Goal: Task Accomplishment & Management: Complete application form

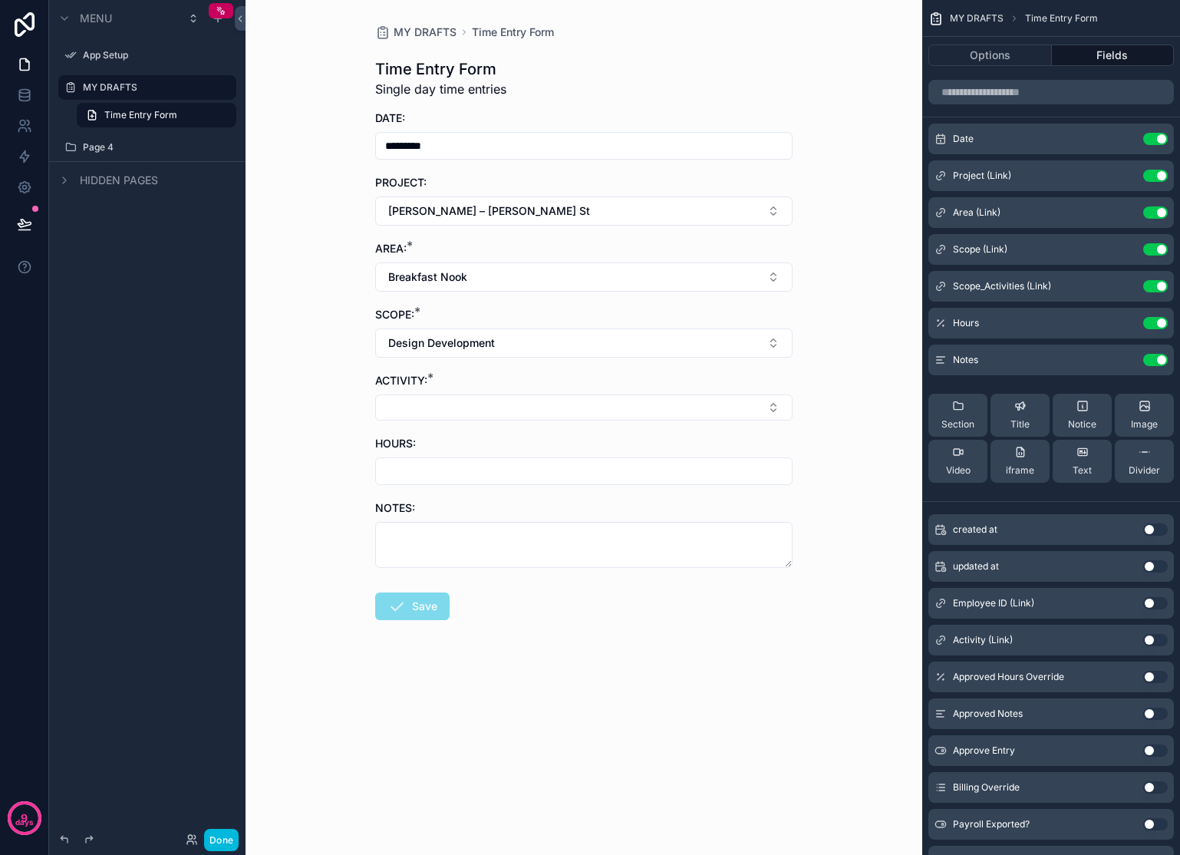
click at [0, 0] on icon "scrollable content" at bounding box center [0, 0] width 0 height 0
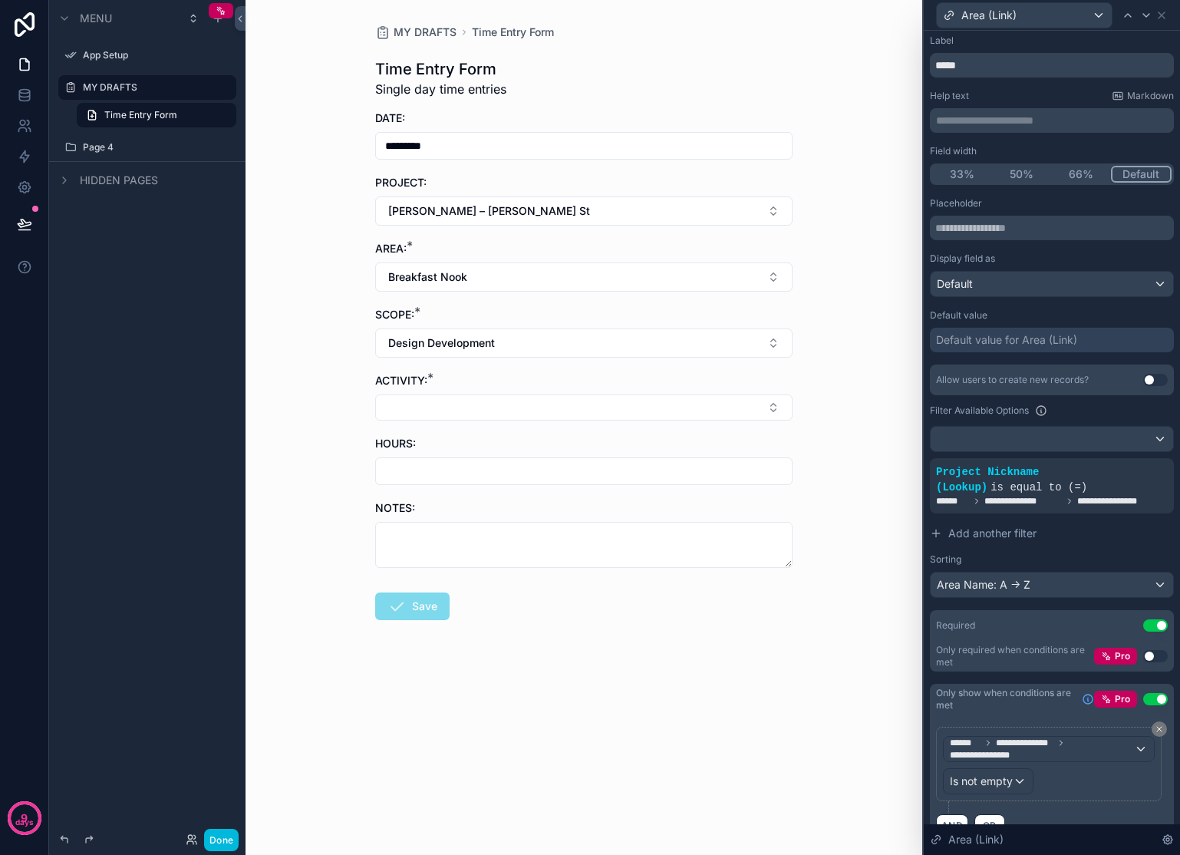
scroll to position [72, 0]
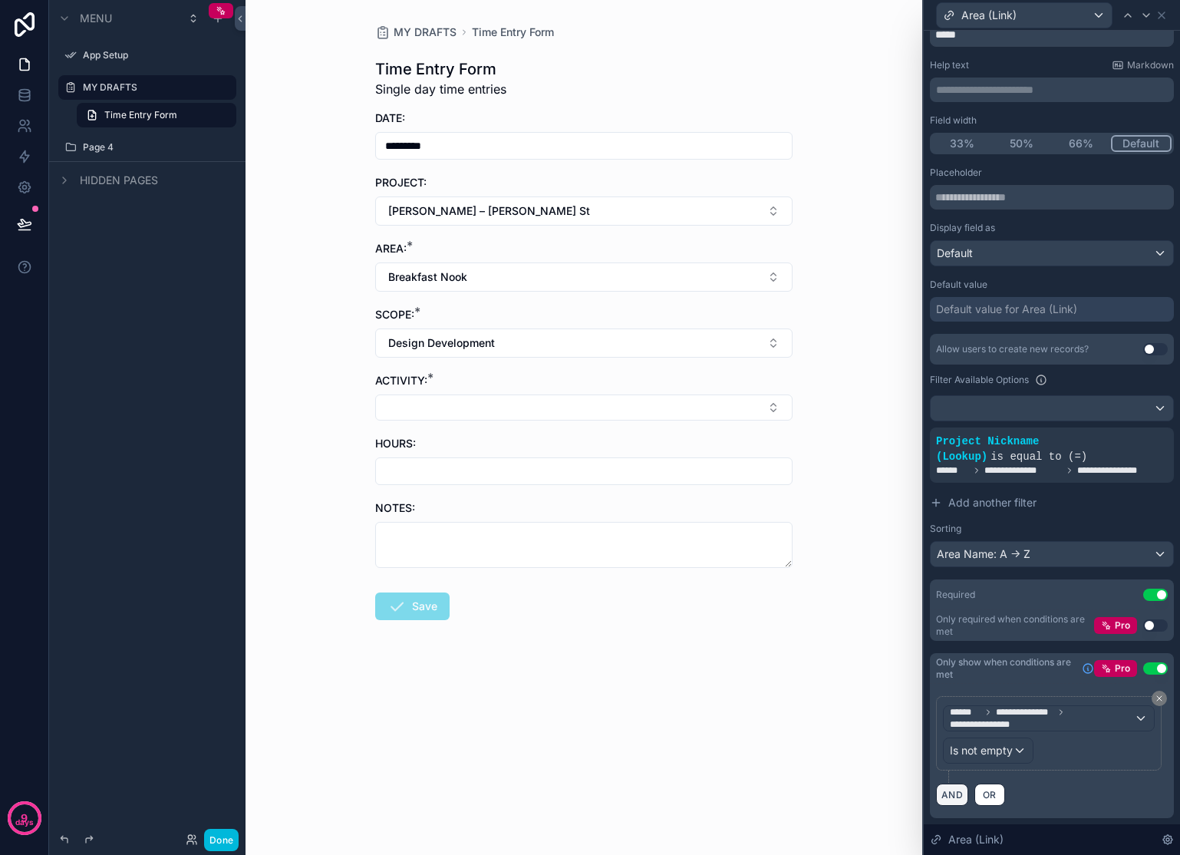
click at [950, 794] on button "AND" at bounding box center [952, 794] width 32 height 22
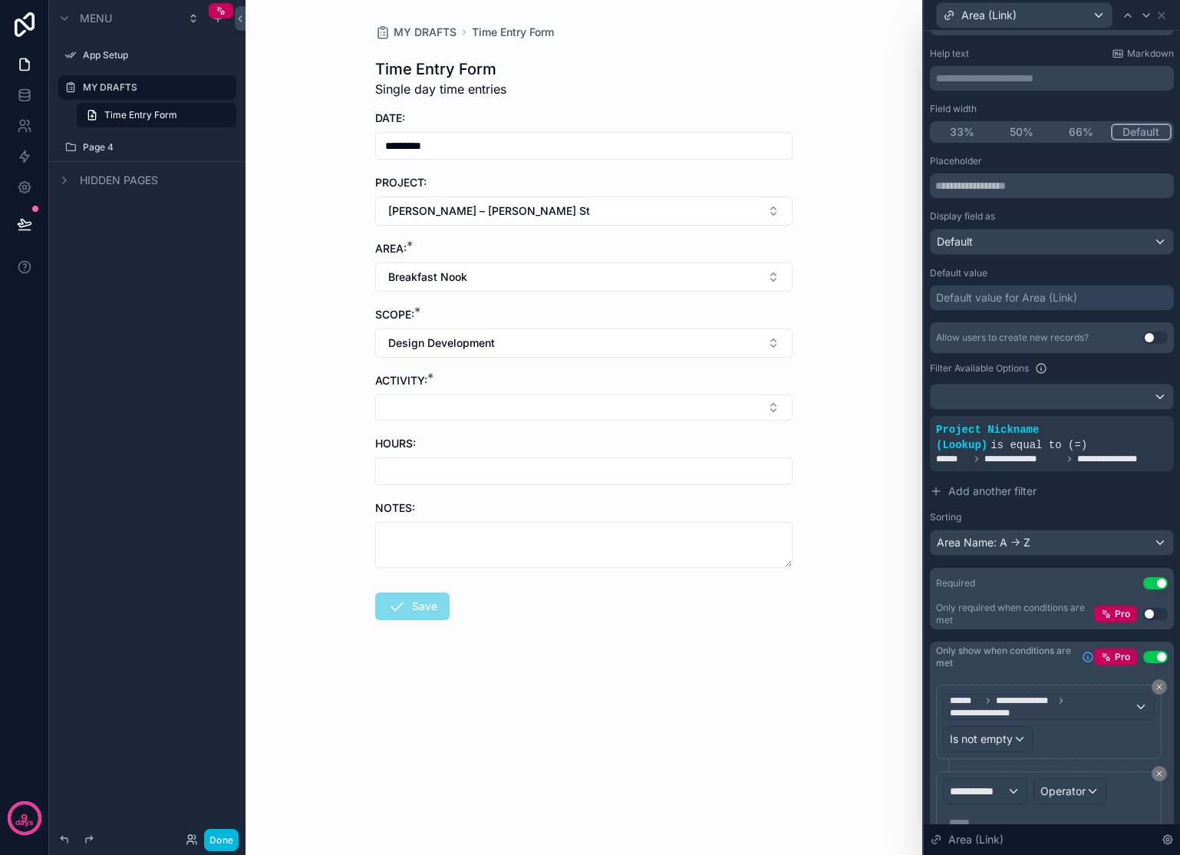
scroll to position [155, 0]
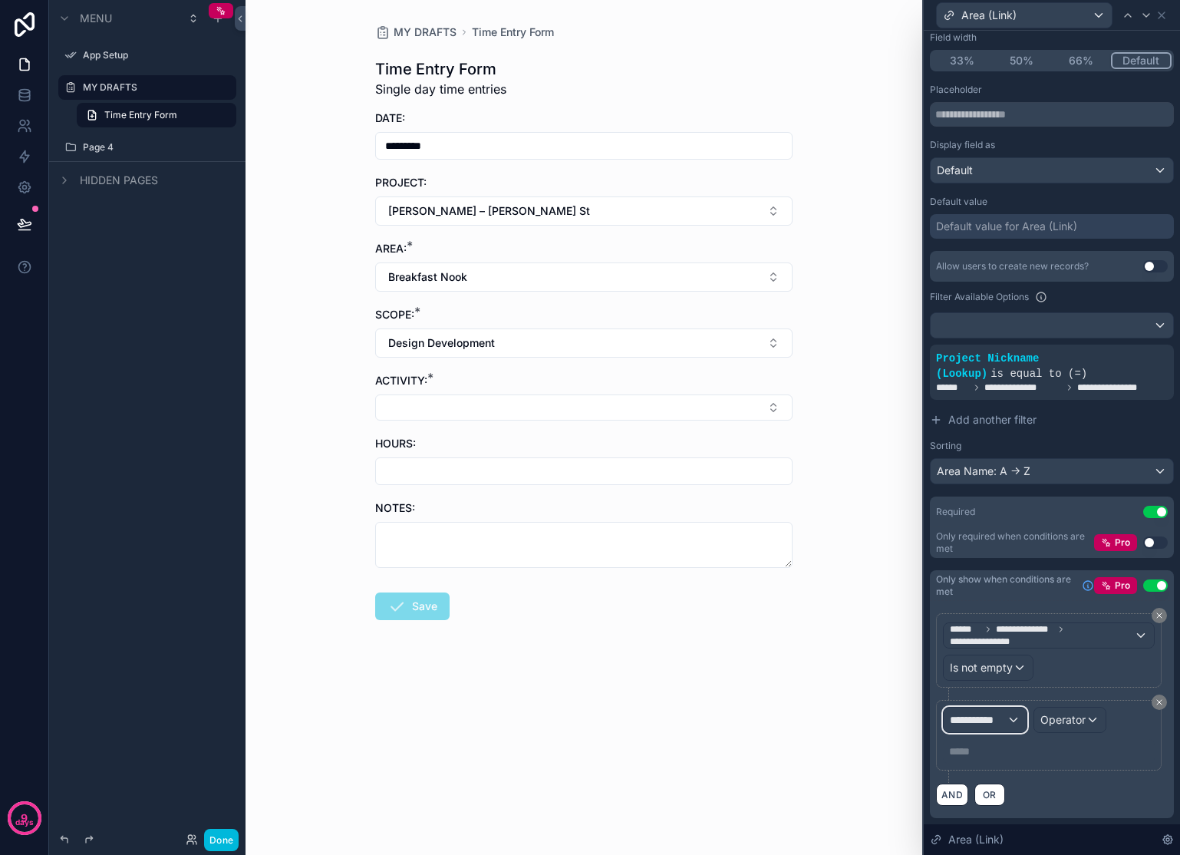
click at [1010, 720] on div "**********" at bounding box center [985, 719] width 83 height 25
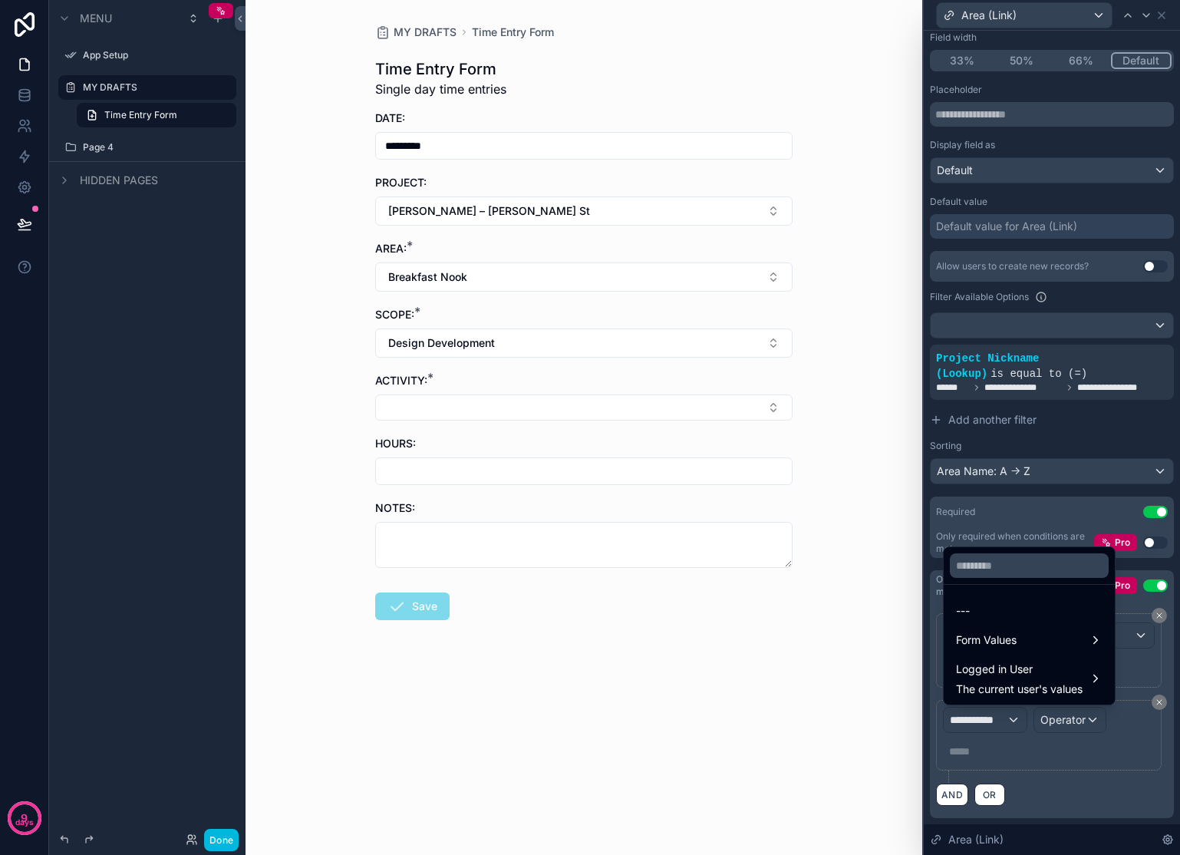
click at [1010, 626] on div "Form Values" at bounding box center [1029, 640] width 165 height 28
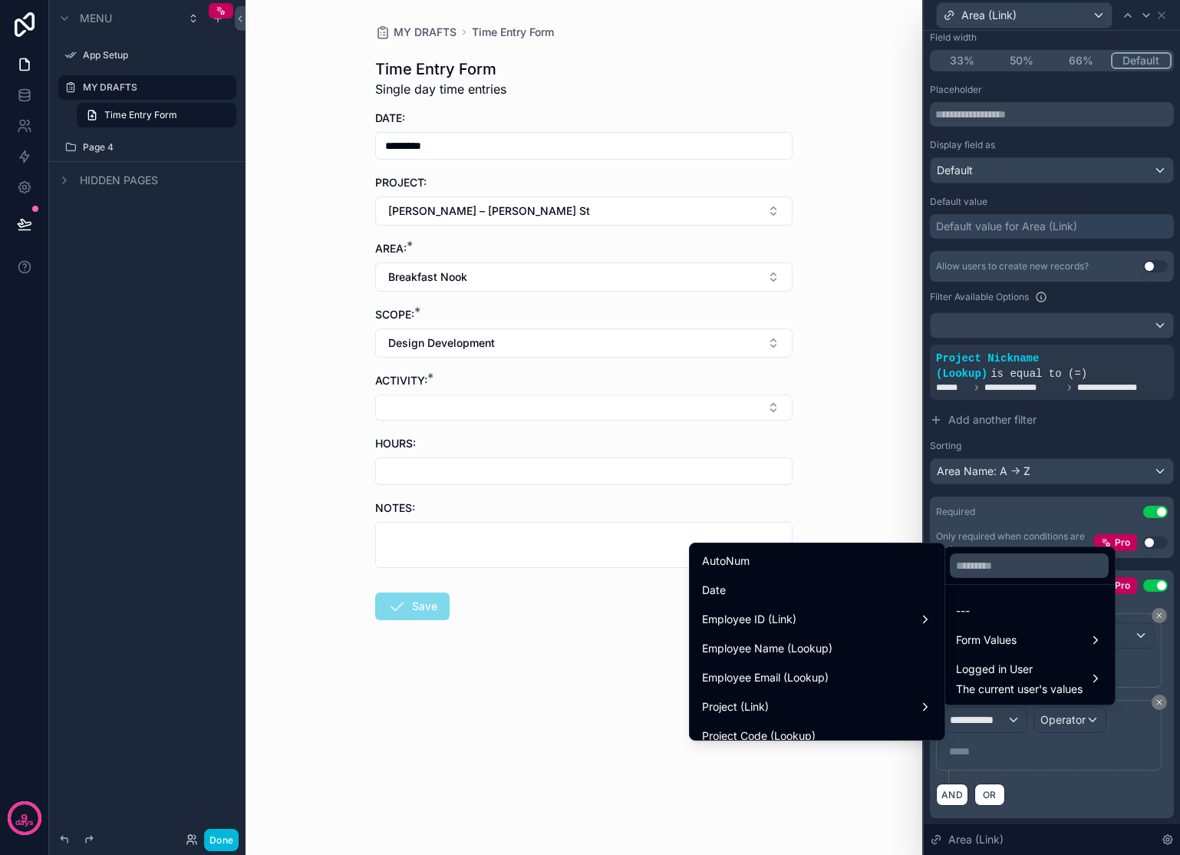
scroll to position [193, 0]
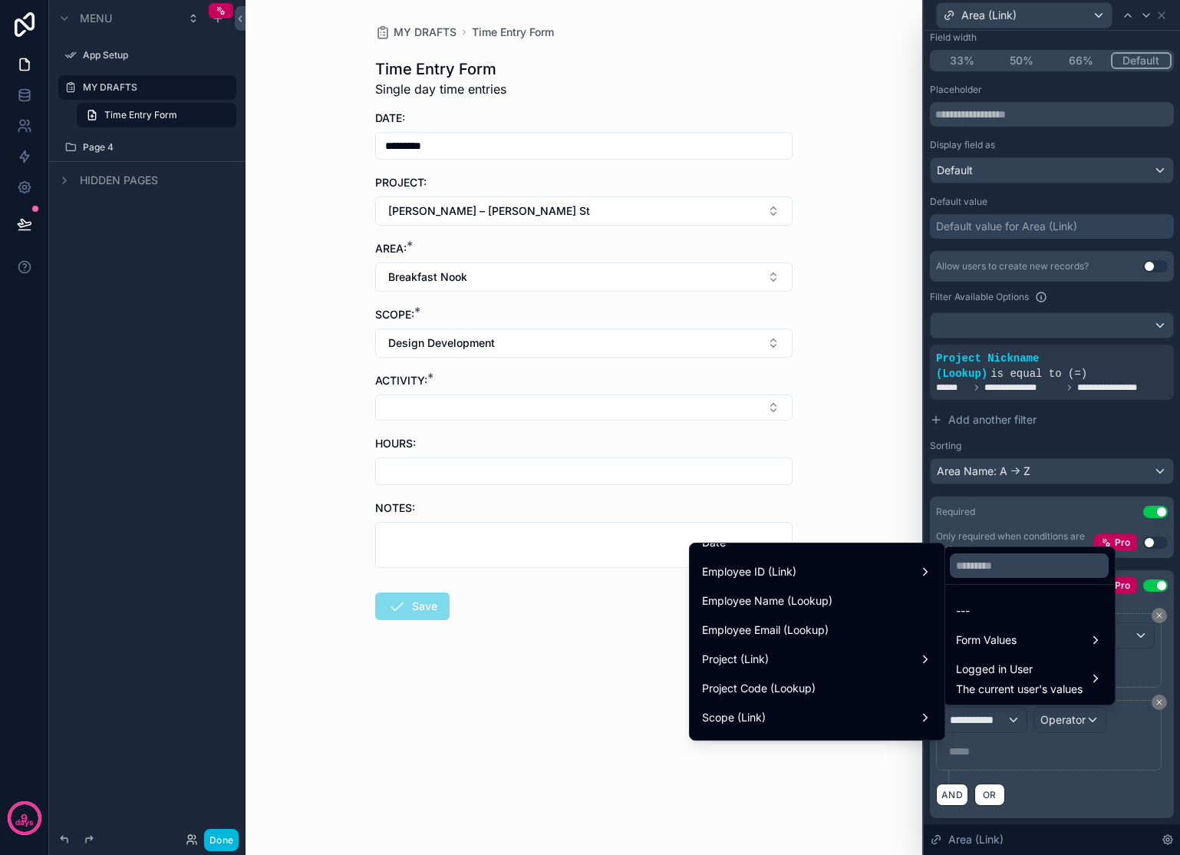
click at [910, 656] on div "Project (Link)" at bounding box center [817, 659] width 230 height 18
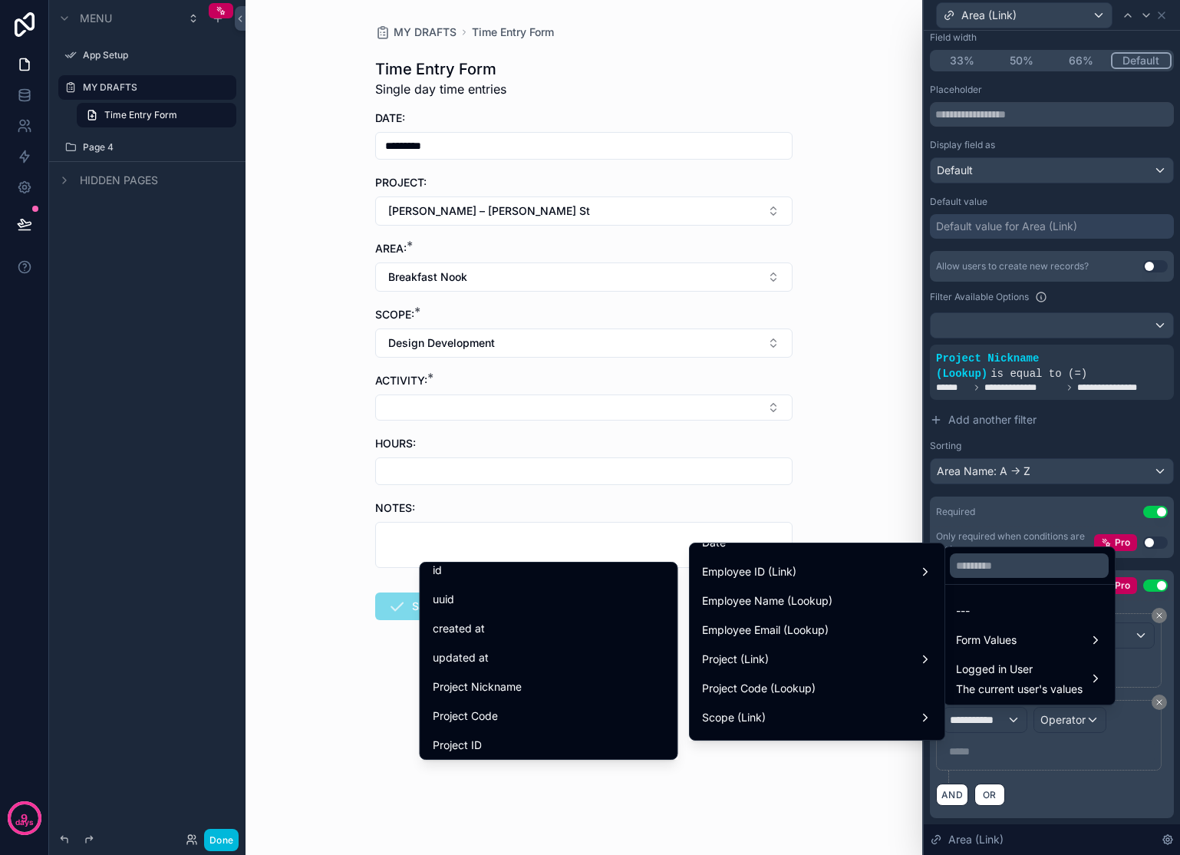
scroll to position [29, 0]
click at [539, 664] on div "Project Nickname" at bounding box center [549, 666] width 232 height 18
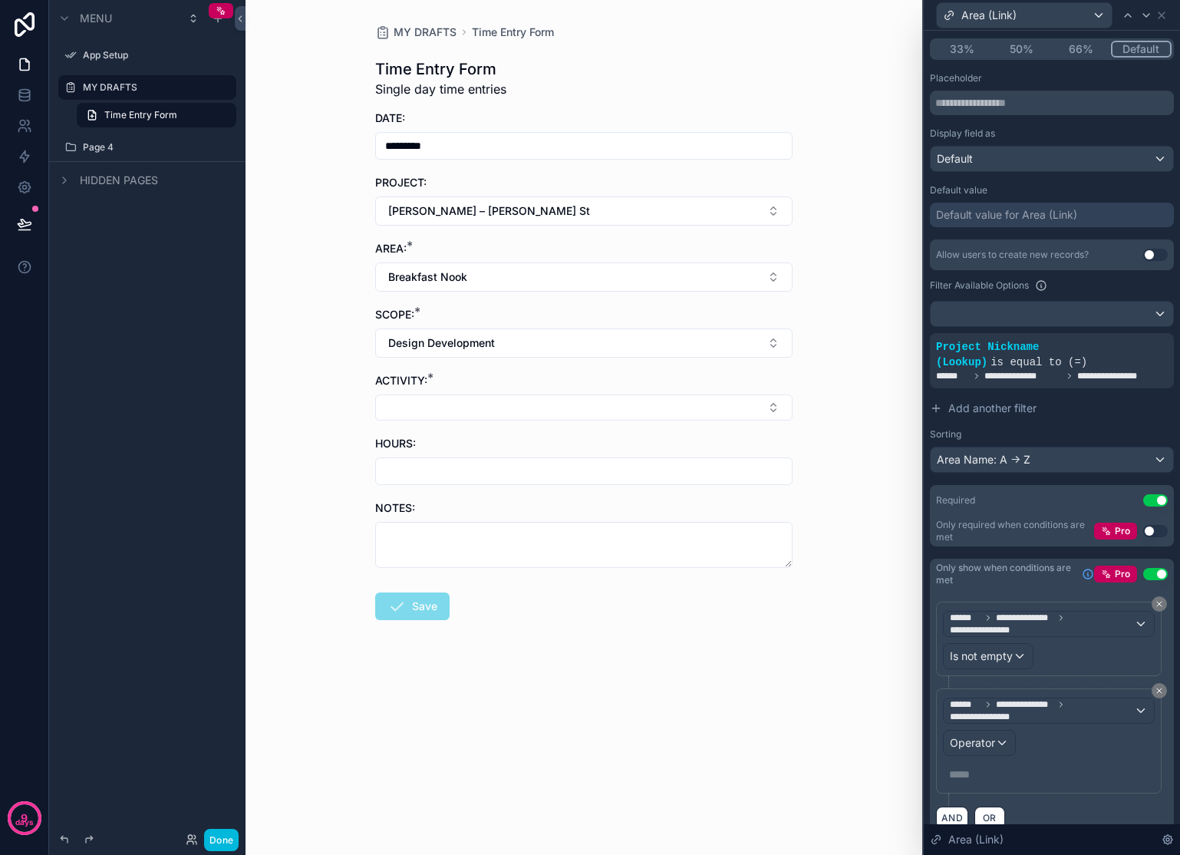
scroll to position [189, 0]
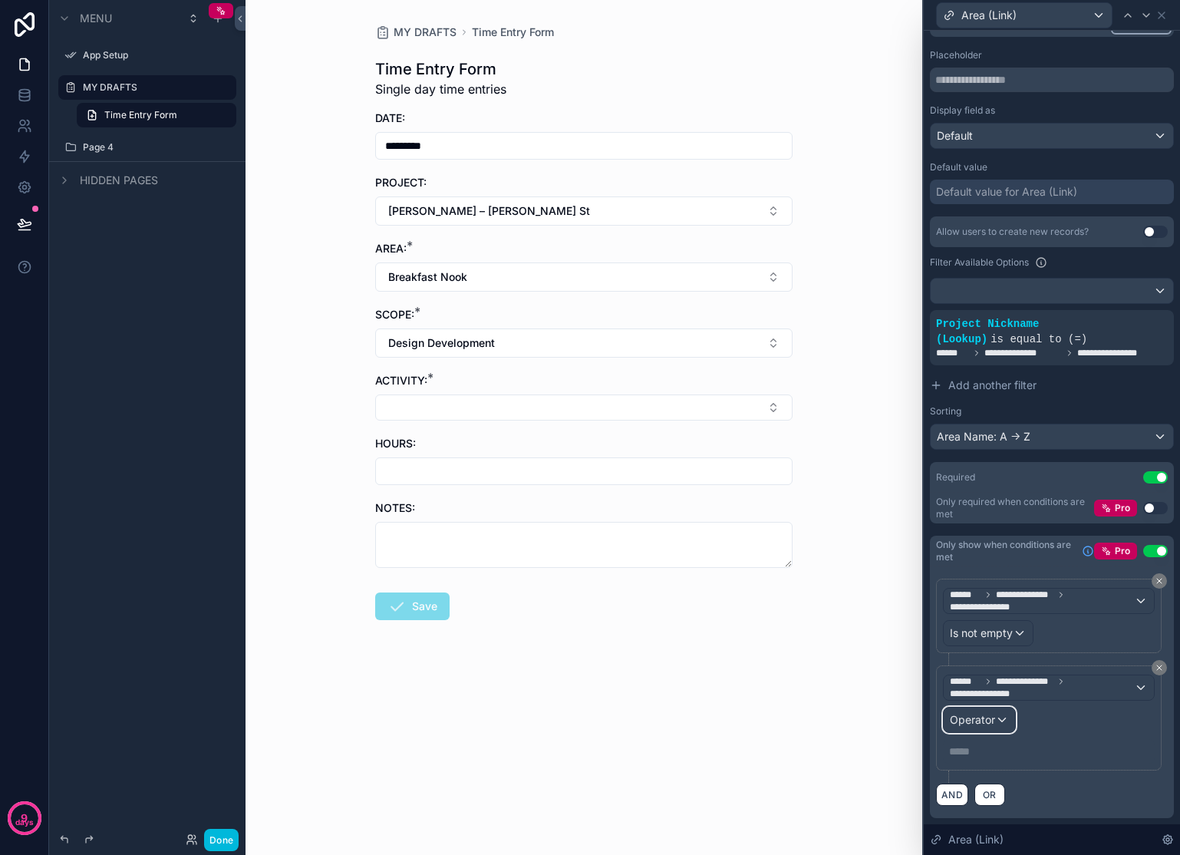
click at [994, 717] on span "Operator" at bounding box center [972, 719] width 45 height 13
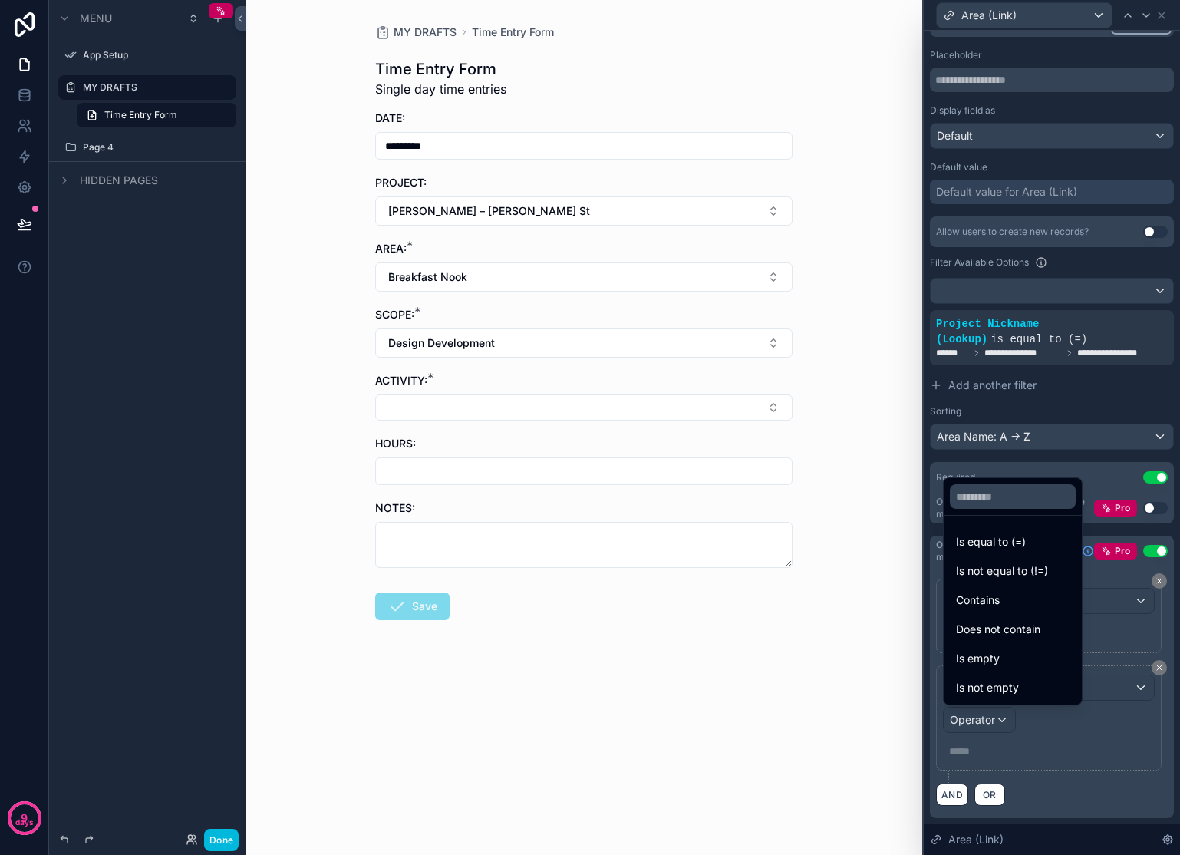
click at [1007, 637] on span "Does not contain" at bounding box center [998, 629] width 84 height 18
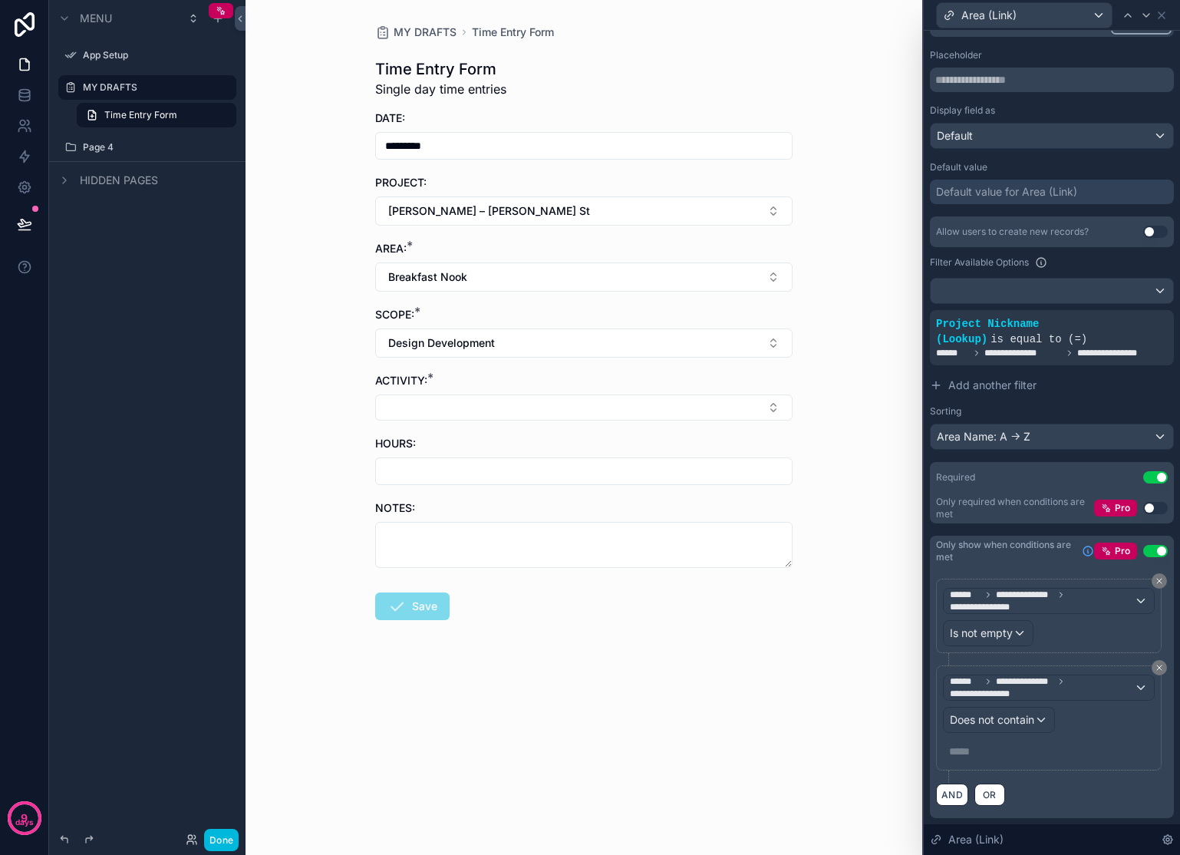
click at [1010, 751] on p "***** ﻿" at bounding box center [1050, 750] width 203 height 15
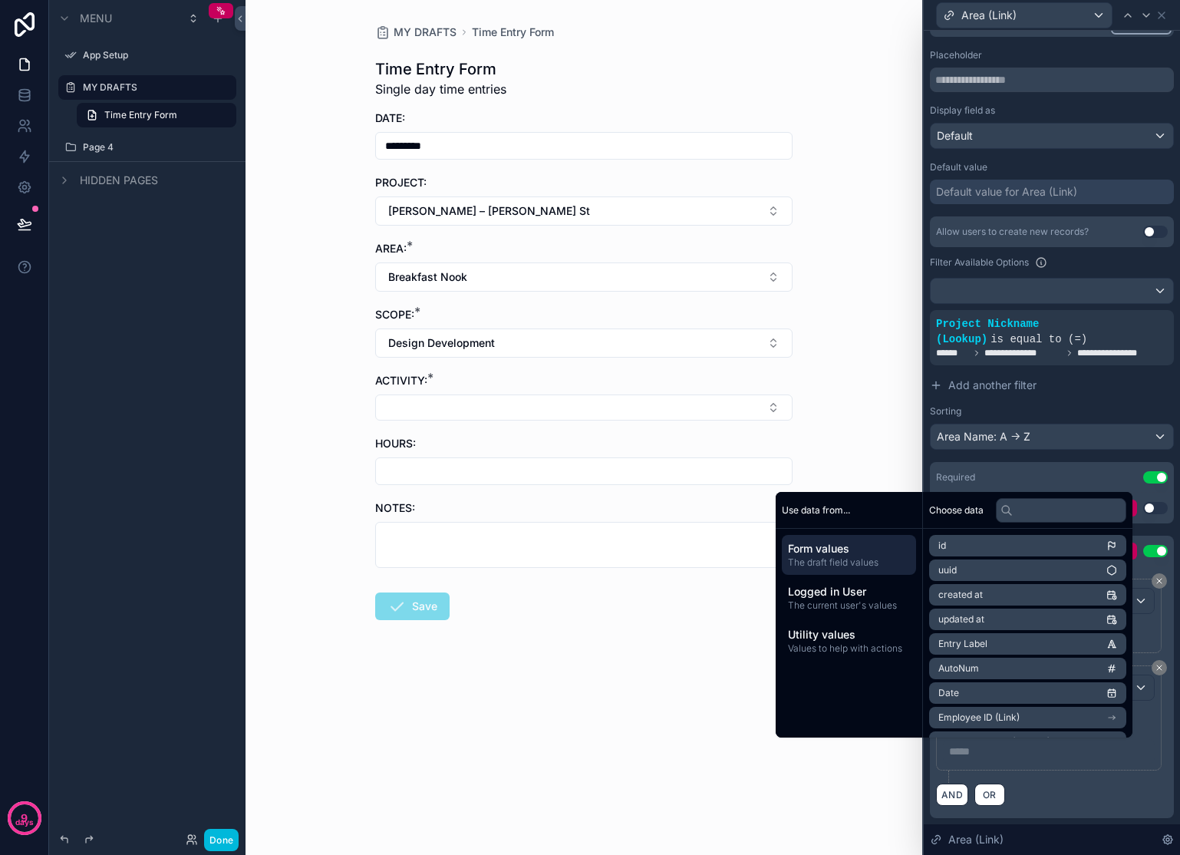
click at [845, 639] on span "Utility values" at bounding box center [849, 634] width 122 height 15
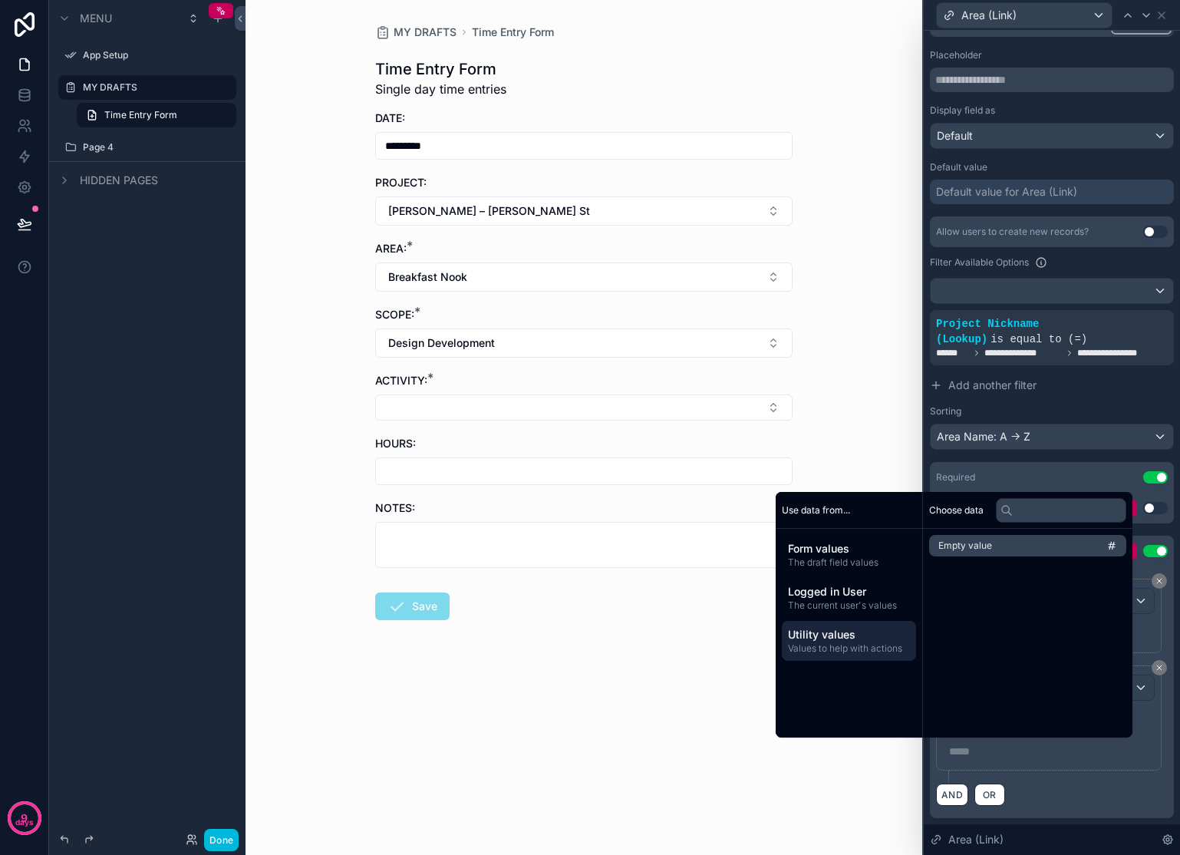
click at [825, 551] on span "Form values" at bounding box center [849, 548] width 122 height 15
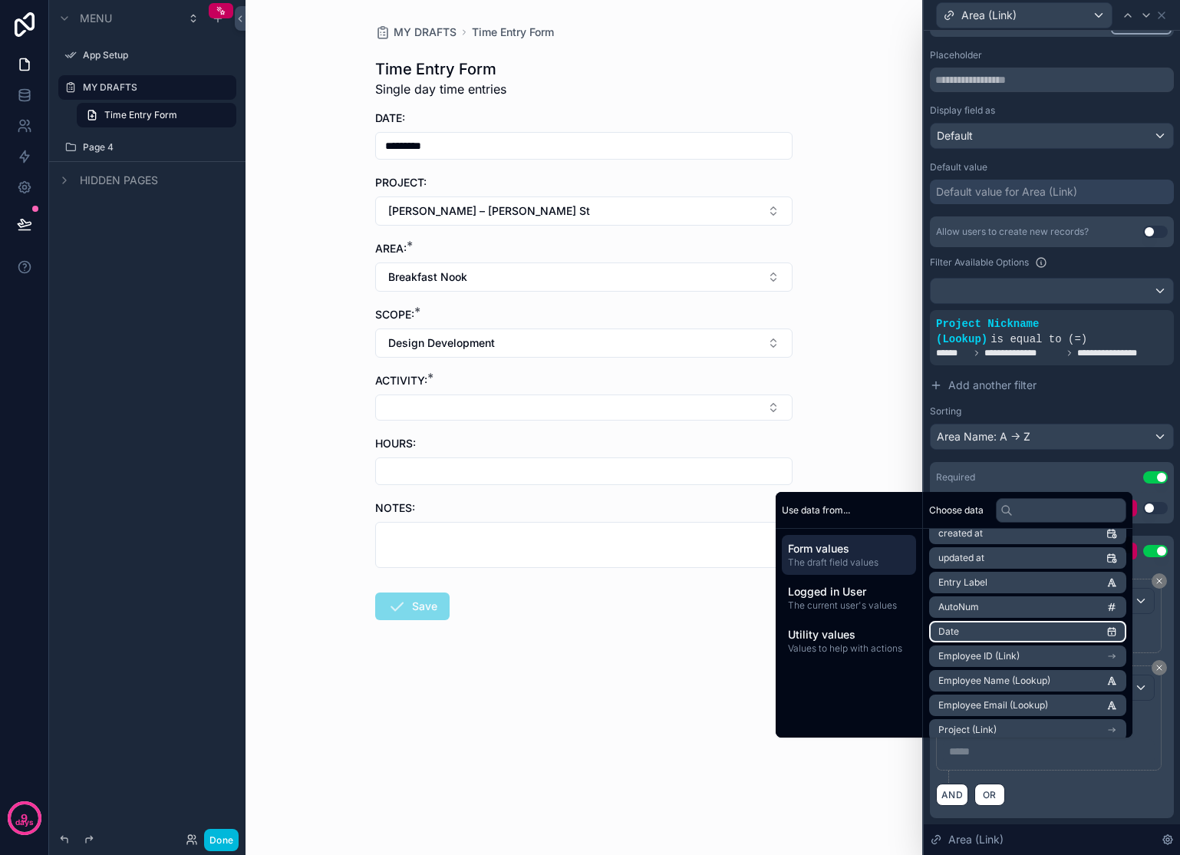
scroll to position [124, 0]
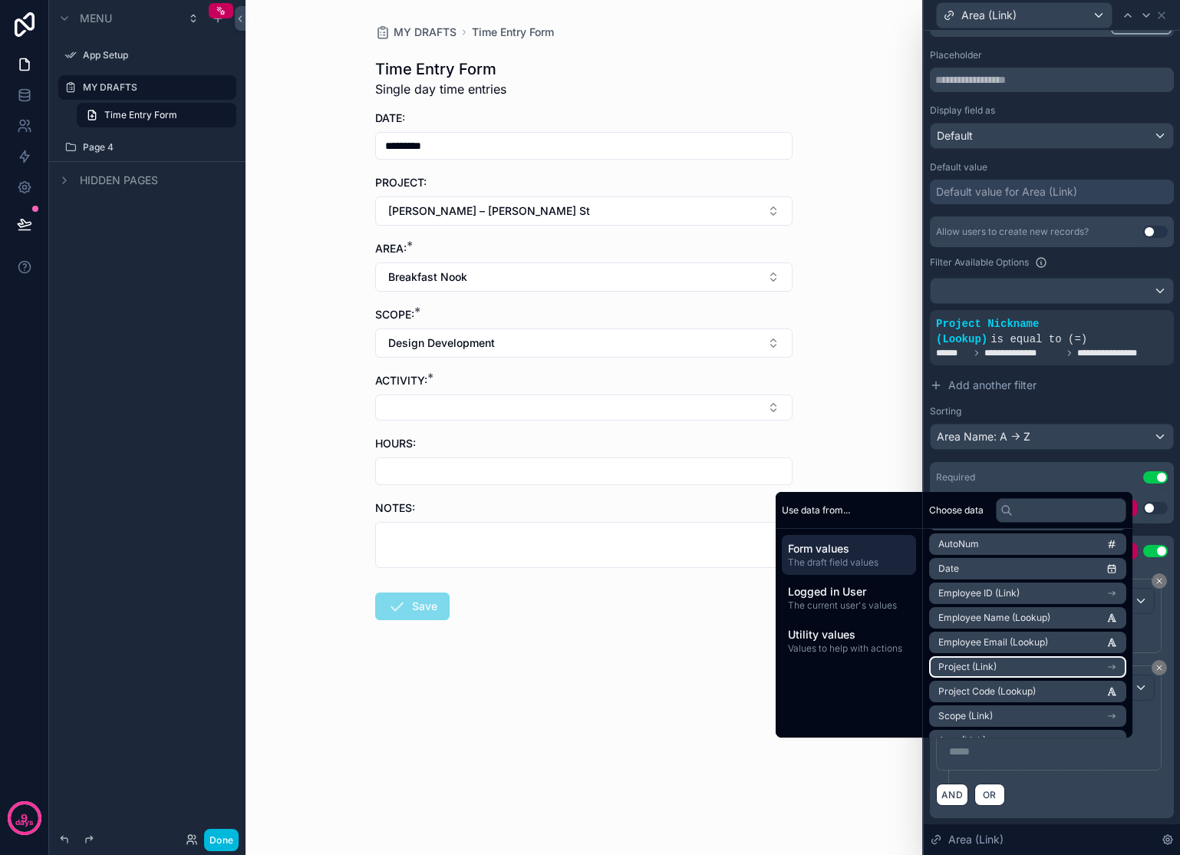
click at [1111, 663] on icon "scrollable content" at bounding box center [1111, 666] width 11 height 11
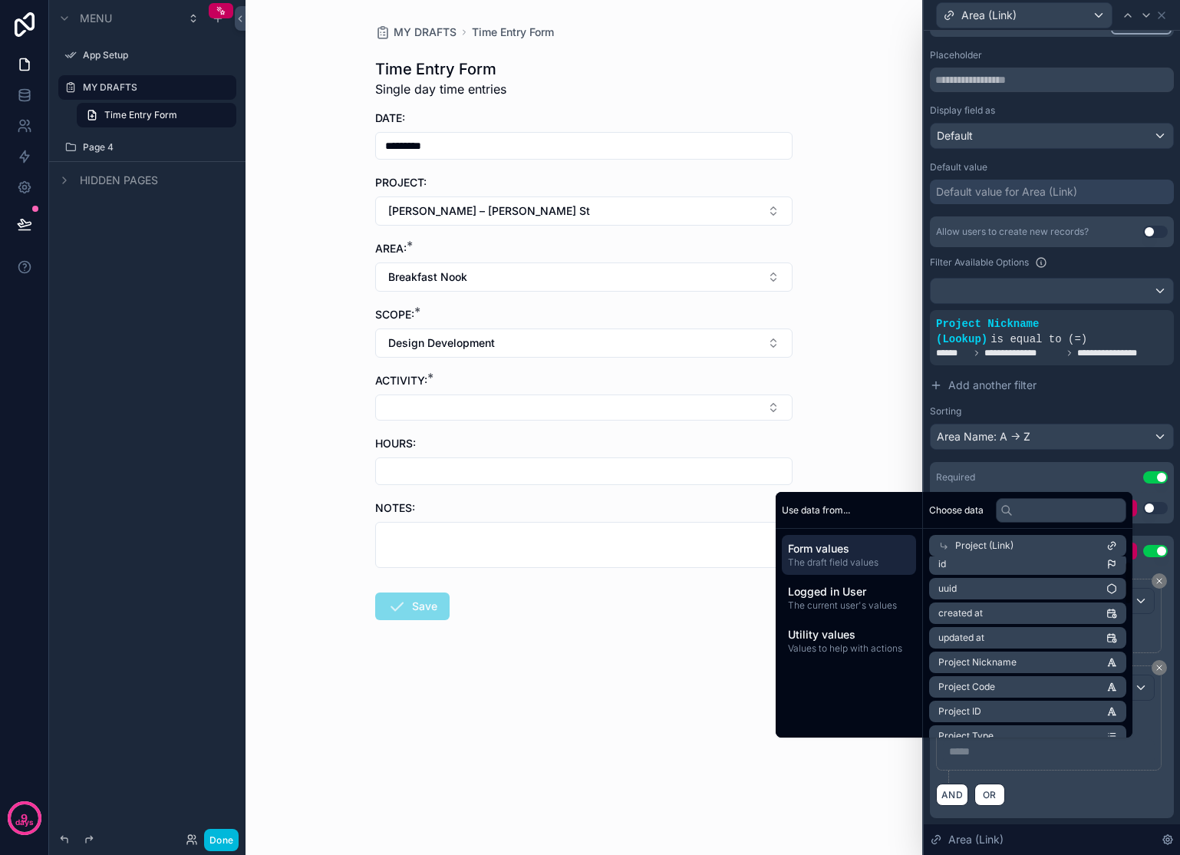
scroll to position [29, 0]
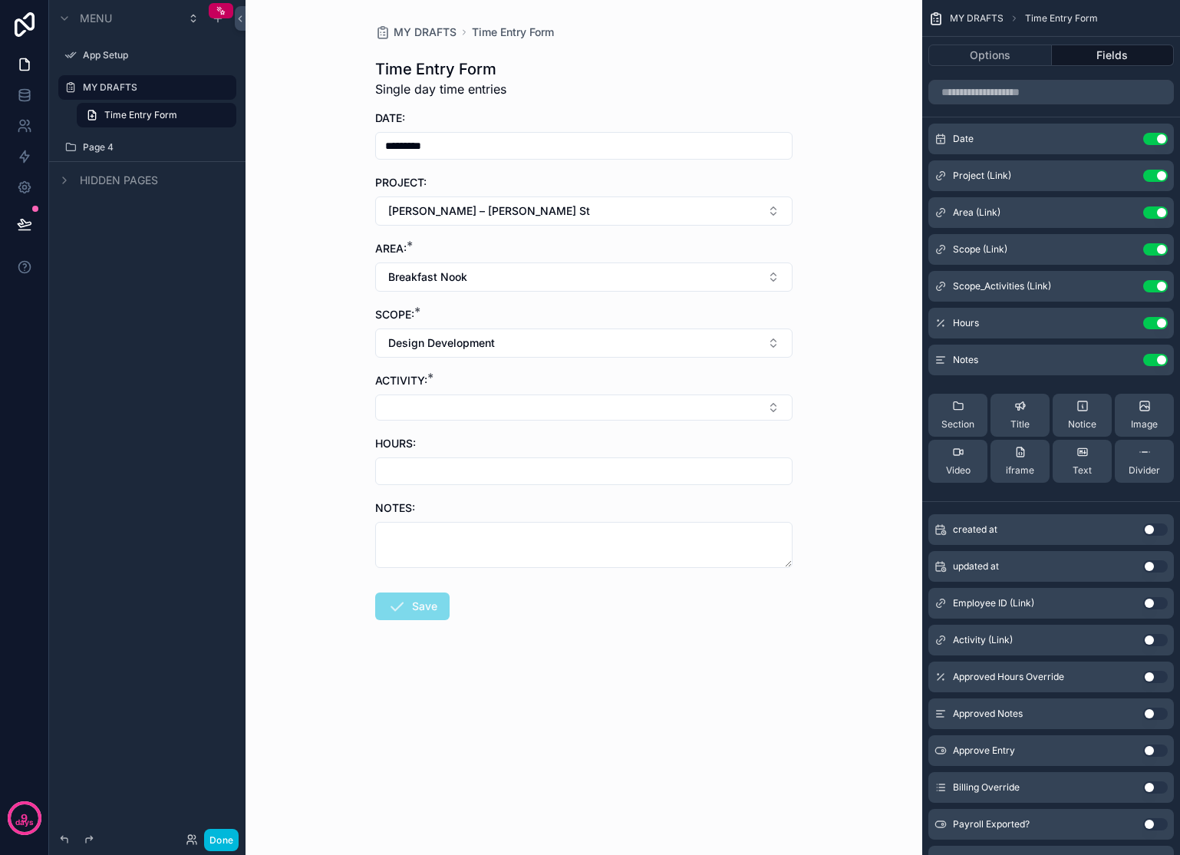
click at [0, 0] on icon "scrollable content" at bounding box center [0, 0] width 0 height 0
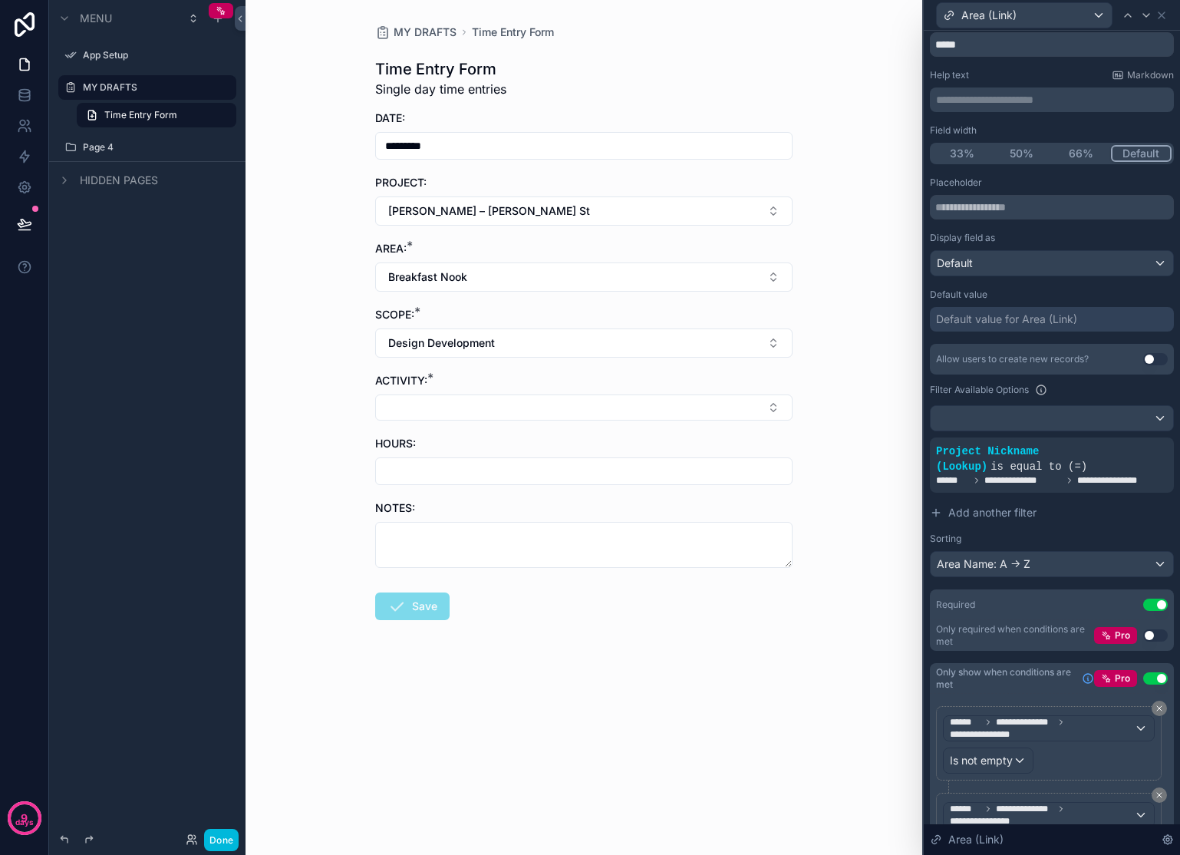
scroll to position [189, 0]
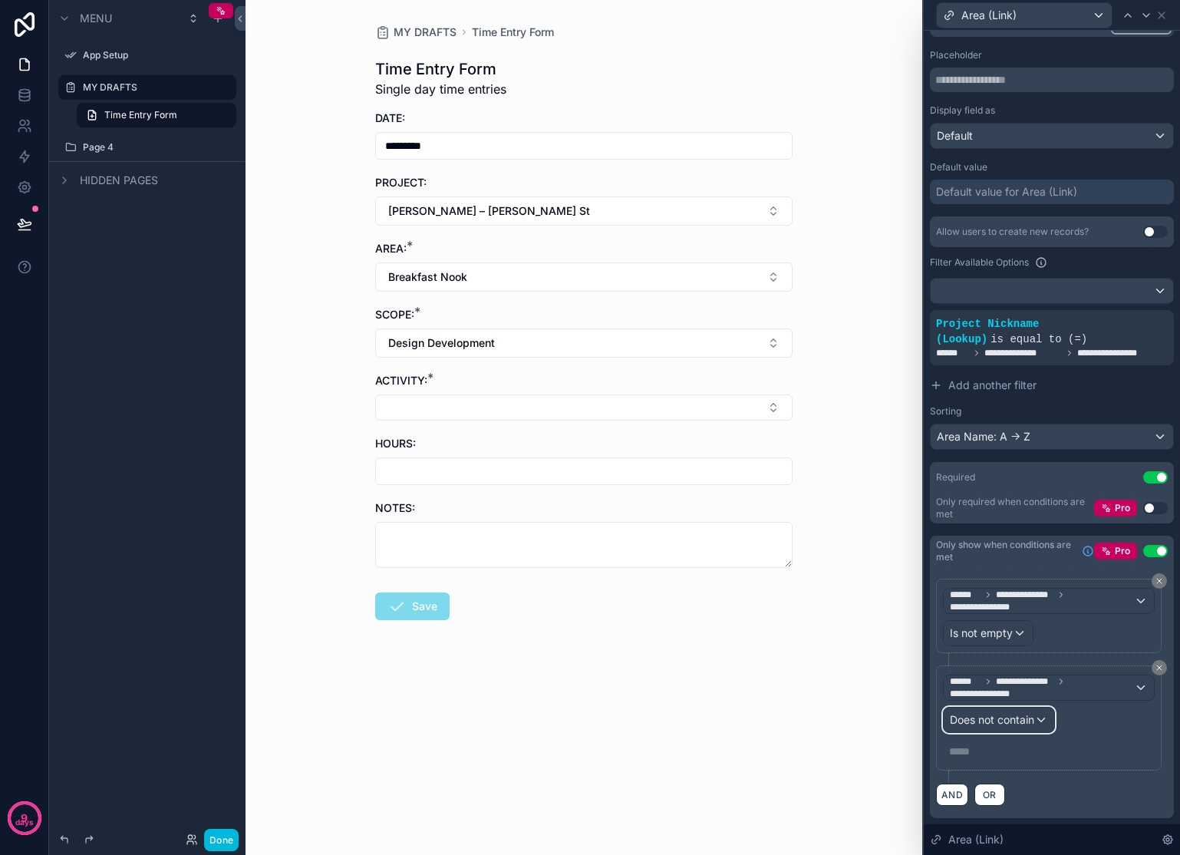
click at [1039, 720] on div "Does not contain" at bounding box center [999, 719] width 110 height 25
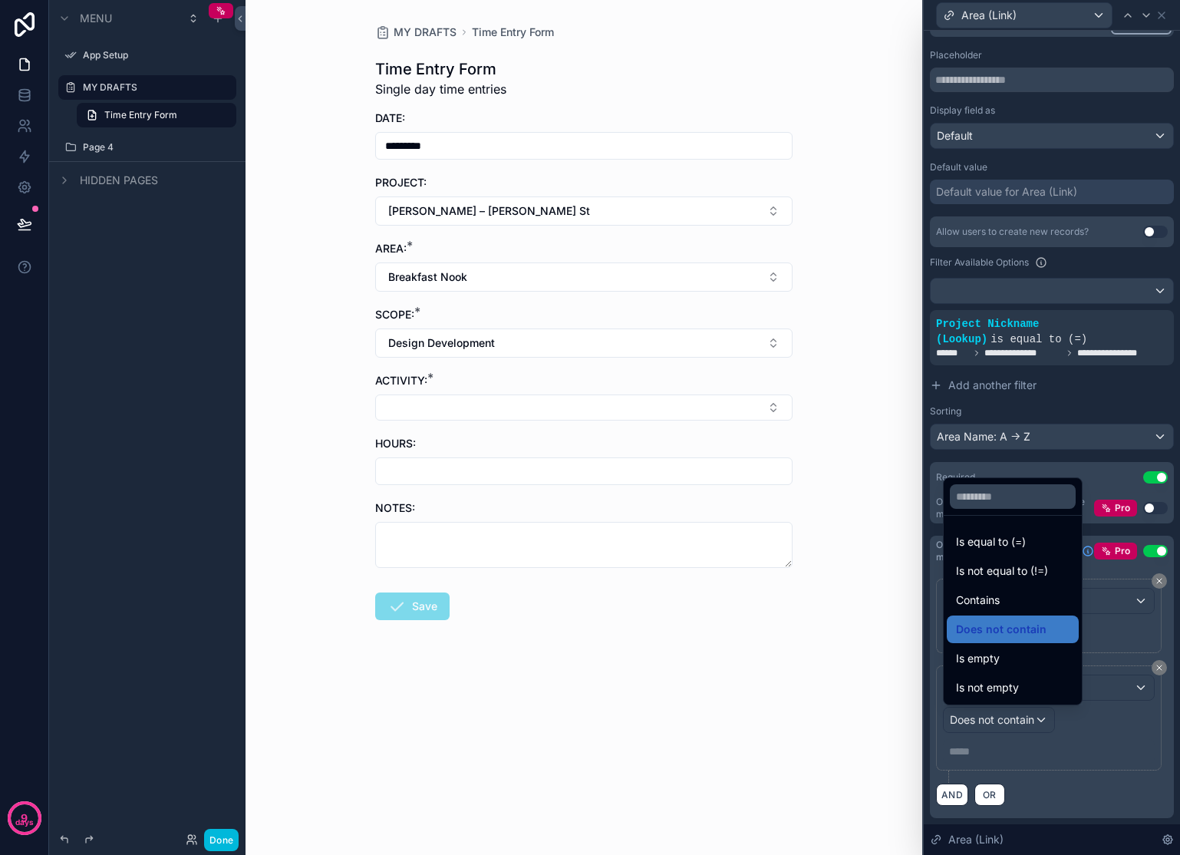
click at [1019, 575] on span "Is not equal to (!=)" at bounding box center [1002, 571] width 92 height 18
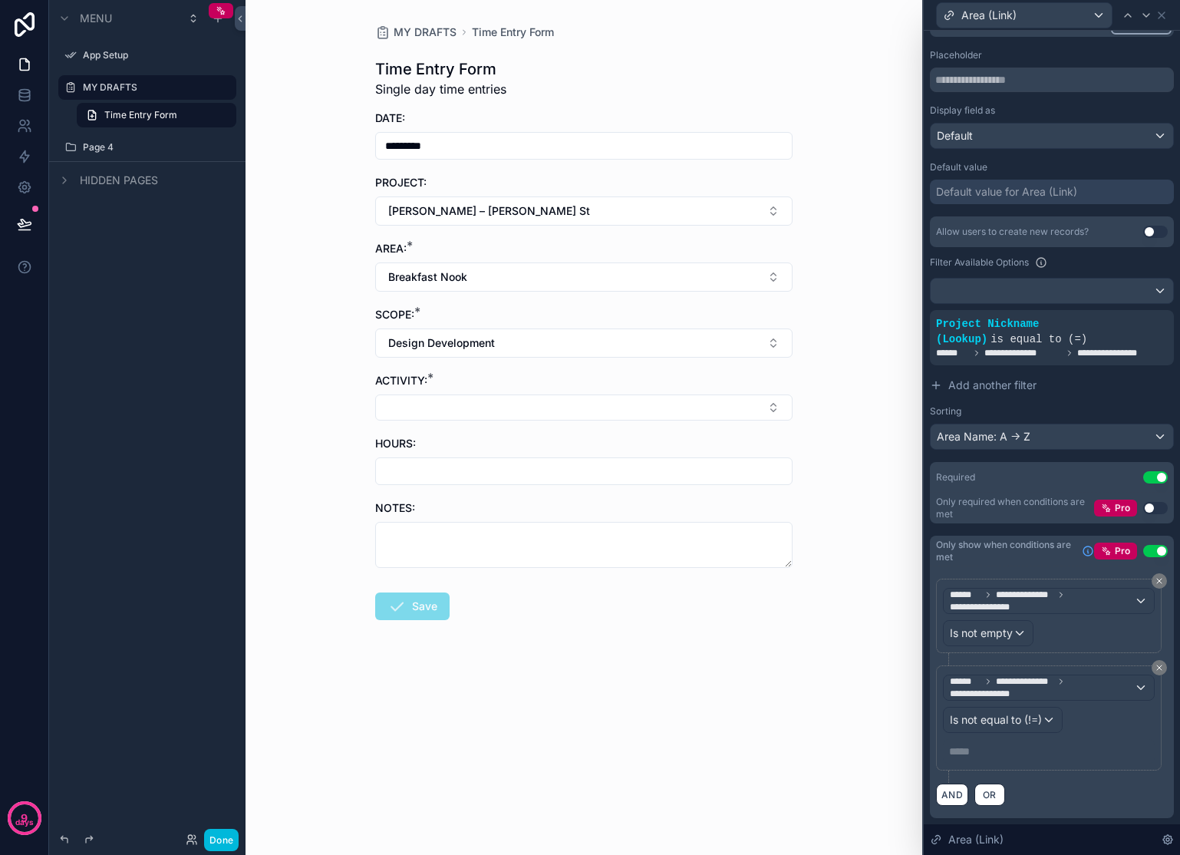
click at [982, 752] on p "***** ﻿" at bounding box center [1050, 750] width 203 height 15
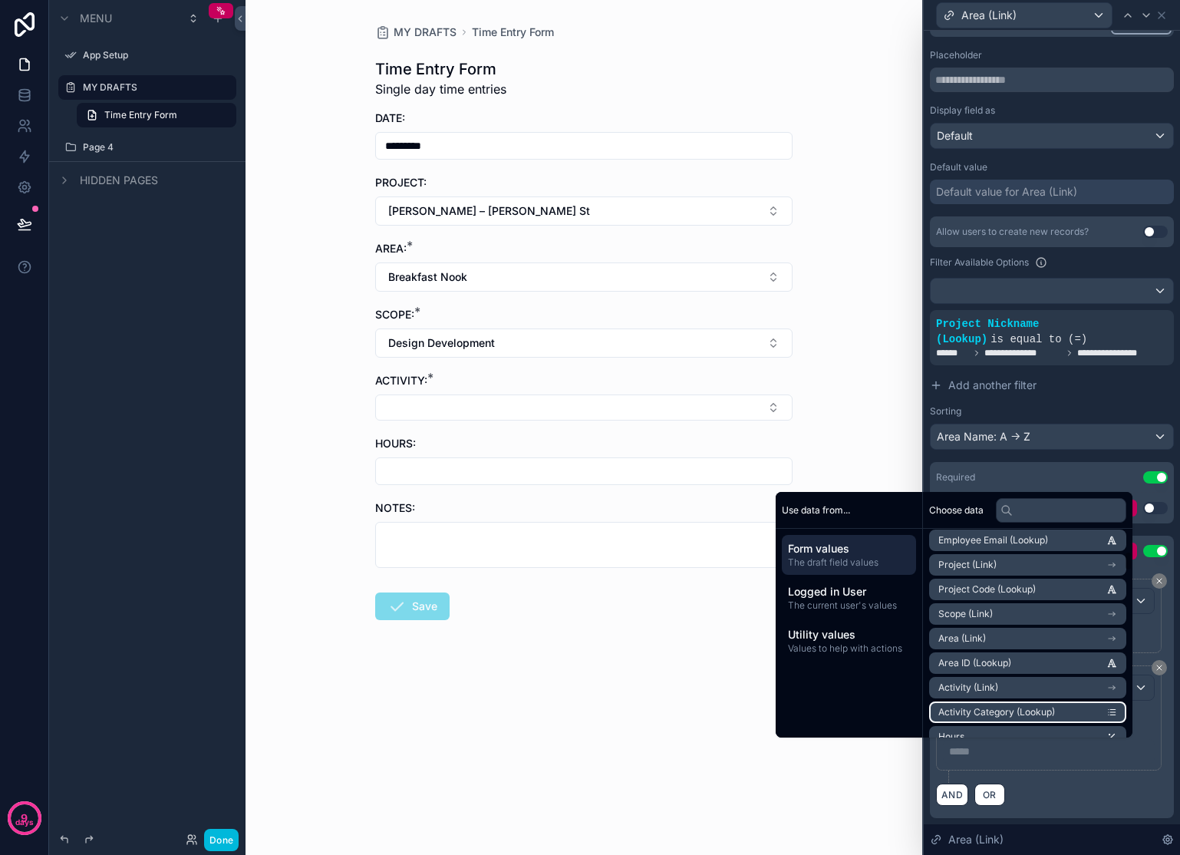
scroll to position [217, 0]
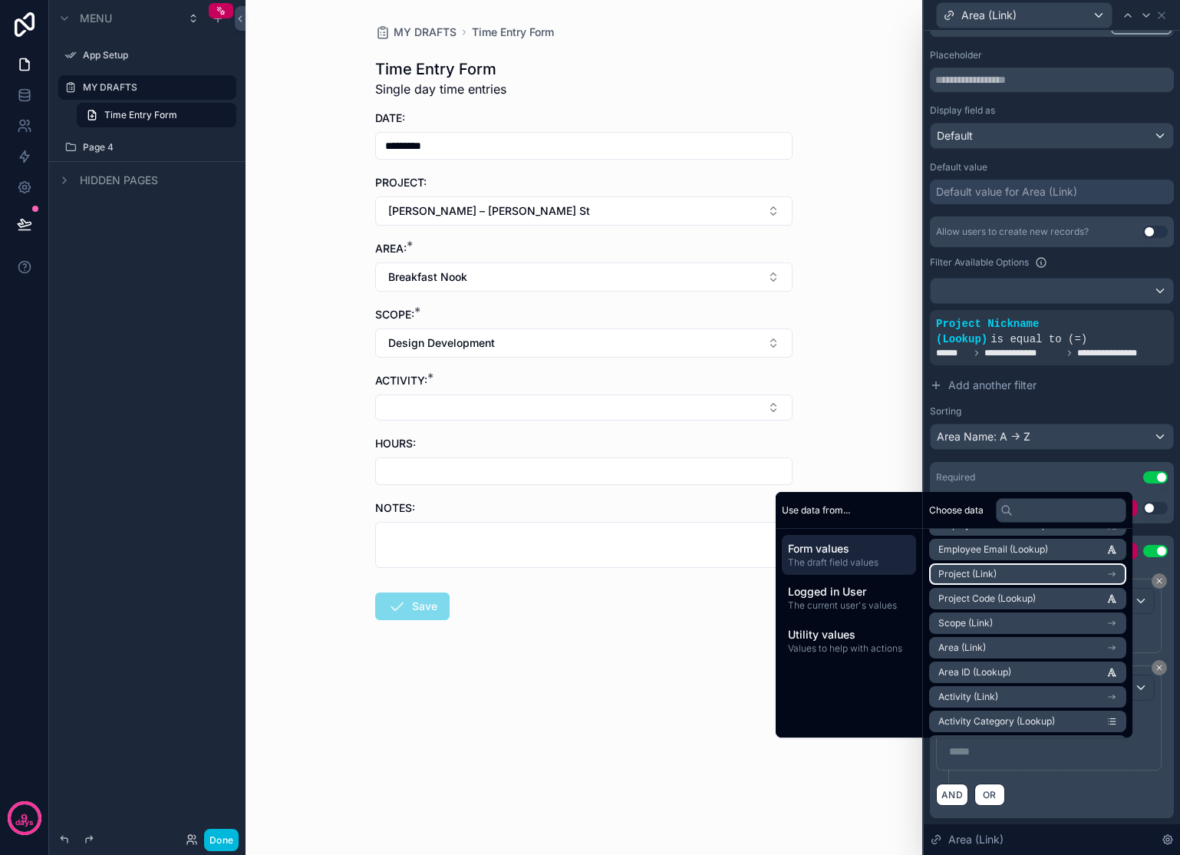
click at [1097, 569] on li "Project (Link)" at bounding box center [1027, 573] width 197 height 21
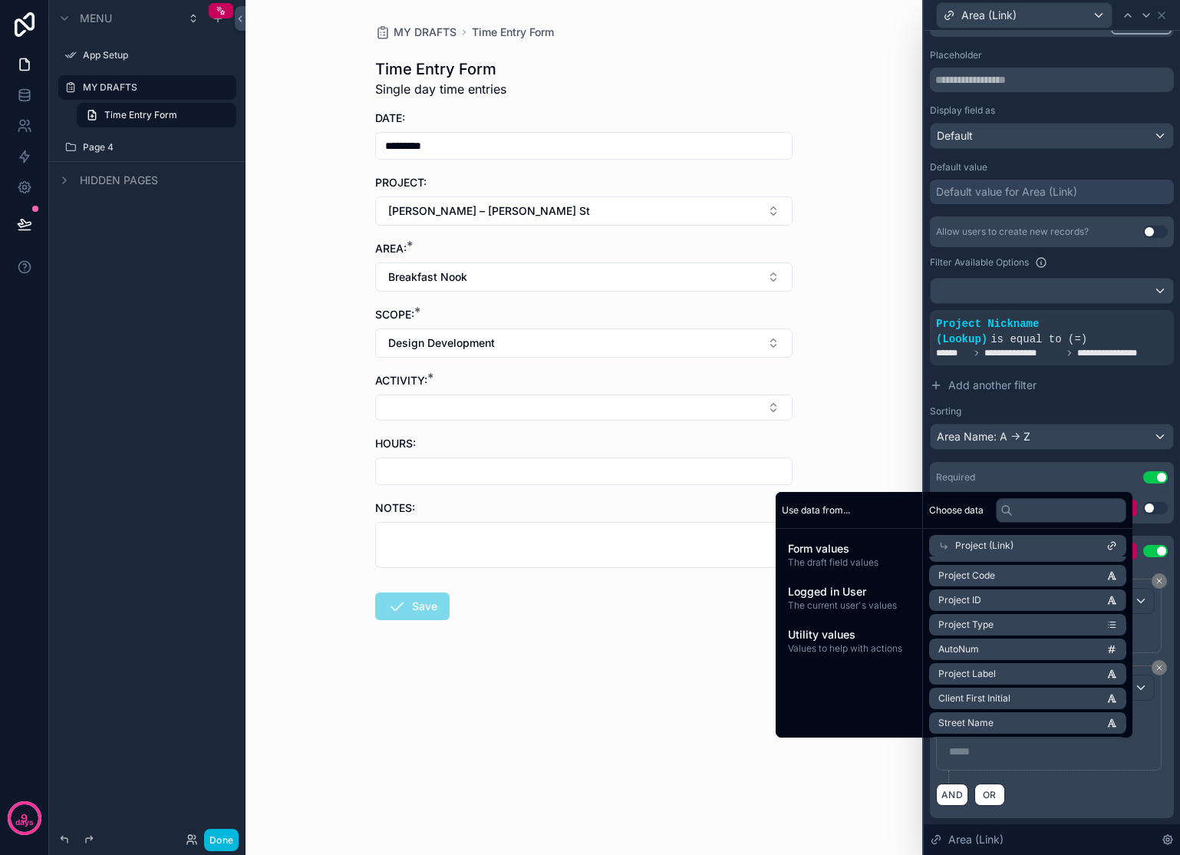
scroll to position [0, 0]
click at [845, 560] on span "The draft field values" at bounding box center [849, 562] width 122 height 12
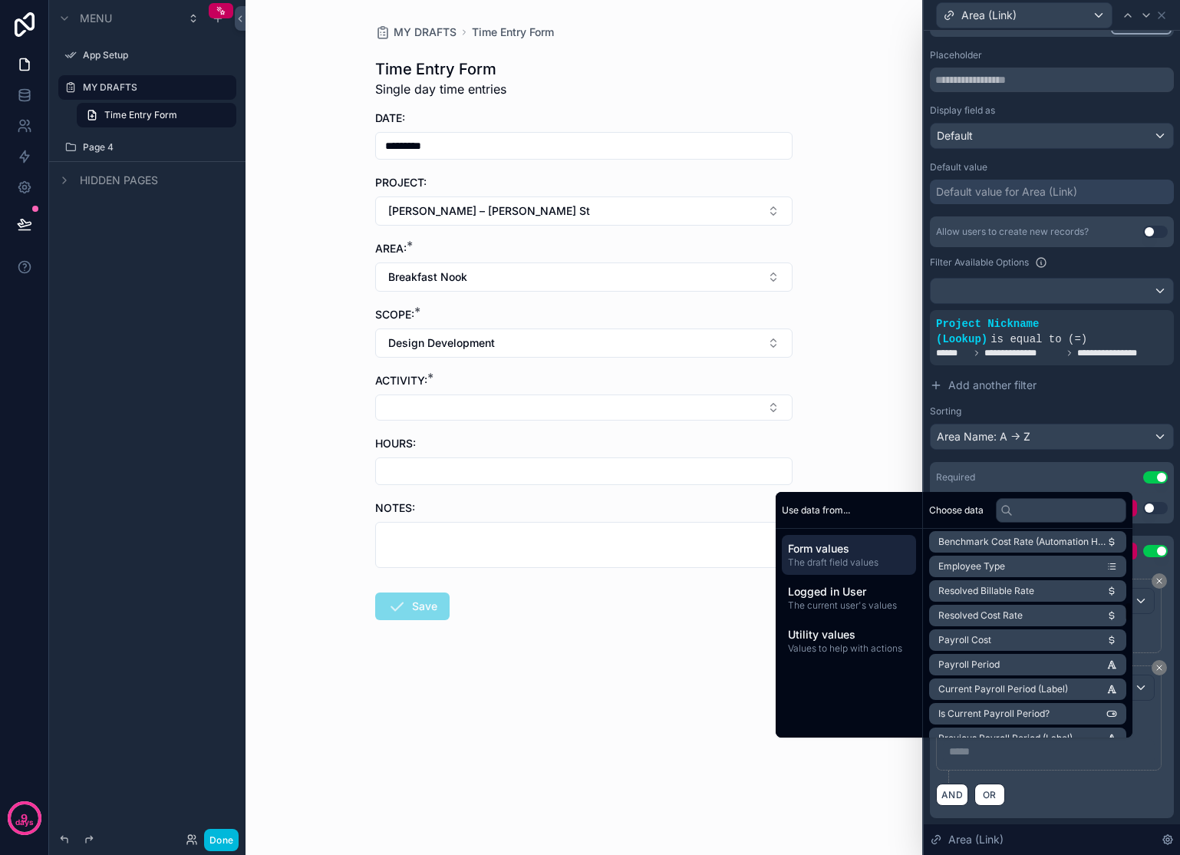
scroll to position [844, 0]
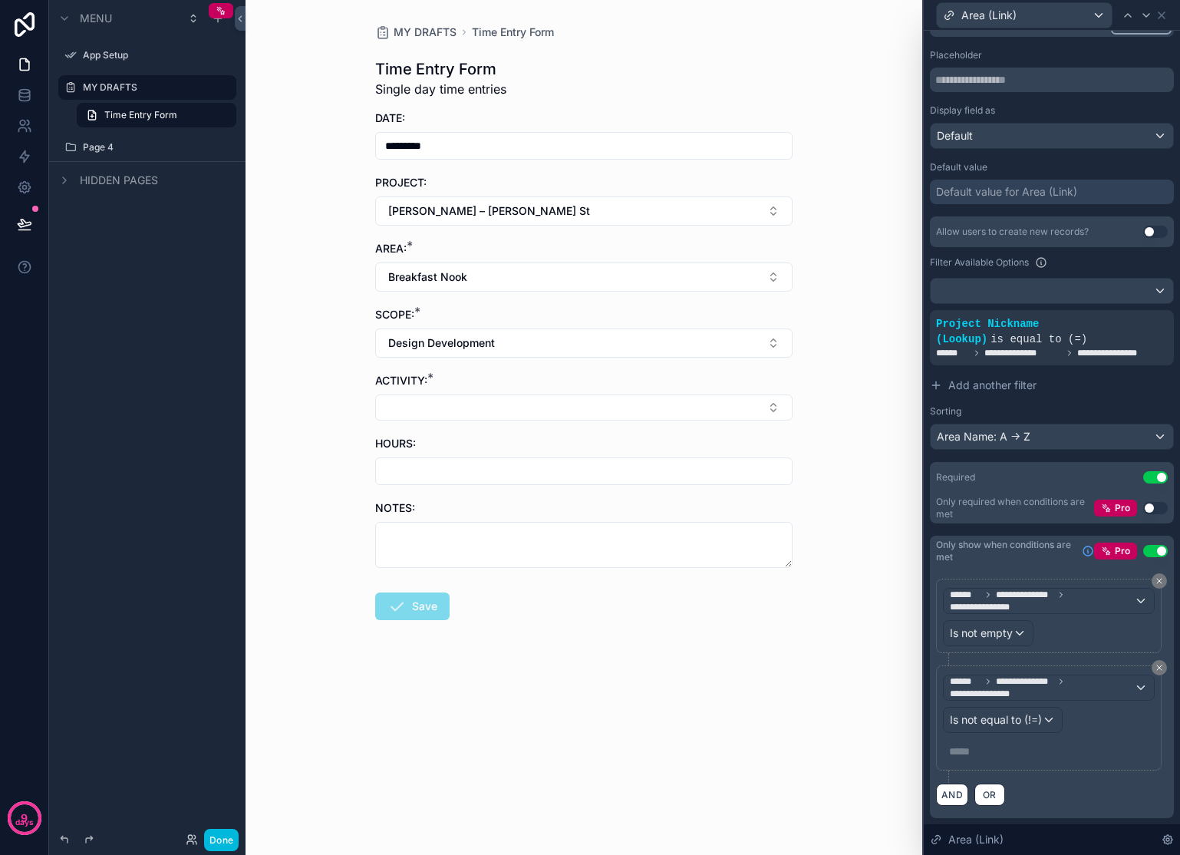
click at [1089, 401] on div "**********" at bounding box center [1052, 332] width 244 height 233
click at [1102, 359] on span "**********" at bounding box center [1051, 353] width 230 height 12
click at [0, 0] on icon at bounding box center [0, 0] width 0 height 0
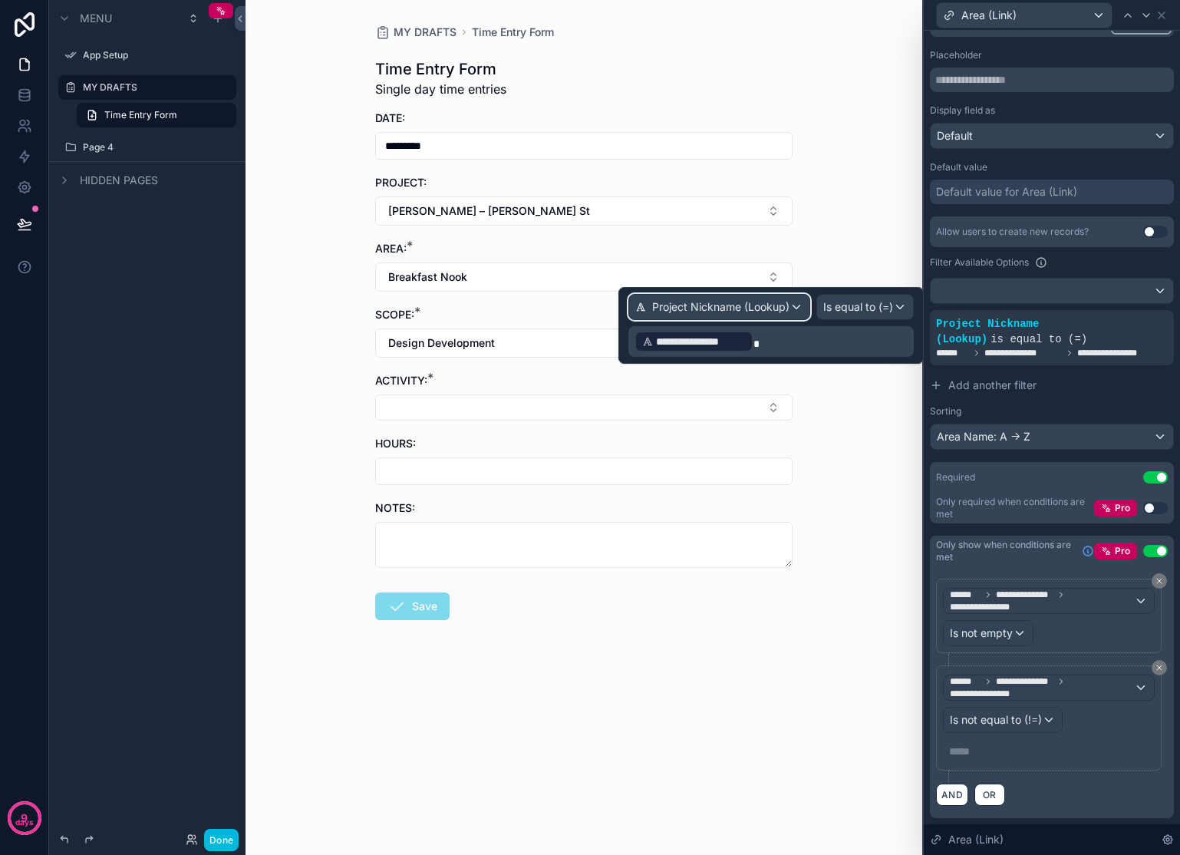
click at [790, 311] on div "Project Nickname (Lookup)" at bounding box center [719, 307] width 180 height 25
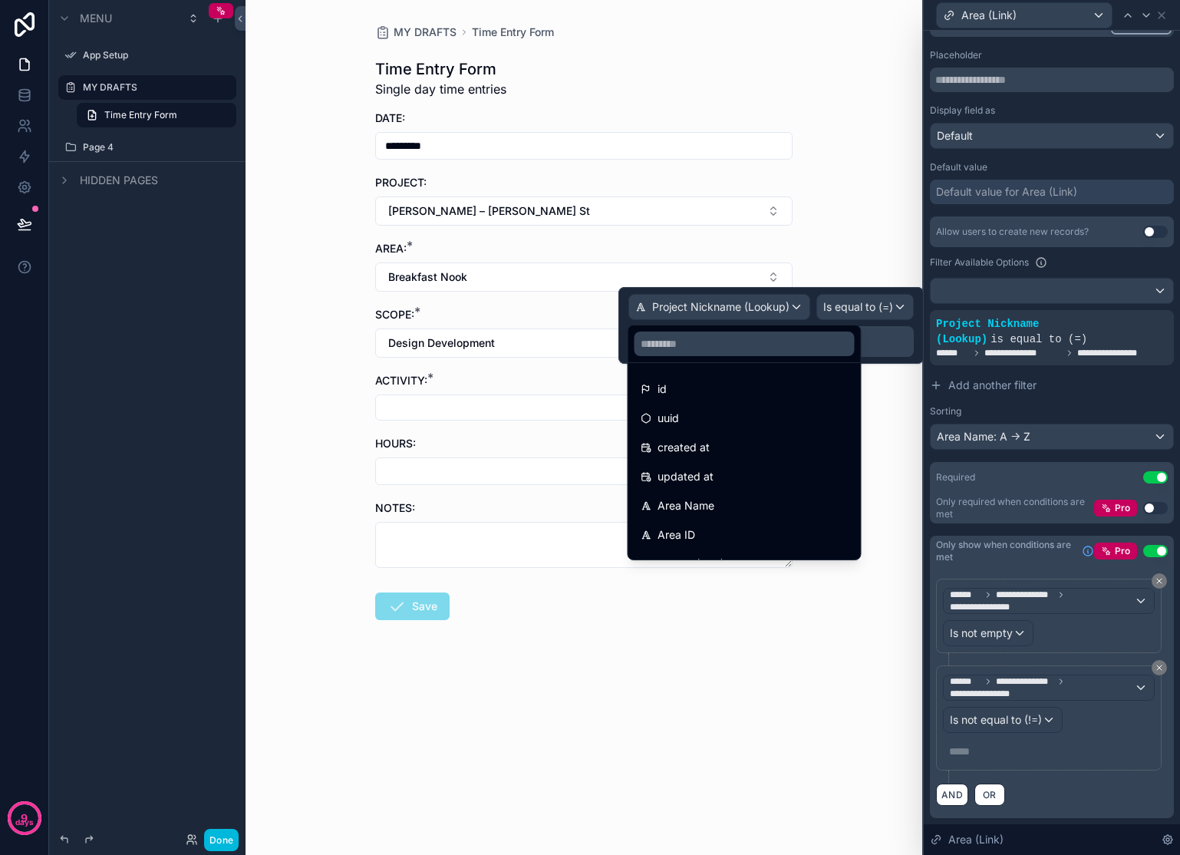
click at [897, 343] on div at bounding box center [770, 325] width 305 height 77
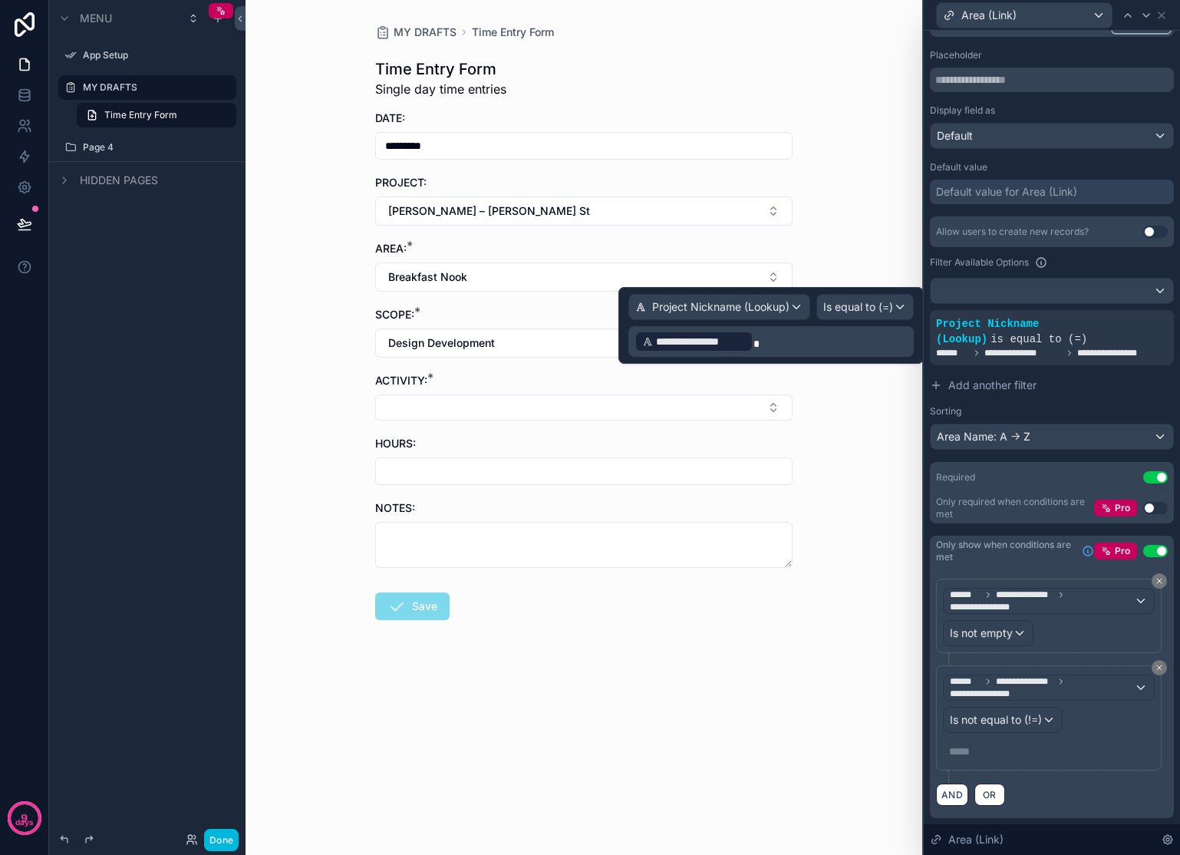
click at [897, 343] on p "**********" at bounding box center [772, 341] width 276 height 25
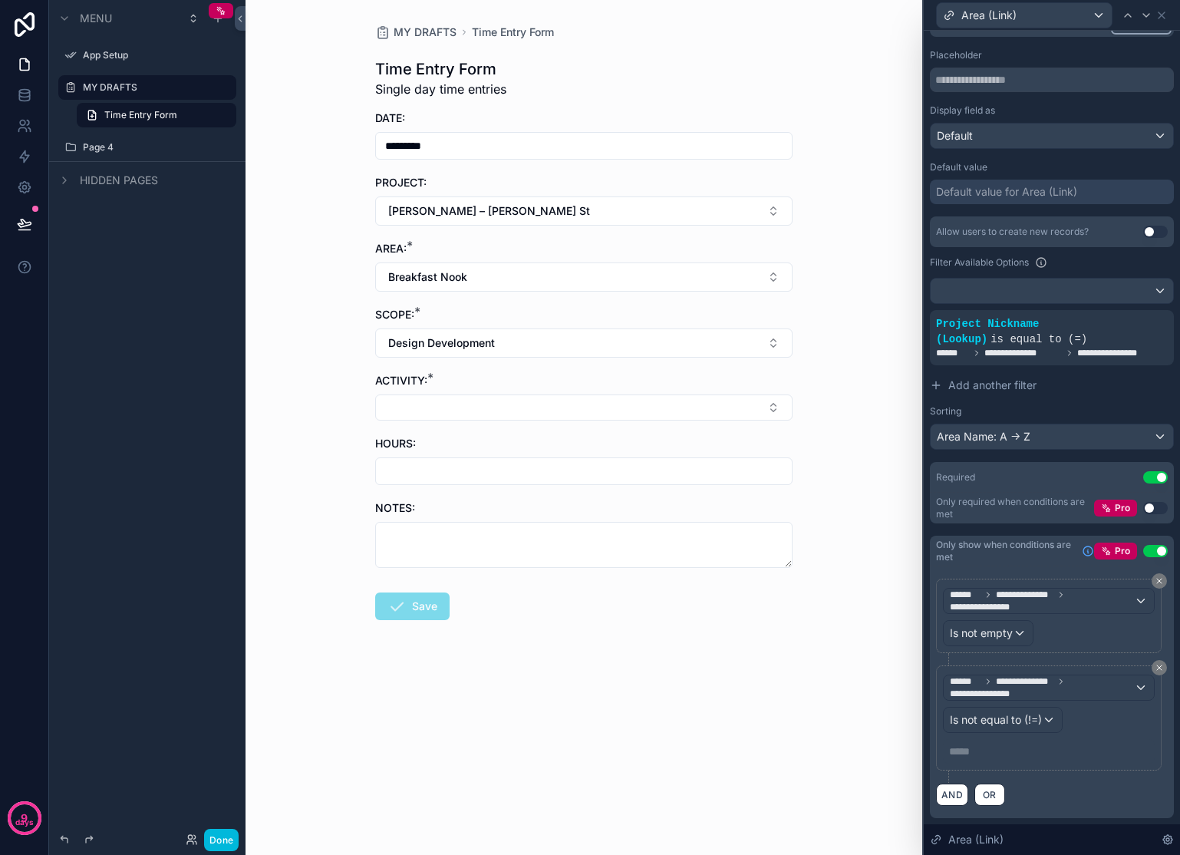
click at [1084, 410] on div "Sorting" at bounding box center [1052, 411] width 244 height 12
click at [991, 752] on p "***** ﻿" at bounding box center [1050, 750] width 203 height 15
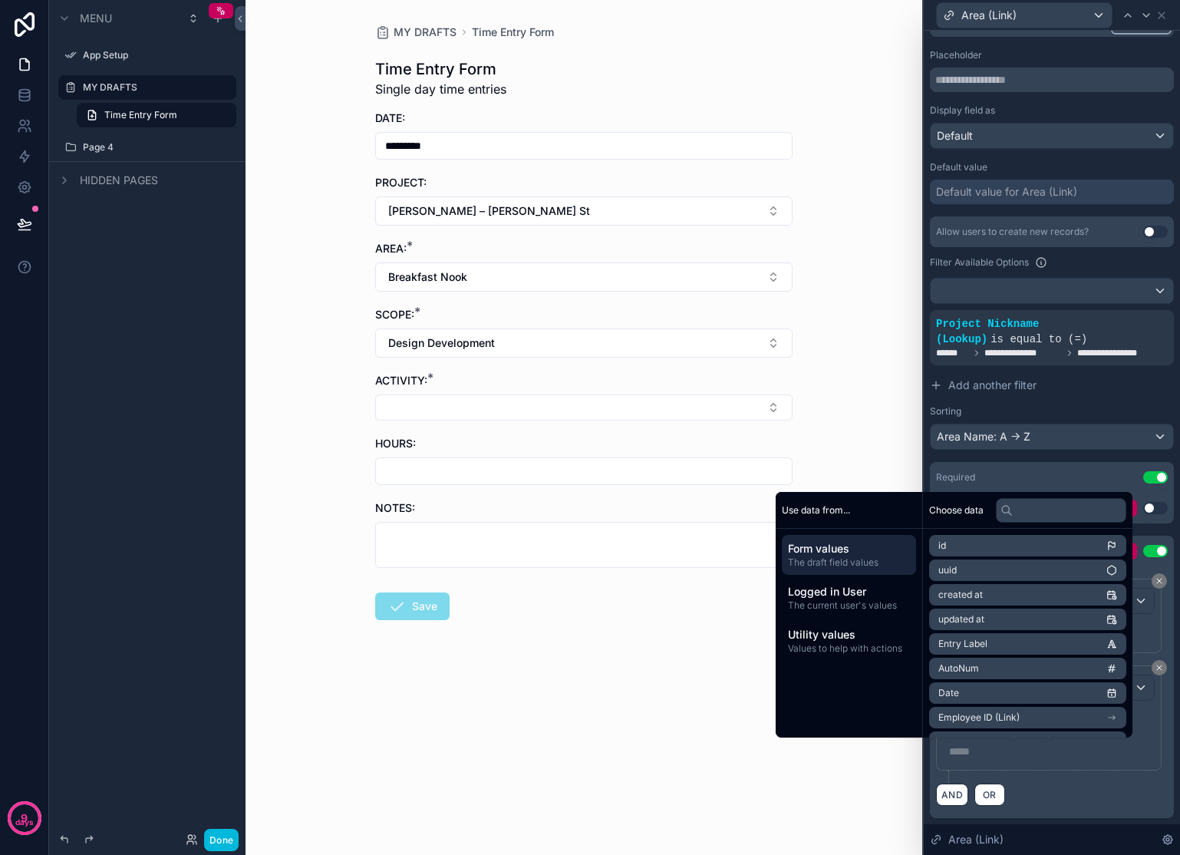
click at [997, 754] on p "***** ﻿" at bounding box center [1050, 750] width 203 height 15
click at [1075, 407] on div "Sorting" at bounding box center [1052, 411] width 244 height 12
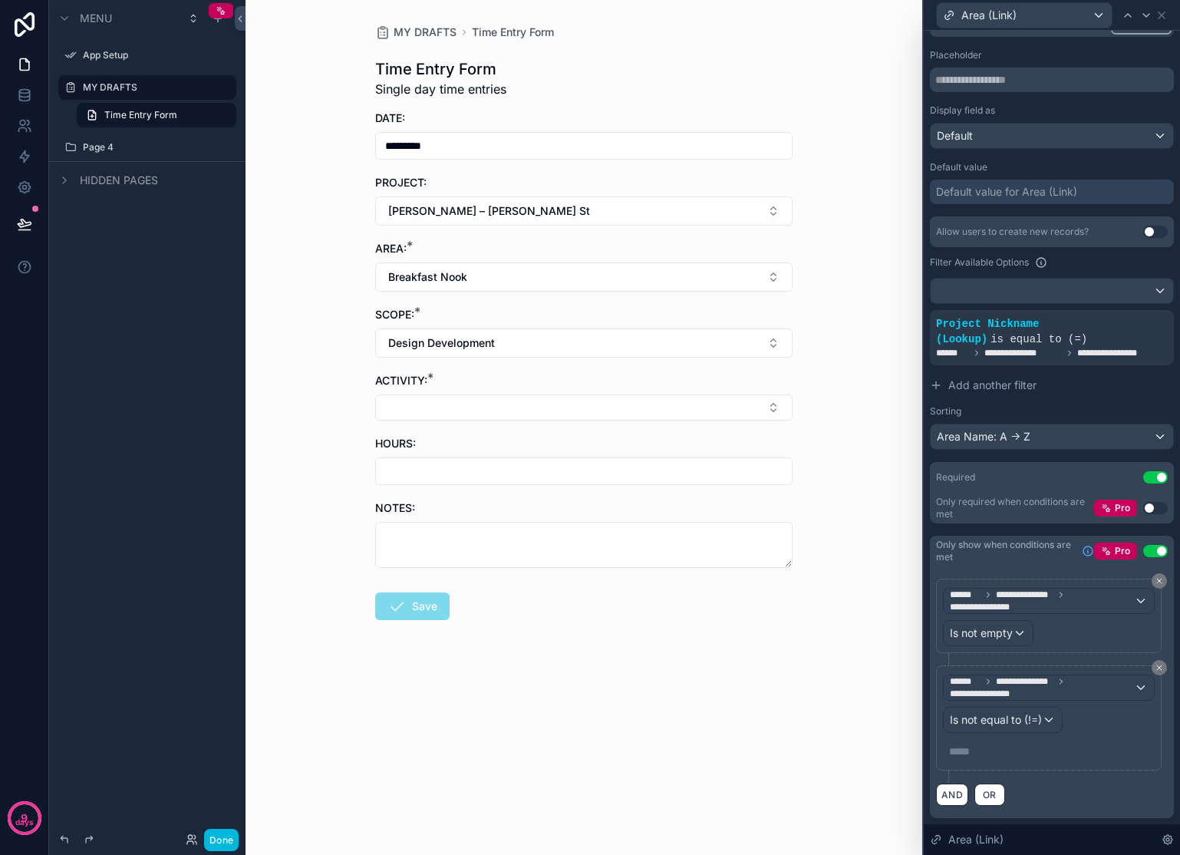
click at [967, 748] on p "***** ﻿" at bounding box center [1050, 750] width 203 height 15
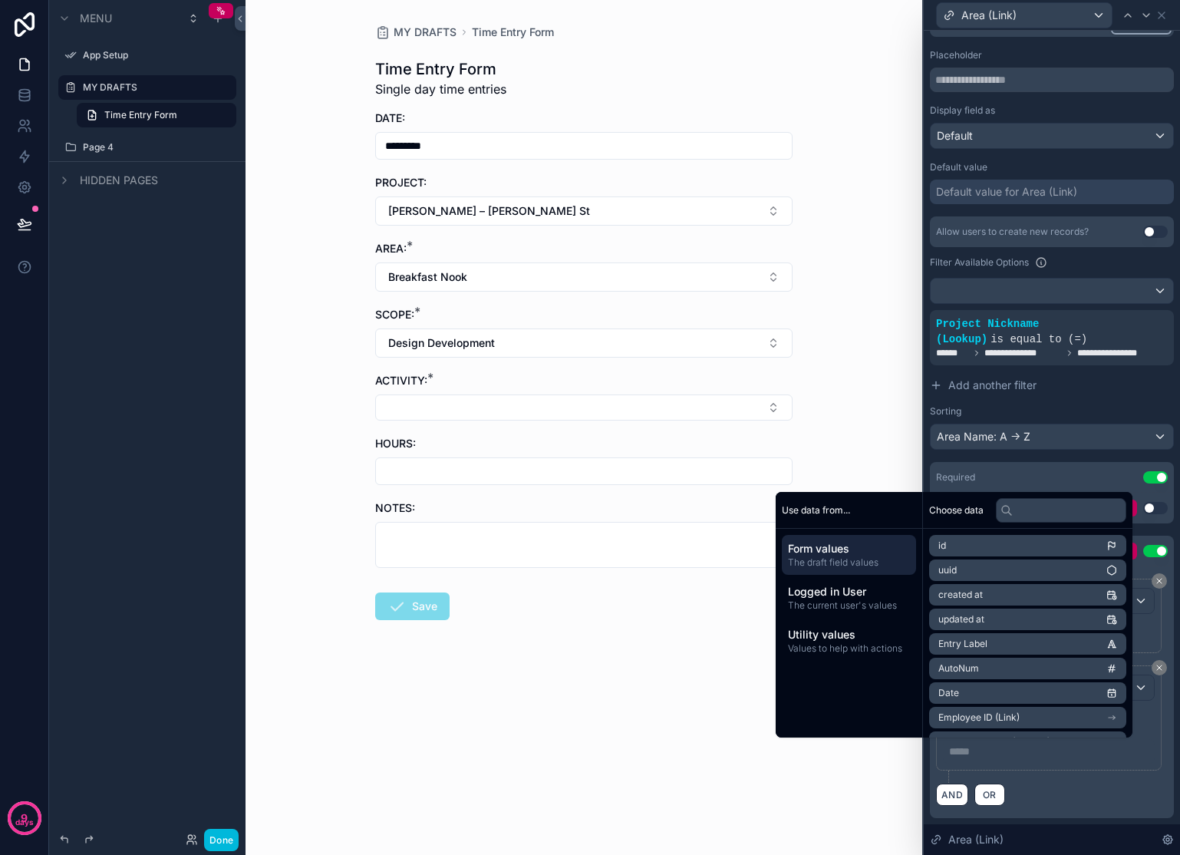
click at [844, 654] on div "Utility values Values to help with actions" at bounding box center [849, 641] width 134 height 40
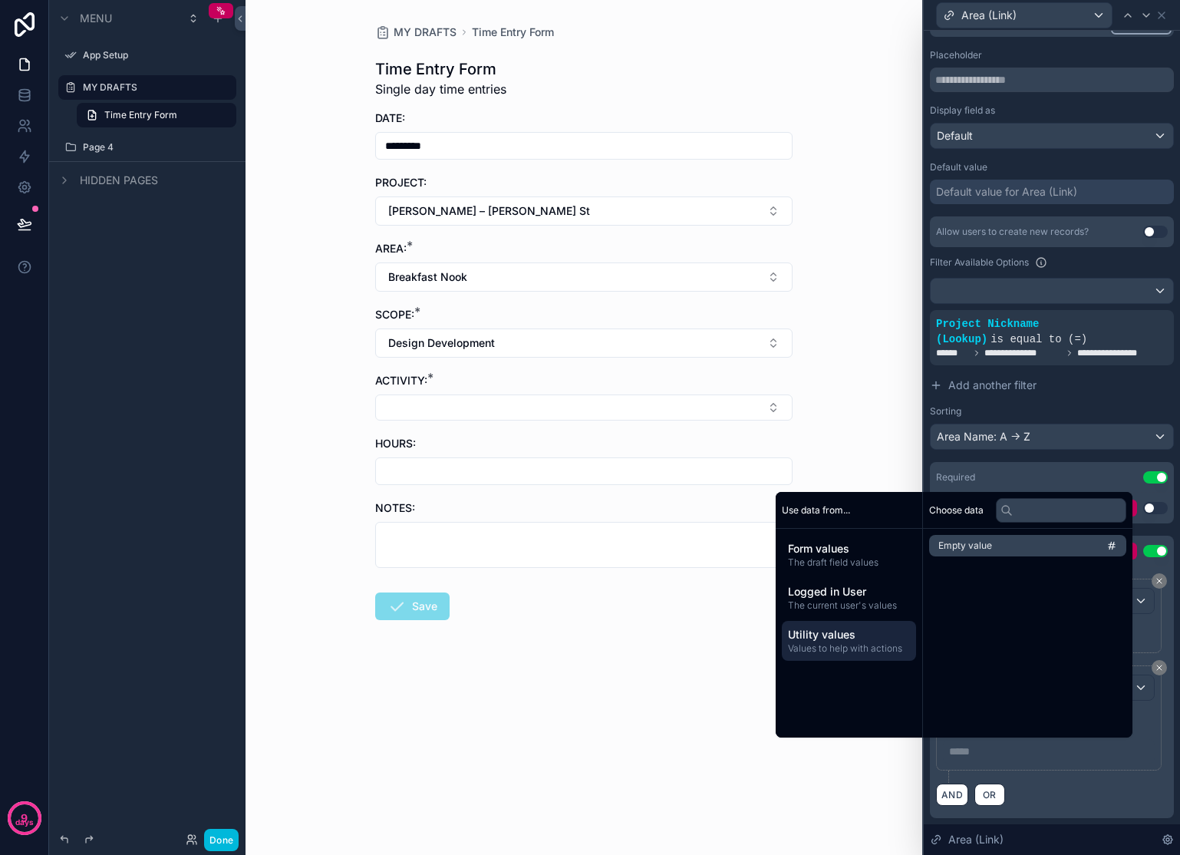
click at [850, 605] on span "The current user's values" at bounding box center [849, 605] width 122 height 12
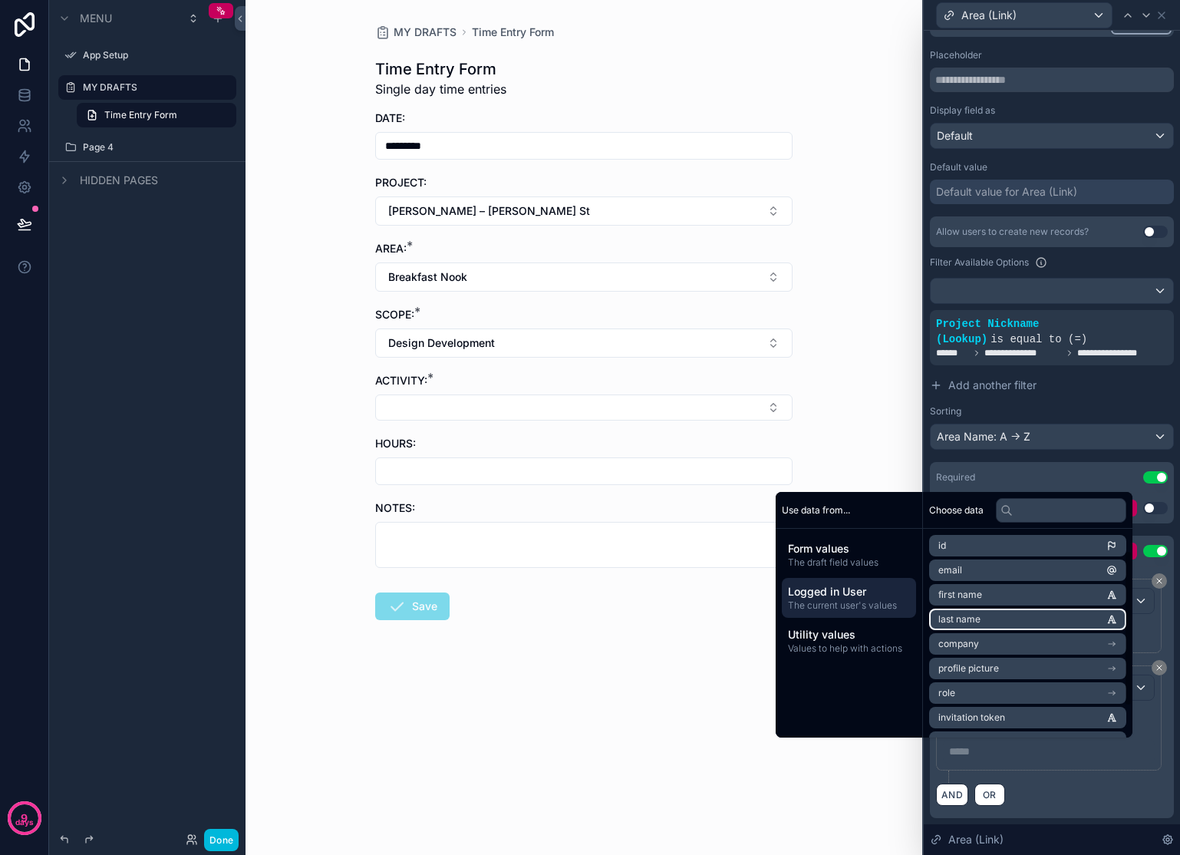
scroll to position [71, 0]
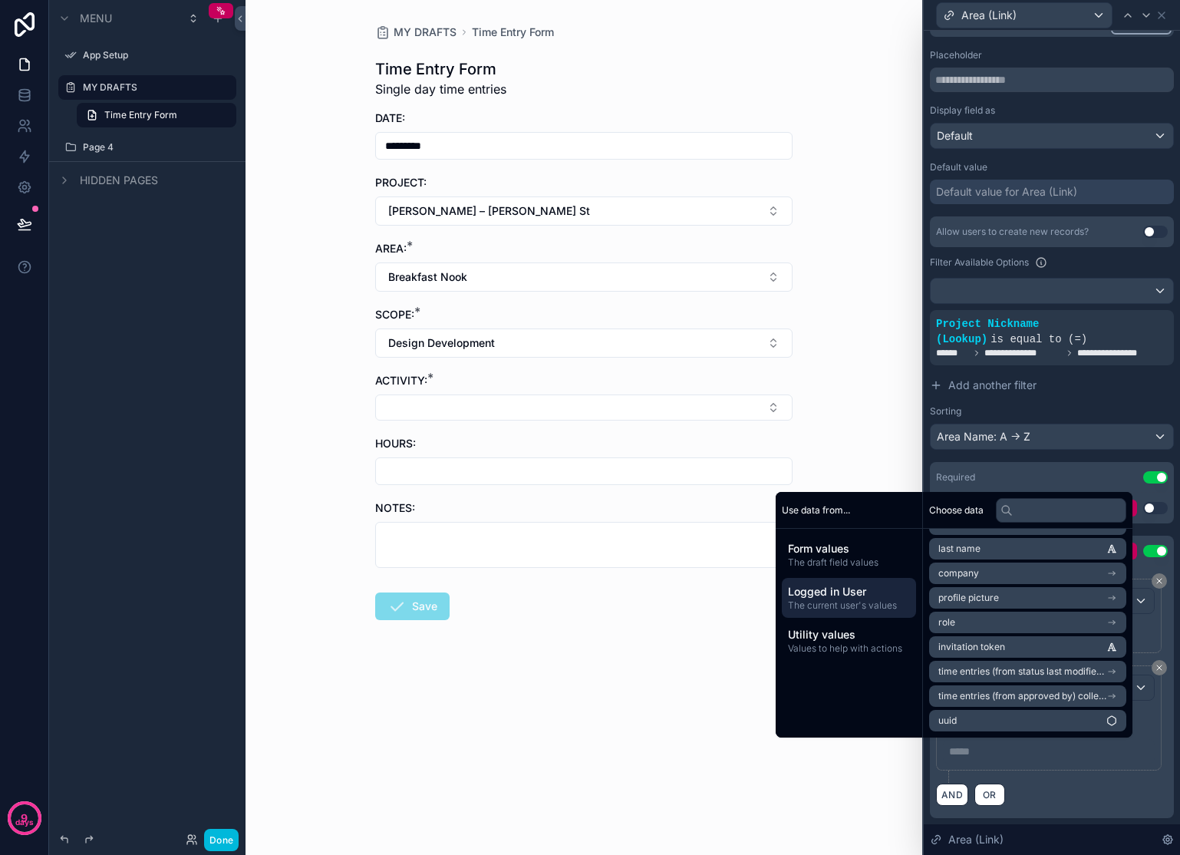
click at [805, 557] on span "The draft field values" at bounding box center [849, 562] width 122 height 12
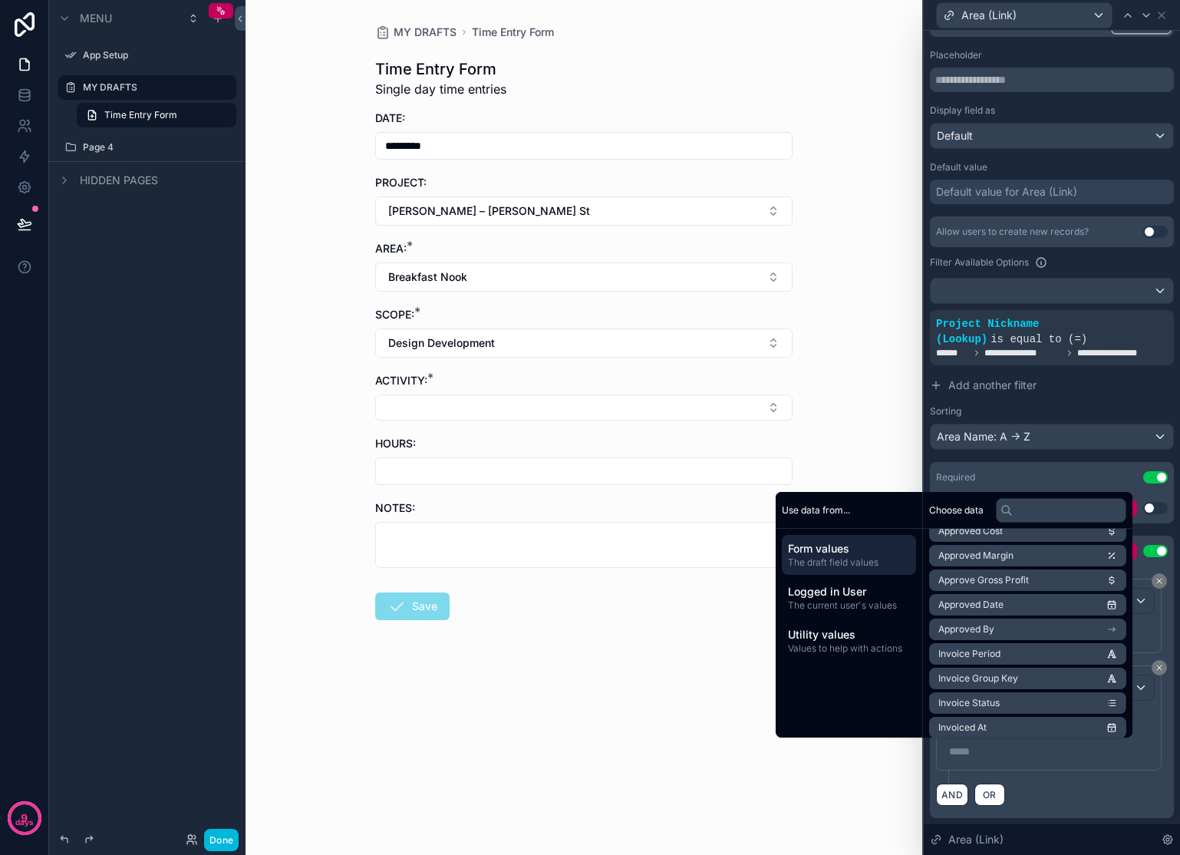
scroll to position [1961, 0]
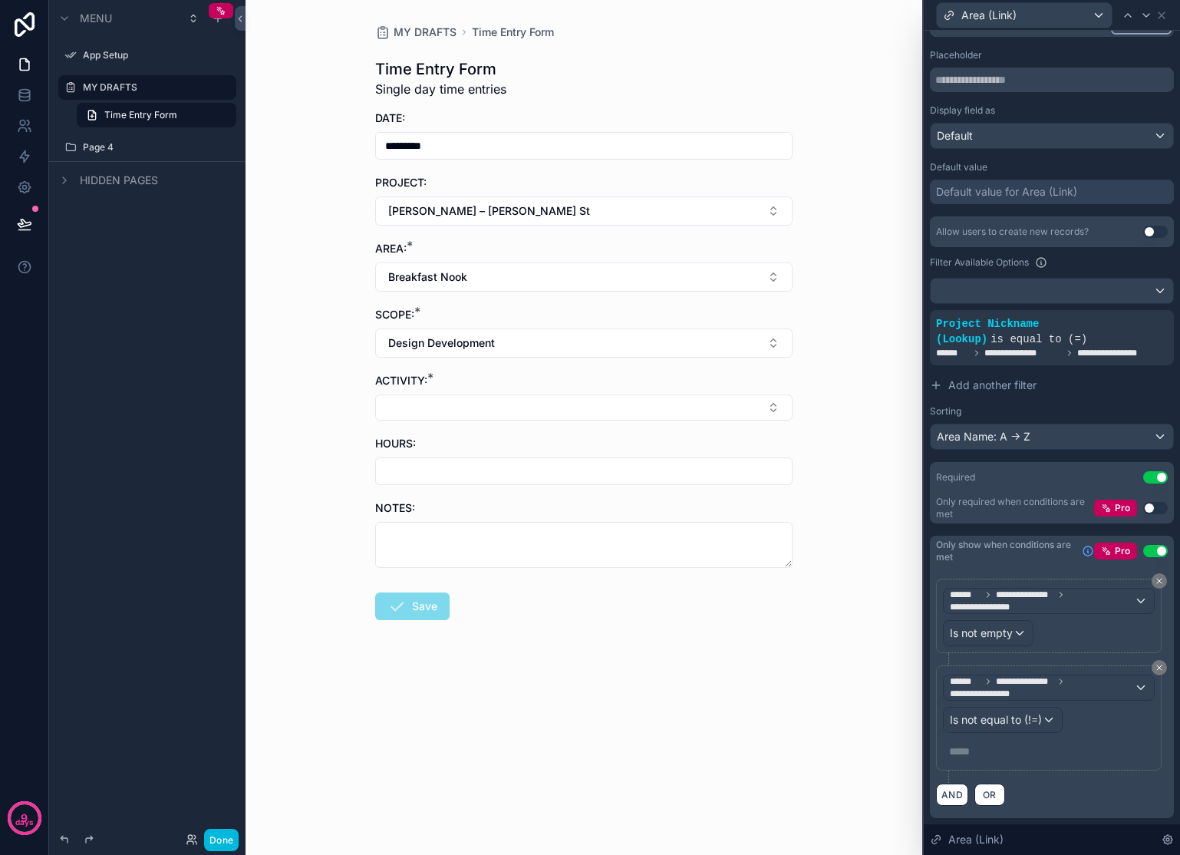
click at [1097, 761] on div "***** ﻿" at bounding box center [1049, 751] width 212 height 25
click at [974, 749] on p "***** ﻿" at bounding box center [1050, 750] width 203 height 15
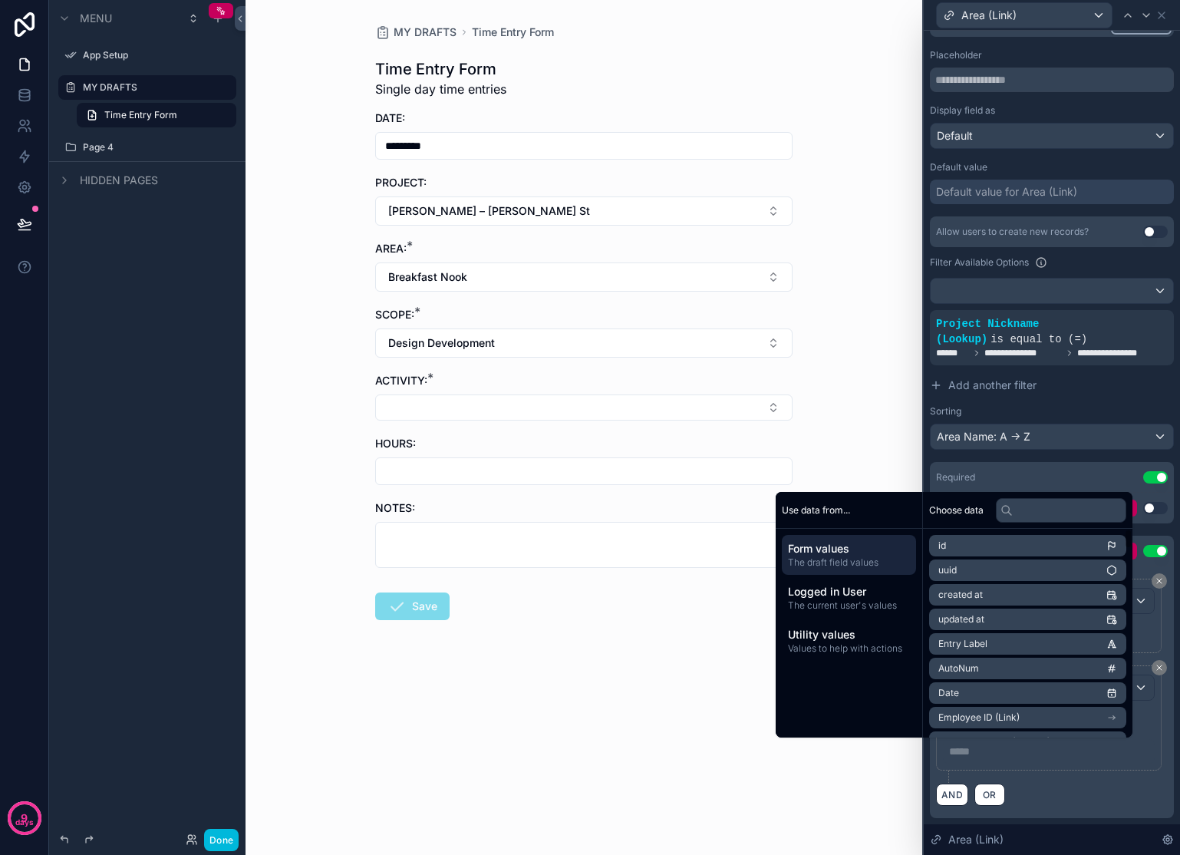
click at [1007, 755] on p "***** ﻿" at bounding box center [1050, 750] width 203 height 15
click at [1026, 763] on div "**********" at bounding box center [1049, 717] width 226 height 105
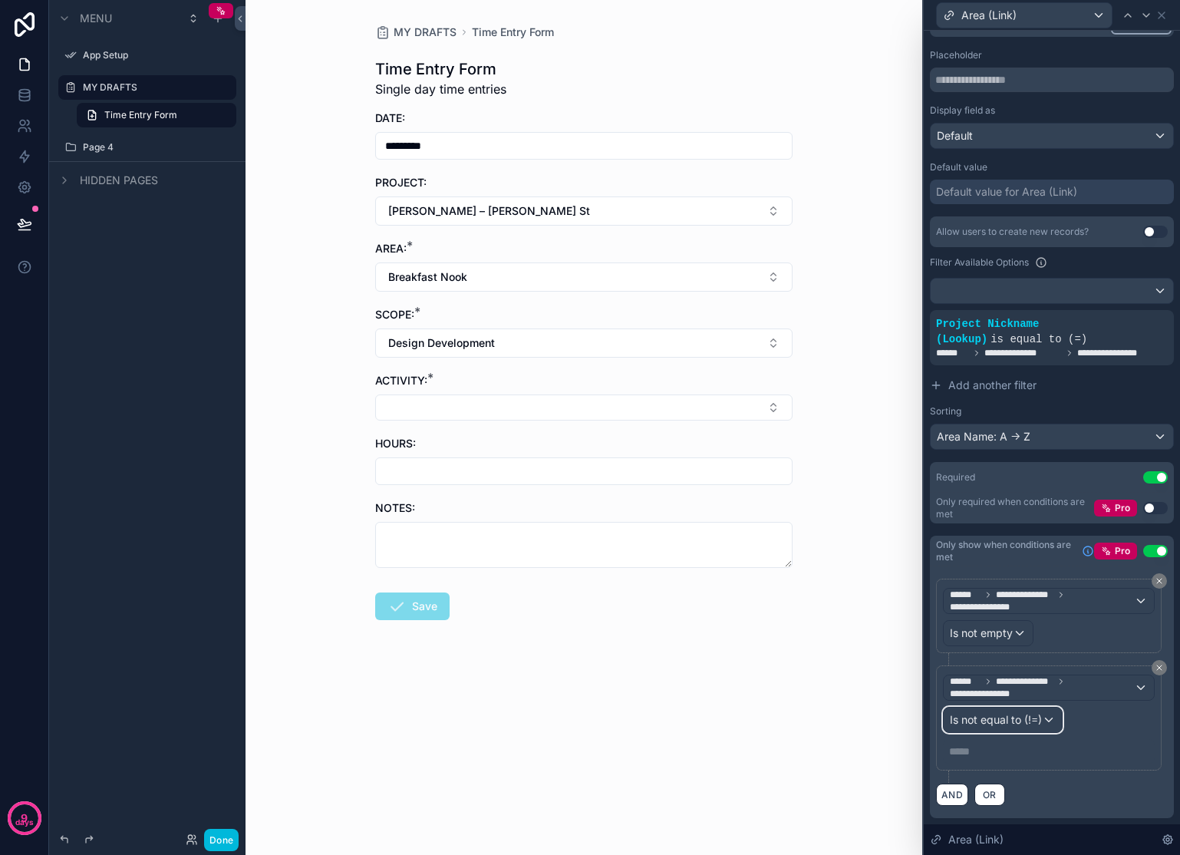
click at [1046, 725] on div "Is not equal to (!=)" at bounding box center [1003, 719] width 118 height 25
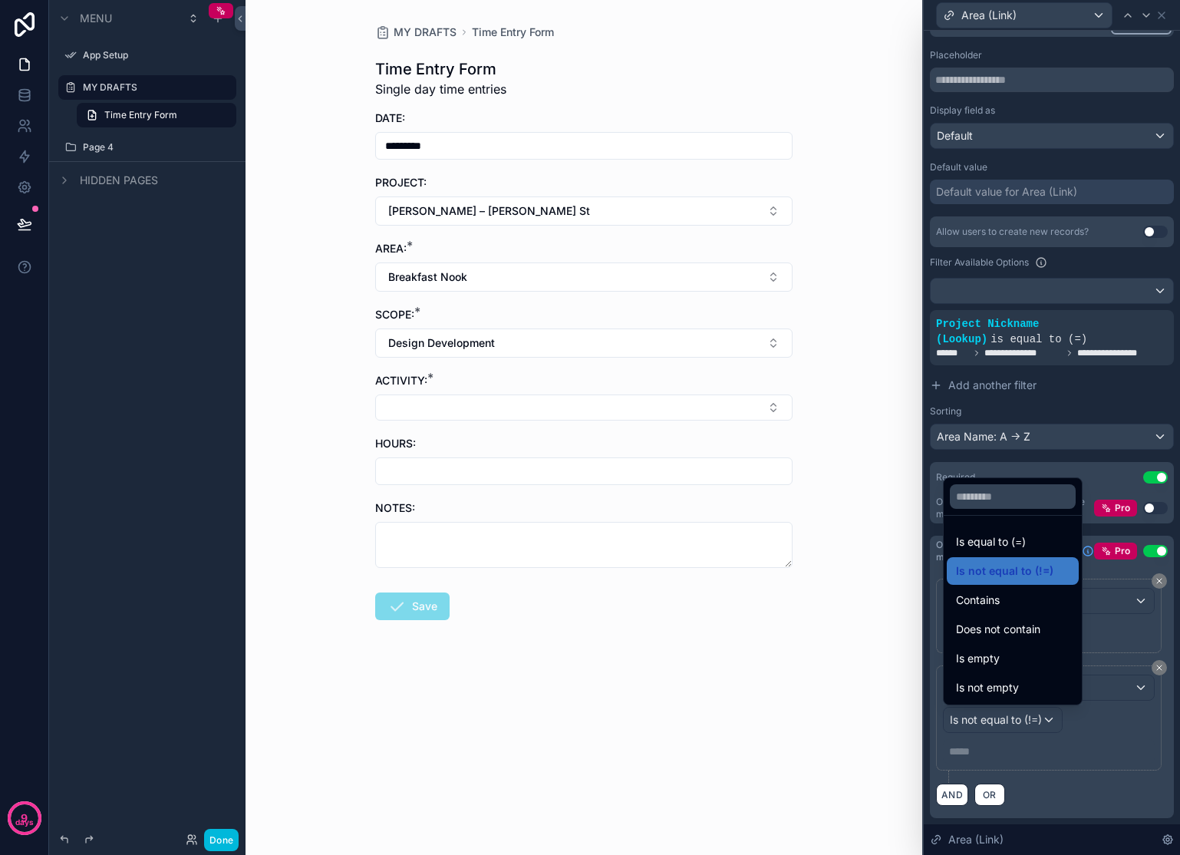
click at [1052, 629] on div "Does not contain" at bounding box center [1013, 629] width 114 height 18
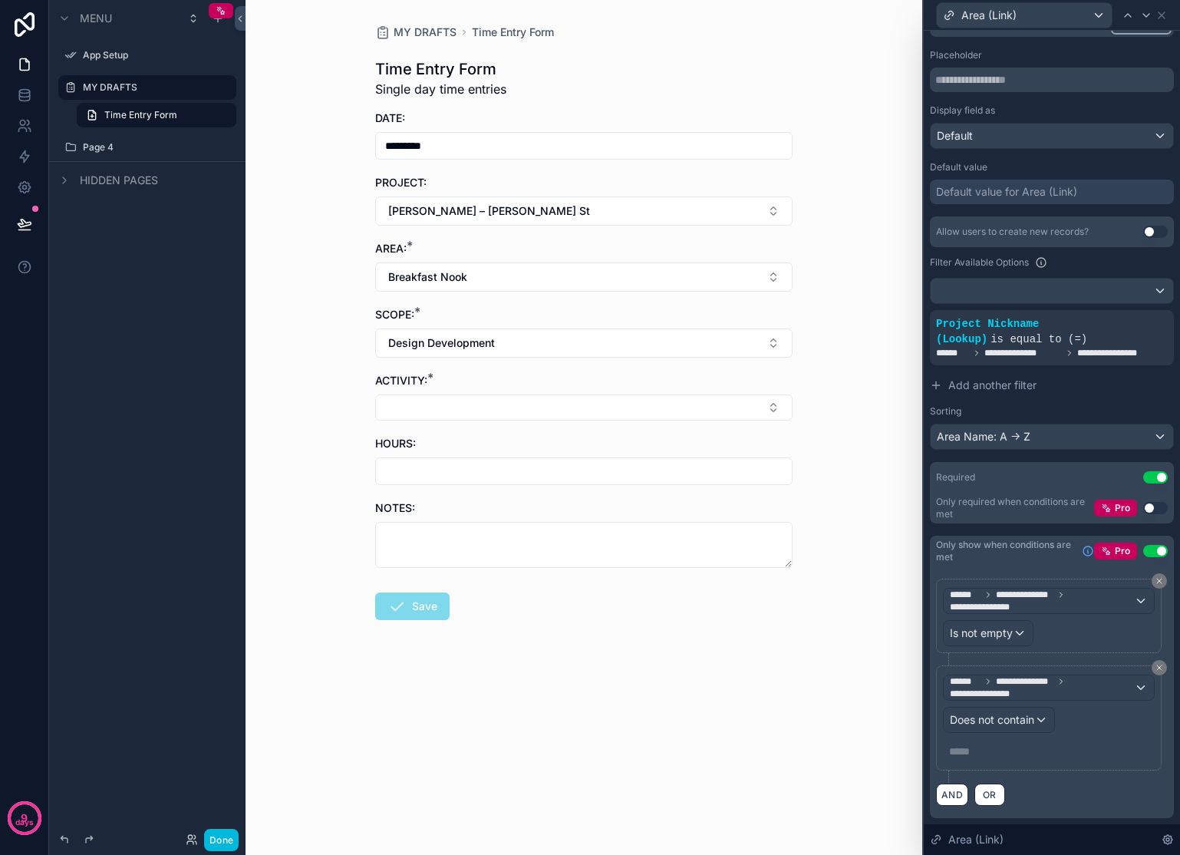
click at [980, 749] on p "***** ﻿" at bounding box center [1050, 750] width 203 height 15
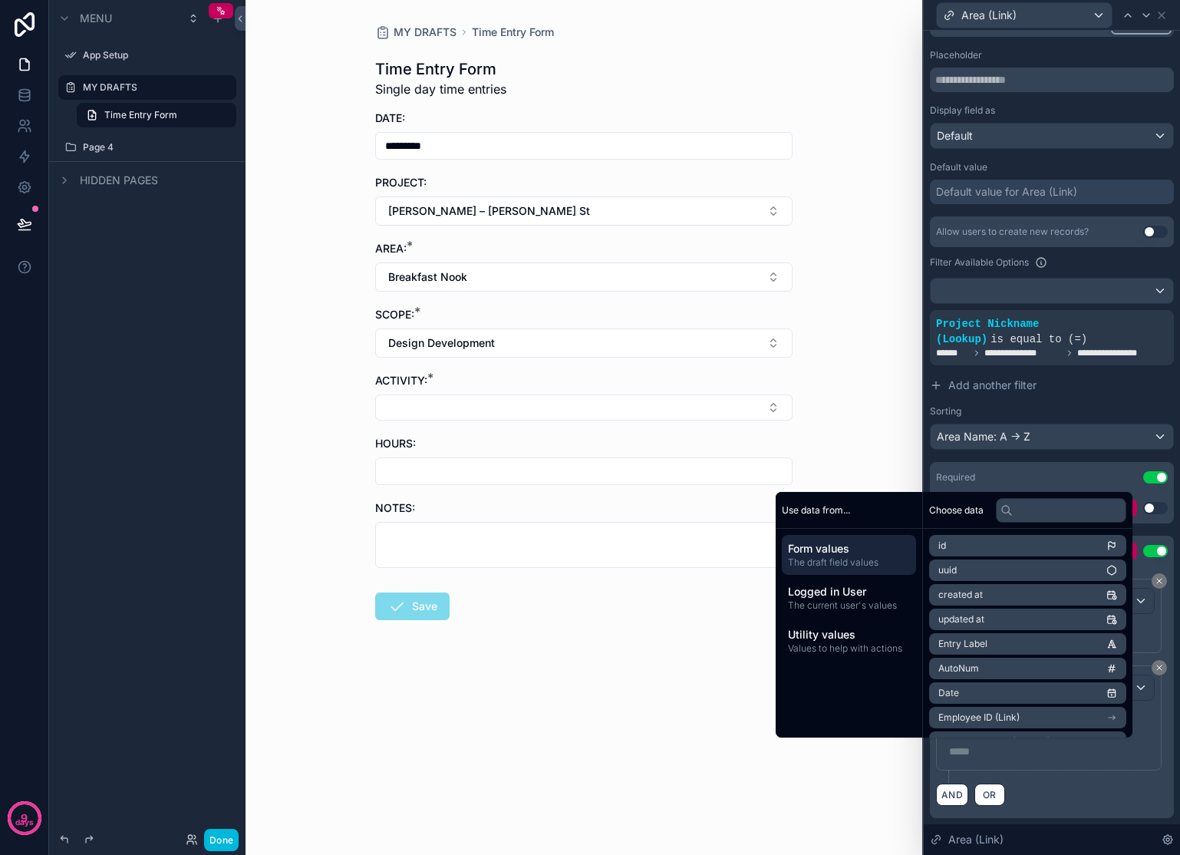
click at [989, 753] on p "***** ﻿" at bounding box center [1050, 750] width 203 height 15
click at [1047, 787] on div "AND OR" at bounding box center [1052, 793] width 232 height 23
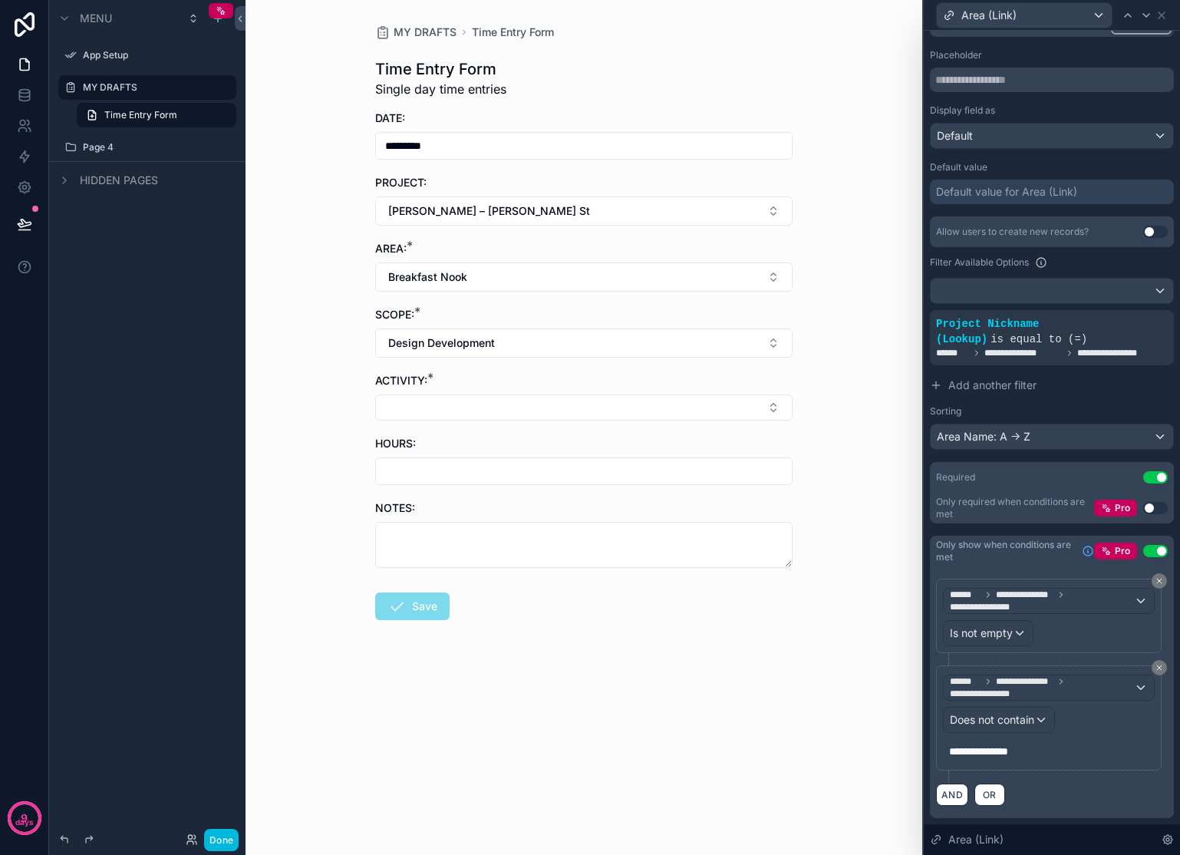
click at [710, 348] on button "Design Development" at bounding box center [583, 342] width 417 height 29
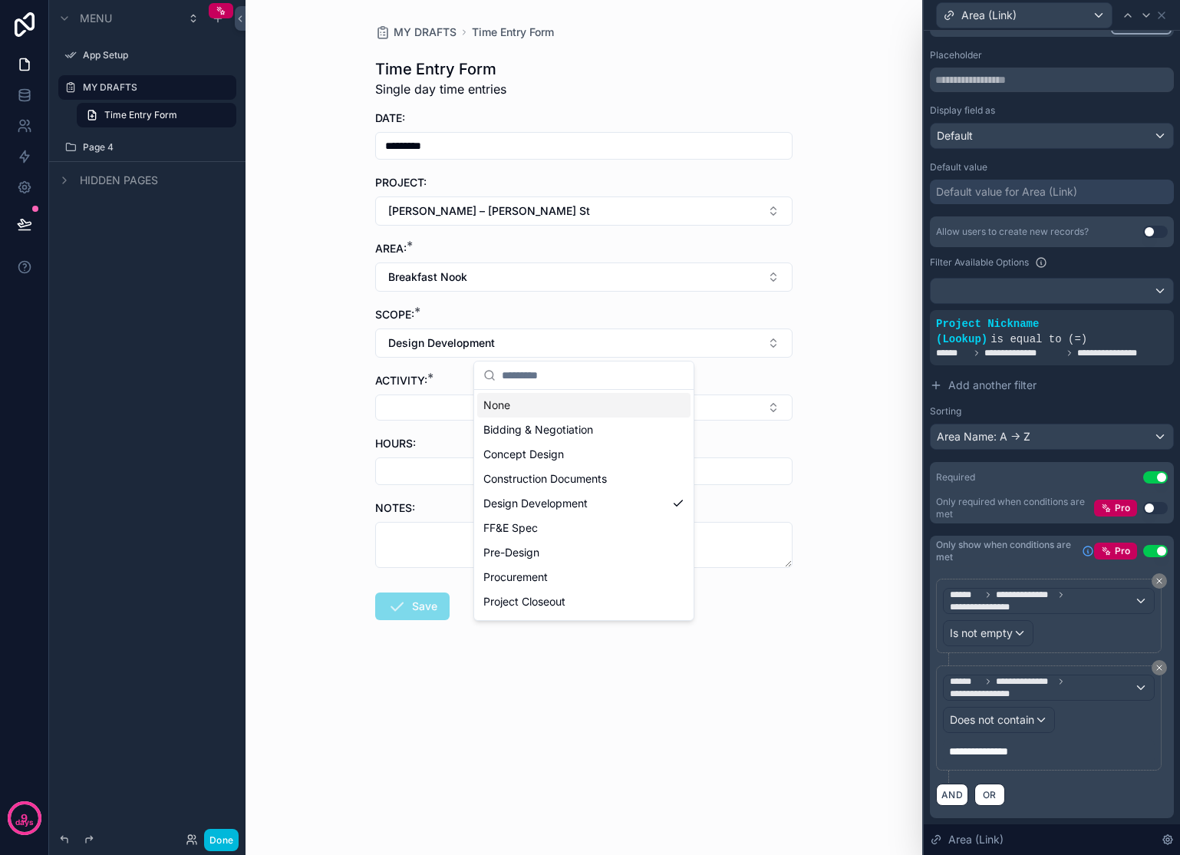
click at [556, 407] on div "None" at bounding box center [583, 405] width 213 height 25
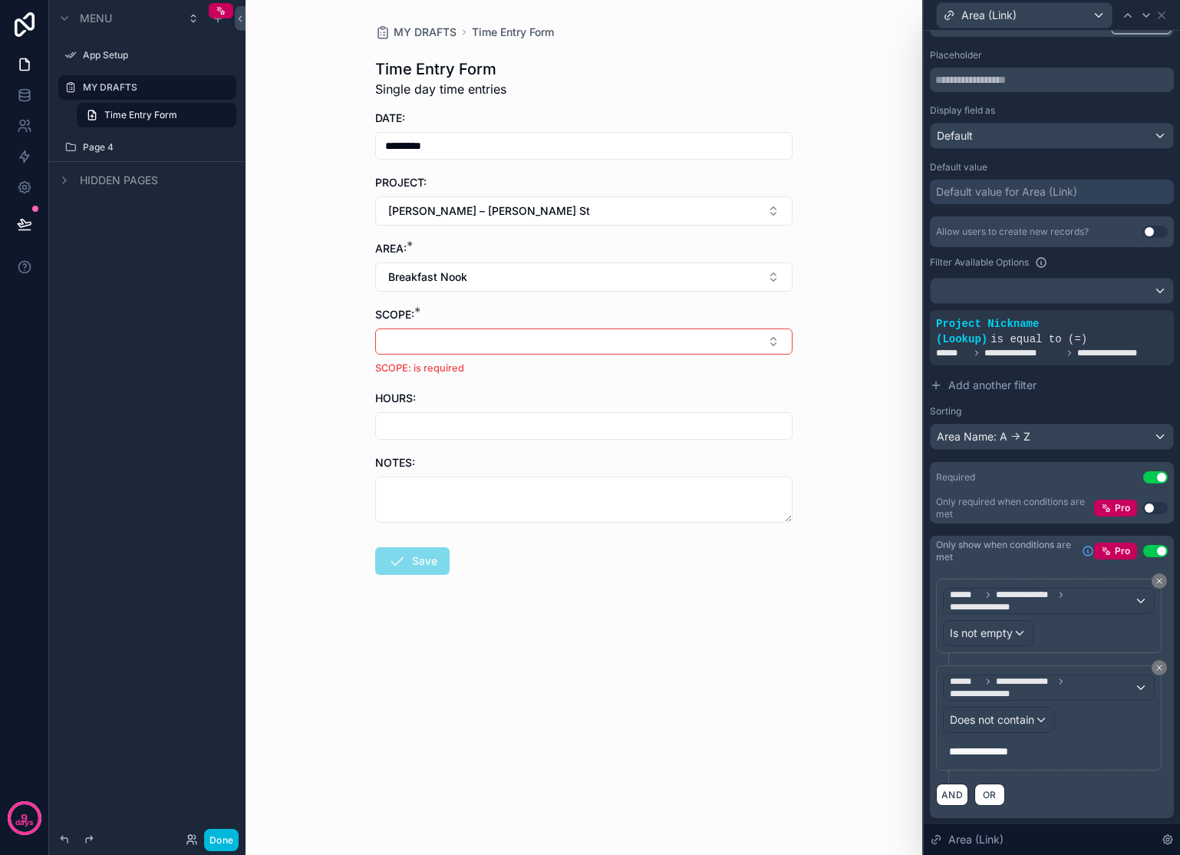
click at [578, 277] on button "Breakfast Nook" at bounding box center [583, 276] width 417 height 29
click at [522, 334] on div "None" at bounding box center [583, 339] width 213 height 25
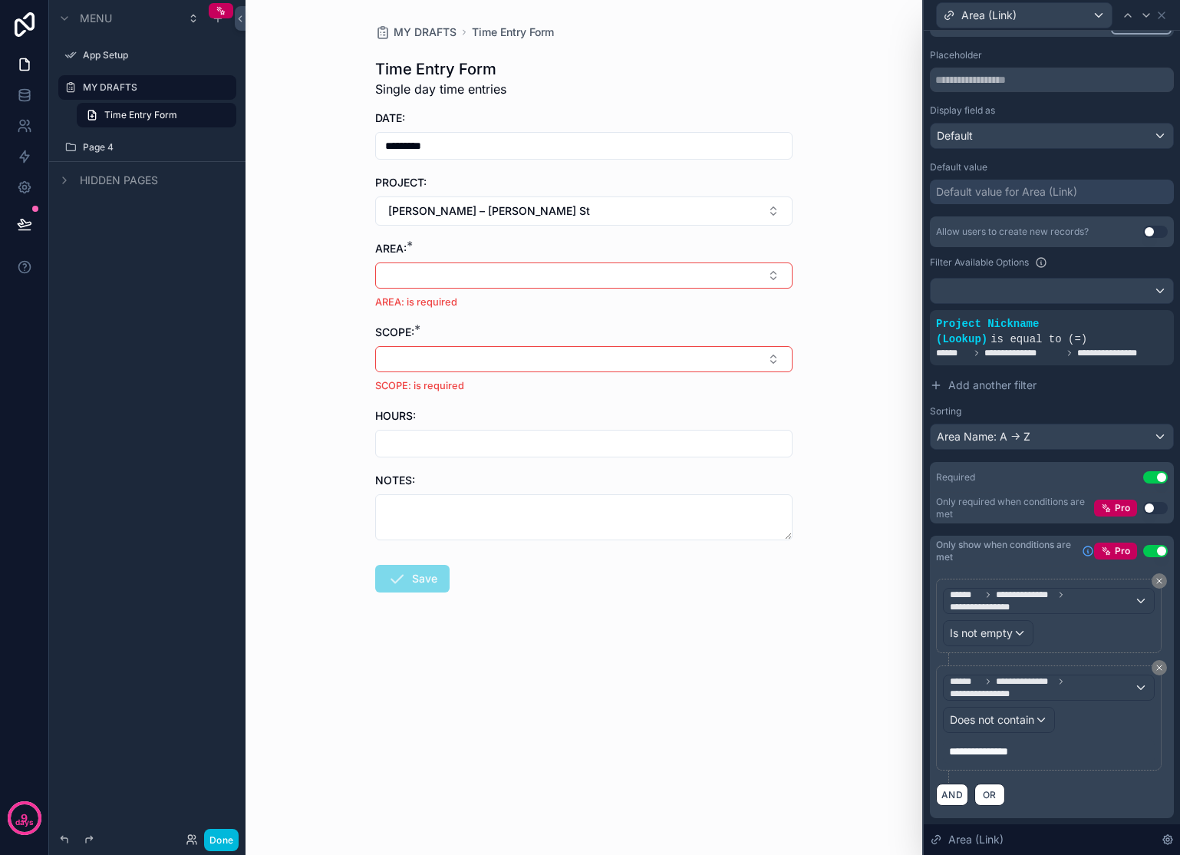
click at [541, 209] on button "[PERSON_NAME] – [PERSON_NAME] St" at bounding box center [583, 210] width 417 height 29
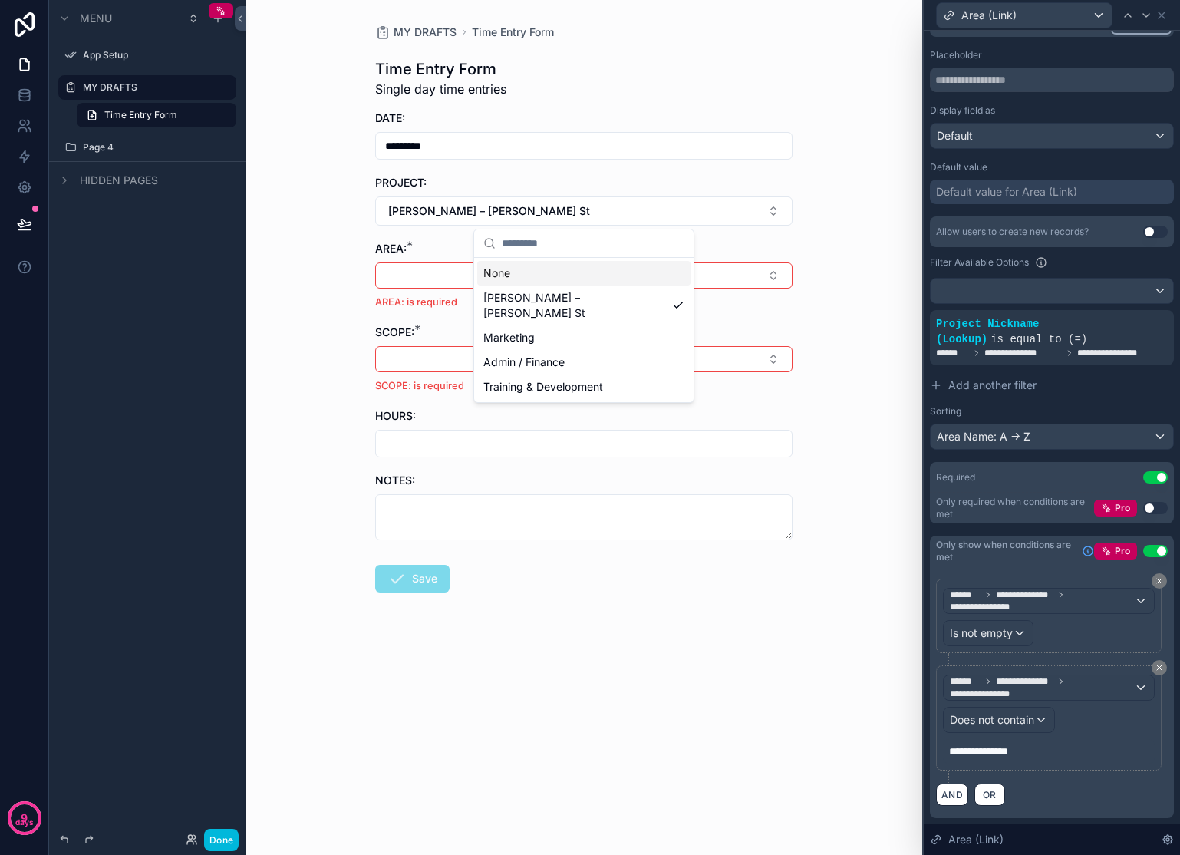
click at [509, 272] on div "None" at bounding box center [583, 273] width 213 height 25
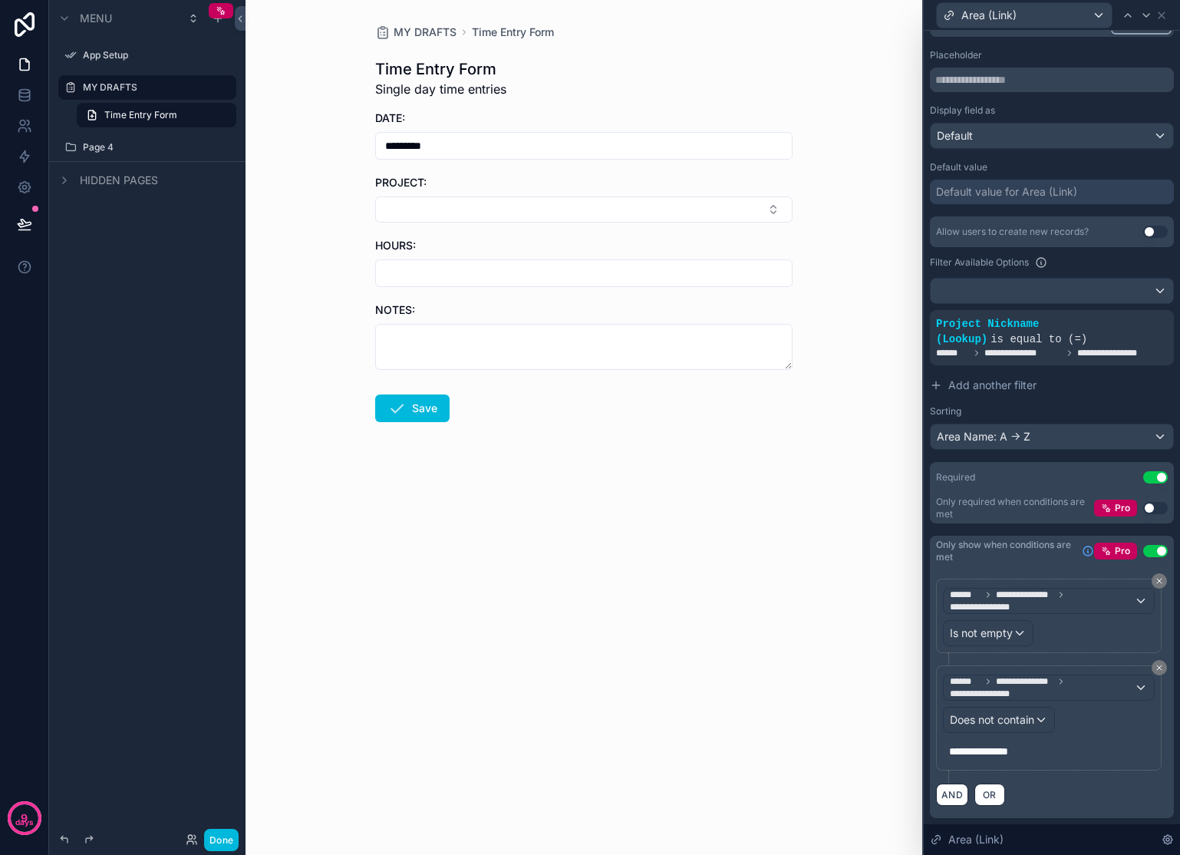
click at [527, 212] on button "Select Button" at bounding box center [583, 209] width 417 height 26
click at [526, 327] on span "Admin / Finance" at bounding box center [523, 334] width 81 height 15
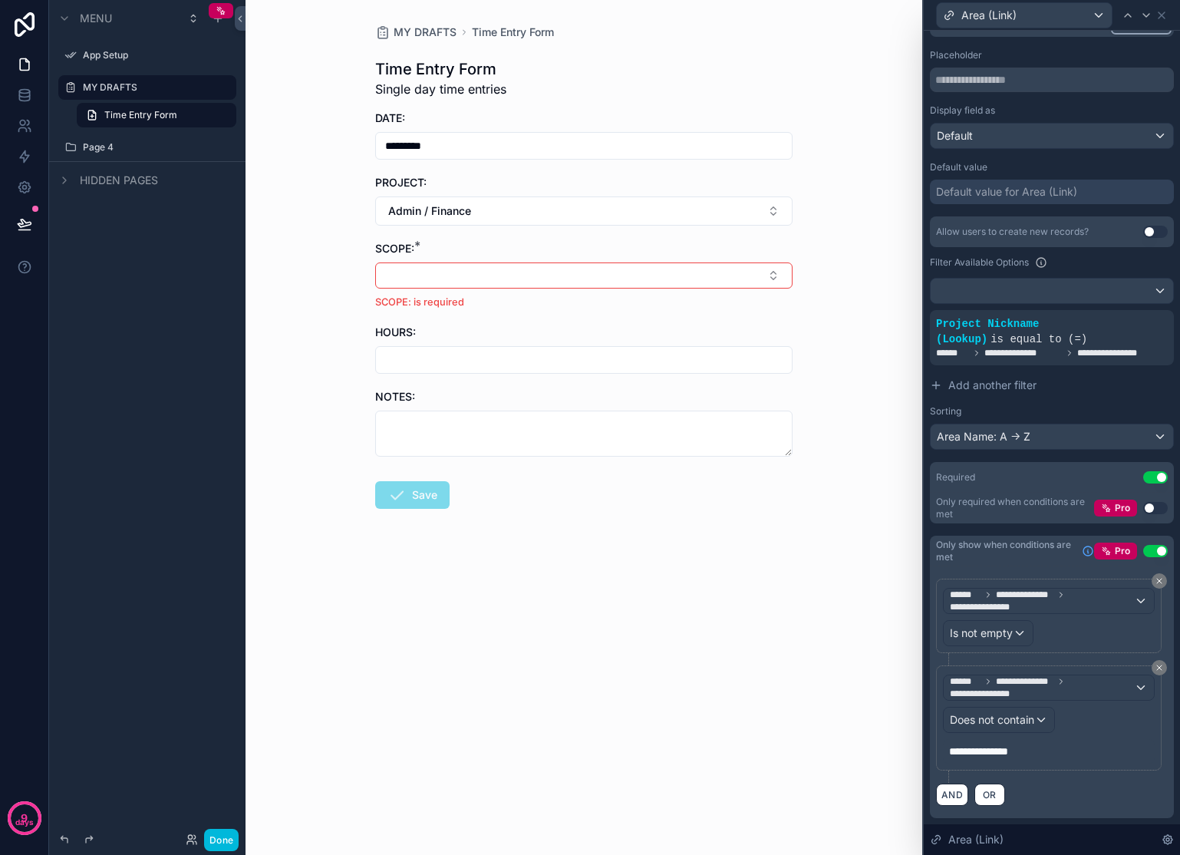
click at [537, 216] on button "Admin / Finance" at bounding box center [583, 210] width 417 height 29
click at [534, 296] on span "[PERSON_NAME] – [PERSON_NAME] St" at bounding box center [574, 305] width 183 height 31
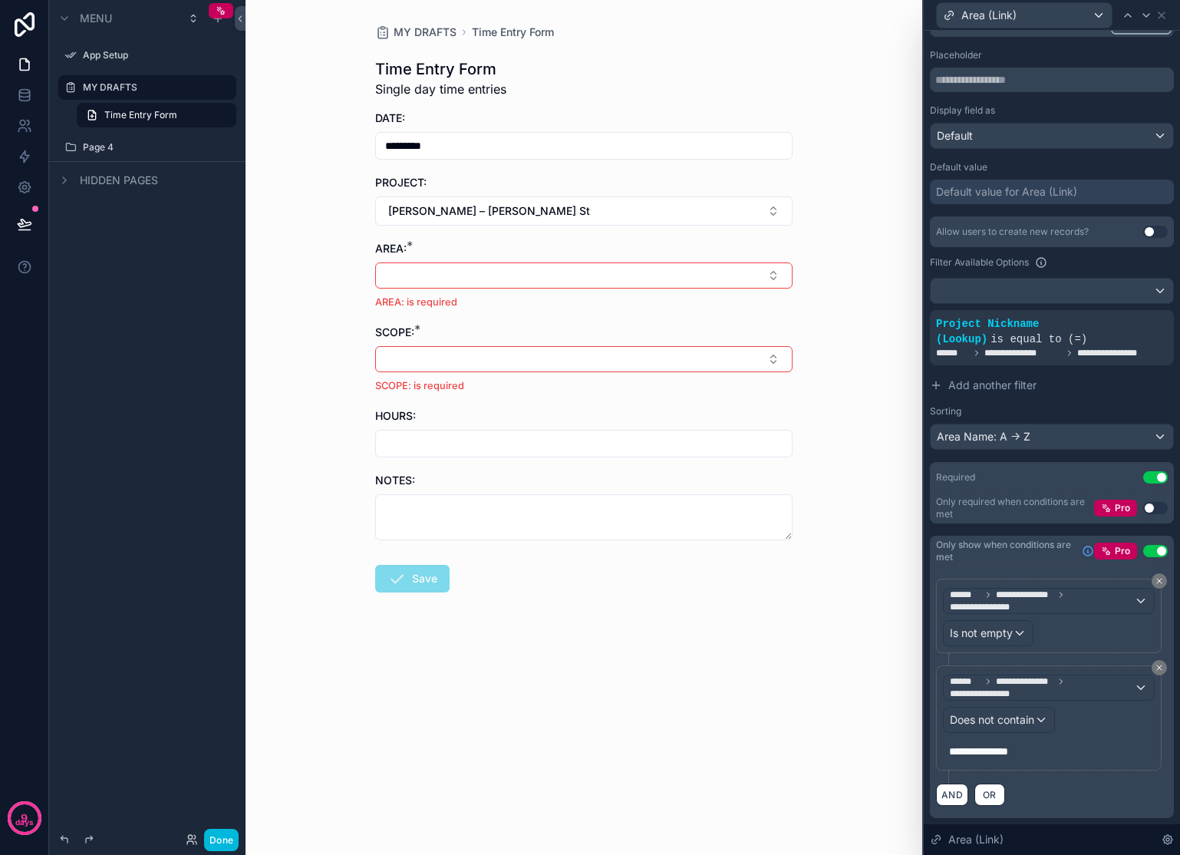
click at [545, 216] on button "[PERSON_NAME] – [PERSON_NAME] St" at bounding box center [583, 210] width 417 height 29
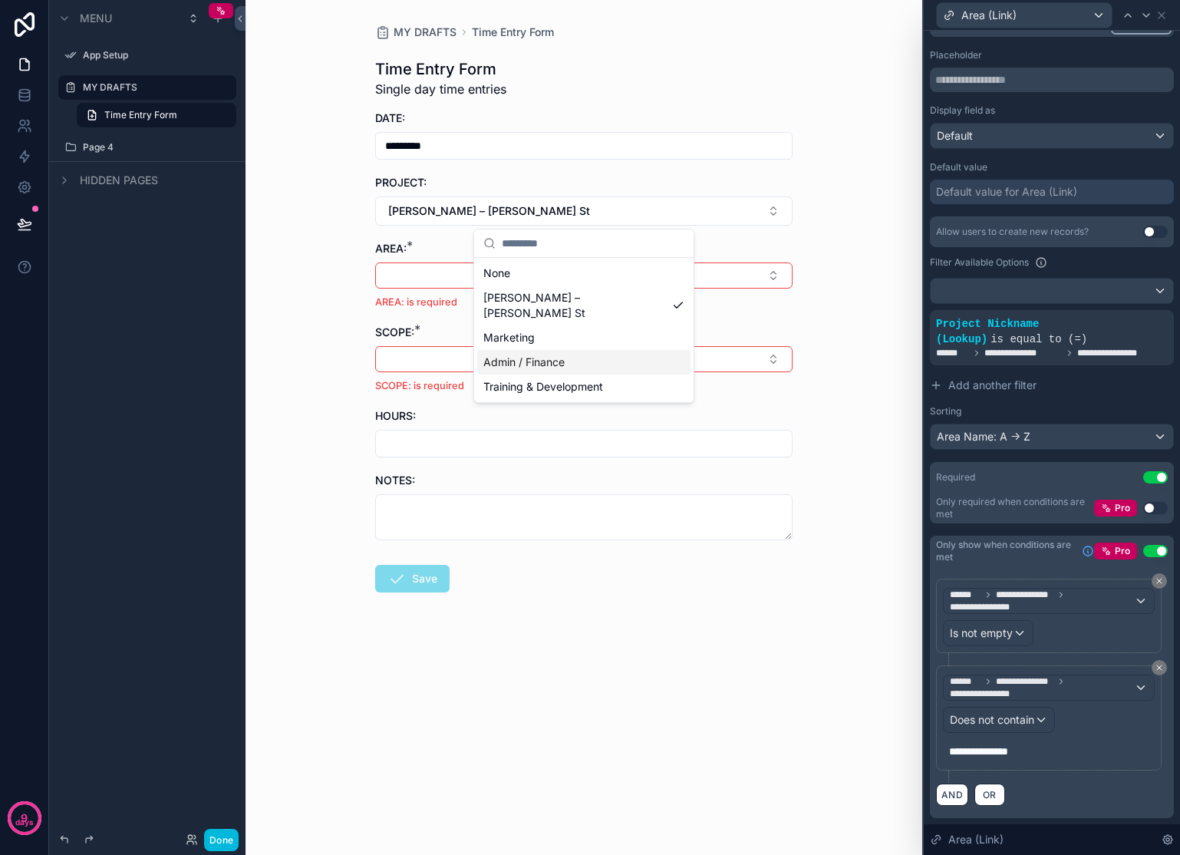
click at [558, 354] on span "Admin / Finance" at bounding box center [523, 361] width 81 height 15
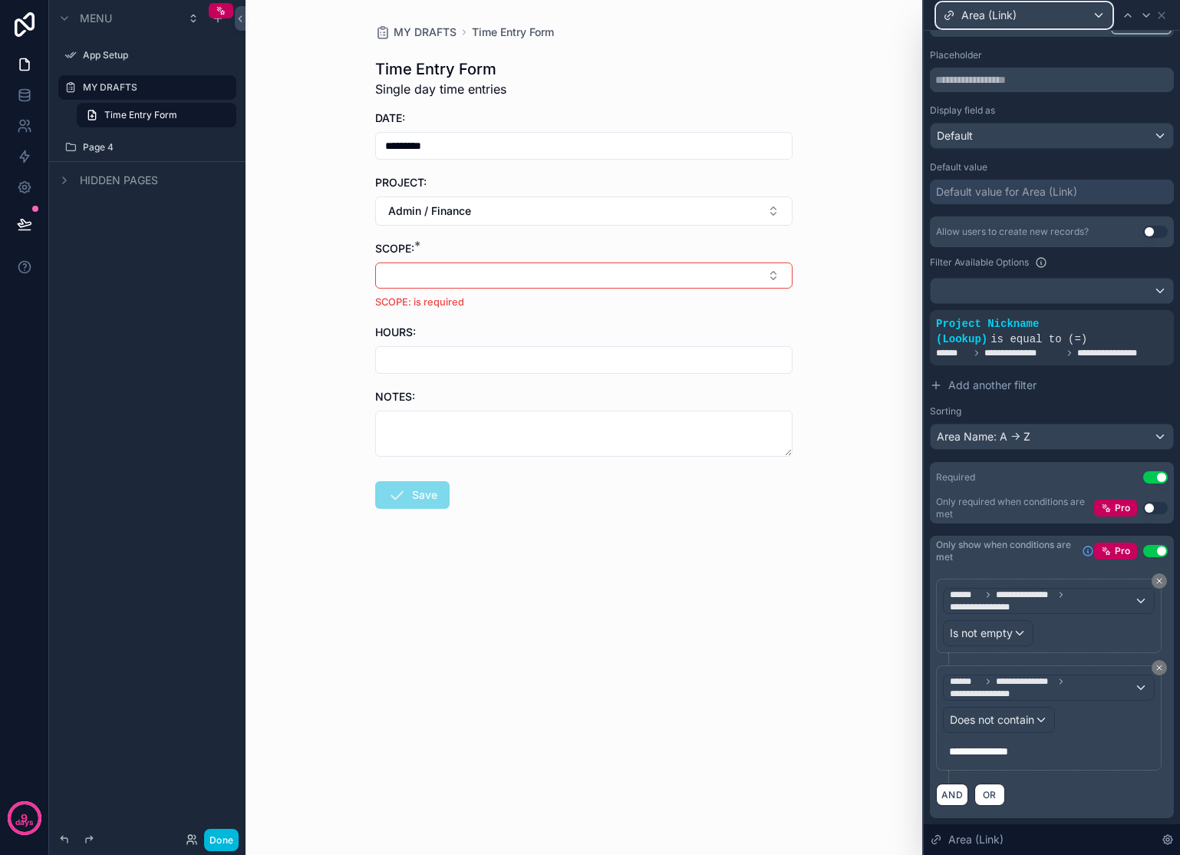
click at [1105, 13] on div "Area (Link)" at bounding box center [1024, 15] width 175 height 25
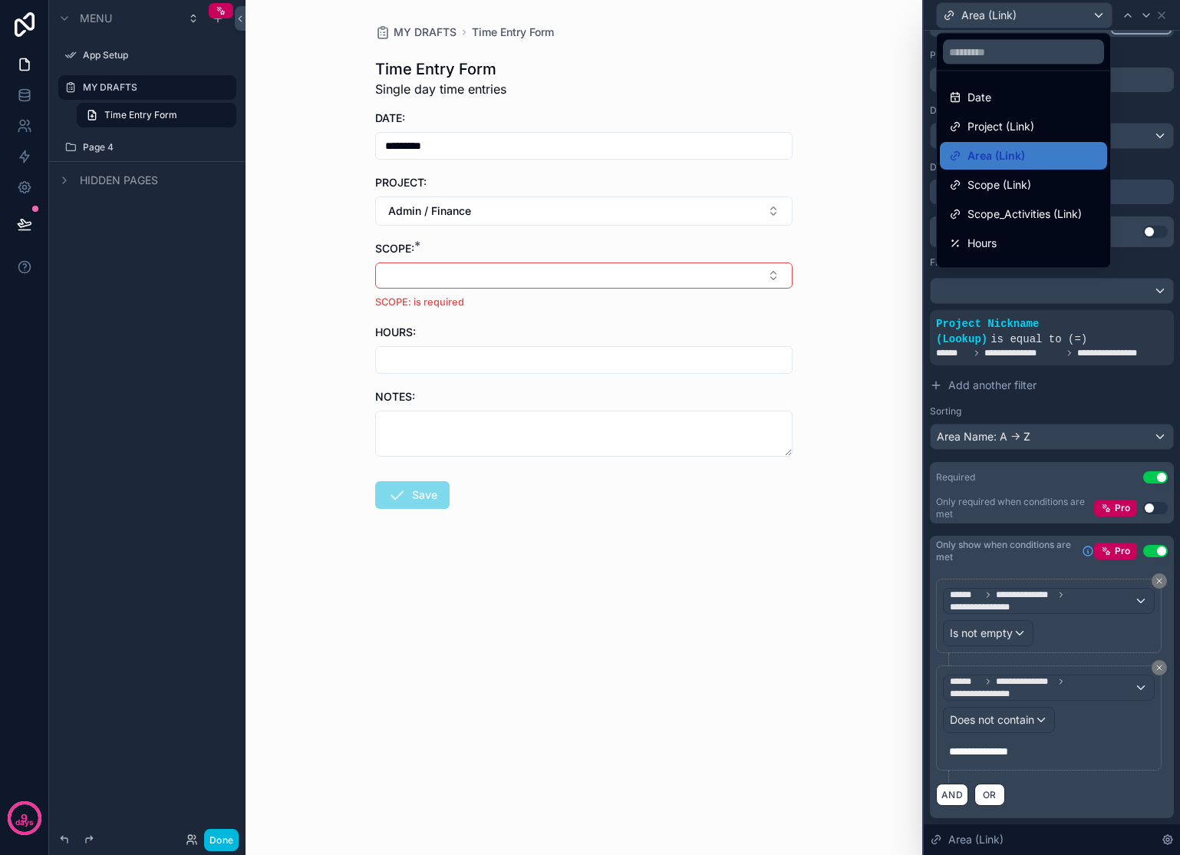
click at [1020, 185] on span "Scope (Link)" at bounding box center [999, 185] width 64 height 18
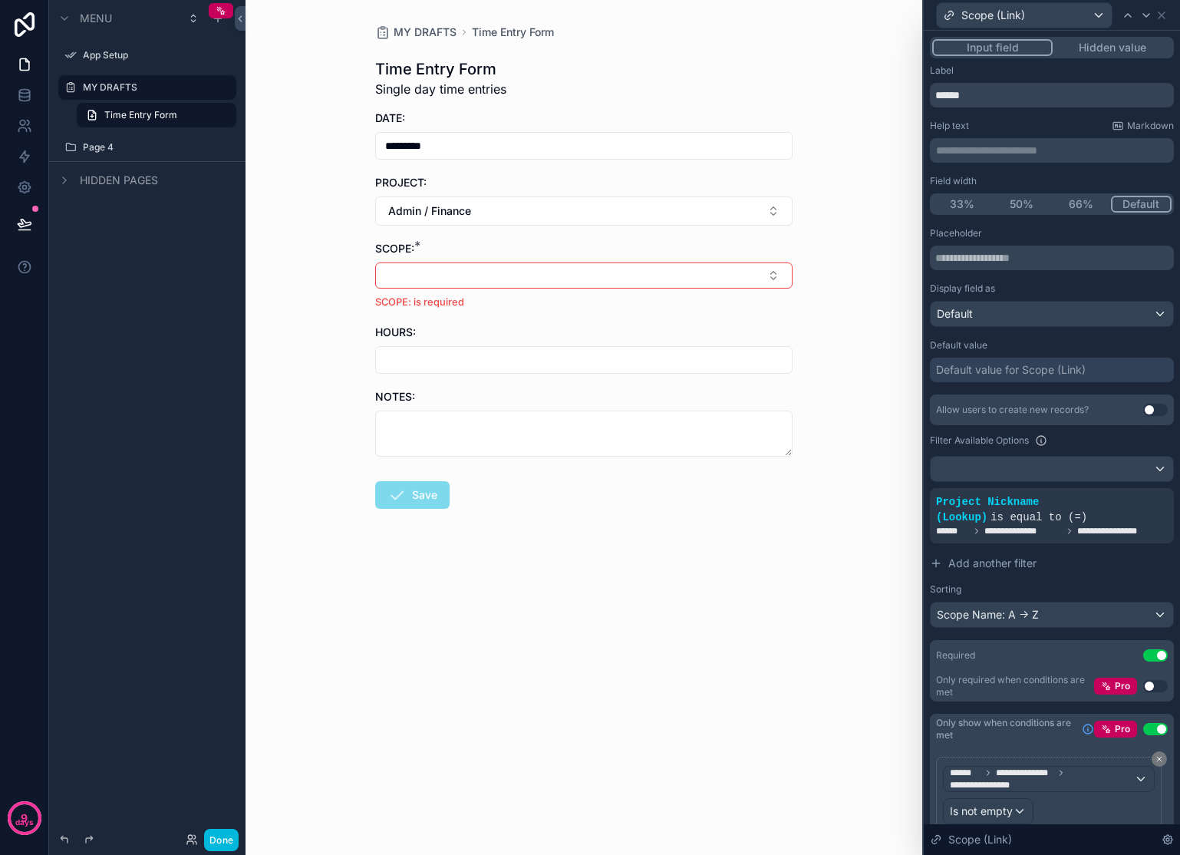
scroll to position [72, 0]
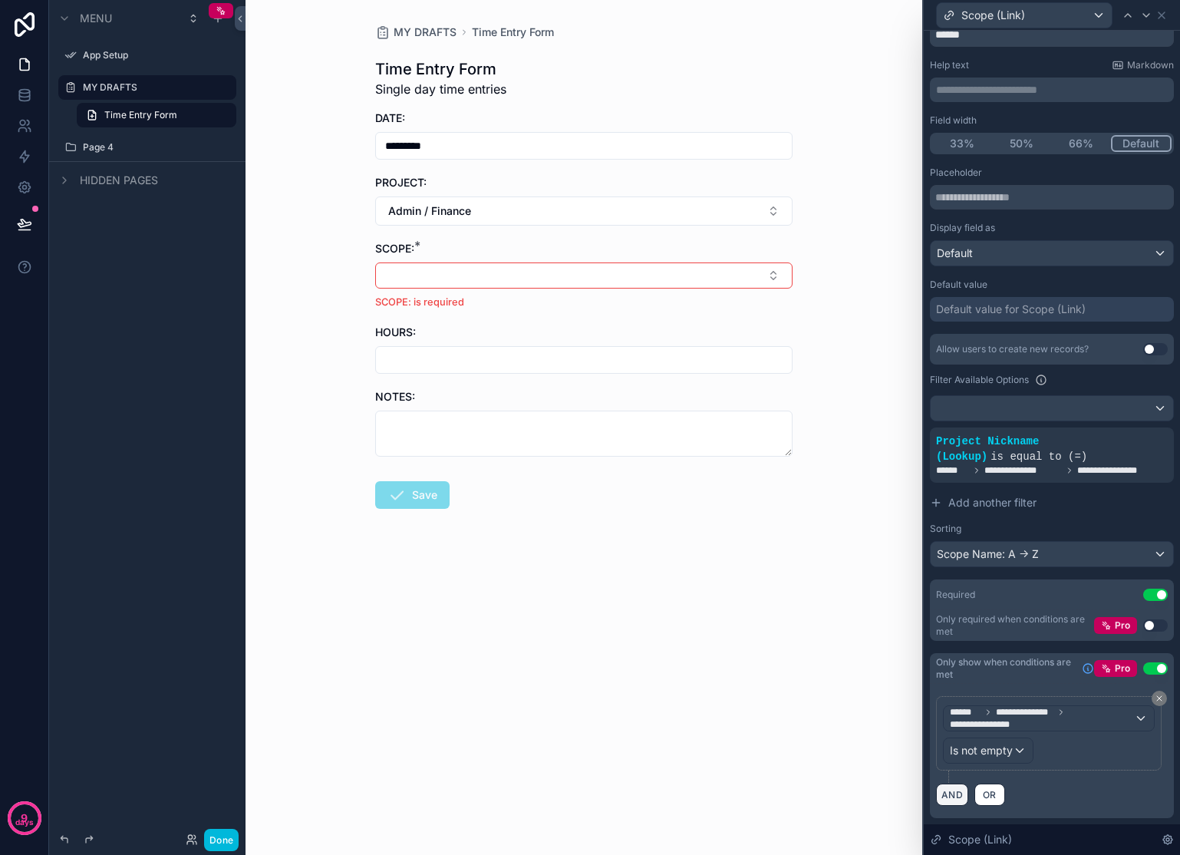
click at [947, 789] on button "AND" at bounding box center [952, 794] width 32 height 22
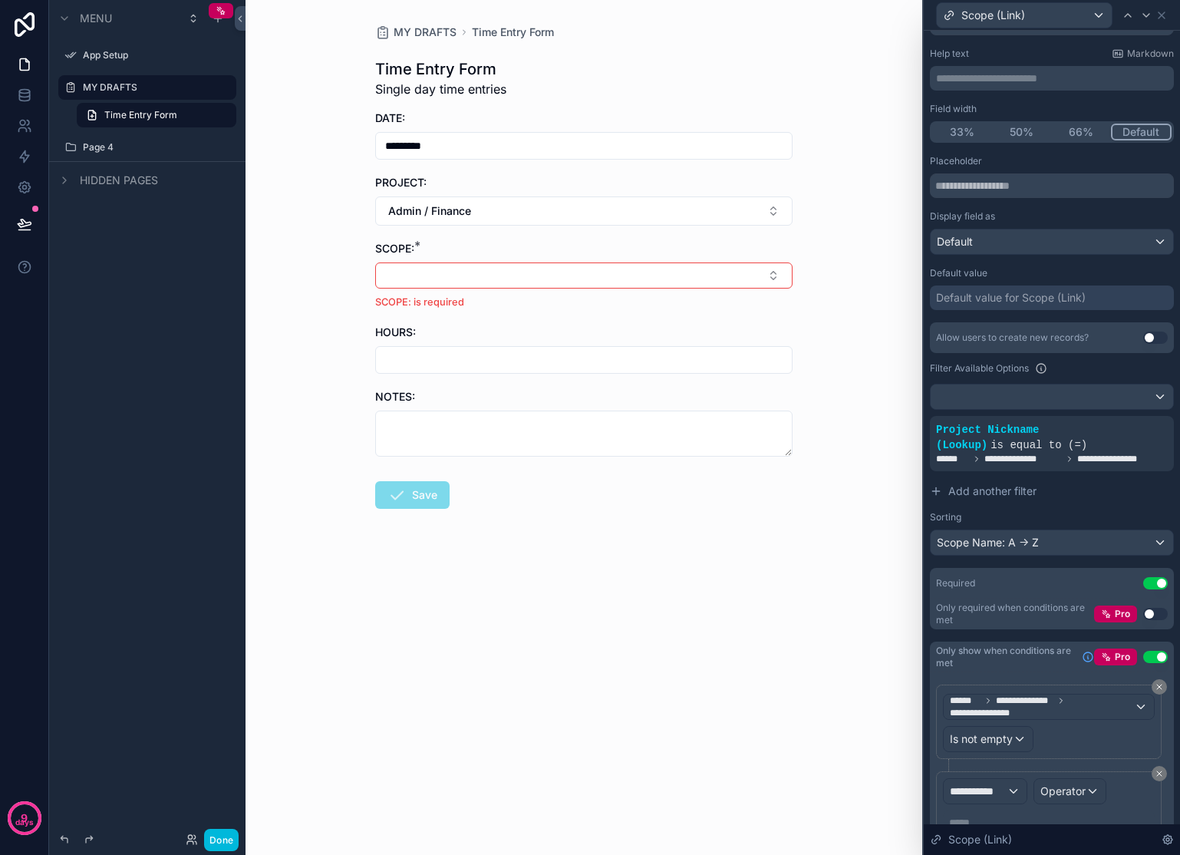
scroll to position [155, 0]
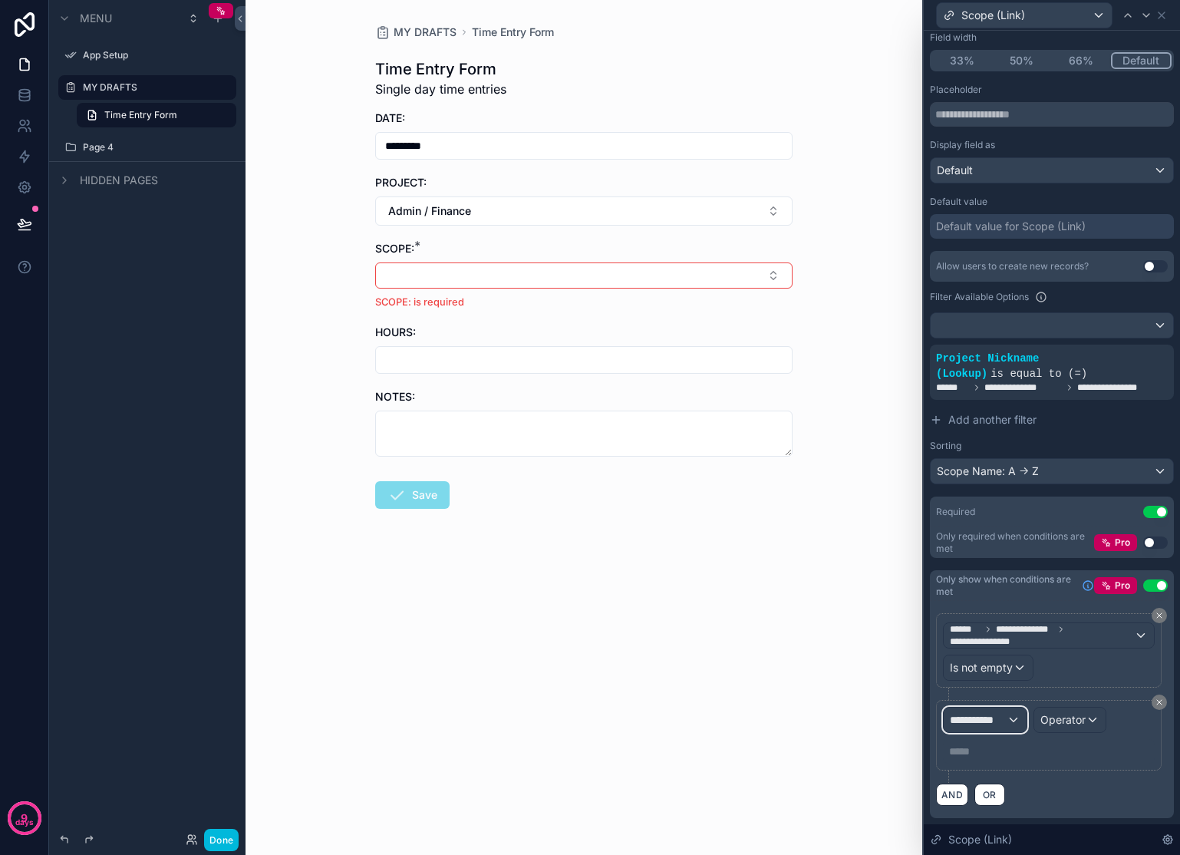
click at [1006, 719] on span "**********" at bounding box center [978, 719] width 57 height 15
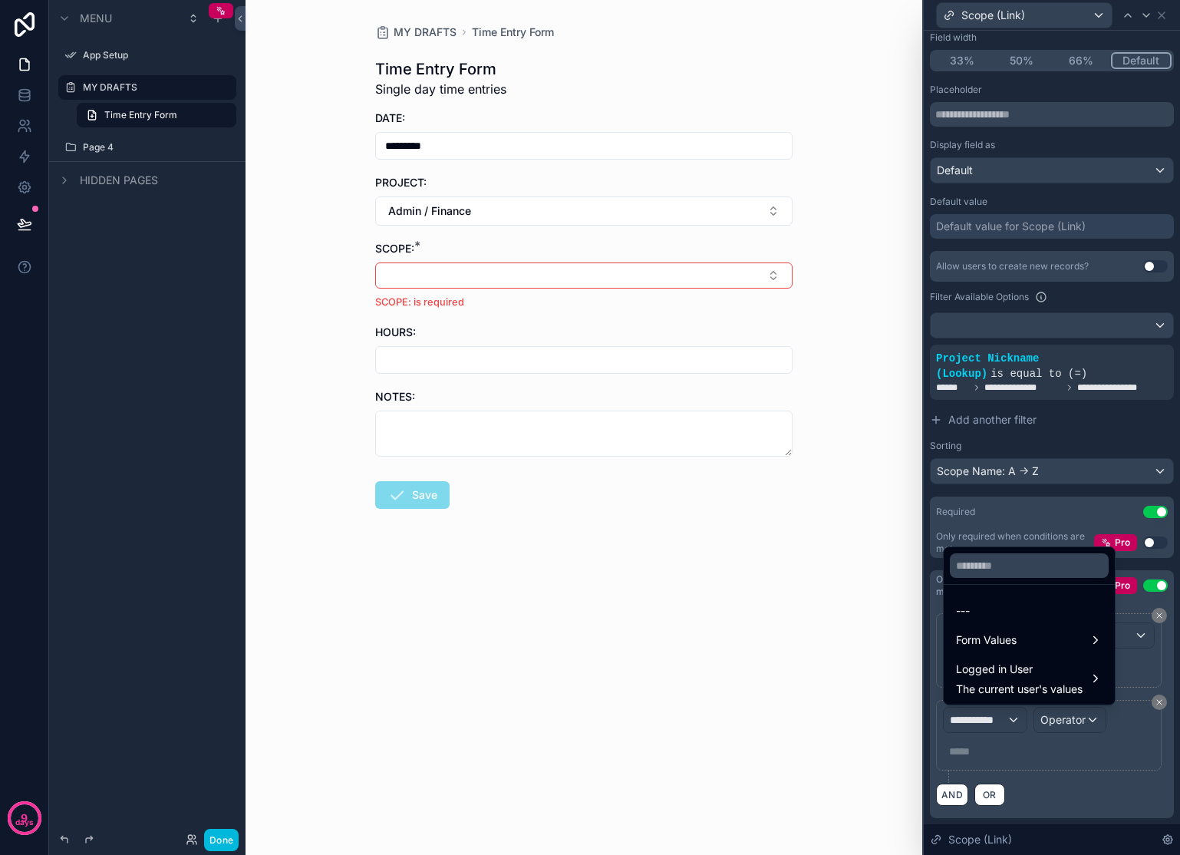
click at [1026, 633] on div "Form Values" at bounding box center [1029, 640] width 147 height 18
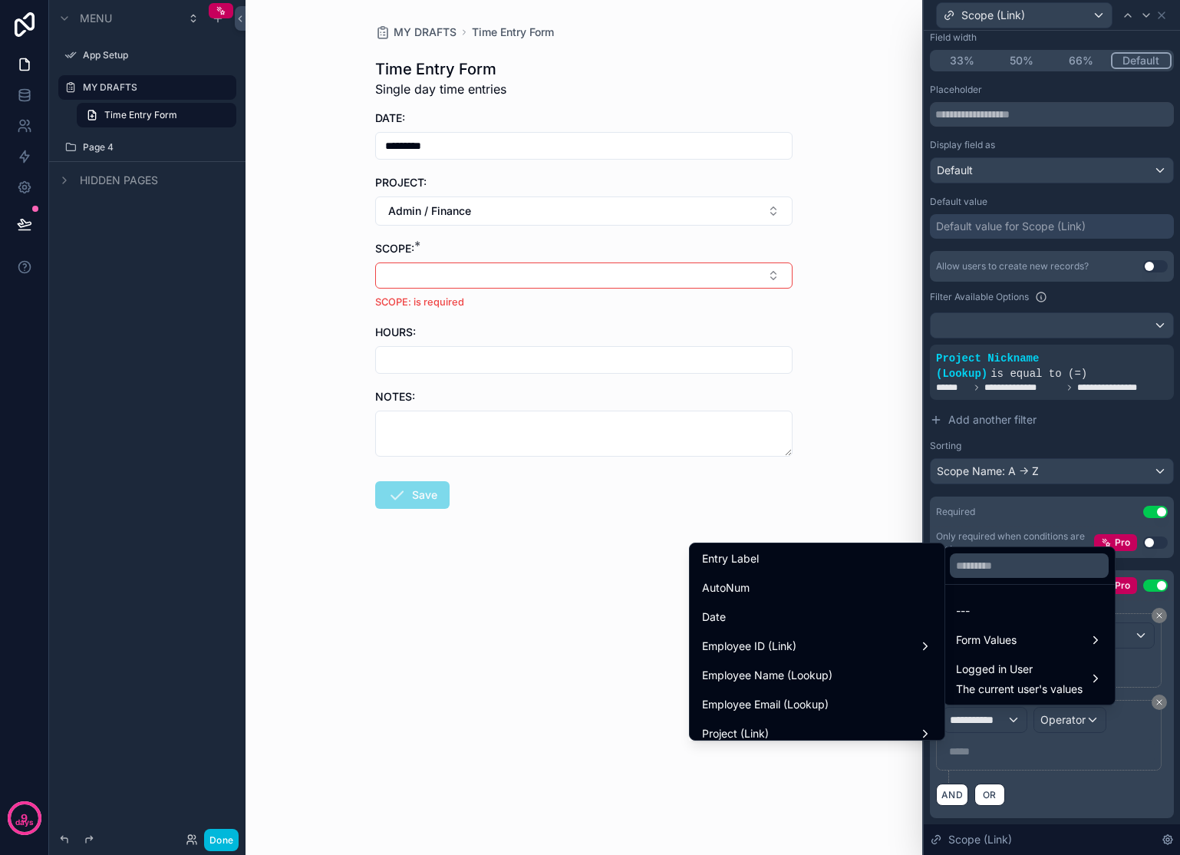
scroll to position [197, 0]
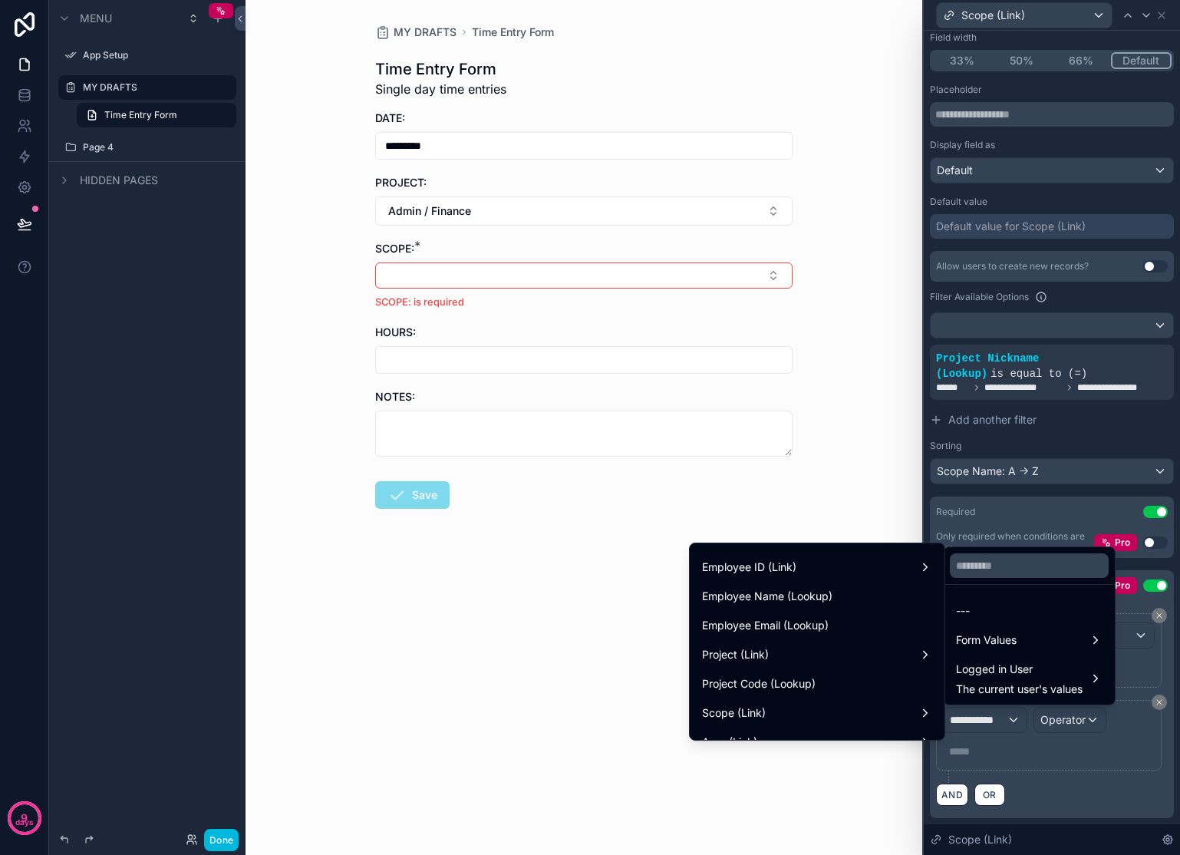
click at [847, 644] on div "Project (Link)" at bounding box center [817, 655] width 249 height 28
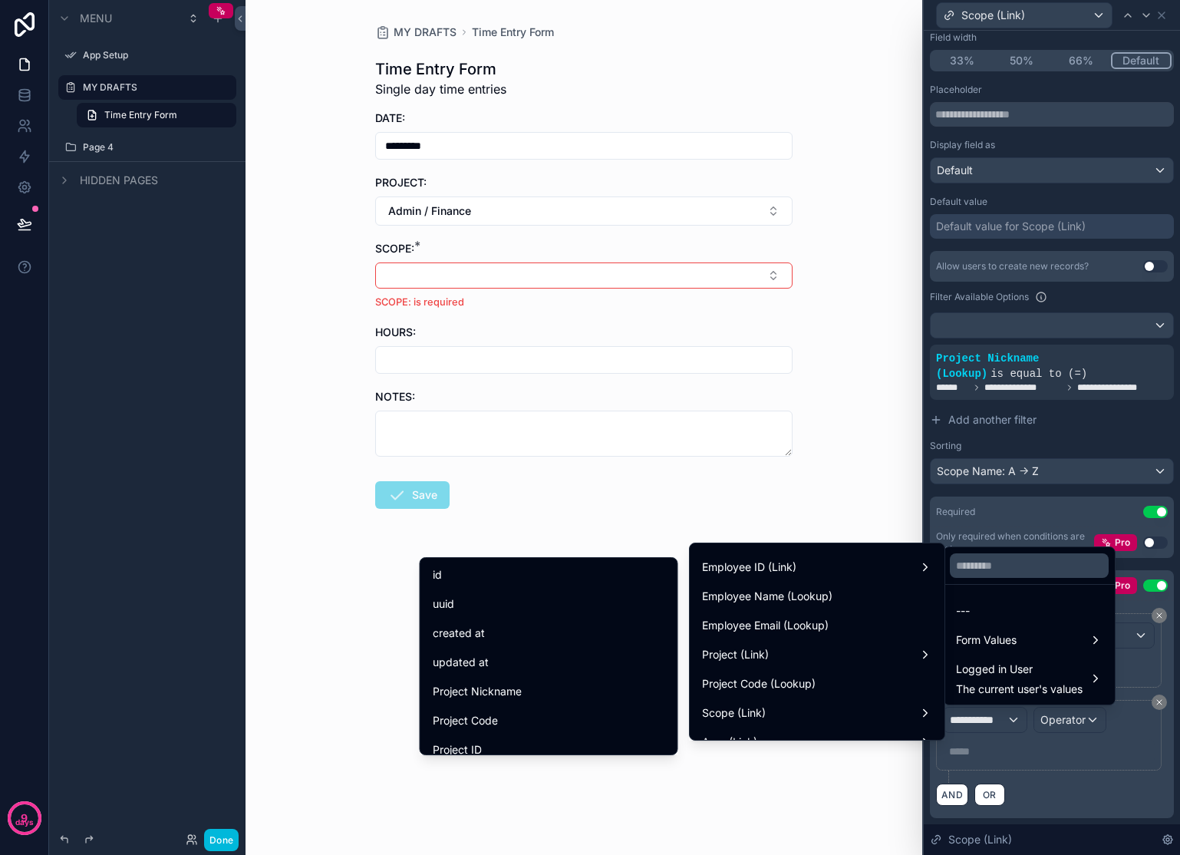
scroll to position [20, 0]
click at [561, 667] on div "Project Nickname" at bounding box center [549, 671] width 232 height 18
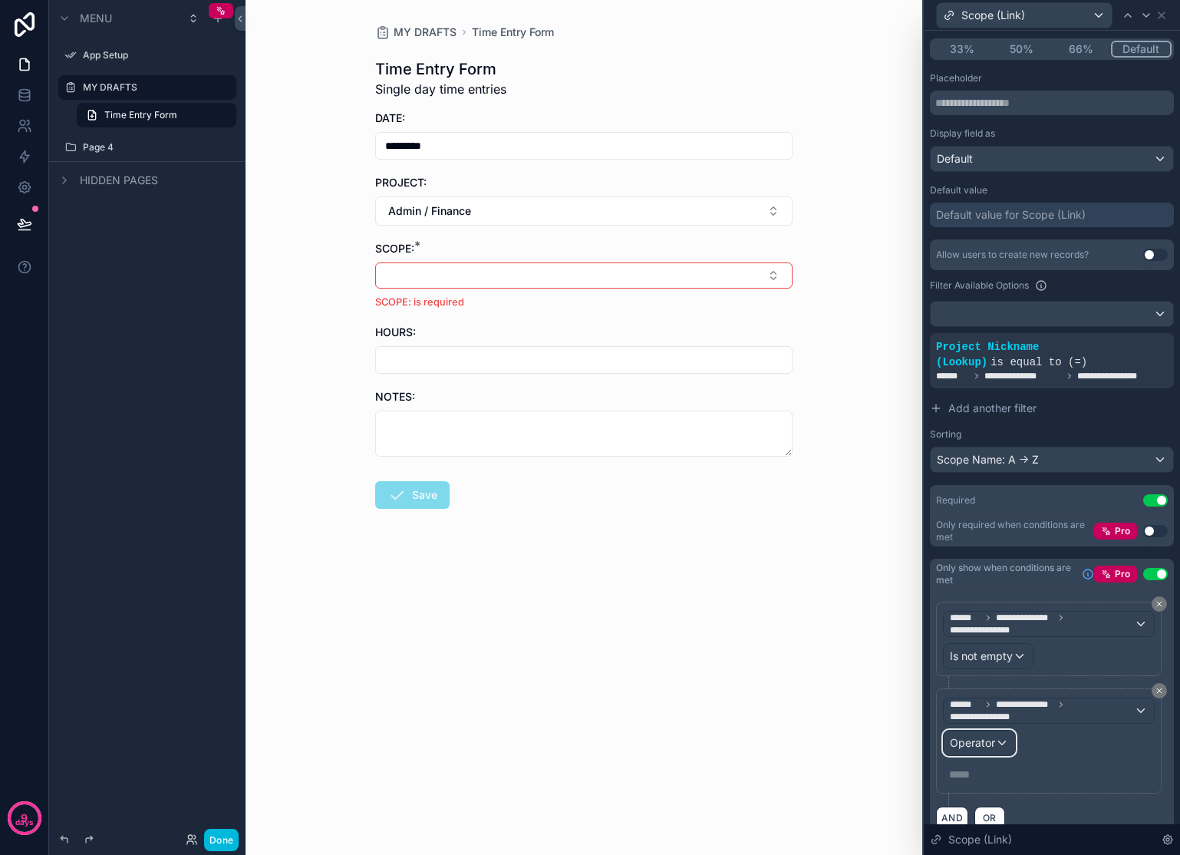
click at [964, 749] on span "Operator" at bounding box center [972, 742] width 45 height 13
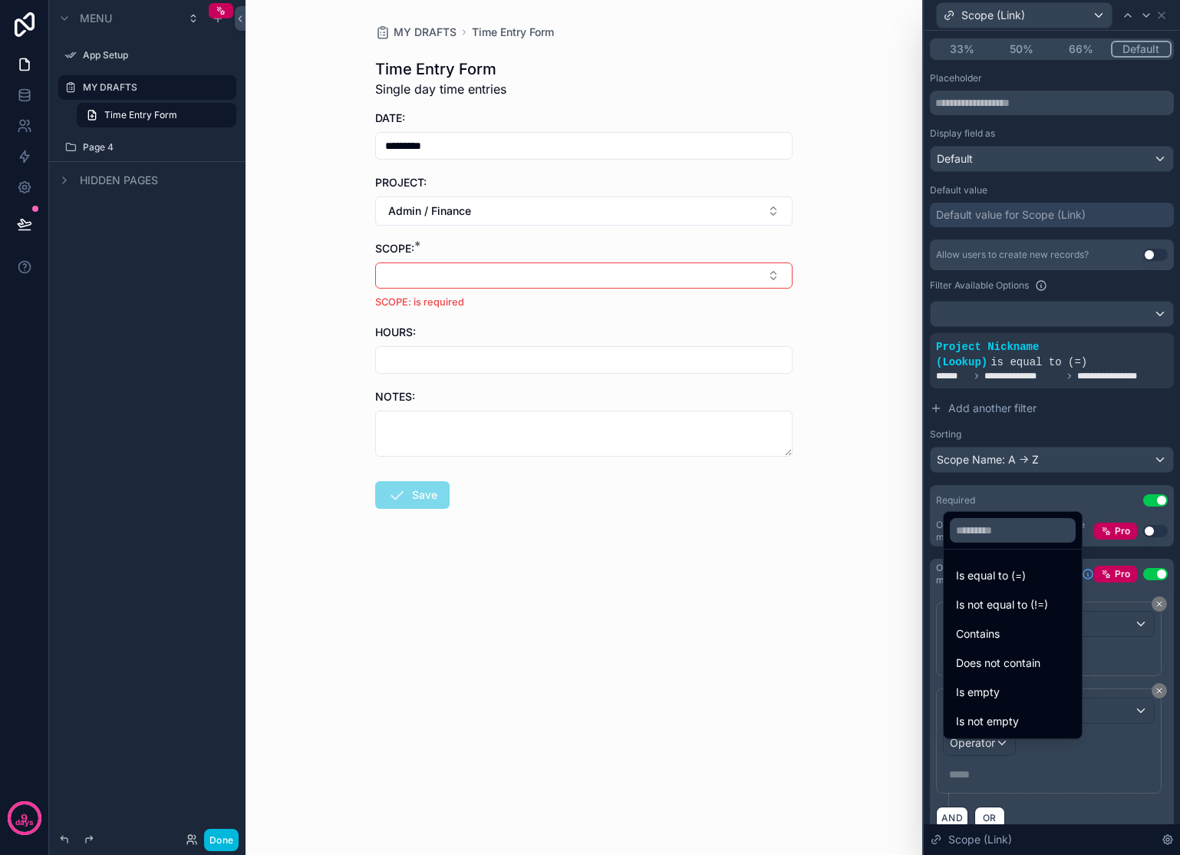
click at [1033, 614] on div "Is not equal to (!=)" at bounding box center [1013, 605] width 132 height 28
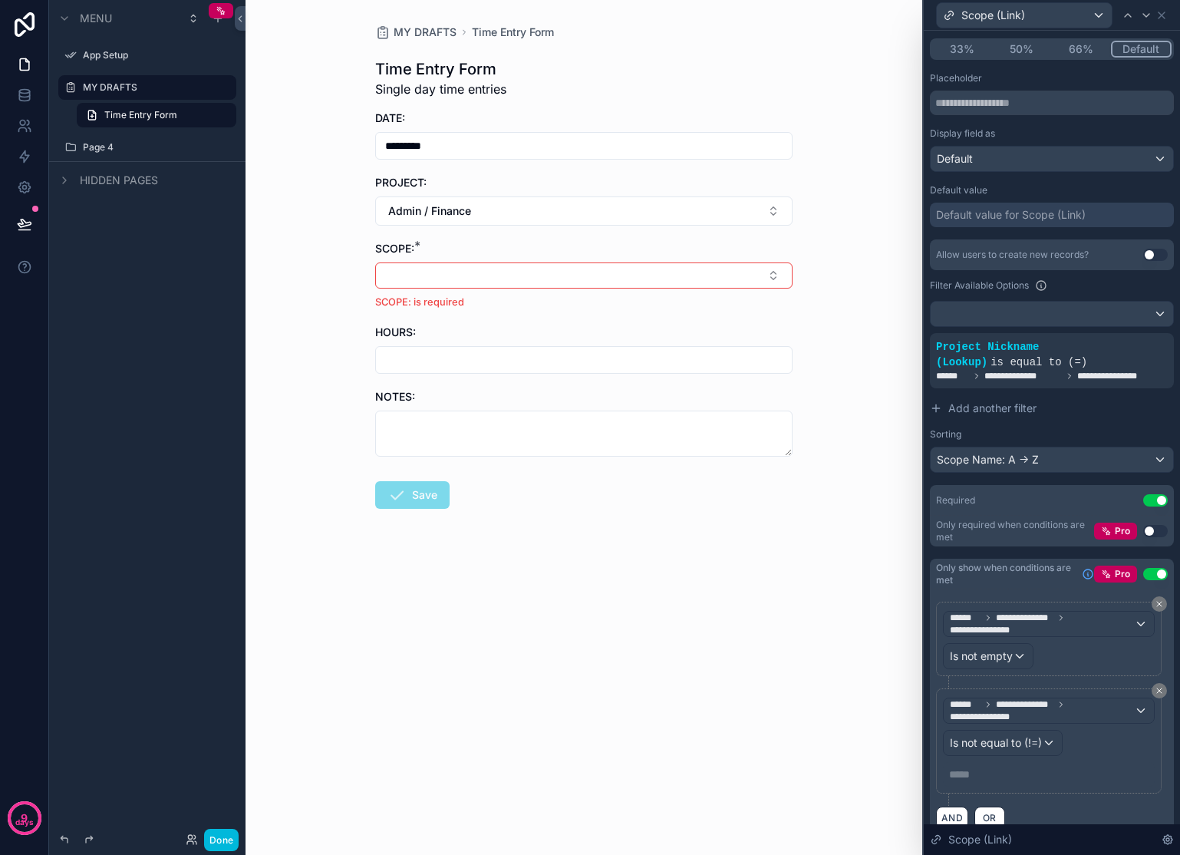
click at [993, 782] on p "***** ﻿" at bounding box center [1050, 773] width 203 height 15
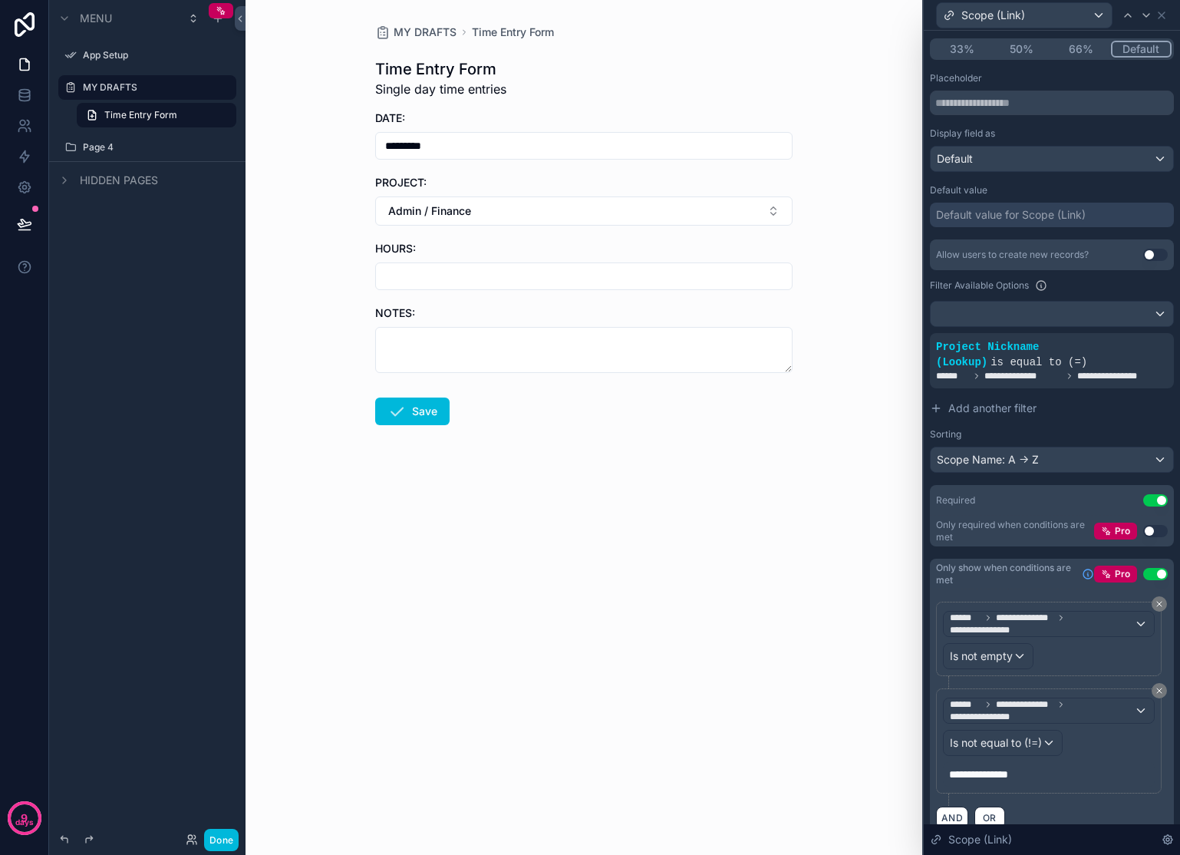
click at [670, 530] on div "MY DRAFTS Time Entry Form Time Entry Form Single day time entries DATE: *******…" at bounding box center [583, 427] width 677 height 855
click at [638, 203] on button "Admin / Finance" at bounding box center [583, 210] width 417 height 29
click at [540, 278] on div "None" at bounding box center [583, 273] width 213 height 25
click at [552, 214] on button "Select Button" at bounding box center [583, 209] width 417 height 26
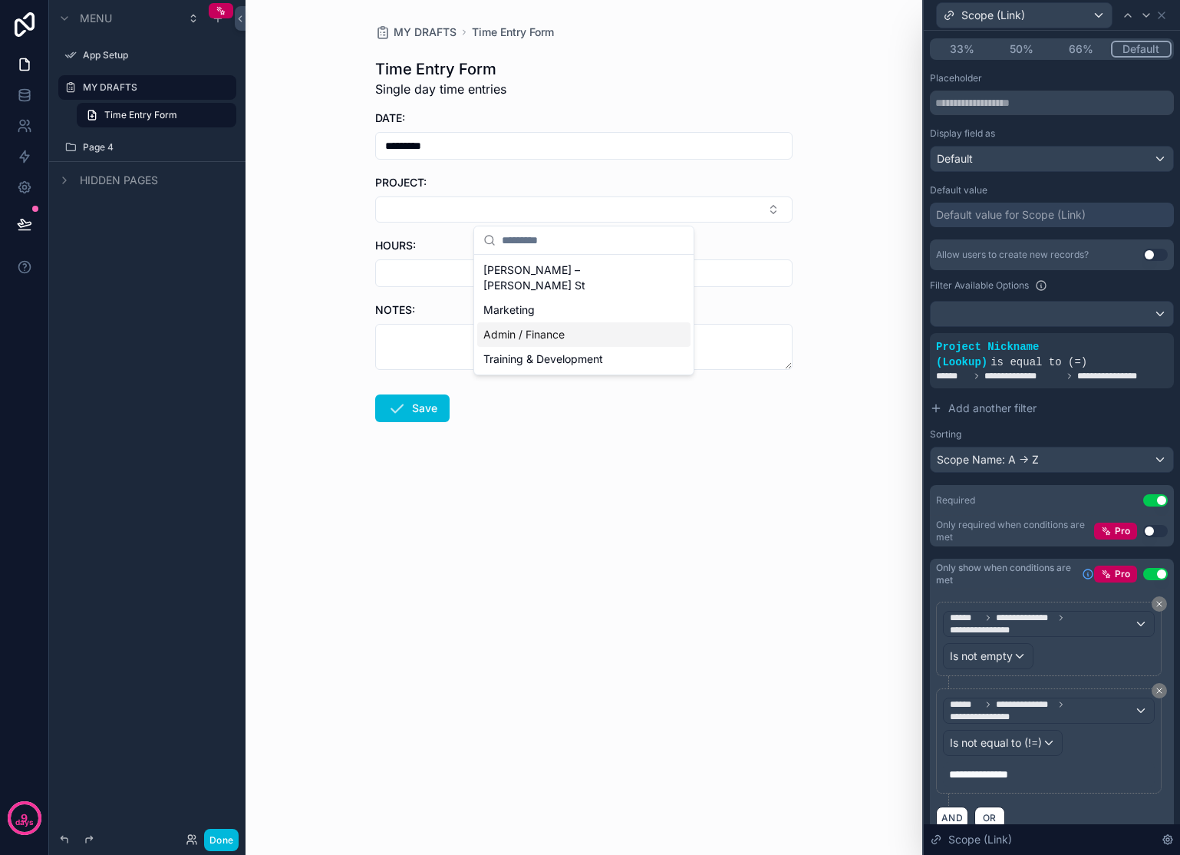
click at [547, 327] on span "Admin / Finance" at bounding box center [523, 334] width 81 height 15
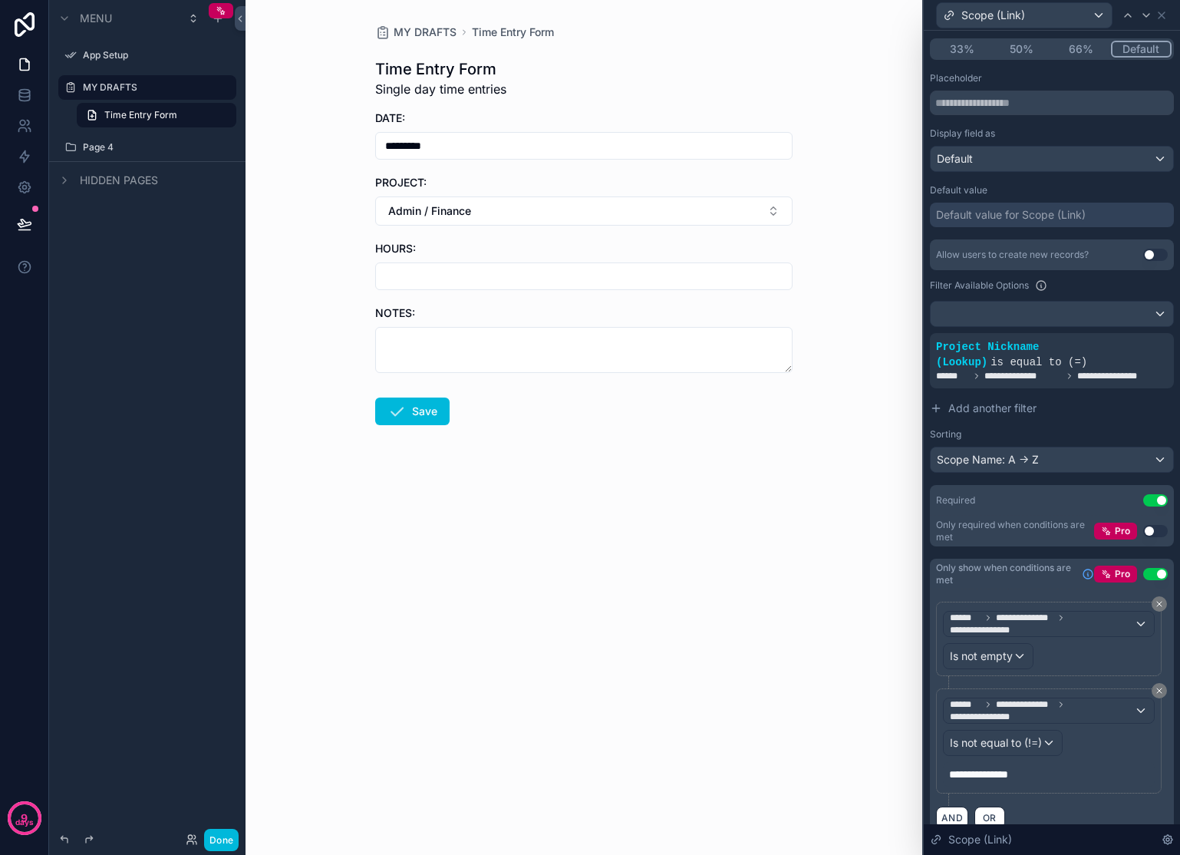
click at [1147, 506] on button "Use setting" at bounding box center [1155, 500] width 25 height 12
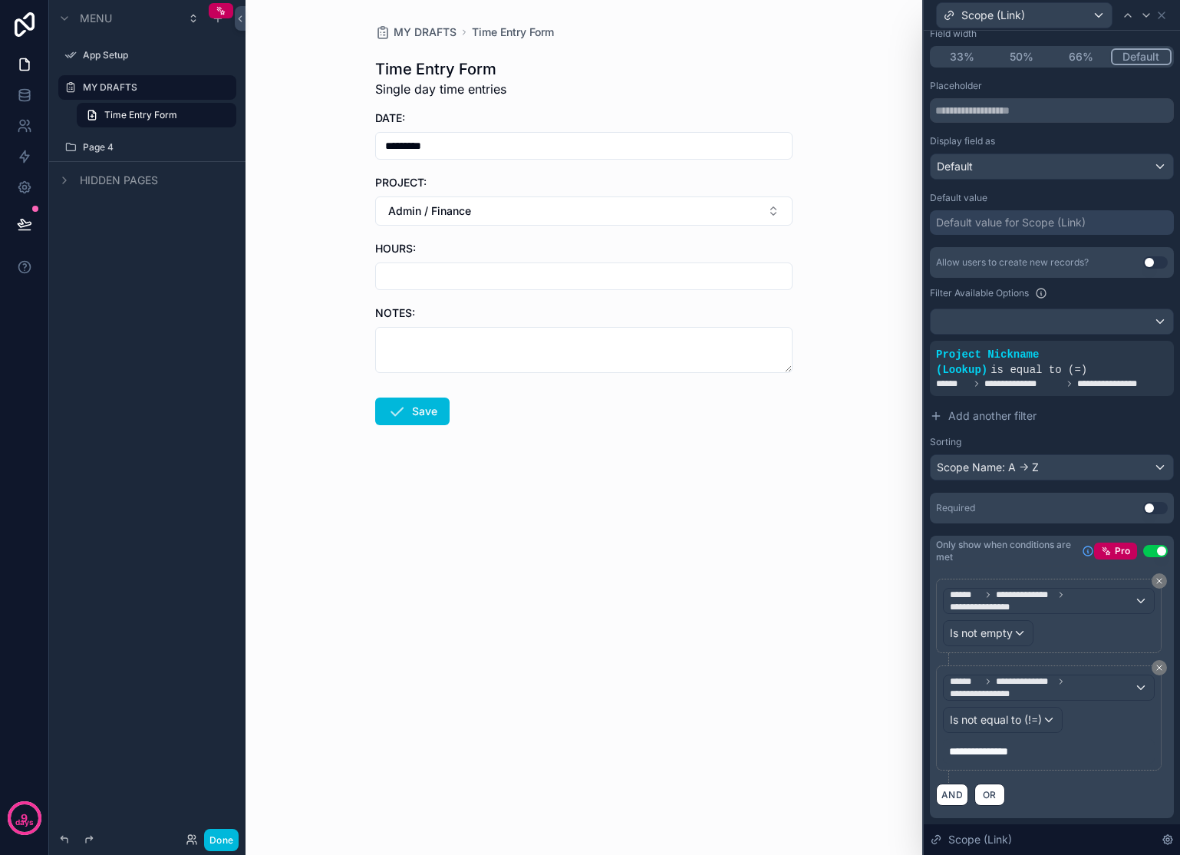
click at [1143, 514] on button "Use setting" at bounding box center [1155, 508] width 25 height 12
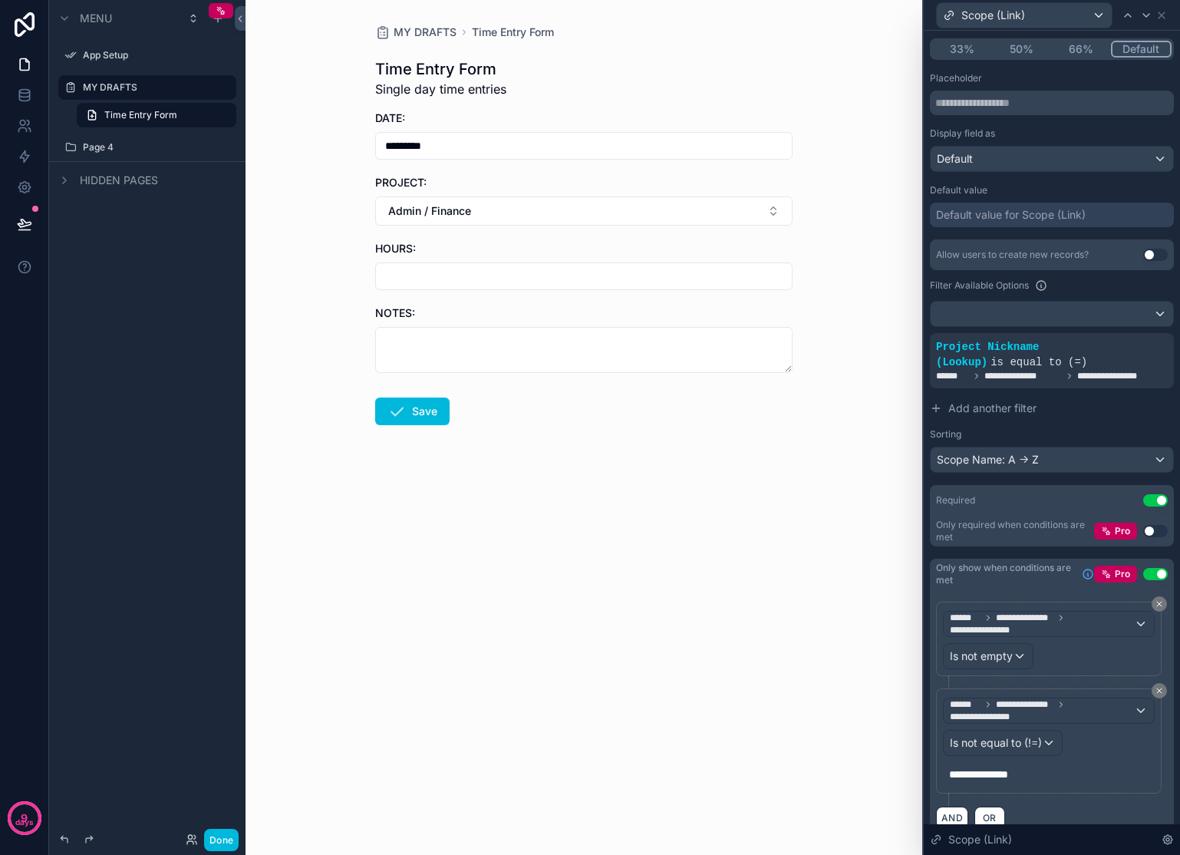
click at [607, 216] on button "Admin / Finance" at bounding box center [583, 210] width 417 height 29
click at [539, 325] on div "Marketing" at bounding box center [583, 337] width 213 height 25
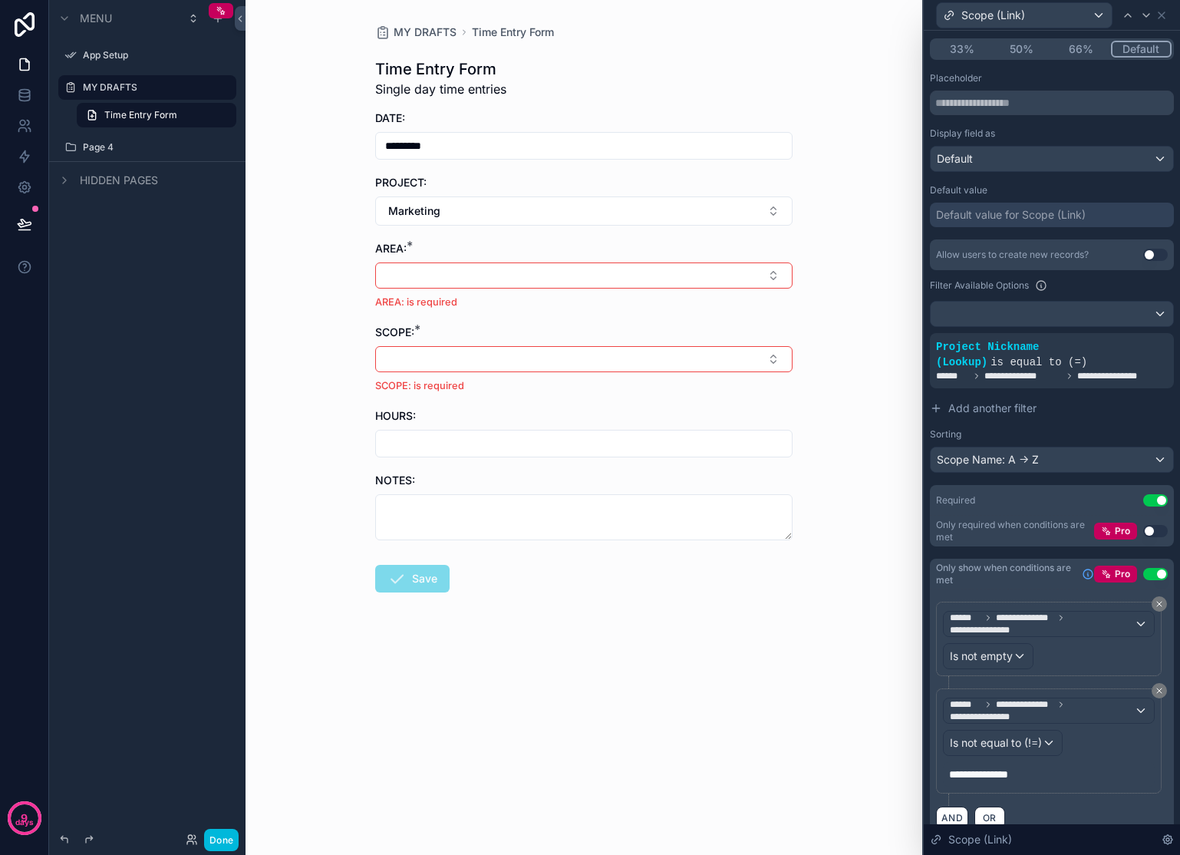
click at [736, 203] on button "Marketing" at bounding box center [583, 210] width 417 height 29
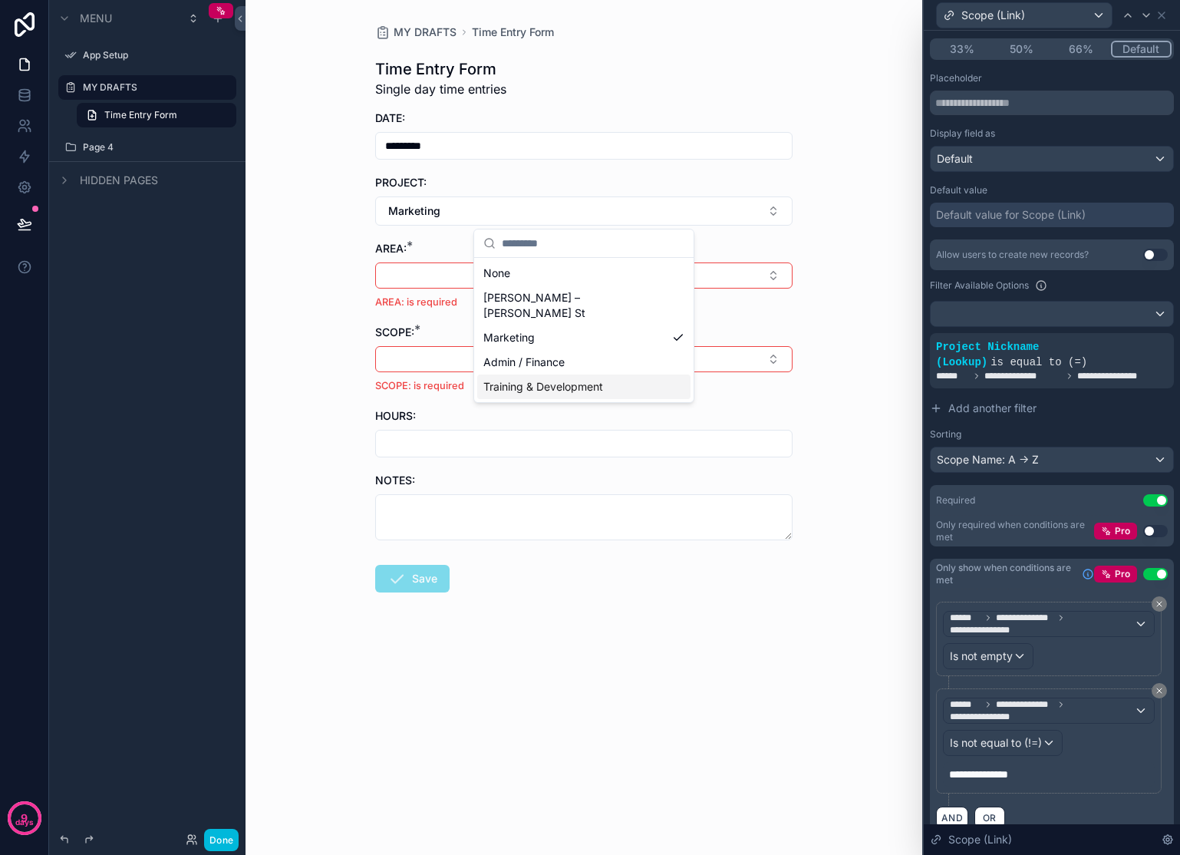
click at [1072, 782] on p "**********" at bounding box center [1050, 773] width 203 height 15
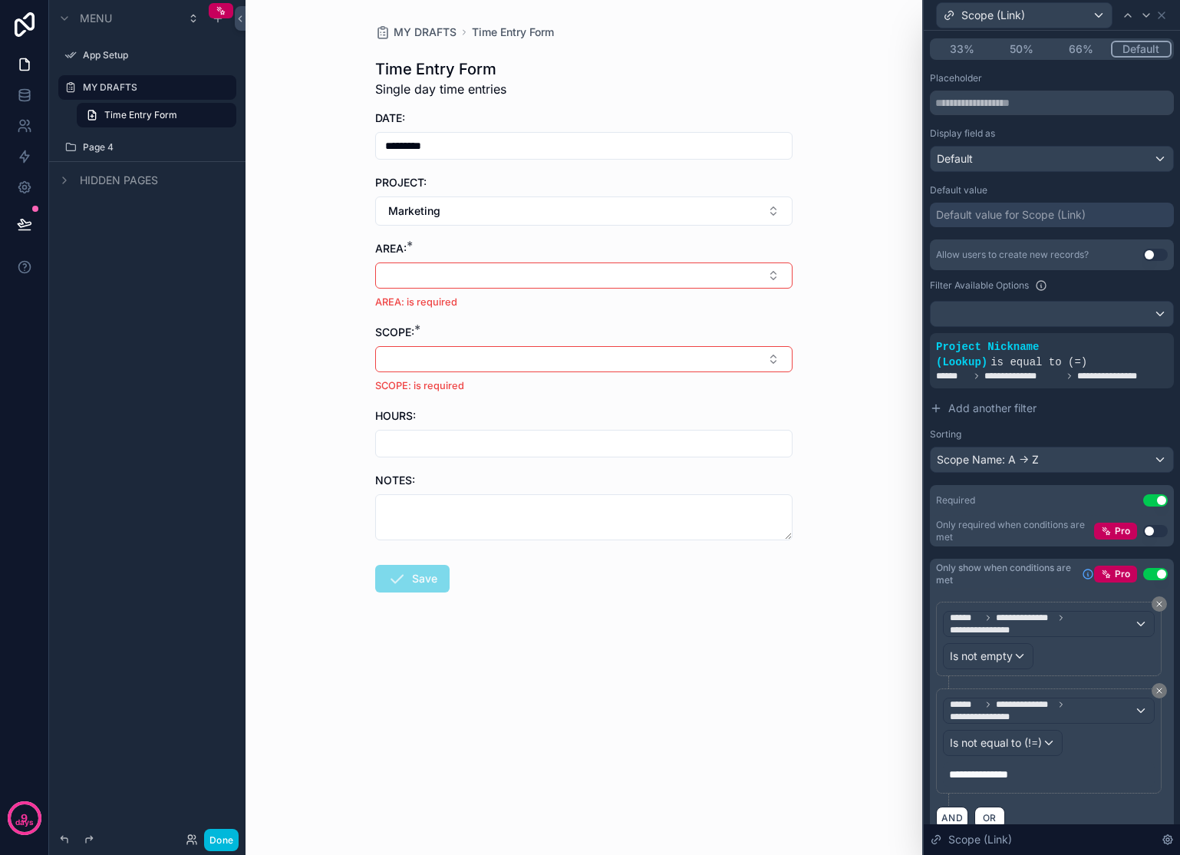
click at [640, 719] on div "MY DRAFTS Time Entry Form Time Entry Form Single day time entries DATE: *******…" at bounding box center [583, 427] width 677 height 855
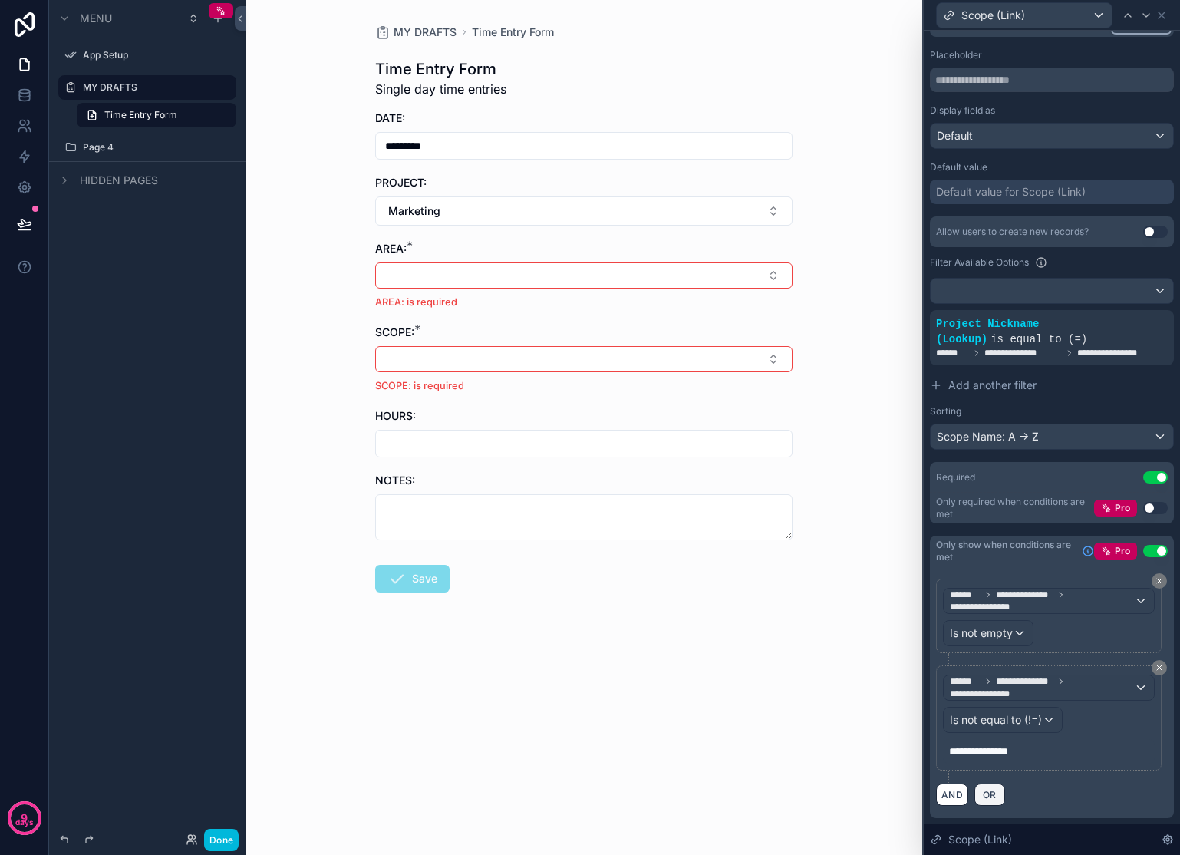
click at [996, 795] on span "OR" at bounding box center [990, 795] width 20 height 12
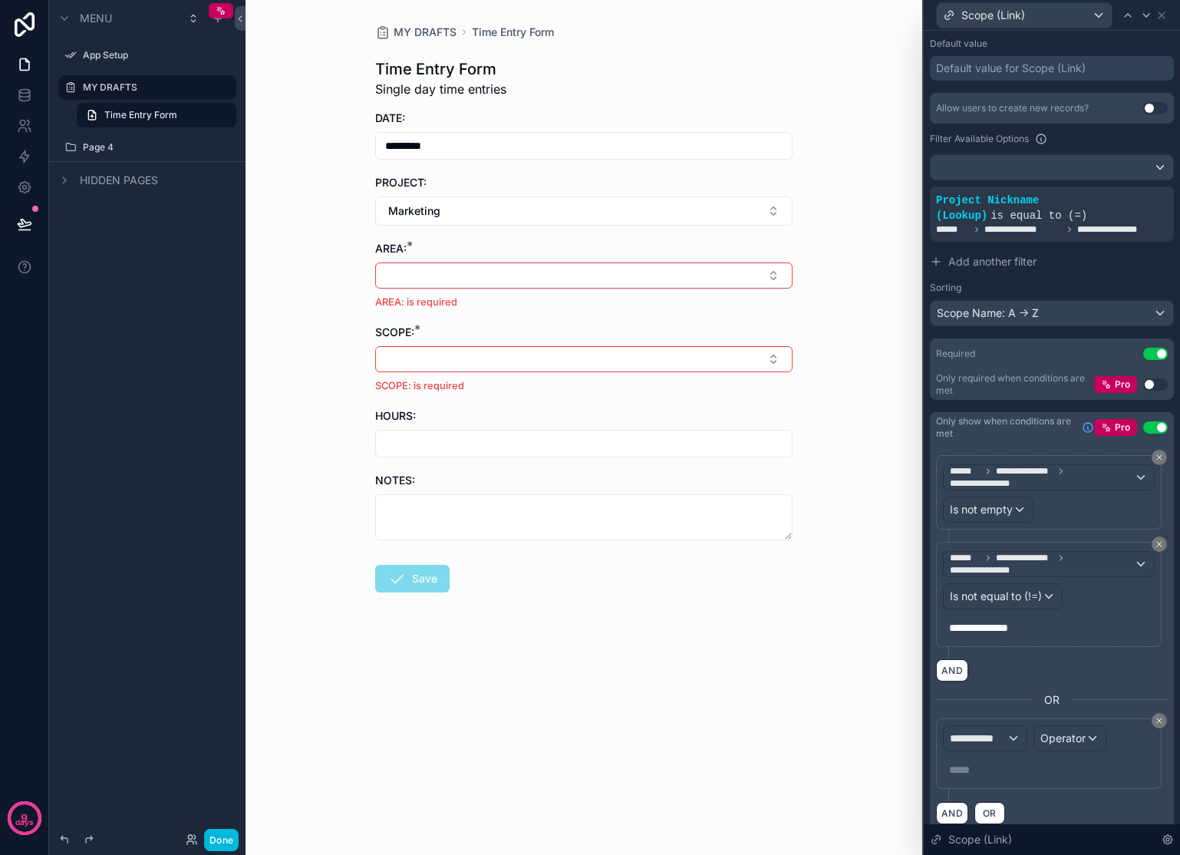
scroll to position [331, 0]
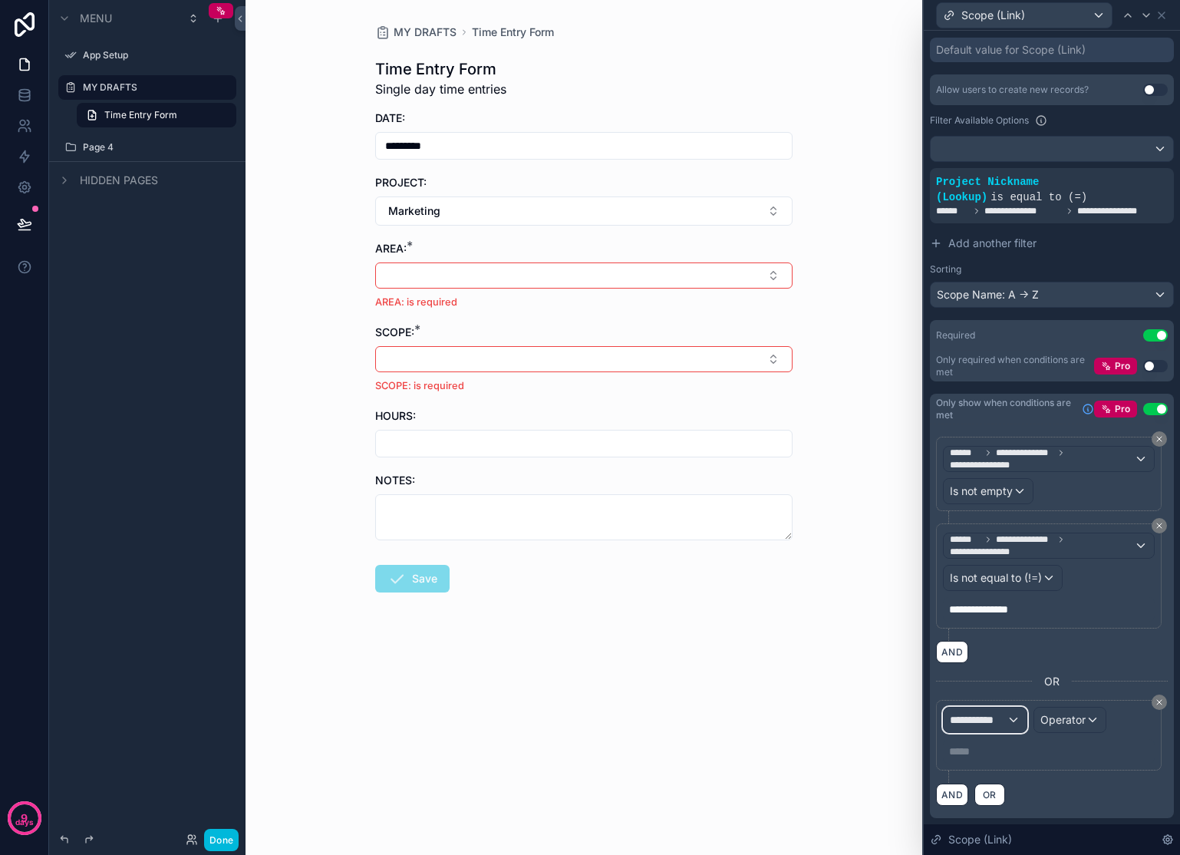
click at [1001, 714] on span "**********" at bounding box center [978, 719] width 57 height 15
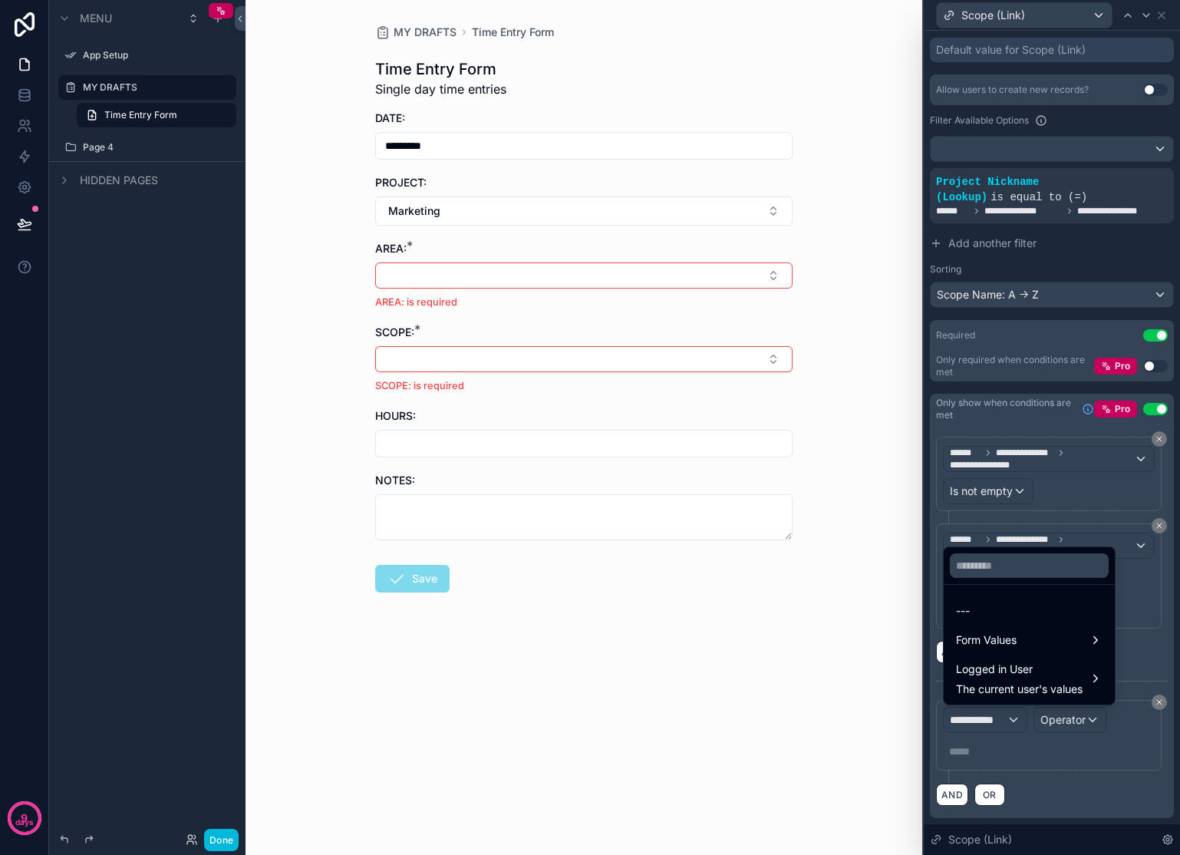
click at [1018, 630] on div "Form Values" at bounding box center [1029, 640] width 165 height 28
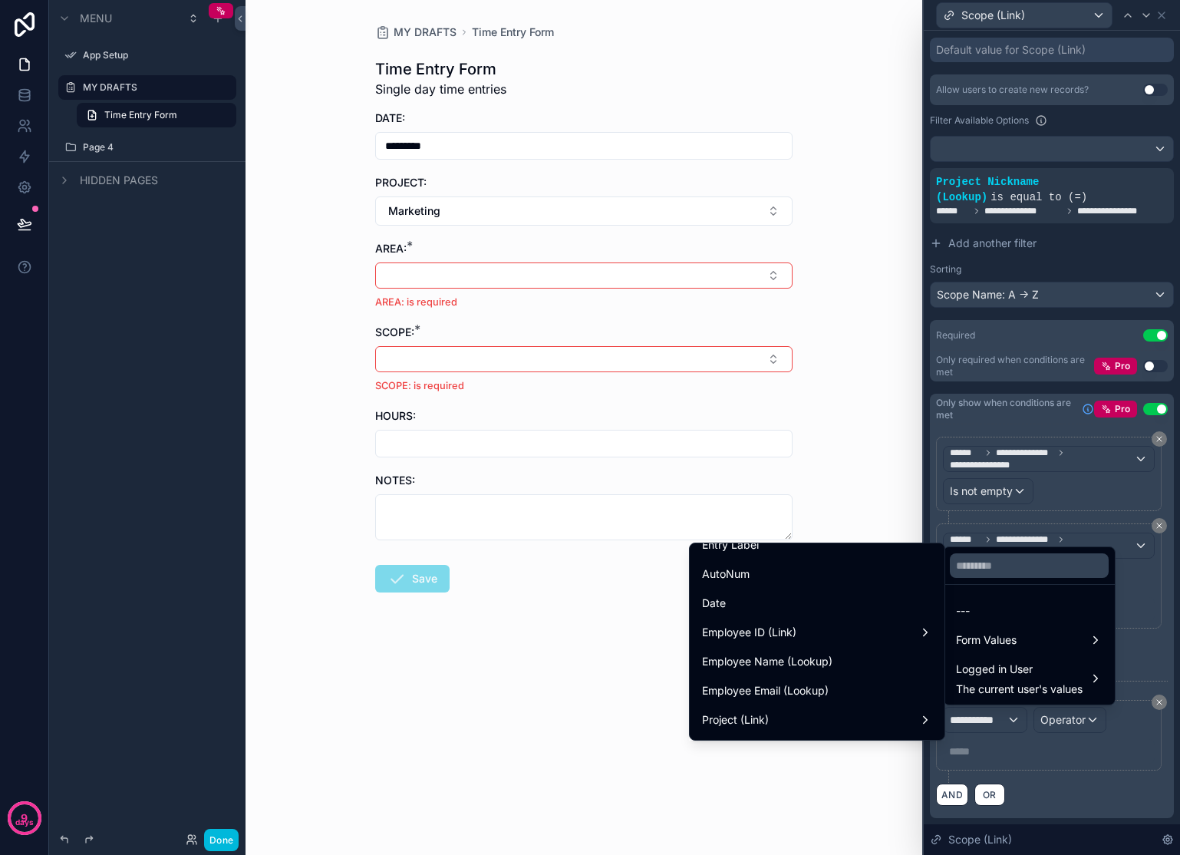
scroll to position [174, 0]
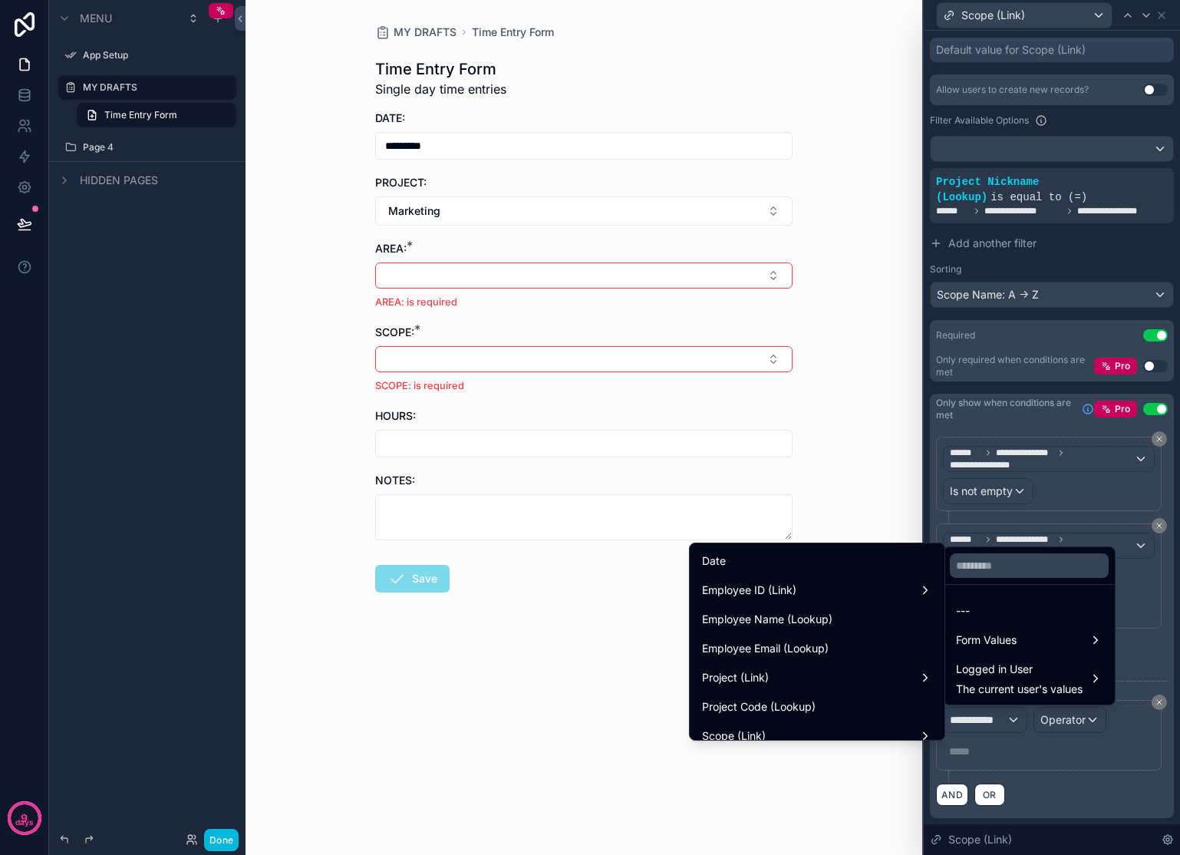
click at [799, 684] on div "Project (Link)" at bounding box center [817, 677] width 230 height 18
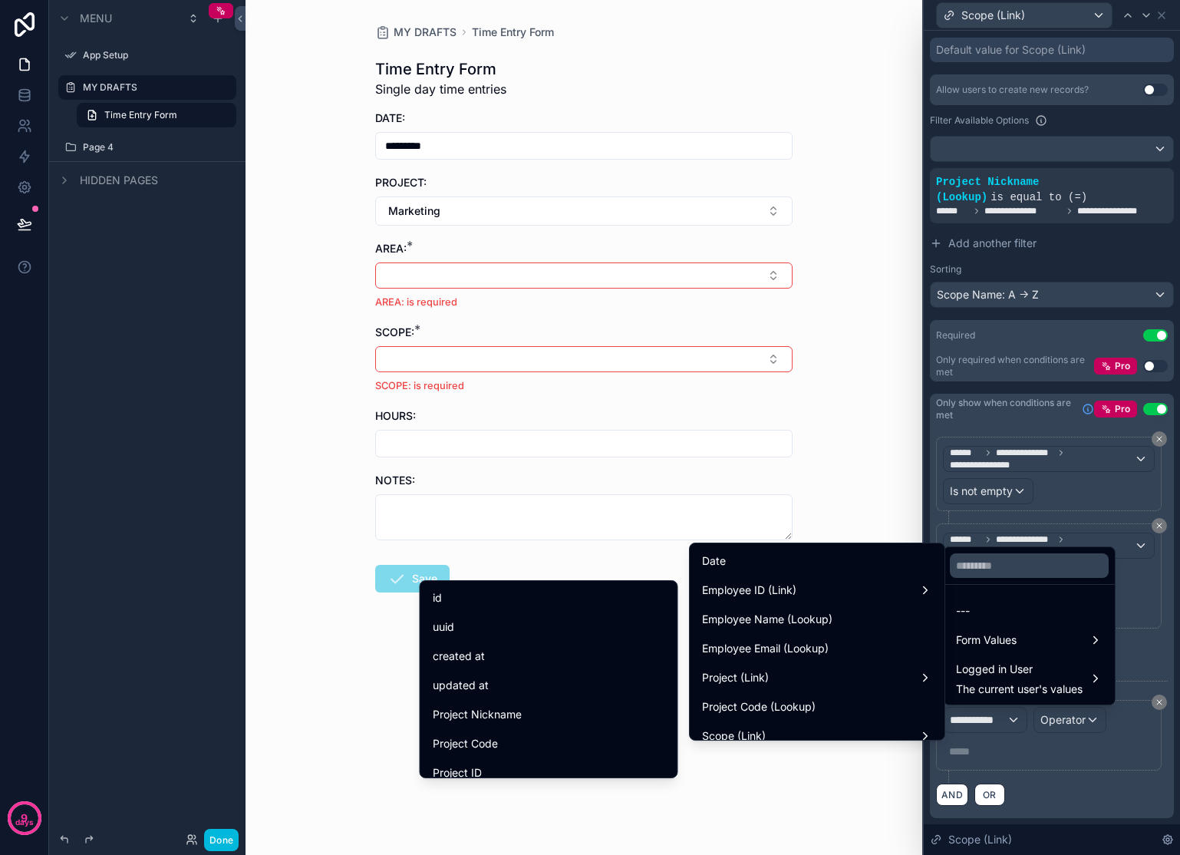
scroll to position [10, 0]
click at [514, 705] on div "Project Nickname" at bounding box center [549, 704] width 232 height 18
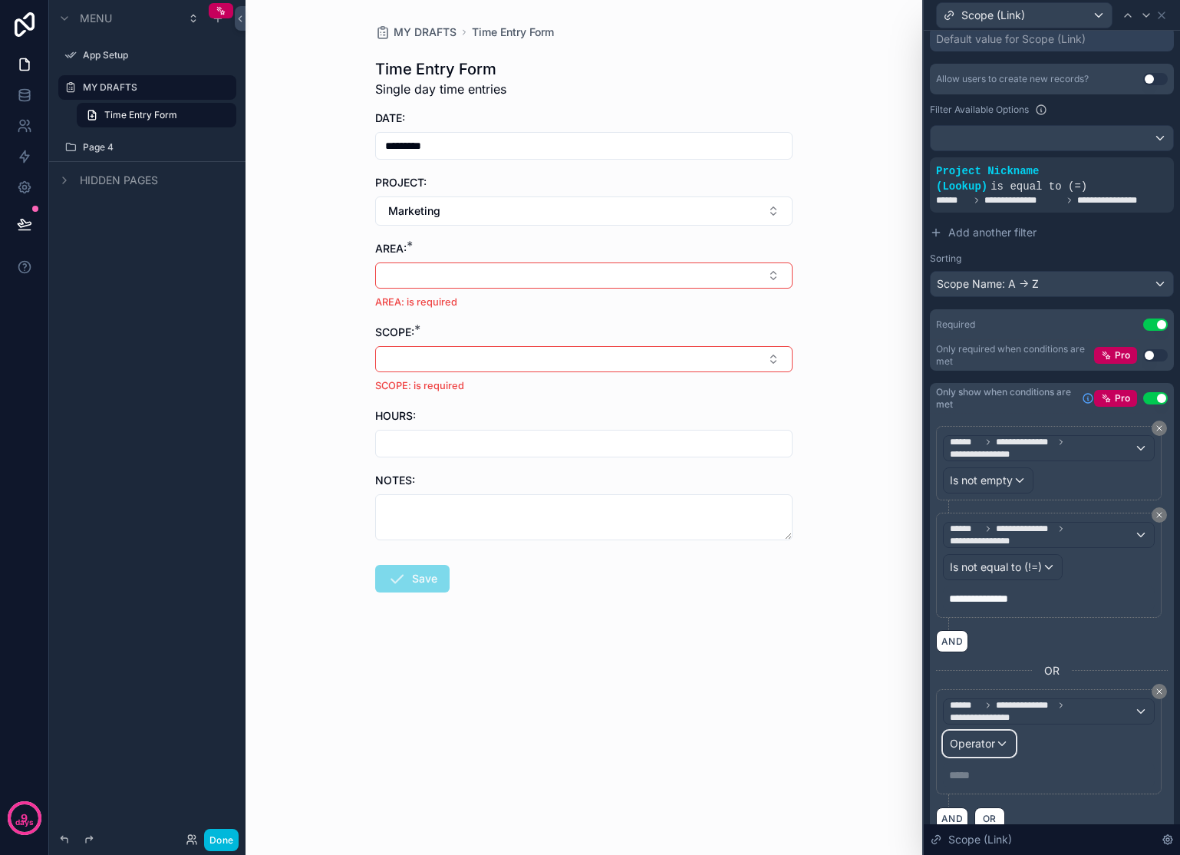
click at [982, 749] on span "Operator" at bounding box center [972, 742] width 45 height 13
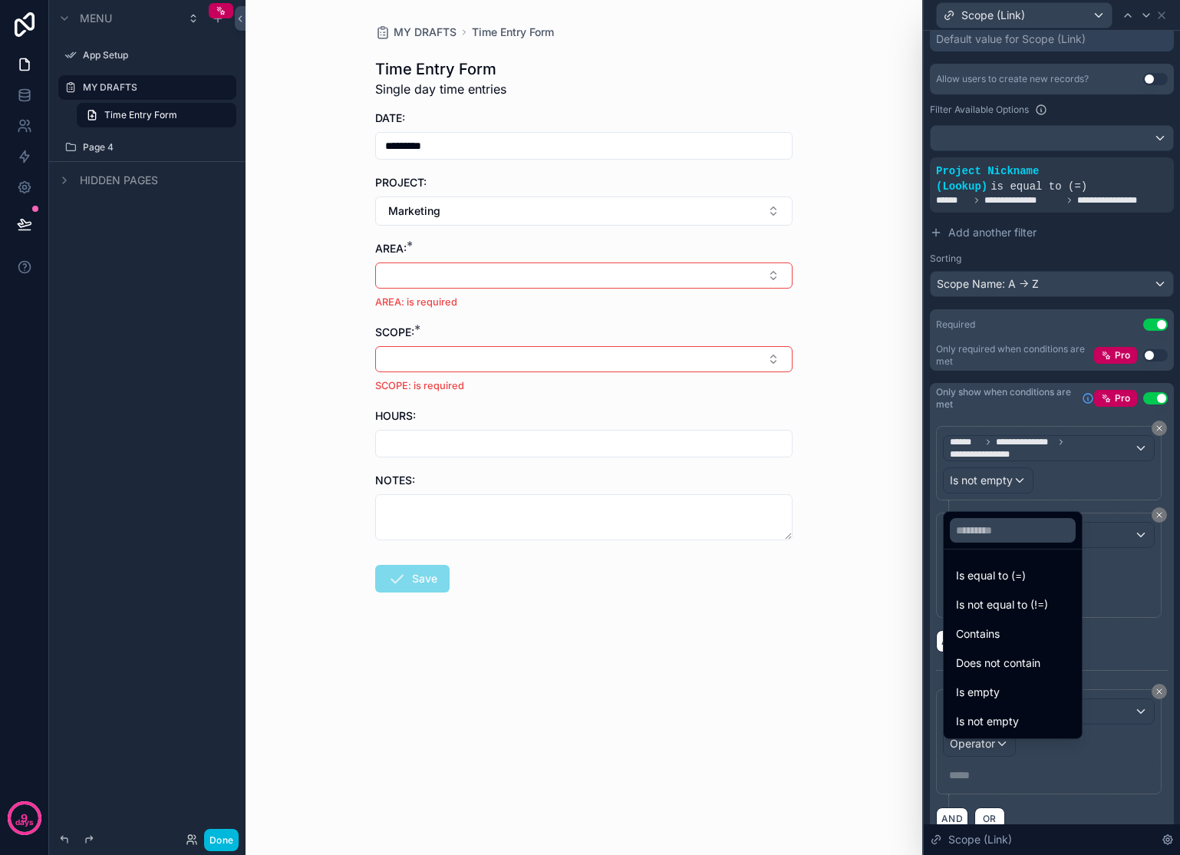
click at [1030, 605] on span "Is not equal to (!=)" at bounding box center [1002, 604] width 92 height 18
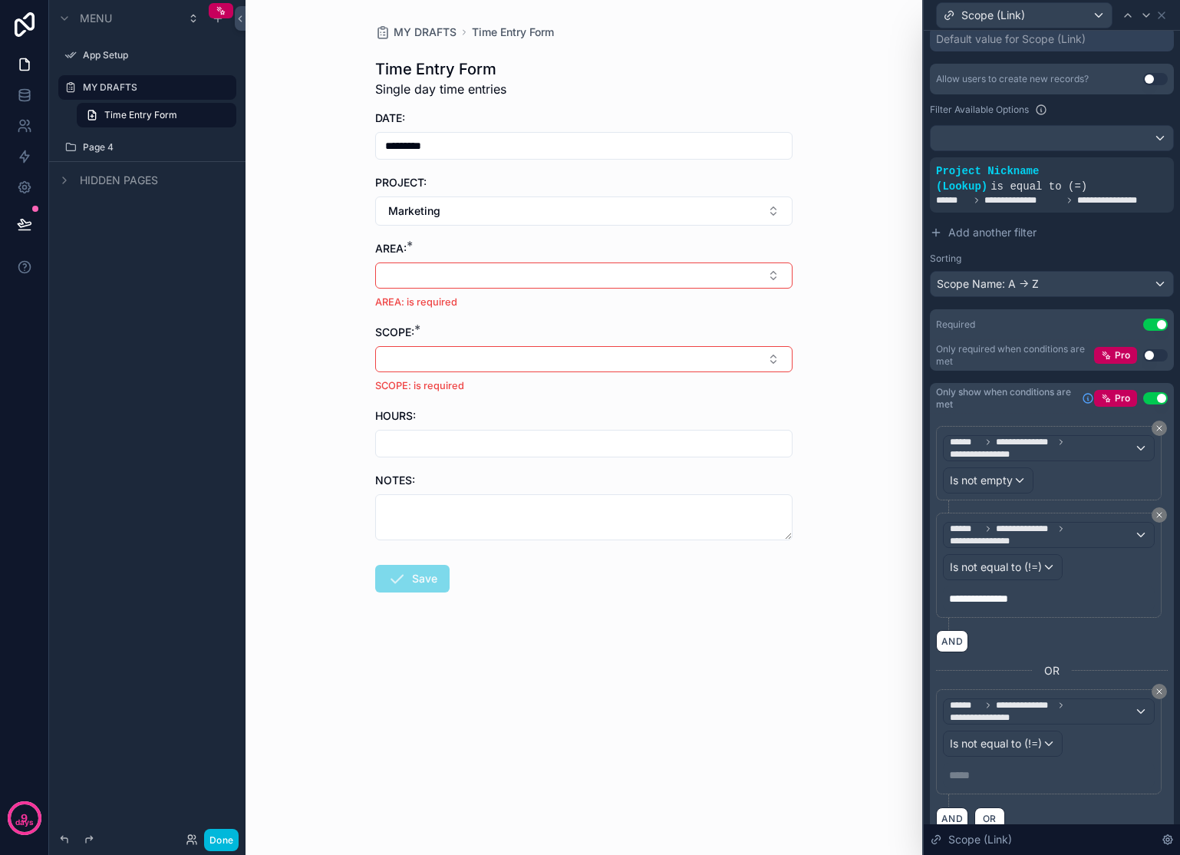
scroll to position [364, 0]
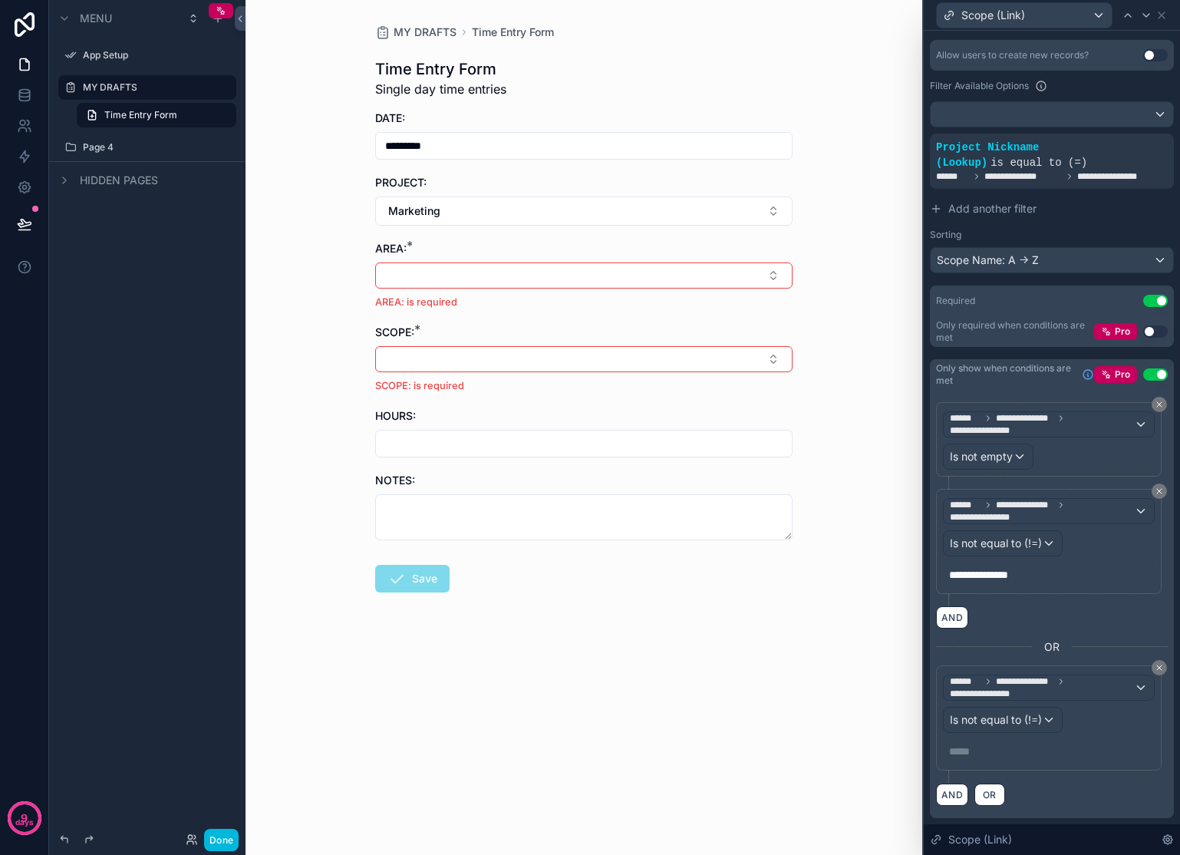
click at [1044, 650] on span "OR" at bounding box center [1051, 646] width 15 height 15
click at [1157, 668] on icon at bounding box center [1159, 667] width 5 height 5
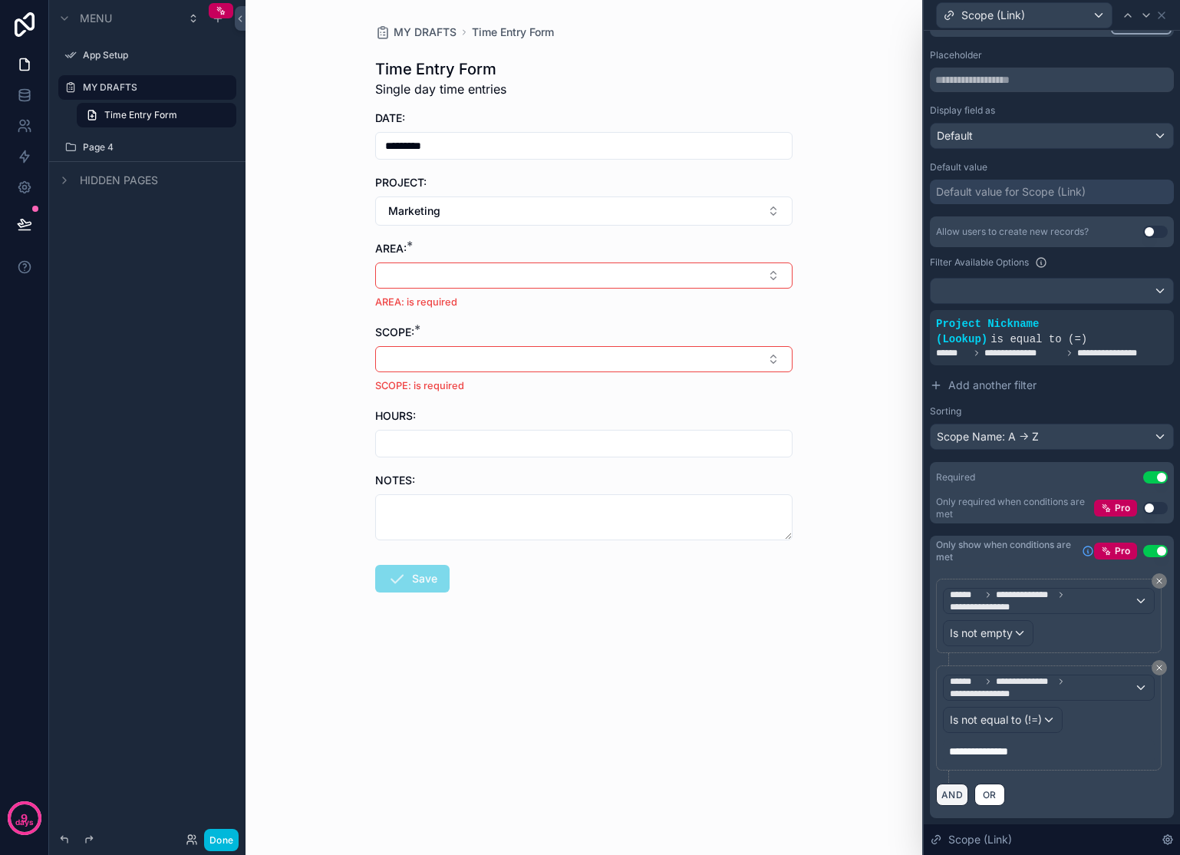
click at [958, 797] on button "AND" at bounding box center [952, 794] width 32 height 22
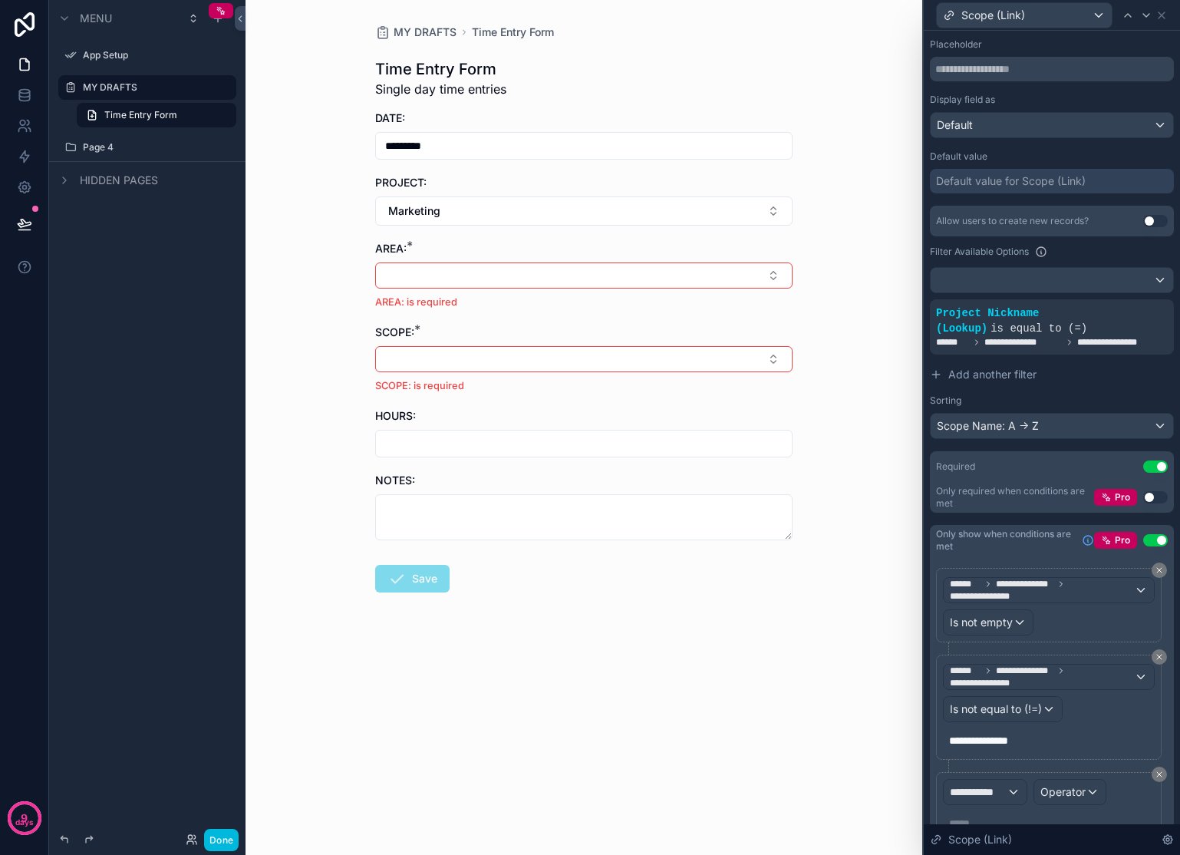
scroll to position [272, 0]
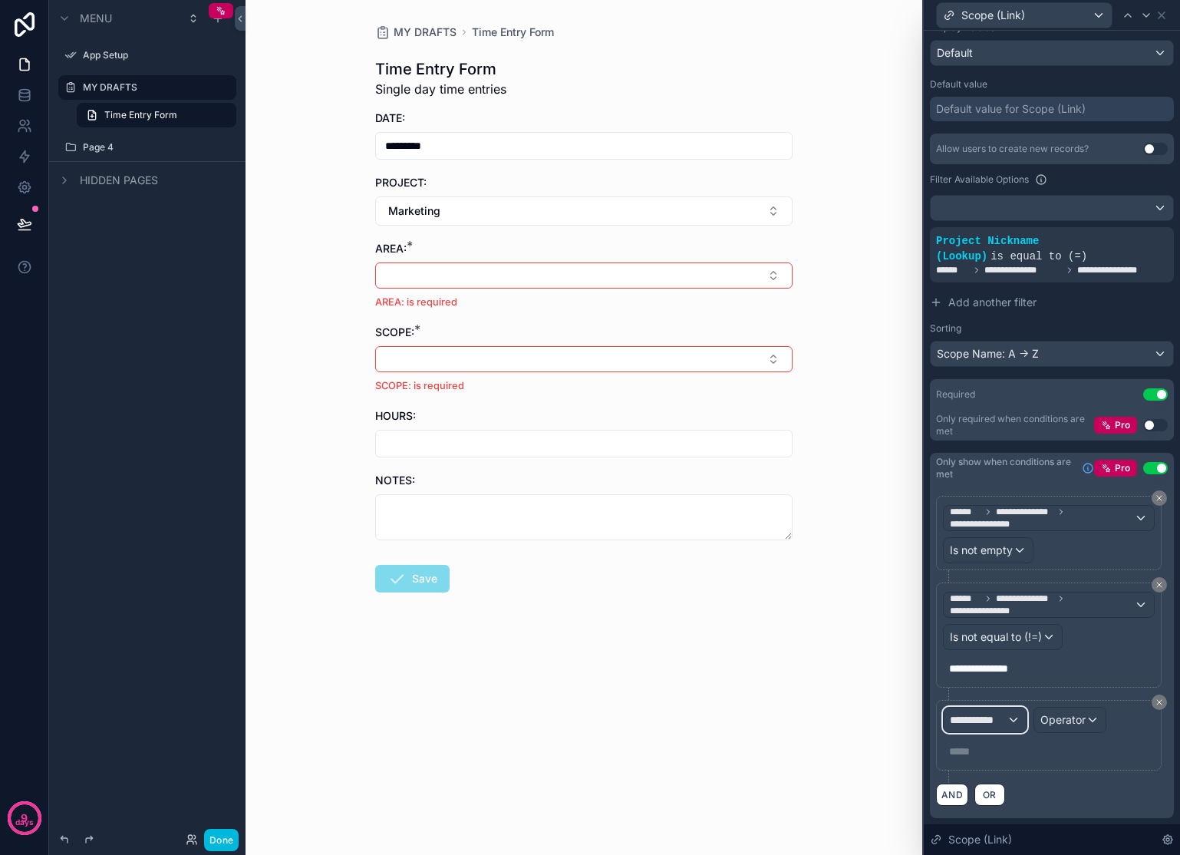
click at [1010, 723] on div "**********" at bounding box center [985, 719] width 83 height 25
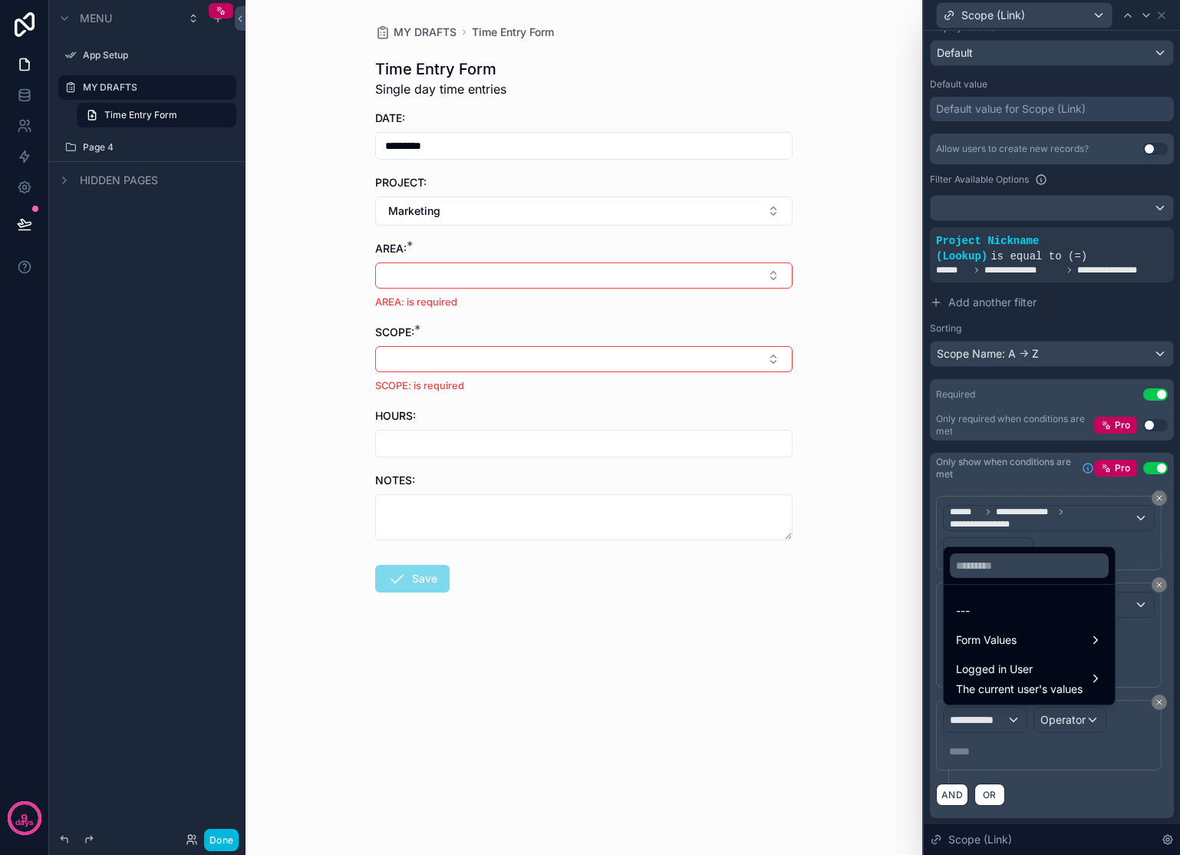
click at [1056, 643] on div "Form Values" at bounding box center [1029, 640] width 147 height 18
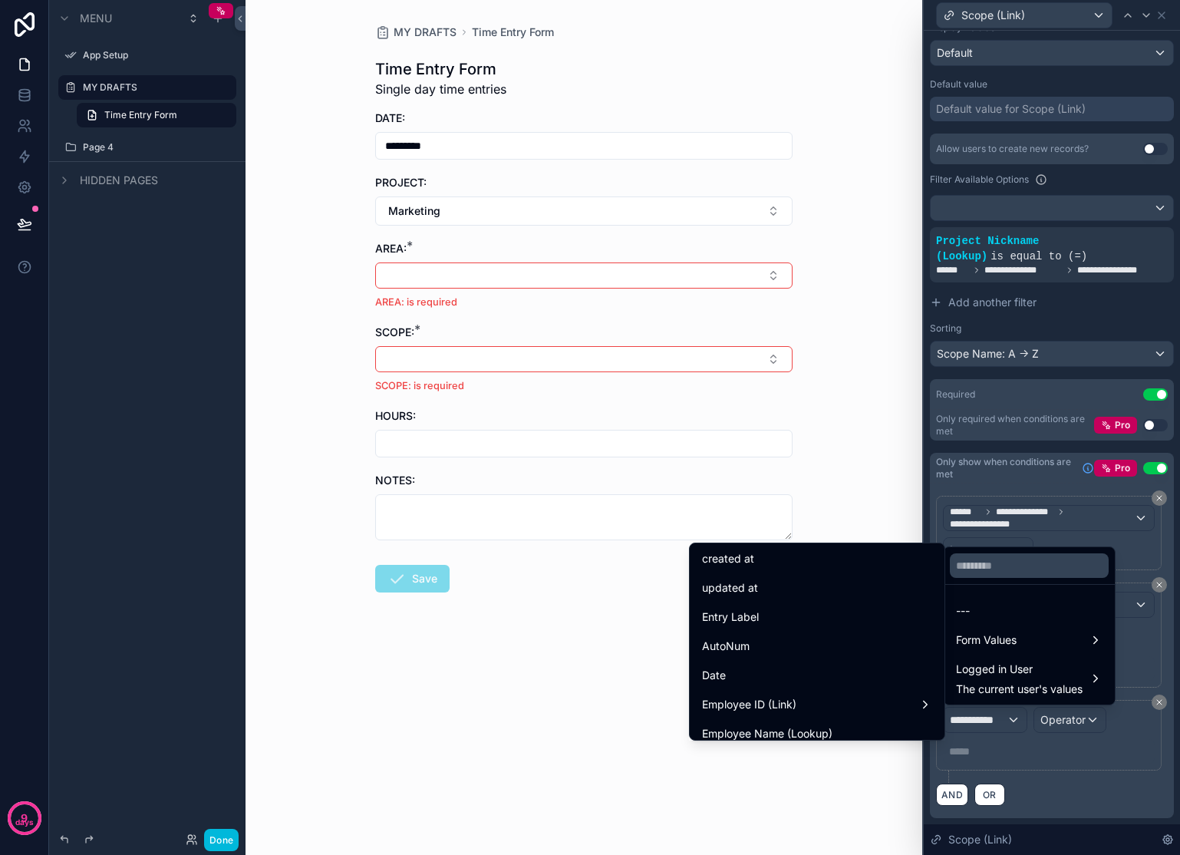
scroll to position [238, 0]
click at [904, 609] on div "Project (Link)" at bounding box center [817, 614] width 230 height 18
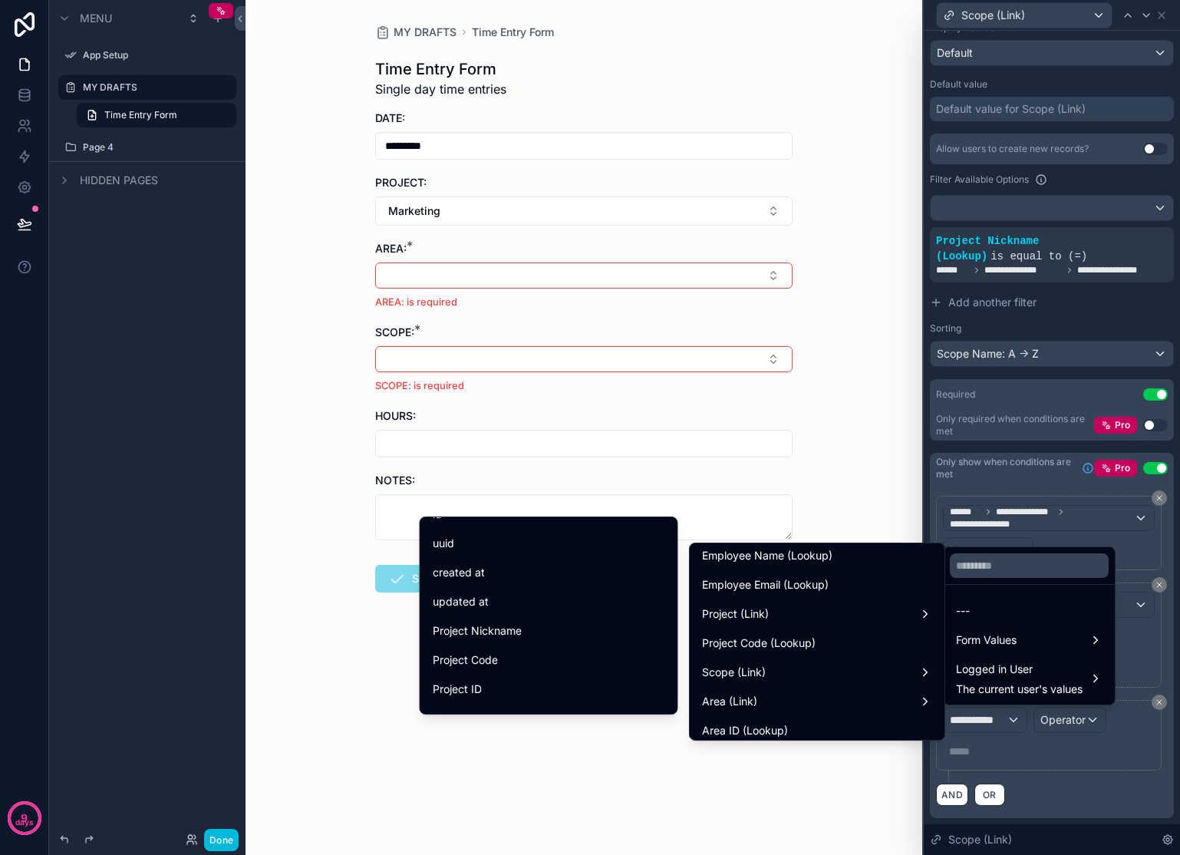
scroll to position [8, 0]
click at [578, 641] on div "Project Nickname" at bounding box center [549, 643] width 232 height 18
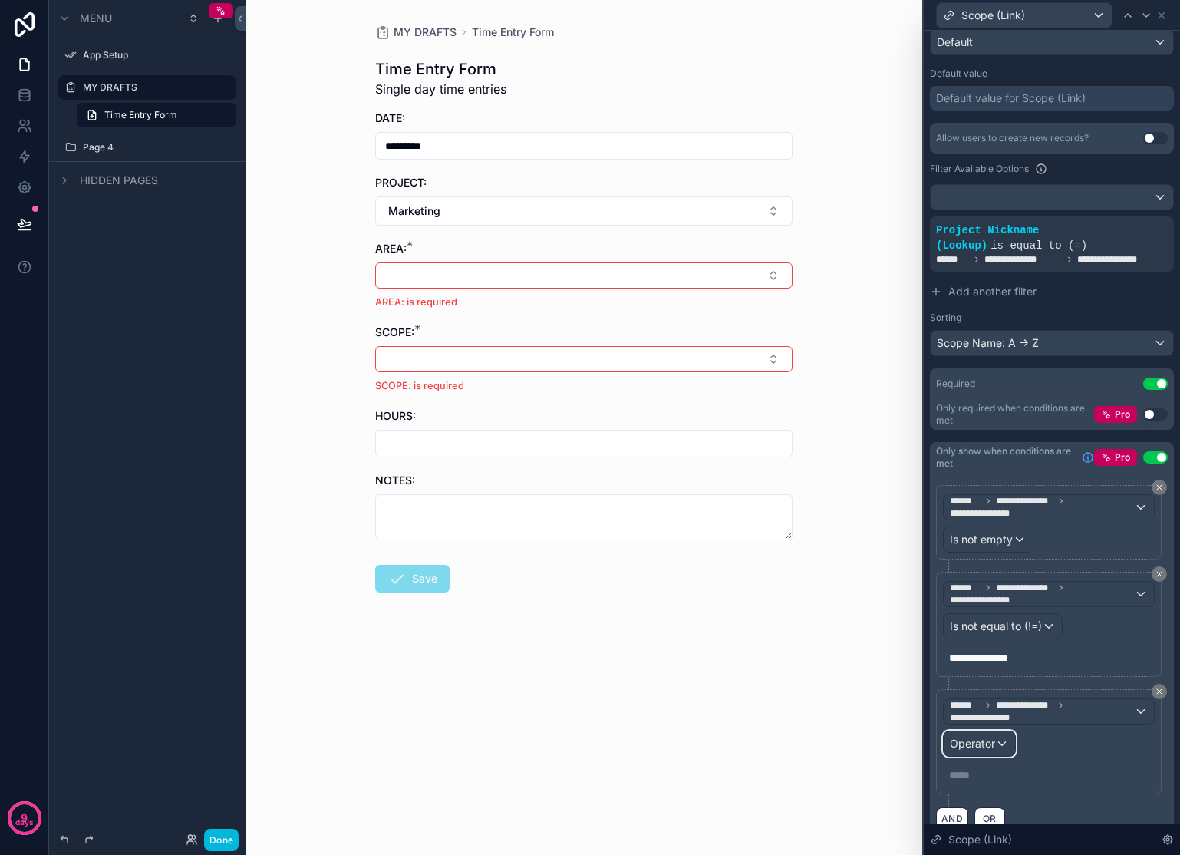
click at [995, 753] on div "Operator" at bounding box center [979, 743] width 71 height 25
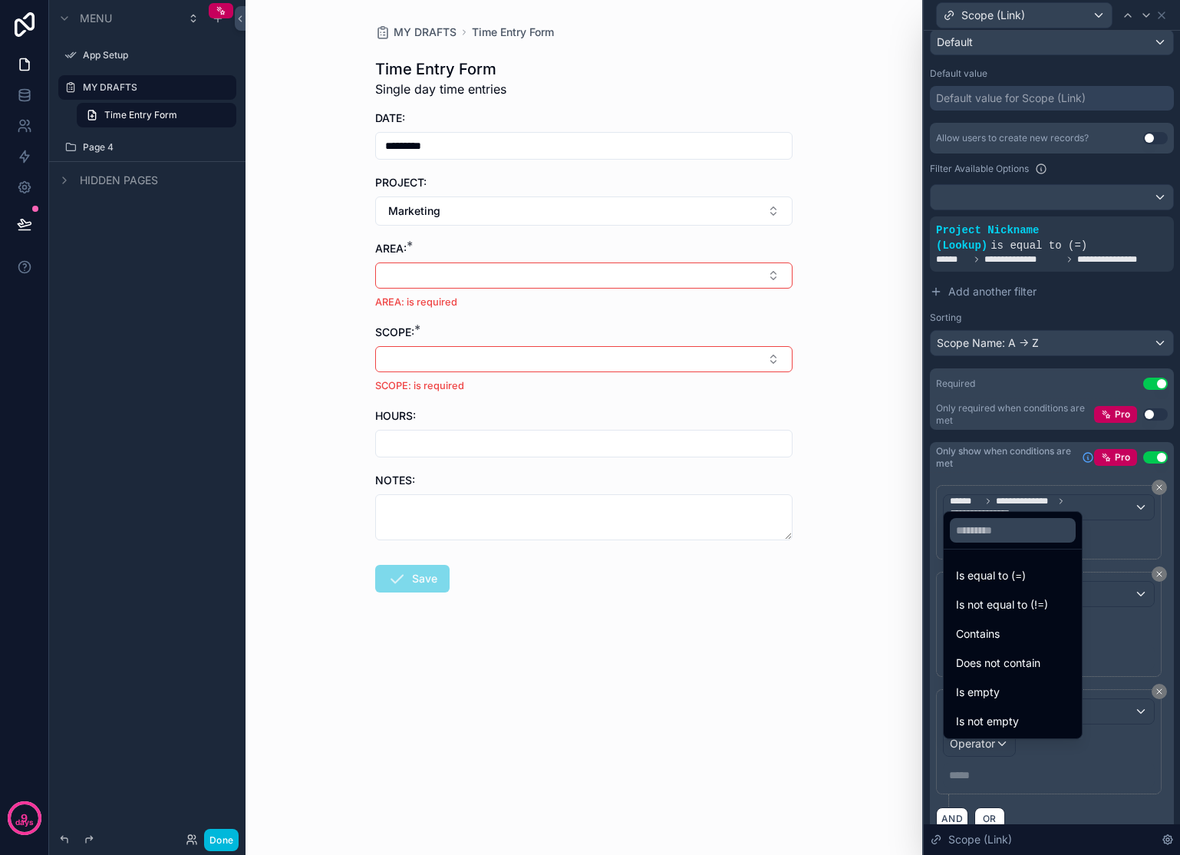
click at [1013, 611] on span "Is not equal to (!=)" at bounding box center [1002, 604] width 92 height 18
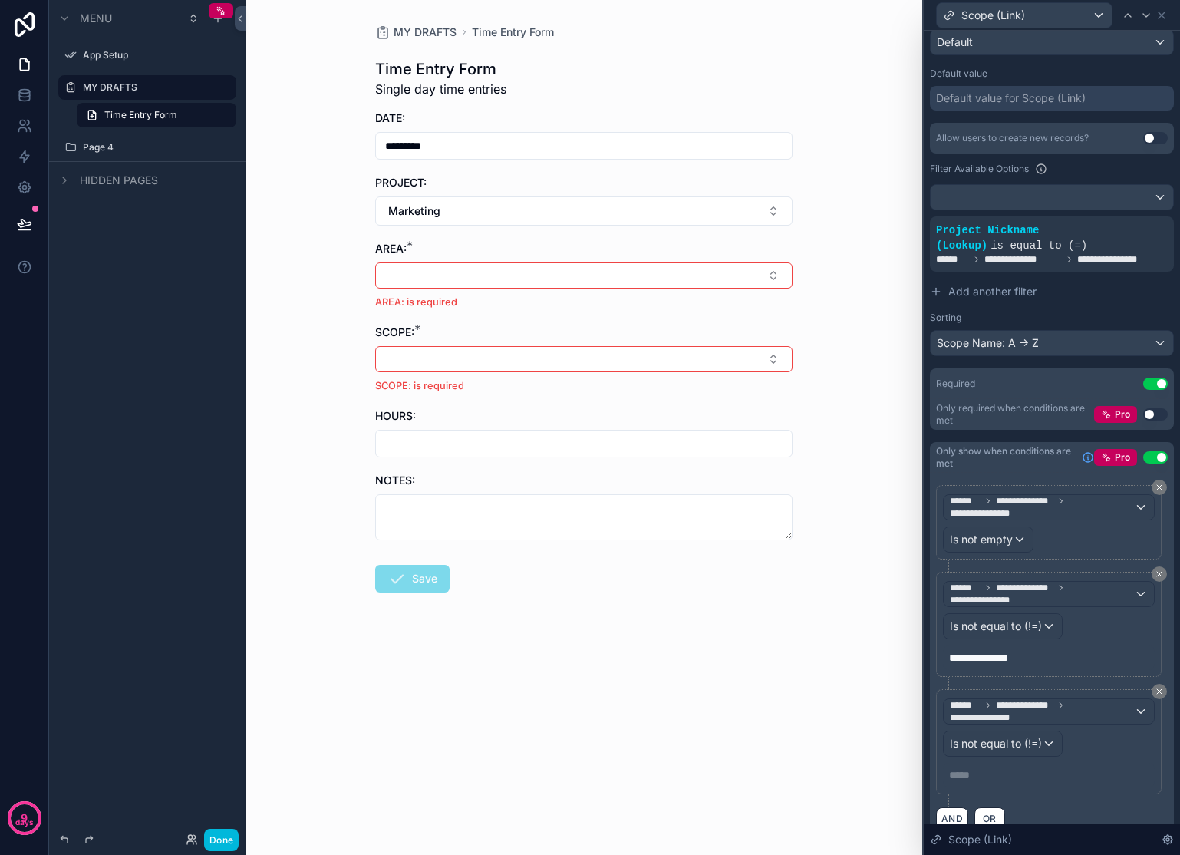
scroll to position [305, 0]
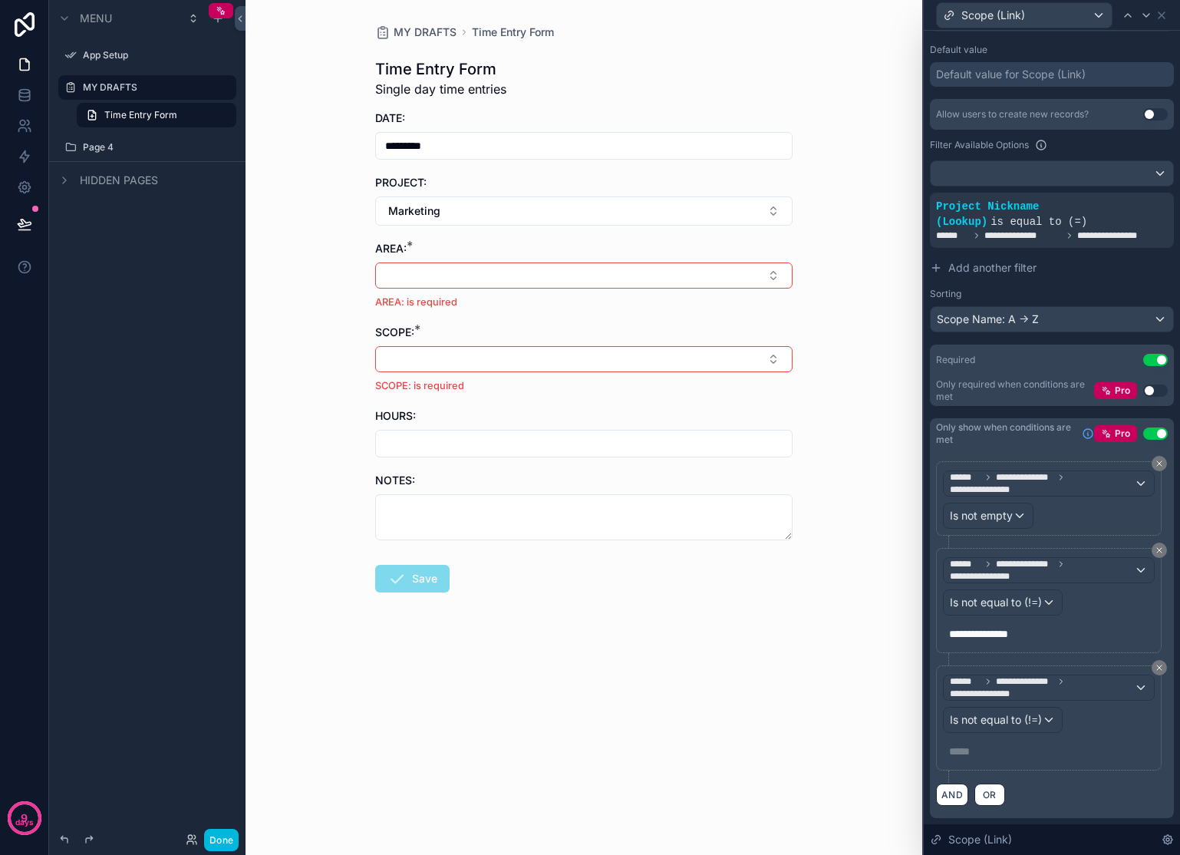
click at [998, 748] on p "***** ﻿" at bounding box center [1050, 750] width 203 height 15
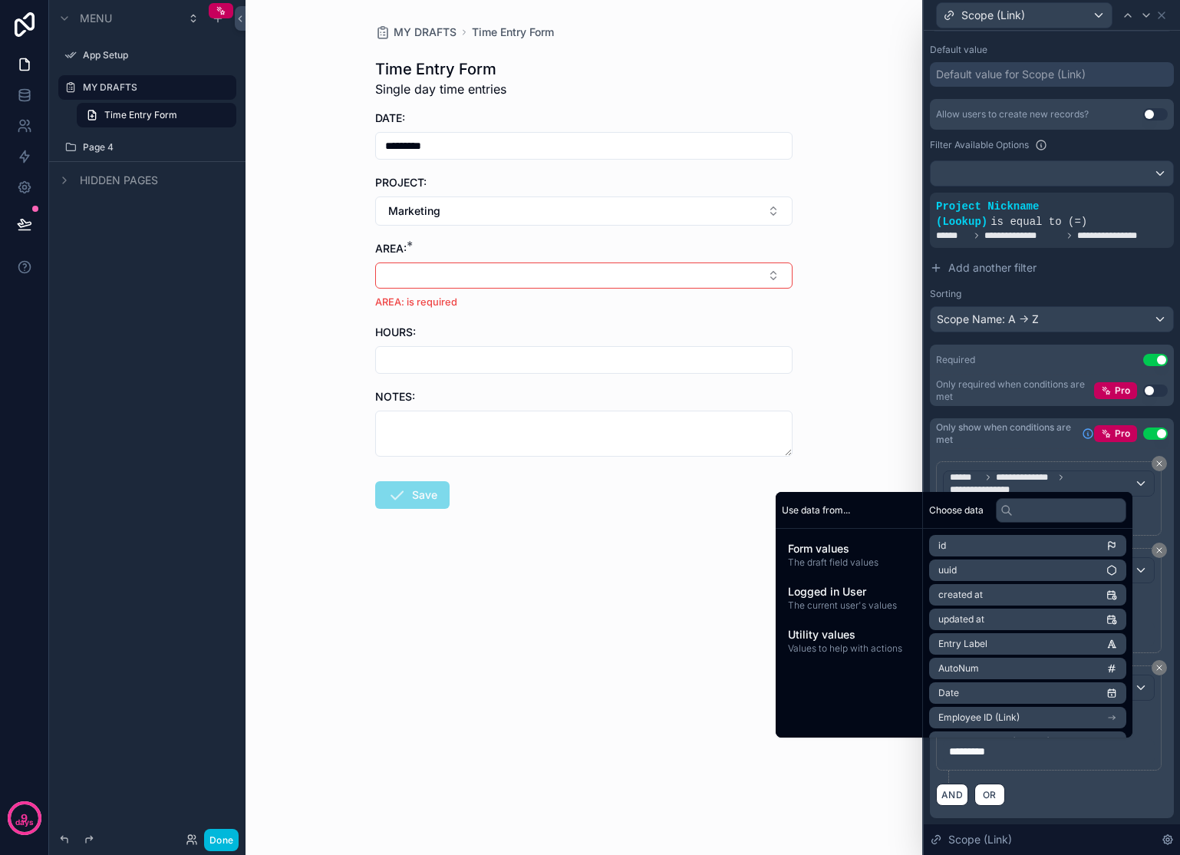
click at [1072, 785] on div "AND OR" at bounding box center [1052, 793] width 232 height 23
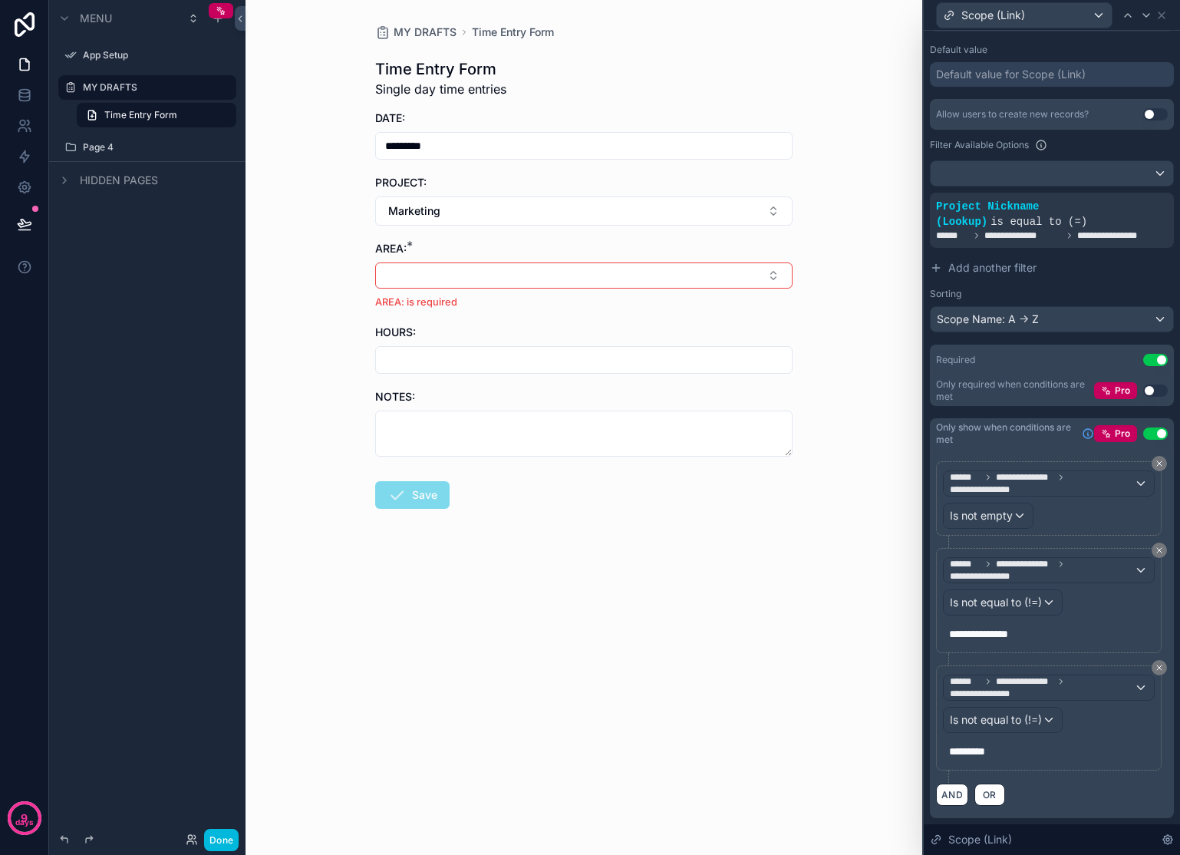
click at [661, 199] on button "Marketing" at bounding box center [583, 210] width 417 height 29
click at [542, 379] on span "Training & Development" at bounding box center [543, 386] width 120 height 15
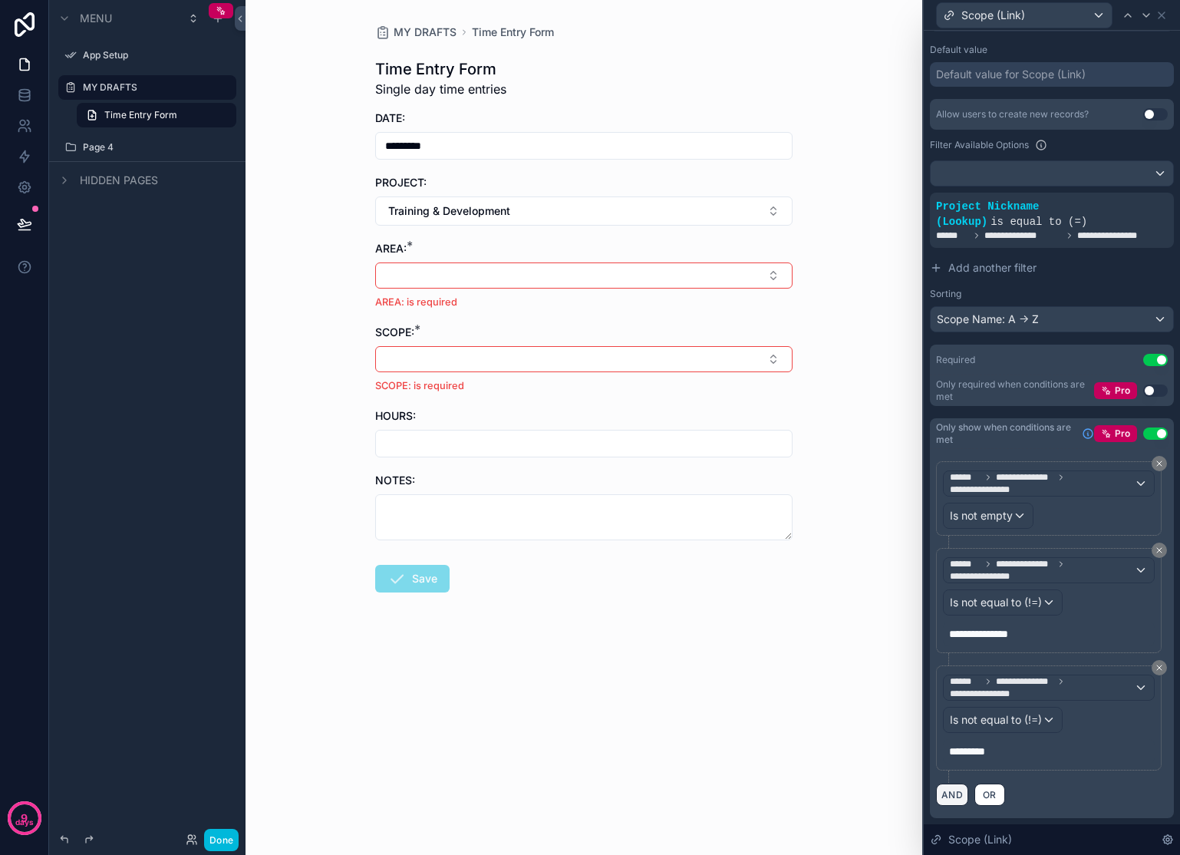
click at [961, 798] on button "AND" at bounding box center [952, 794] width 32 height 22
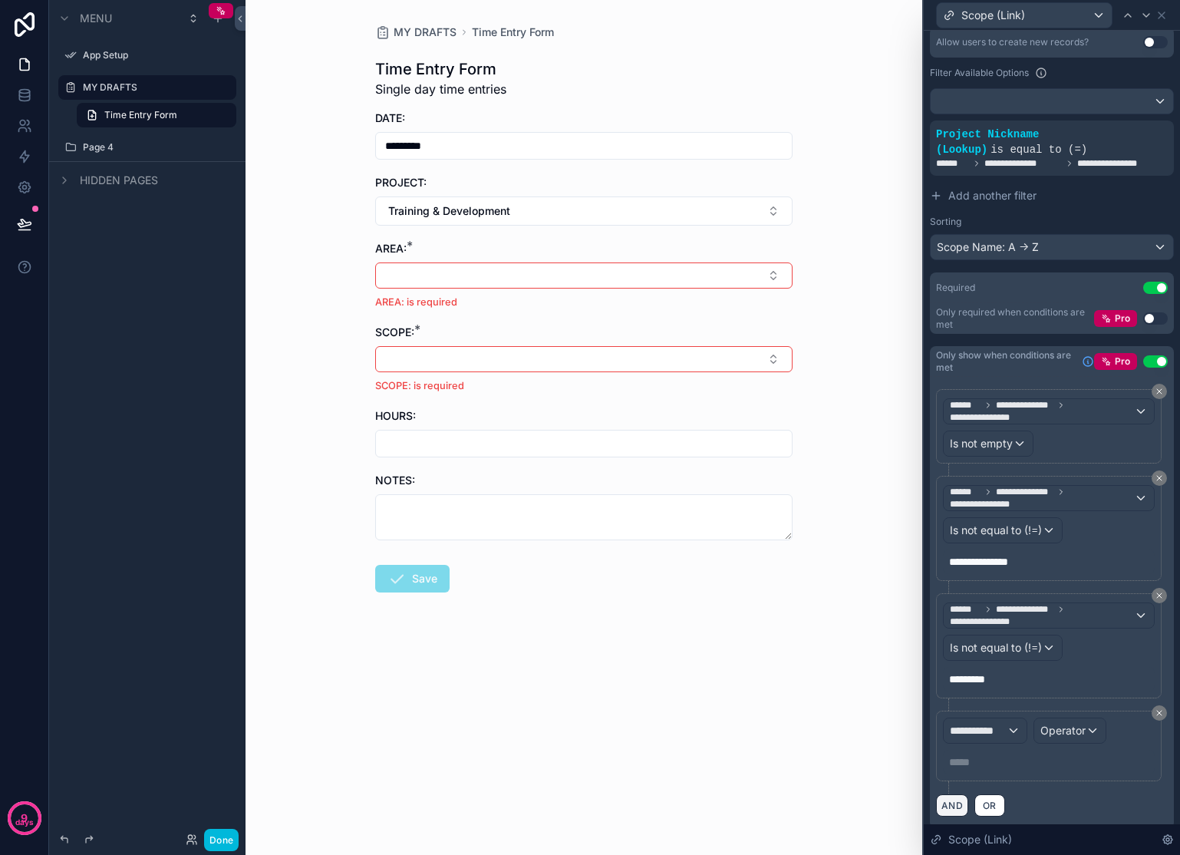
scroll to position [388, 0]
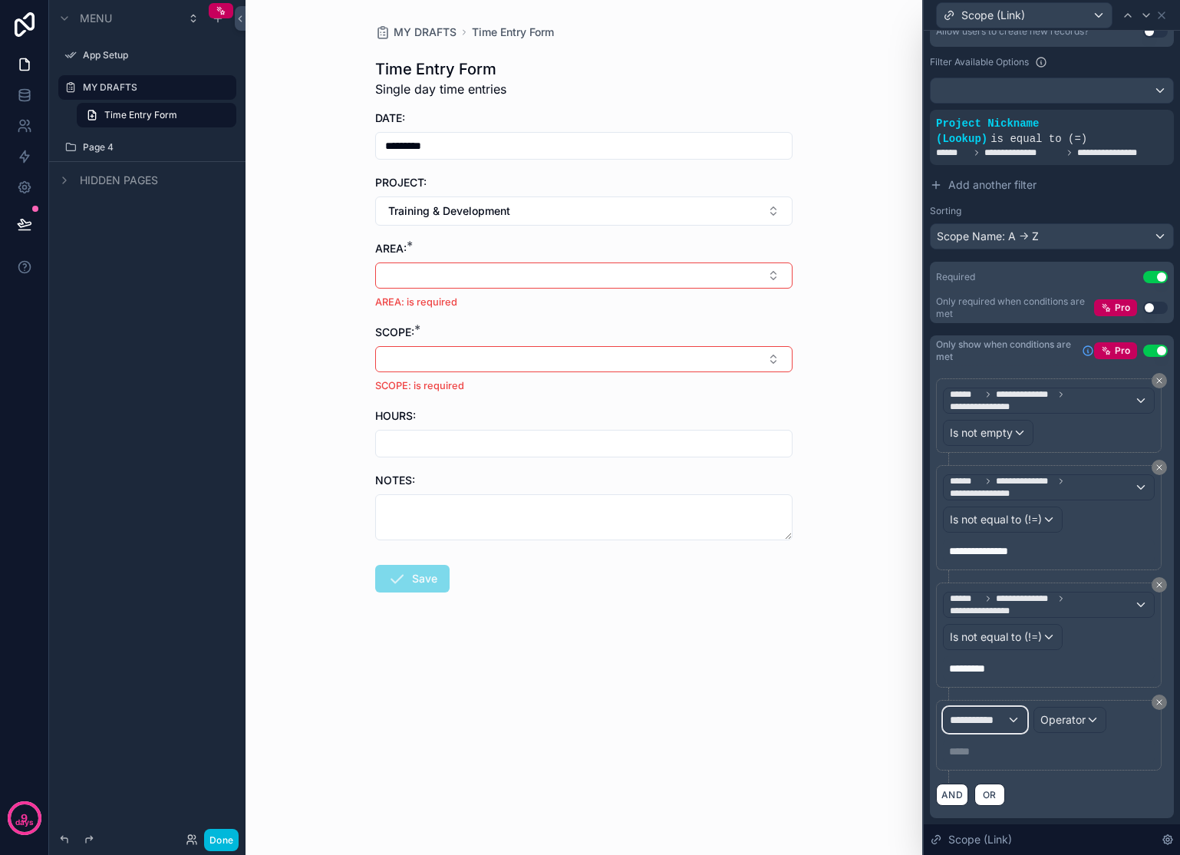
click at [992, 718] on span "**********" at bounding box center [978, 719] width 57 height 15
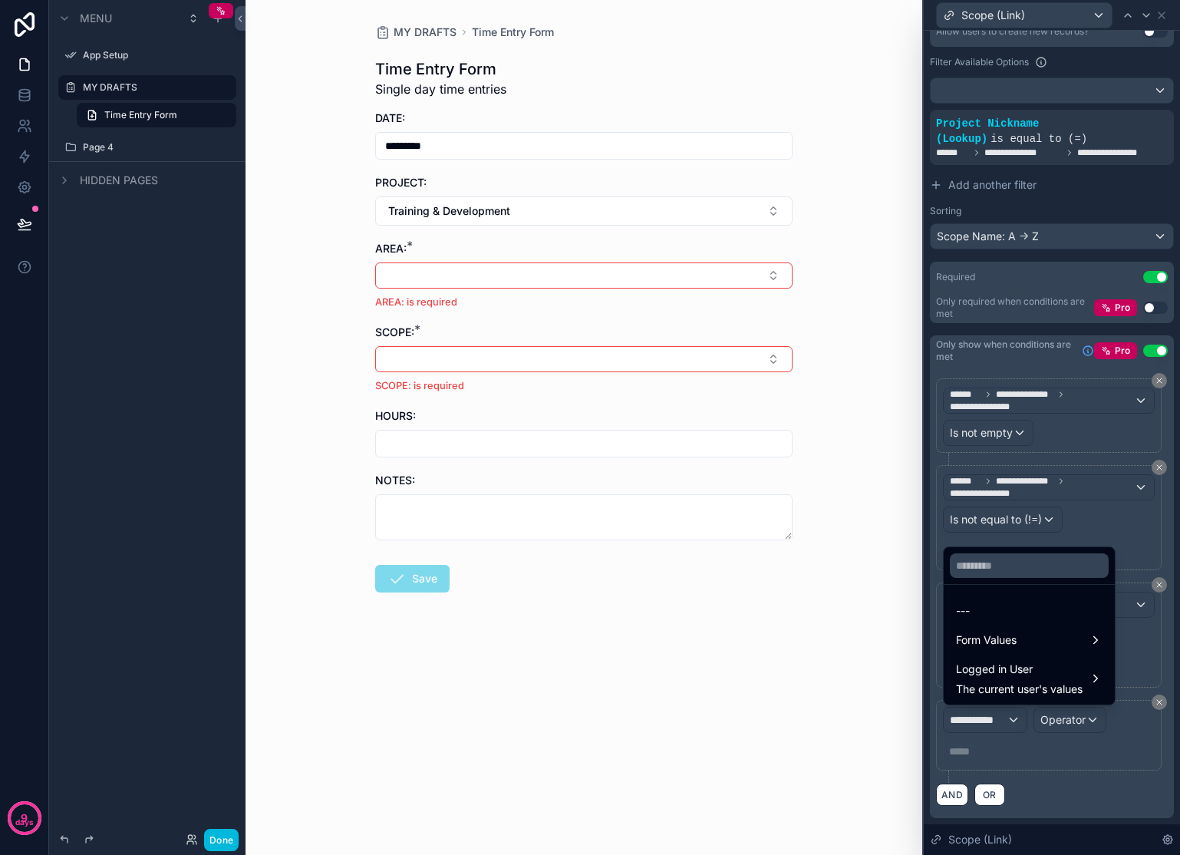
click at [1024, 645] on div "Form Values" at bounding box center [1029, 640] width 147 height 18
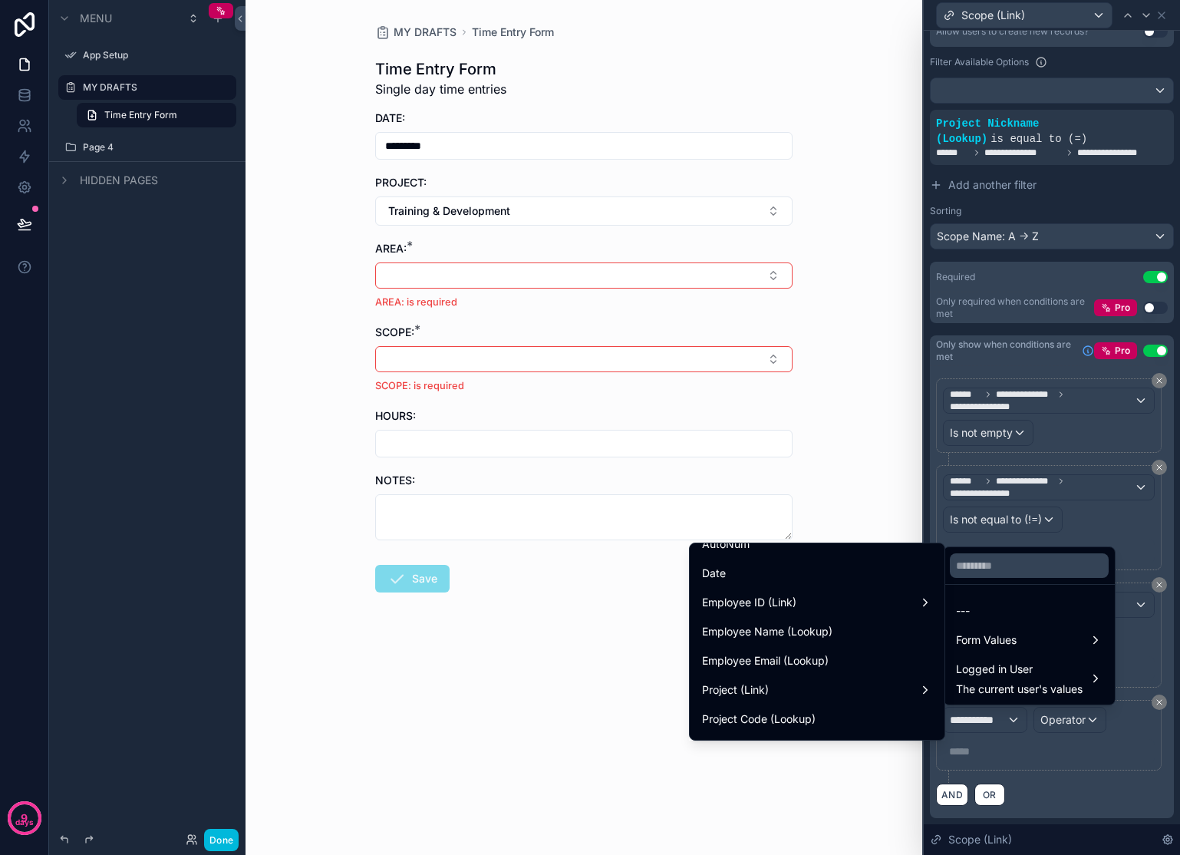
scroll to position [182, 0]
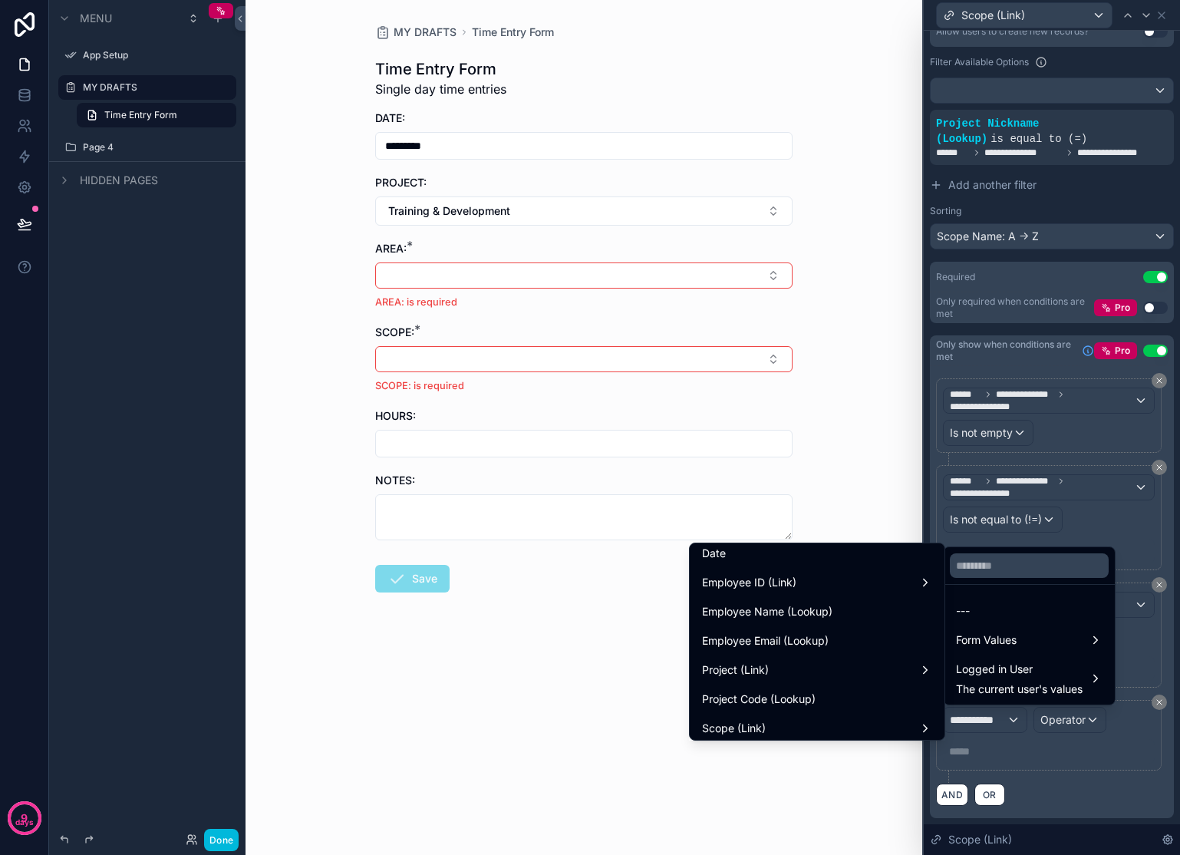
click at [815, 676] on div "Project (Link)" at bounding box center [817, 670] width 230 height 18
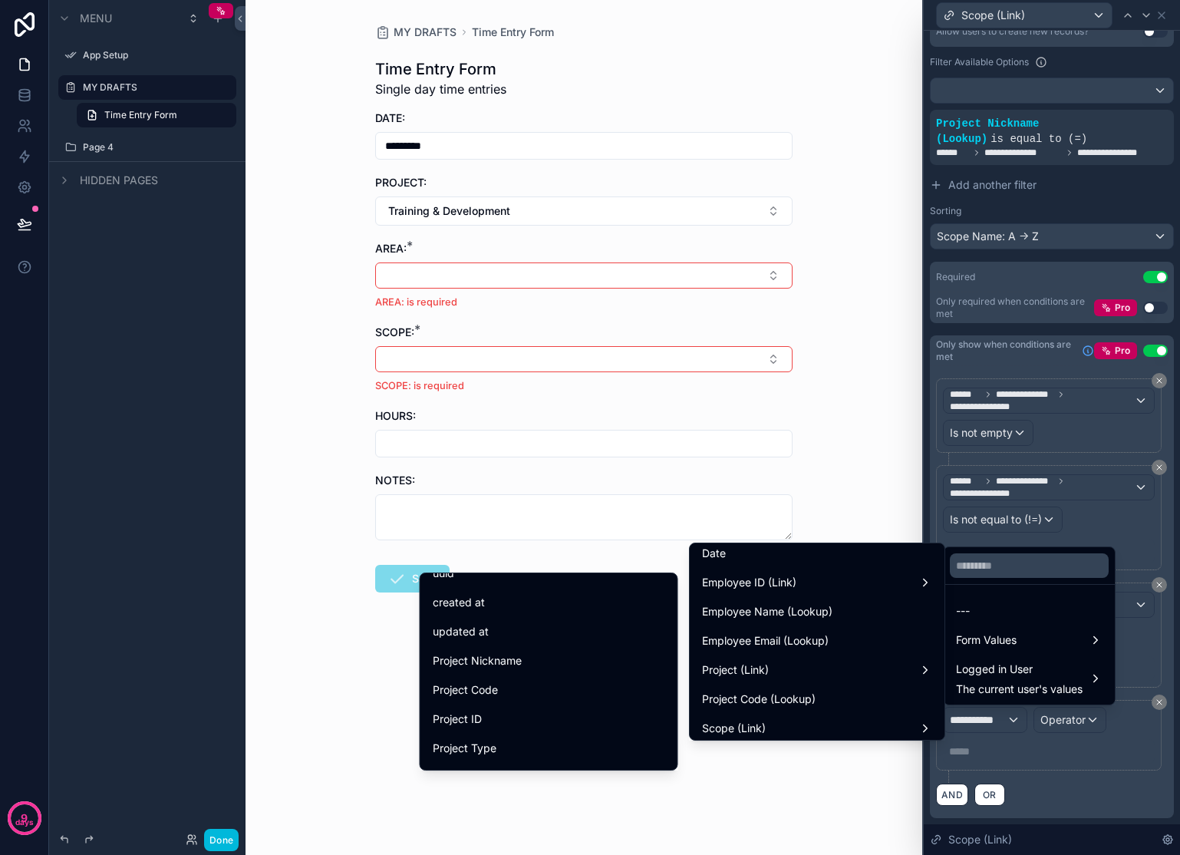
scroll to position [85, 0]
click at [526, 623] on div "Project Nickname" at bounding box center [549, 621] width 232 height 18
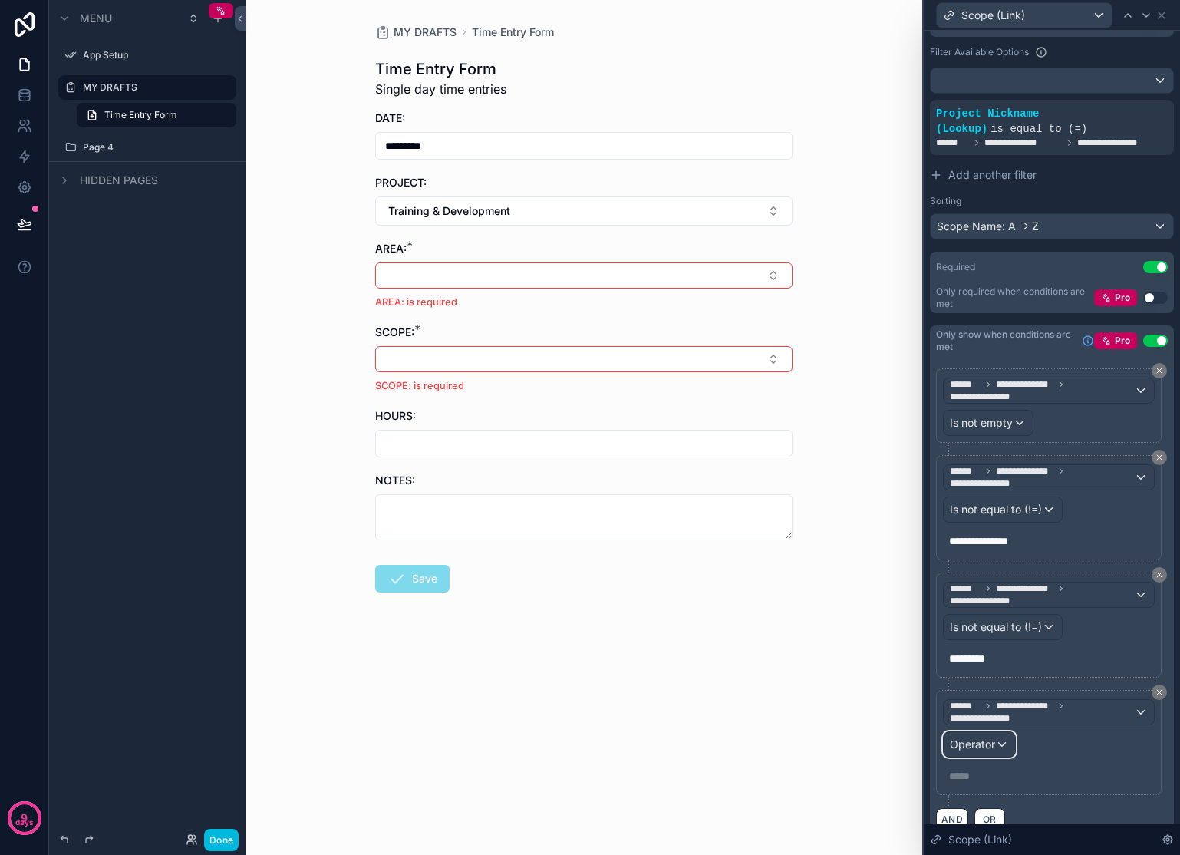
click at [987, 750] on span "Operator" at bounding box center [972, 743] width 45 height 13
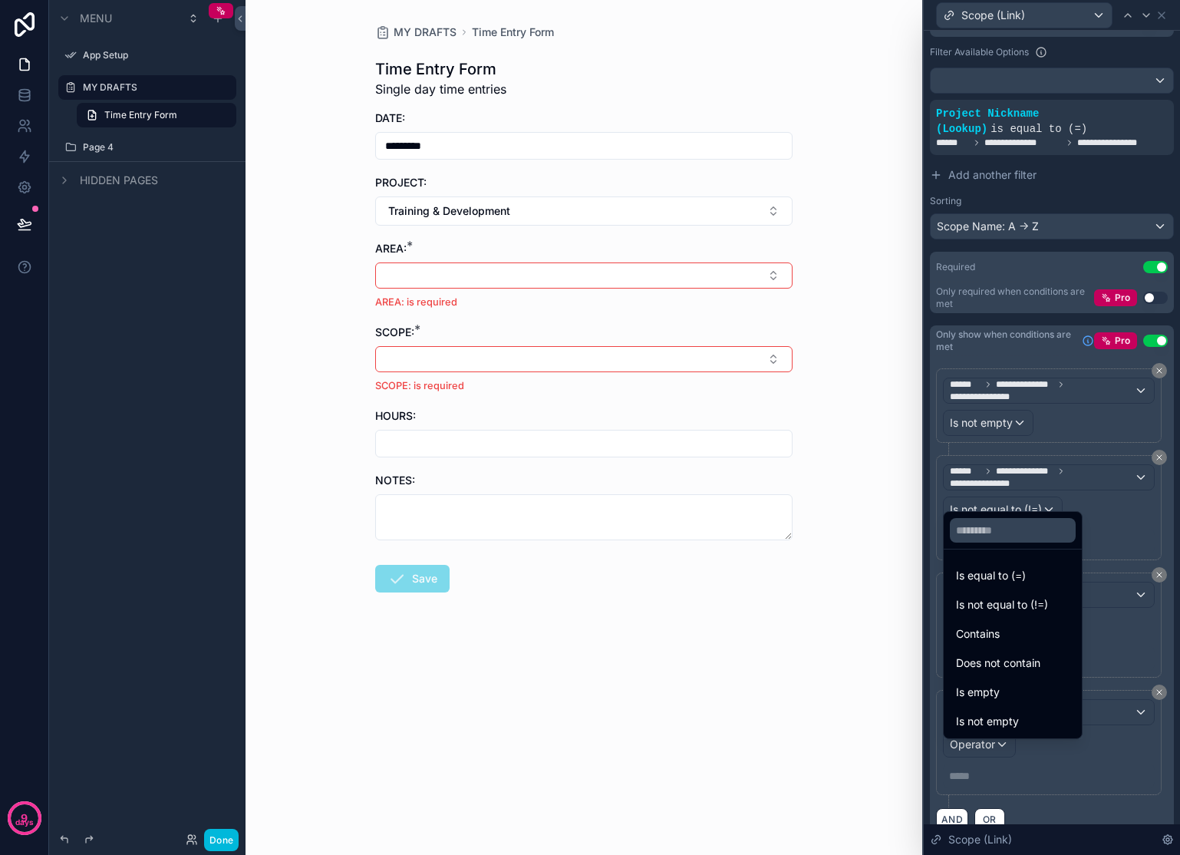
click at [1011, 608] on span "Is not equal to (!=)" at bounding box center [1002, 604] width 92 height 18
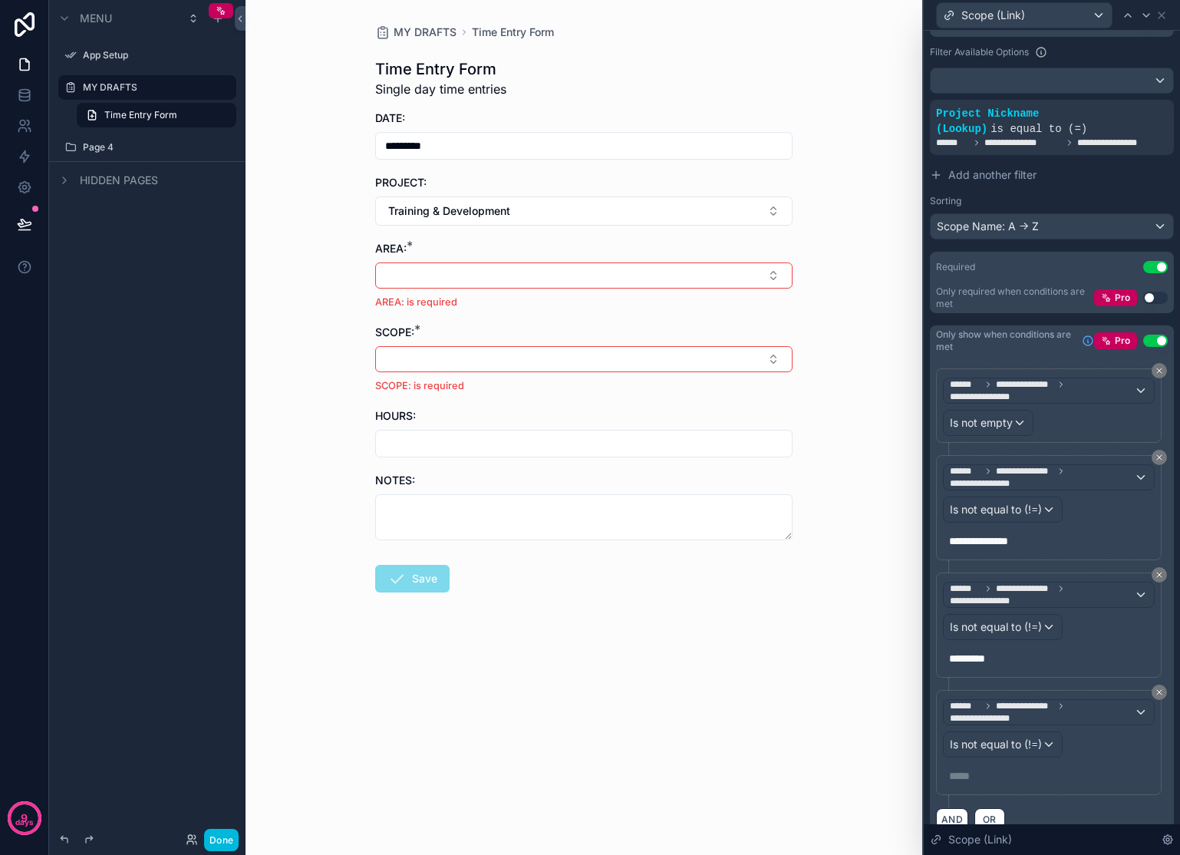
click at [1007, 782] on p "***** ﻿" at bounding box center [1050, 775] width 203 height 15
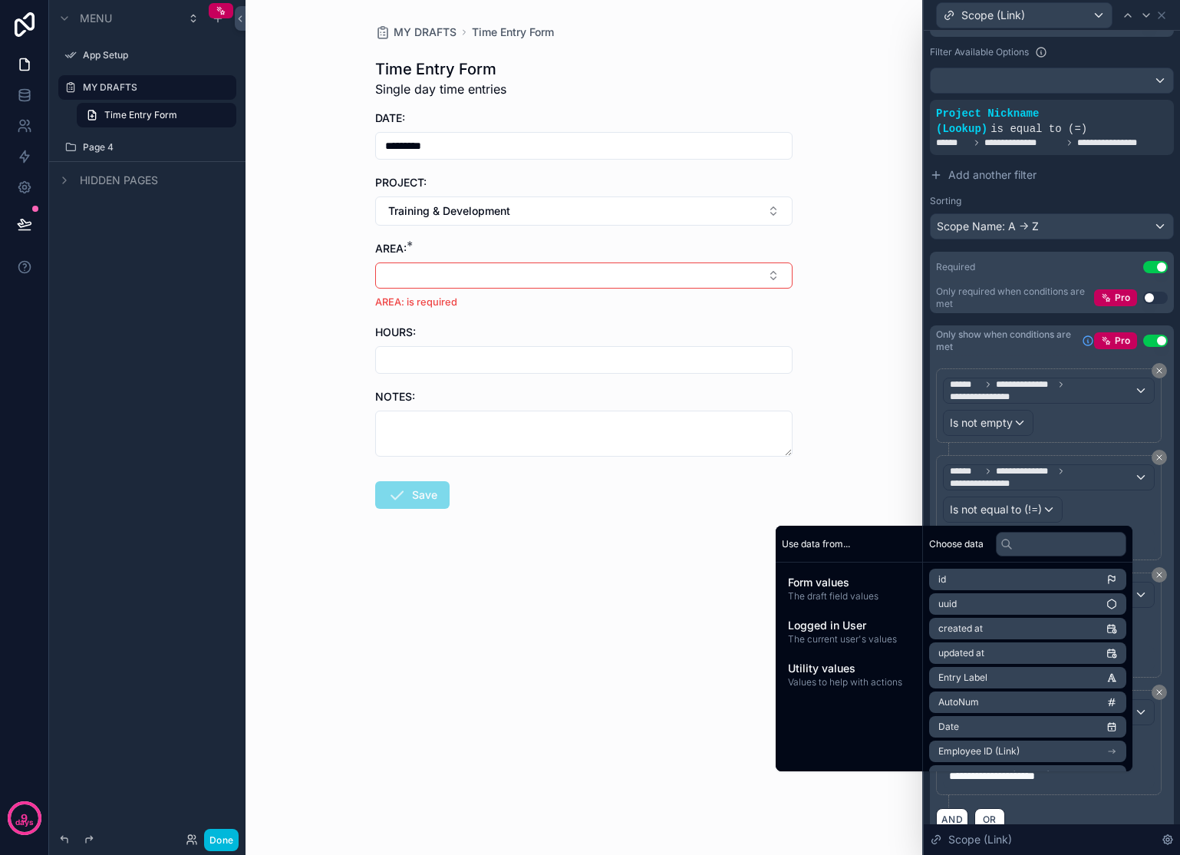
click at [864, 390] on div "MY DRAFTS Time Entry Form Time Entry Form Single day time entries DATE: *******…" at bounding box center [583, 427] width 677 height 855
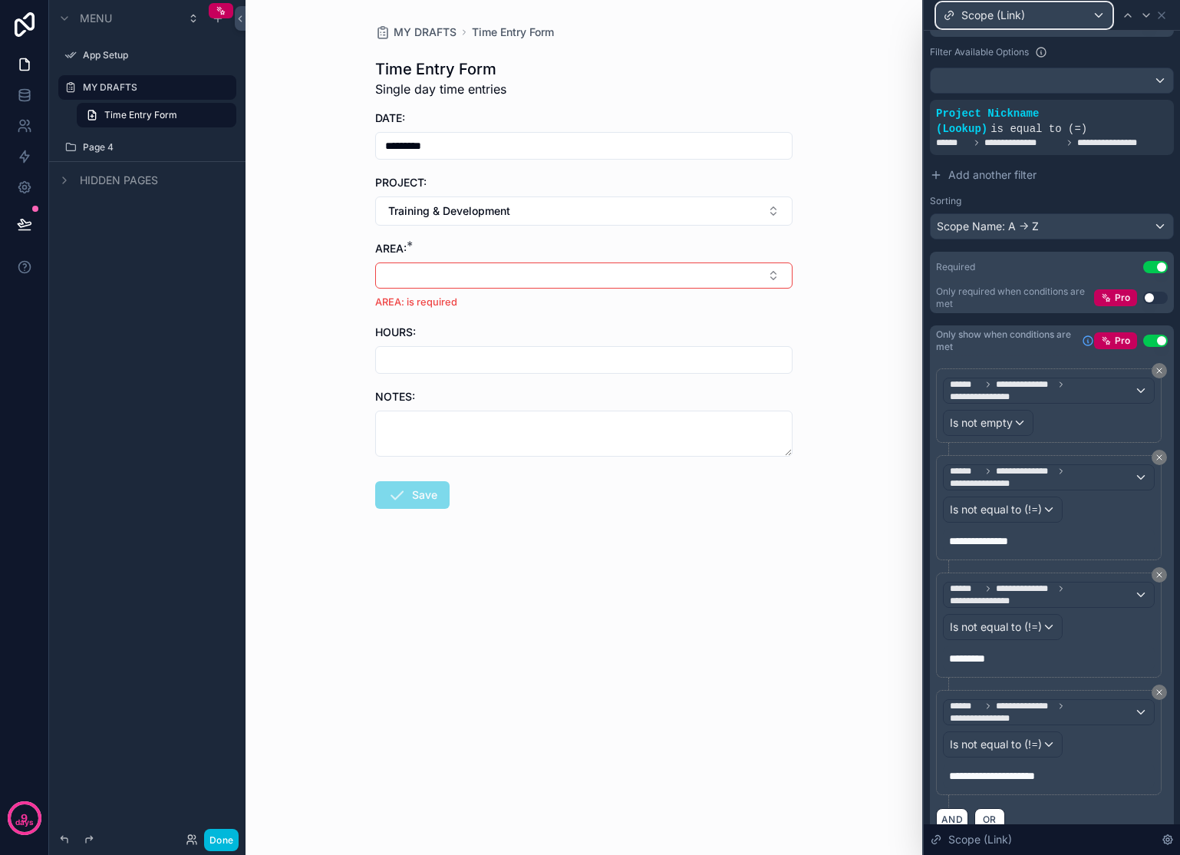
click at [1066, 12] on div "Scope (Link)" at bounding box center [1024, 15] width 175 height 25
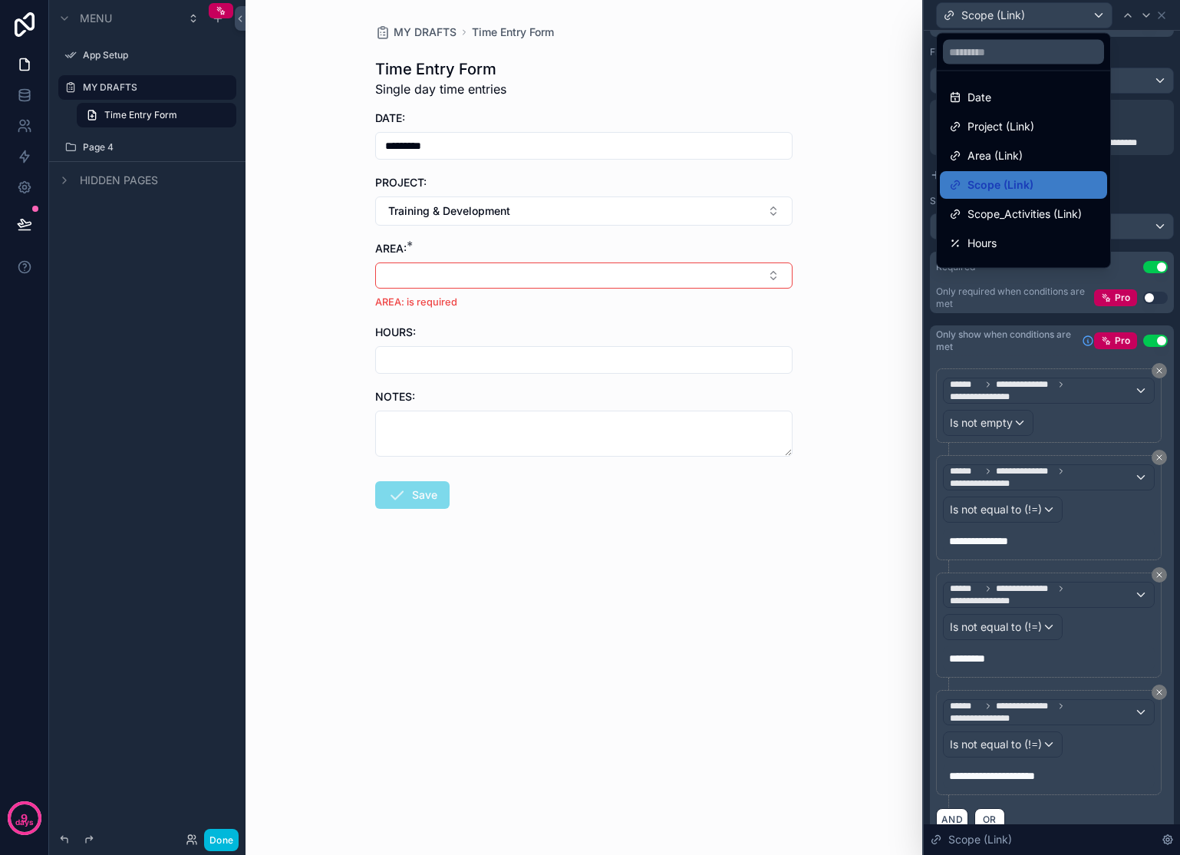
click at [1016, 160] on span "Area (Link)" at bounding box center [994, 156] width 55 height 18
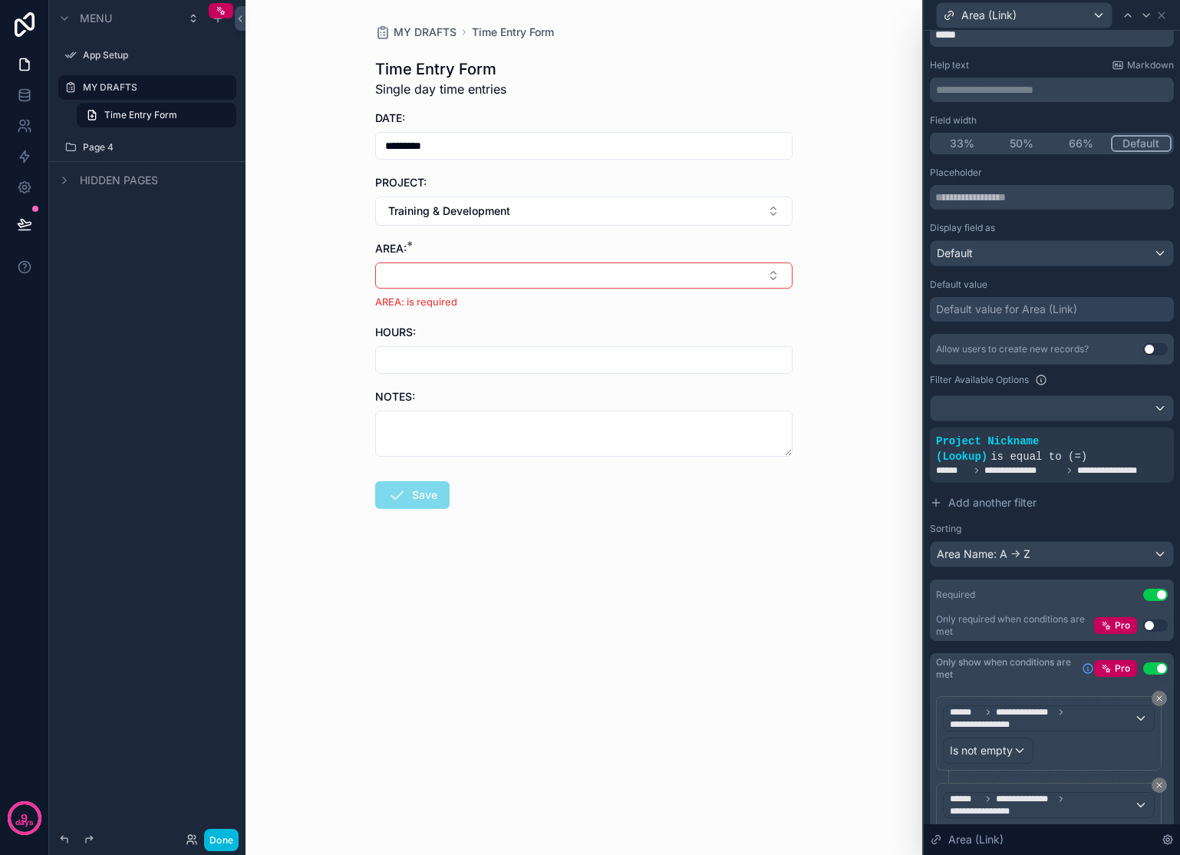
scroll to position [189, 0]
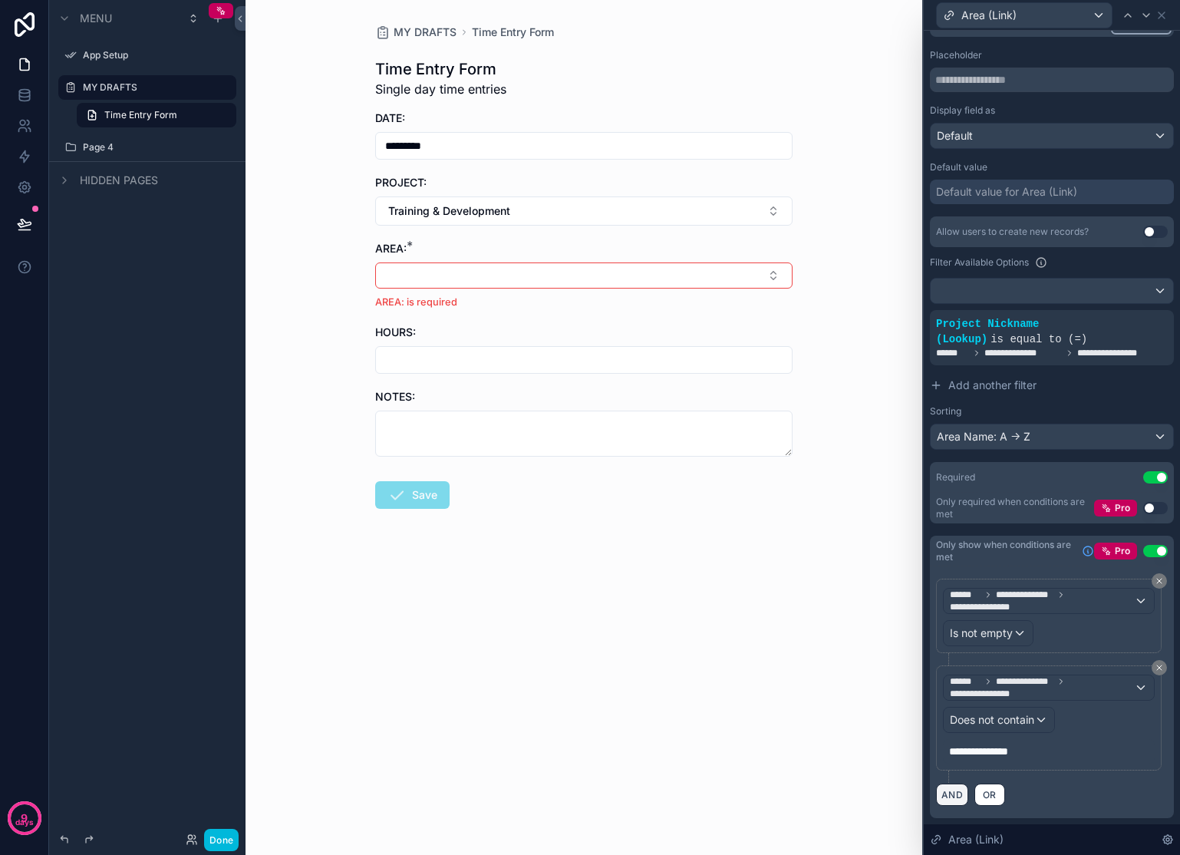
click at [957, 793] on button "AND" at bounding box center [952, 794] width 32 height 22
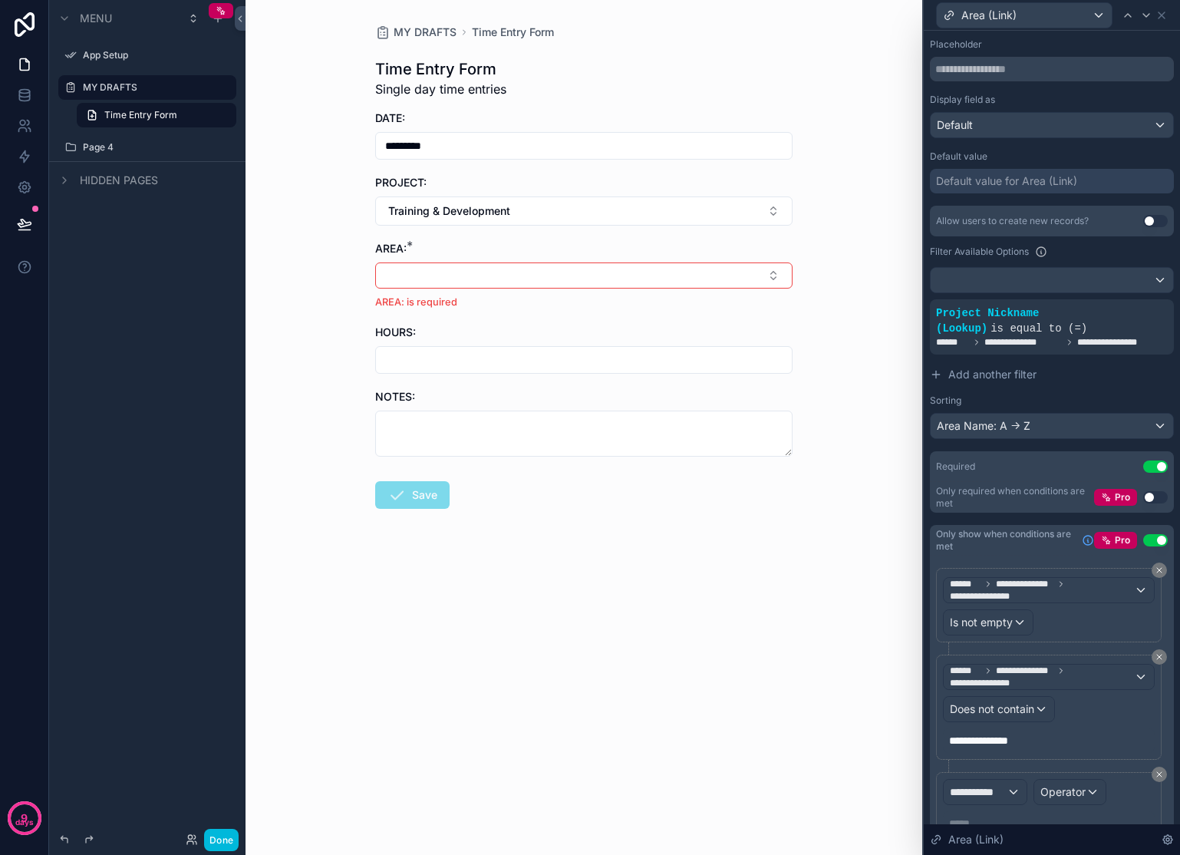
scroll to position [272, 0]
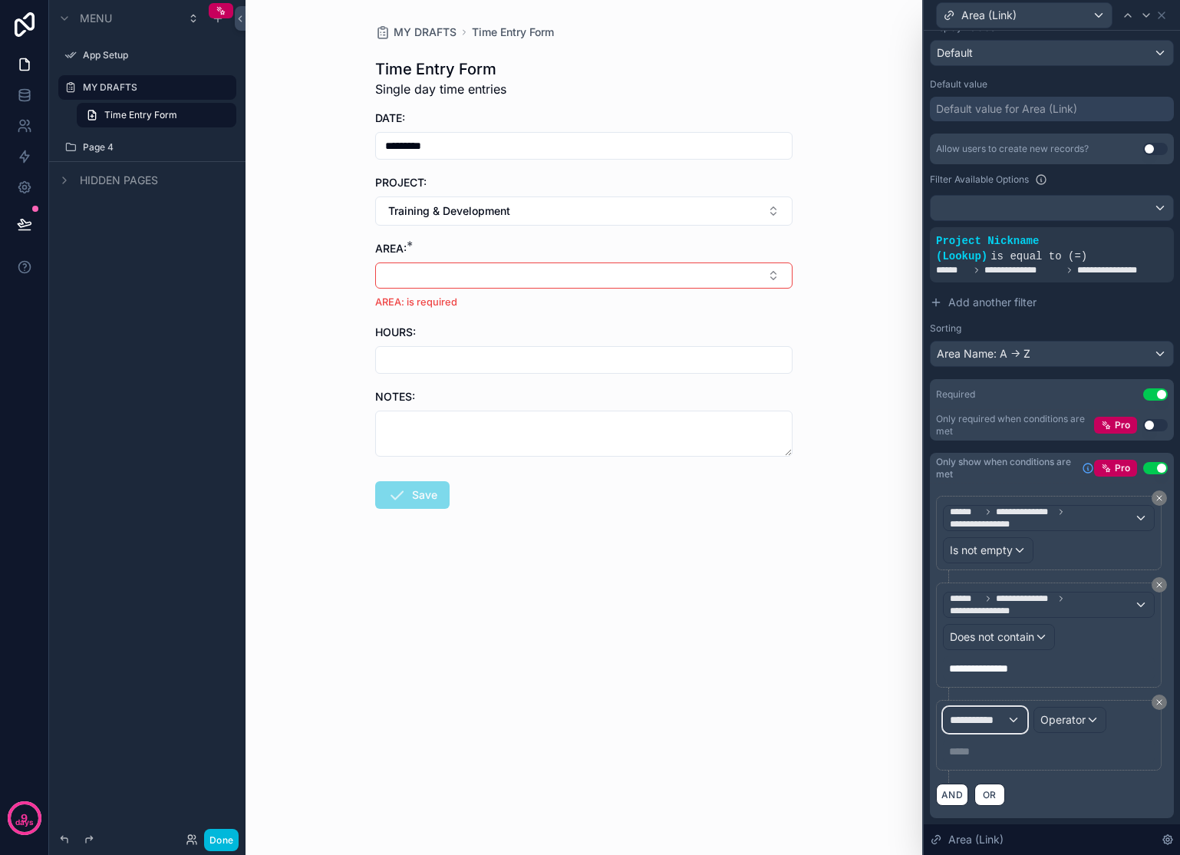
click at [991, 720] on span "**********" at bounding box center [978, 719] width 57 height 15
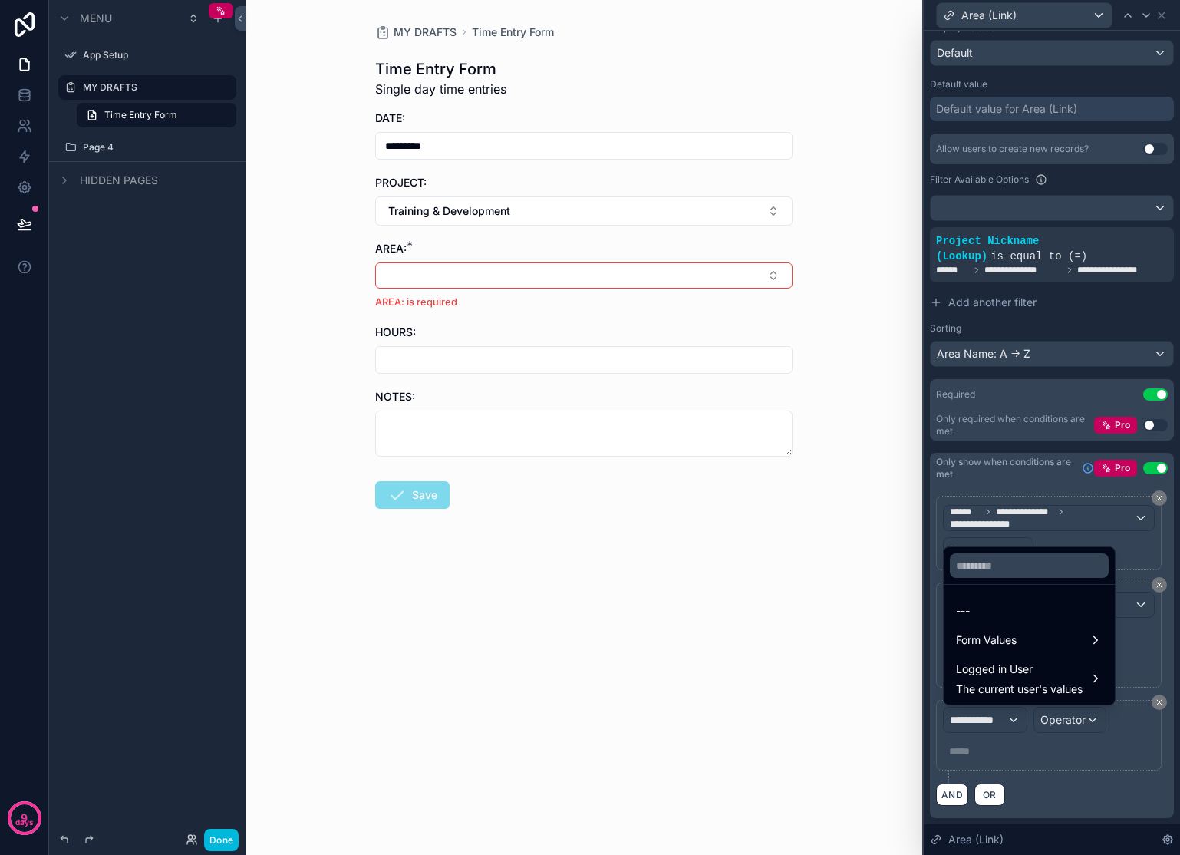
click at [1010, 637] on span "Form Values" at bounding box center [986, 640] width 61 height 18
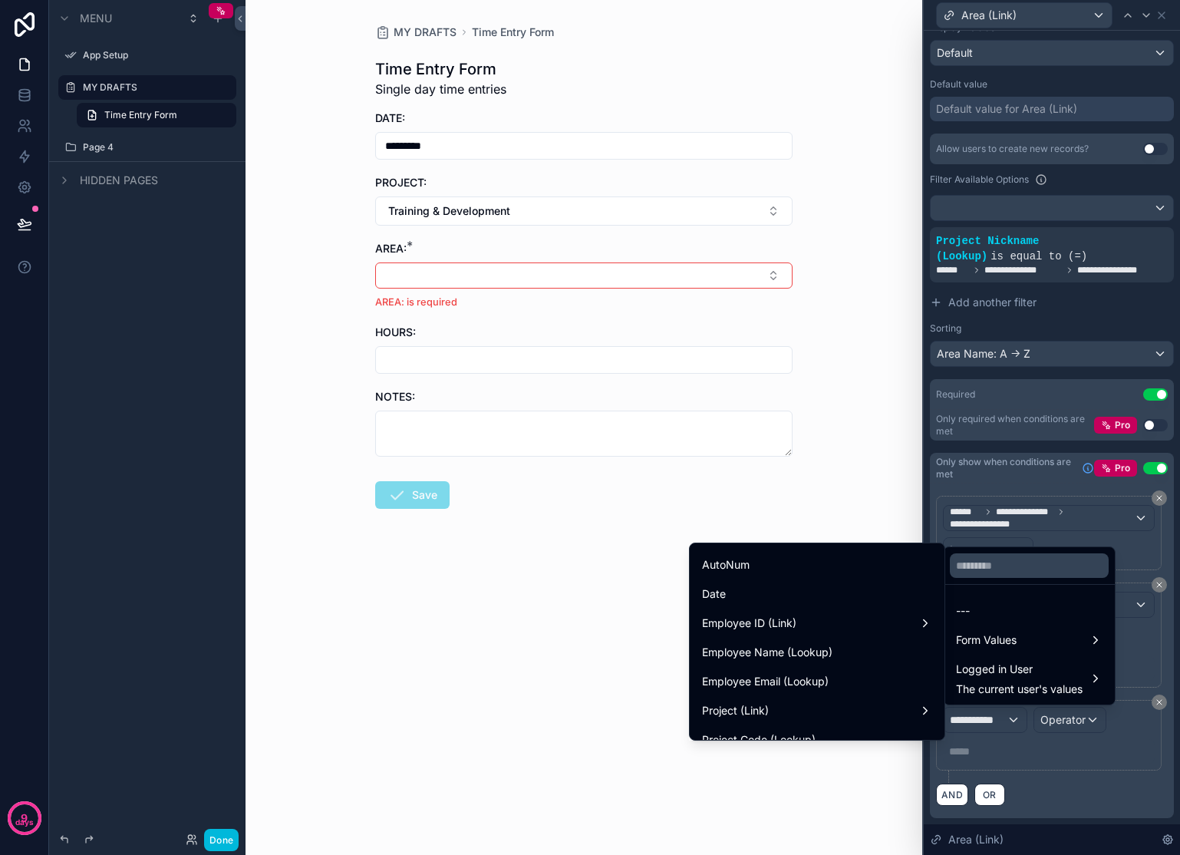
scroll to position [150, 0]
click at [748, 701] on span "Project (Link)" at bounding box center [735, 701] width 67 height 18
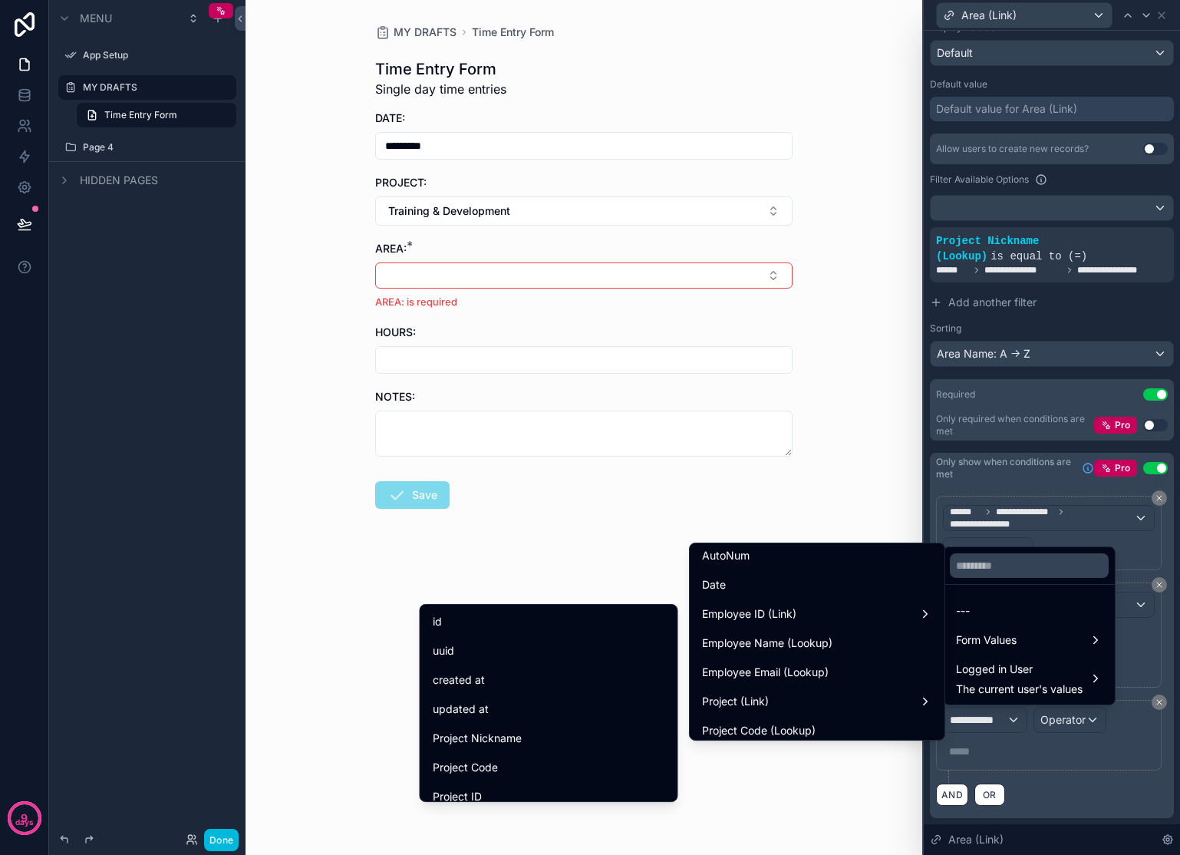
click at [479, 739] on span "Project Nickname" at bounding box center [477, 738] width 89 height 18
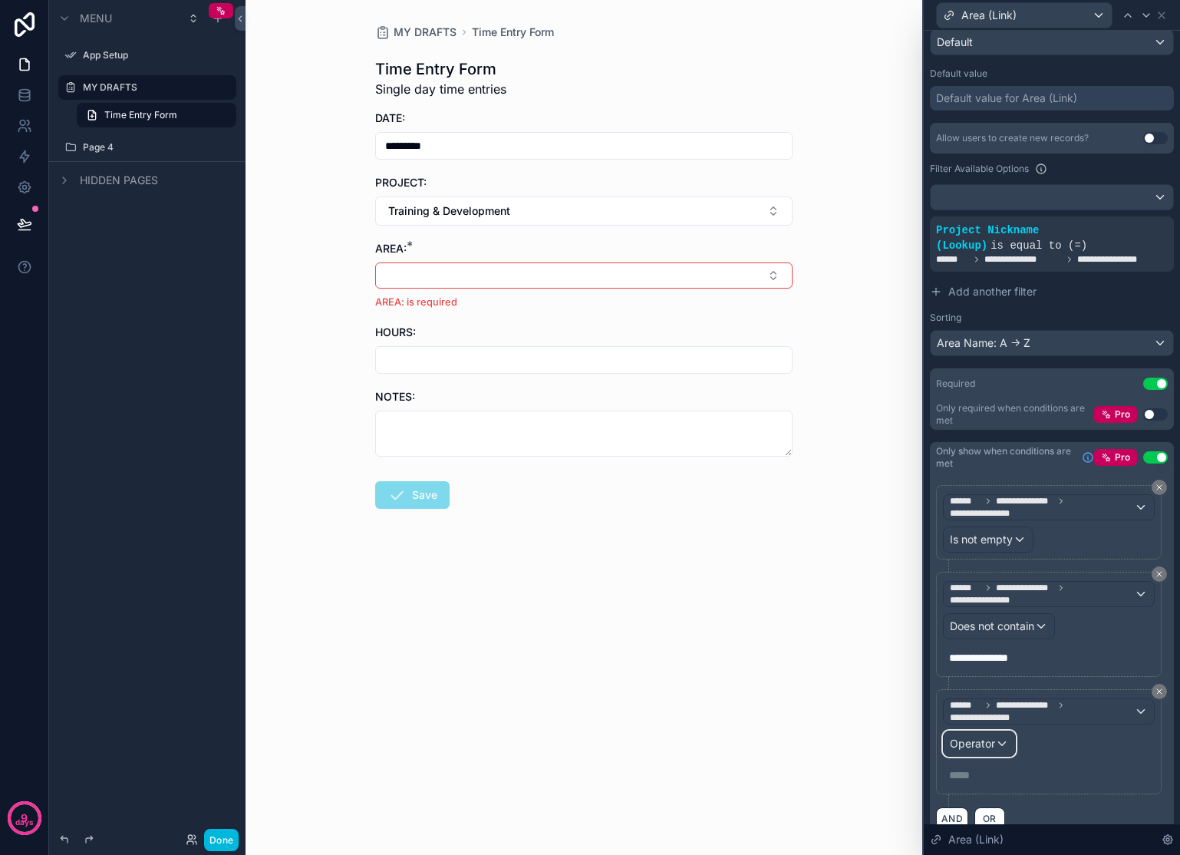
click at [951, 749] on span "Operator" at bounding box center [972, 742] width 45 height 13
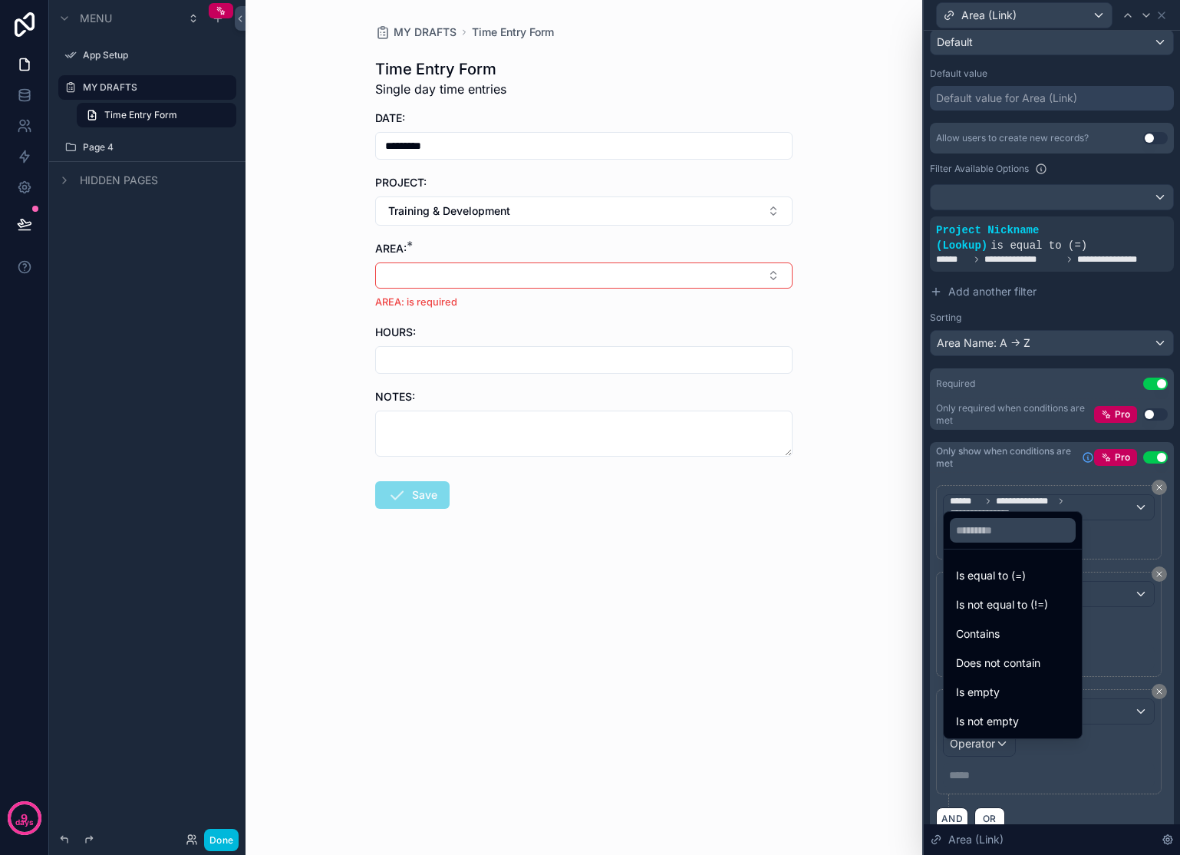
click at [1026, 607] on span "Is not equal to (!=)" at bounding box center [1002, 604] width 92 height 18
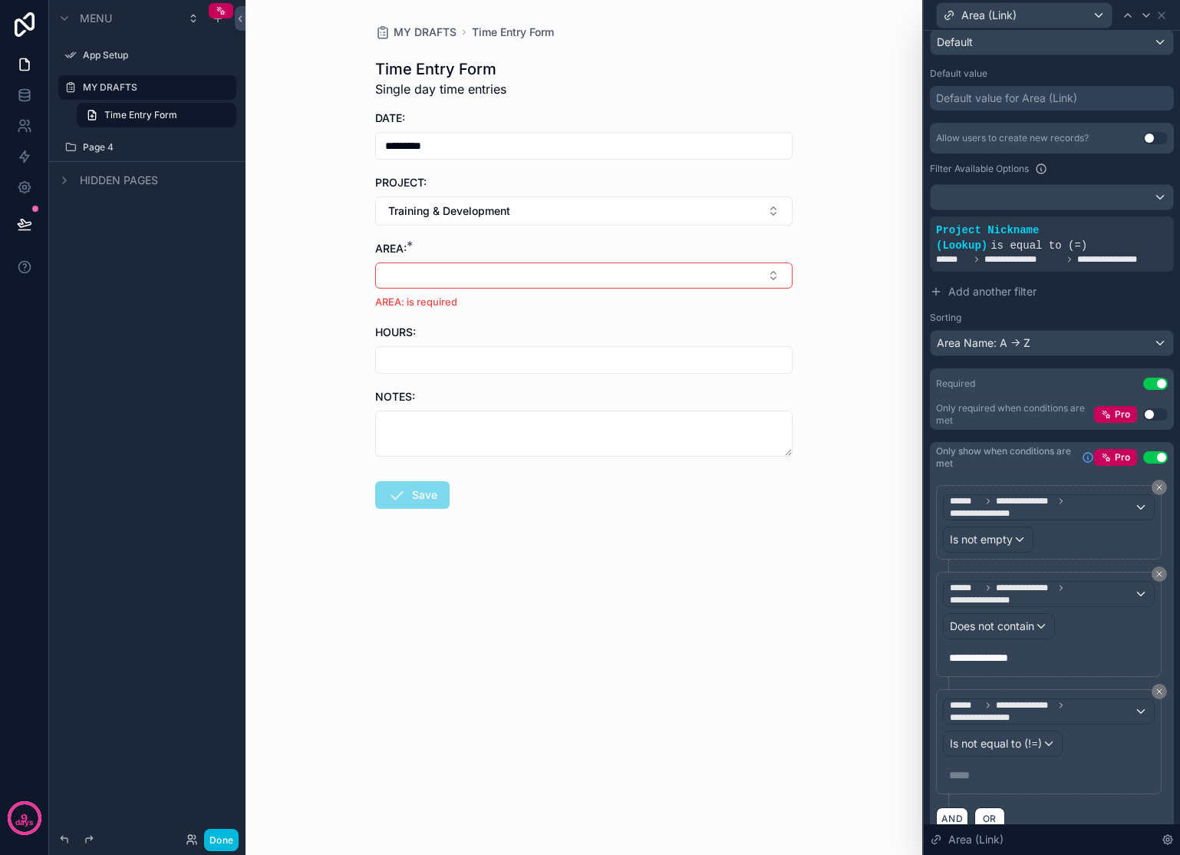
click at [991, 787] on div "***** ﻿" at bounding box center [1049, 775] width 212 height 25
click at [993, 782] on p "***** ﻿" at bounding box center [1050, 774] width 203 height 15
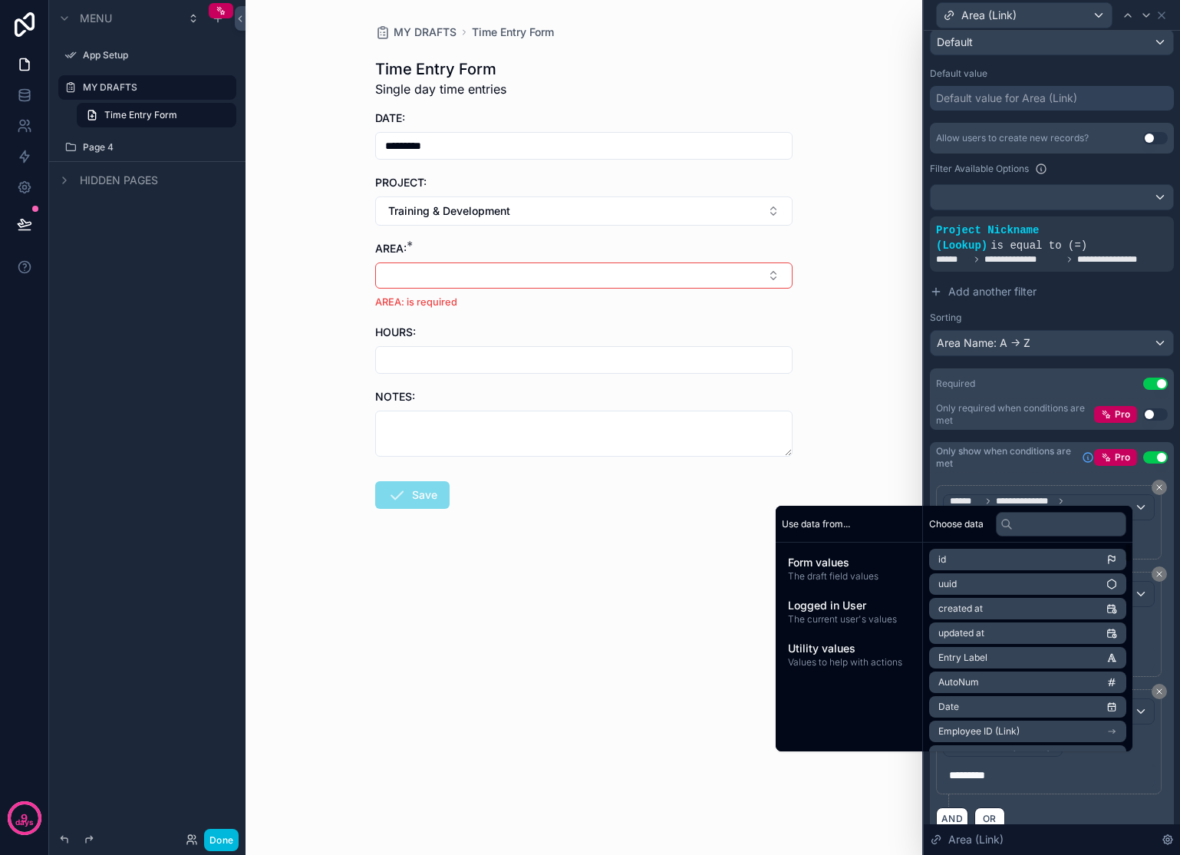
scroll to position [305, 0]
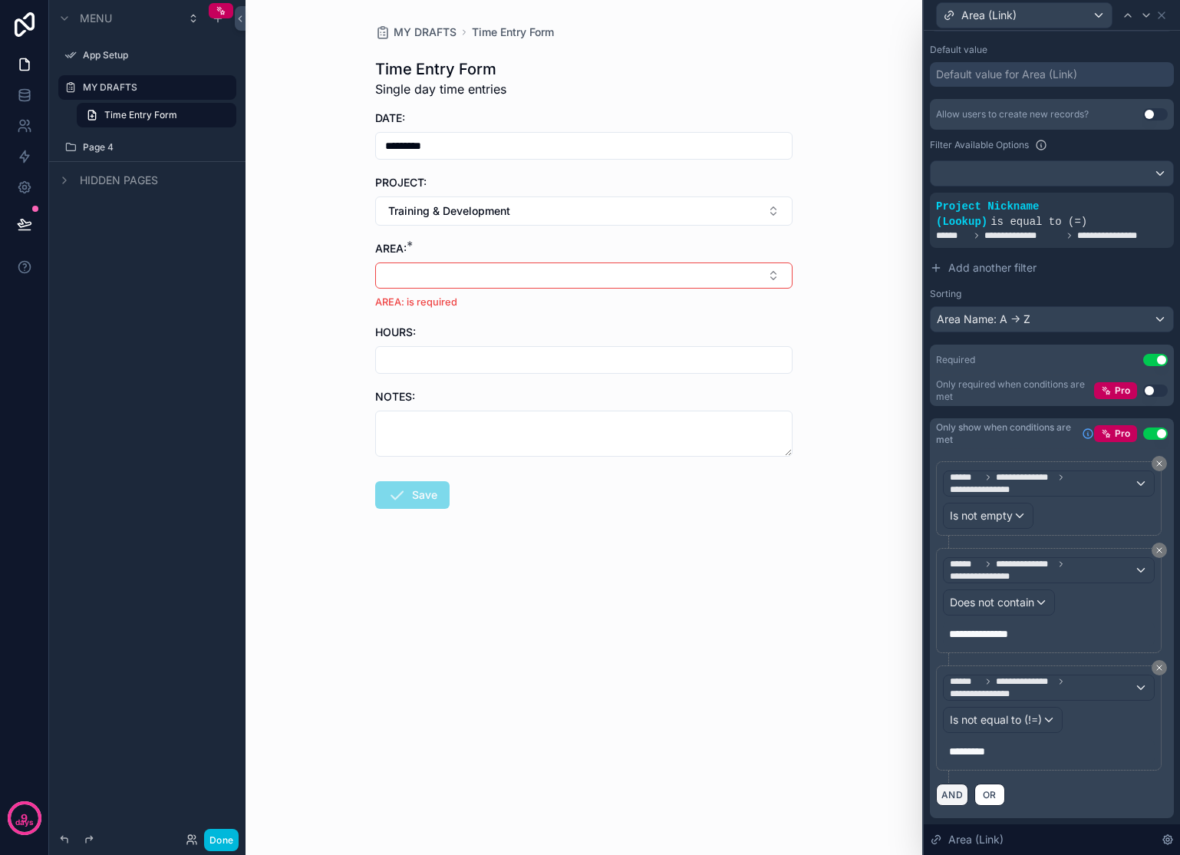
click at [960, 801] on button "AND" at bounding box center [952, 794] width 32 height 22
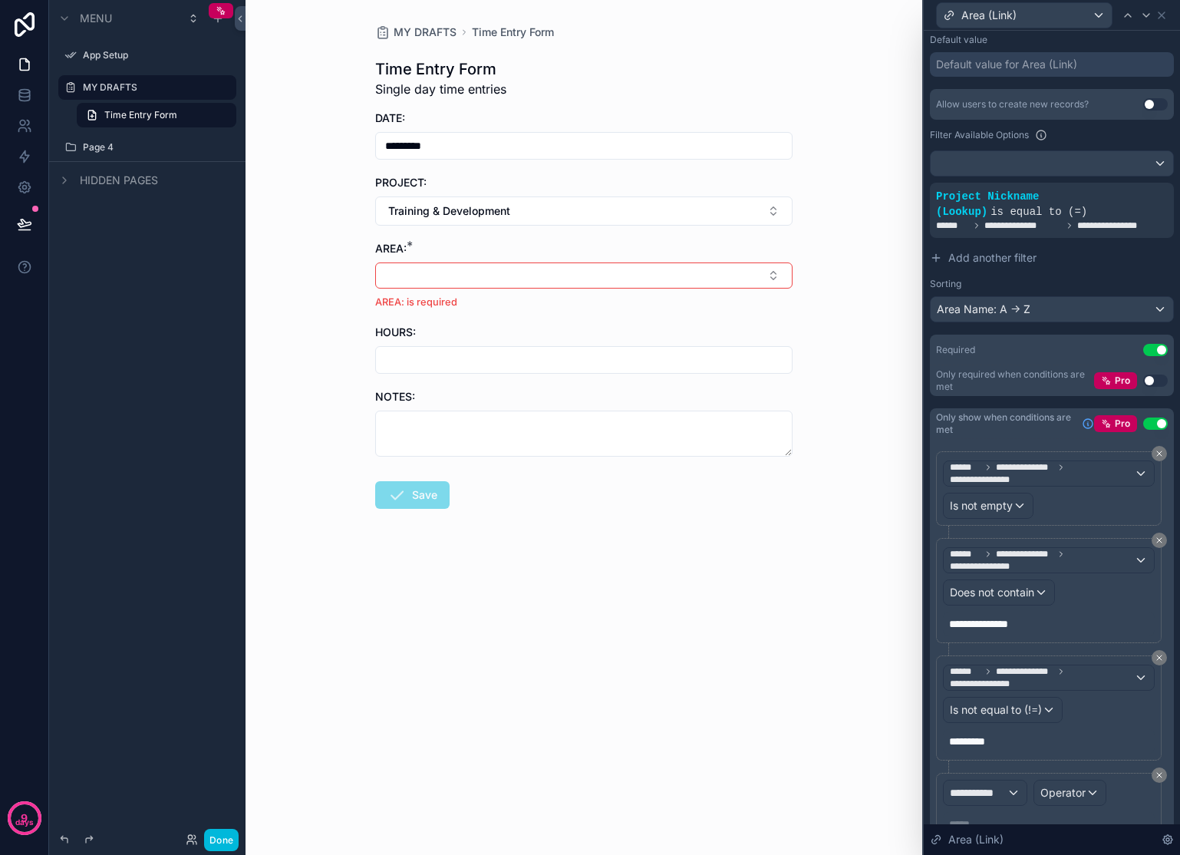
scroll to position [388, 0]
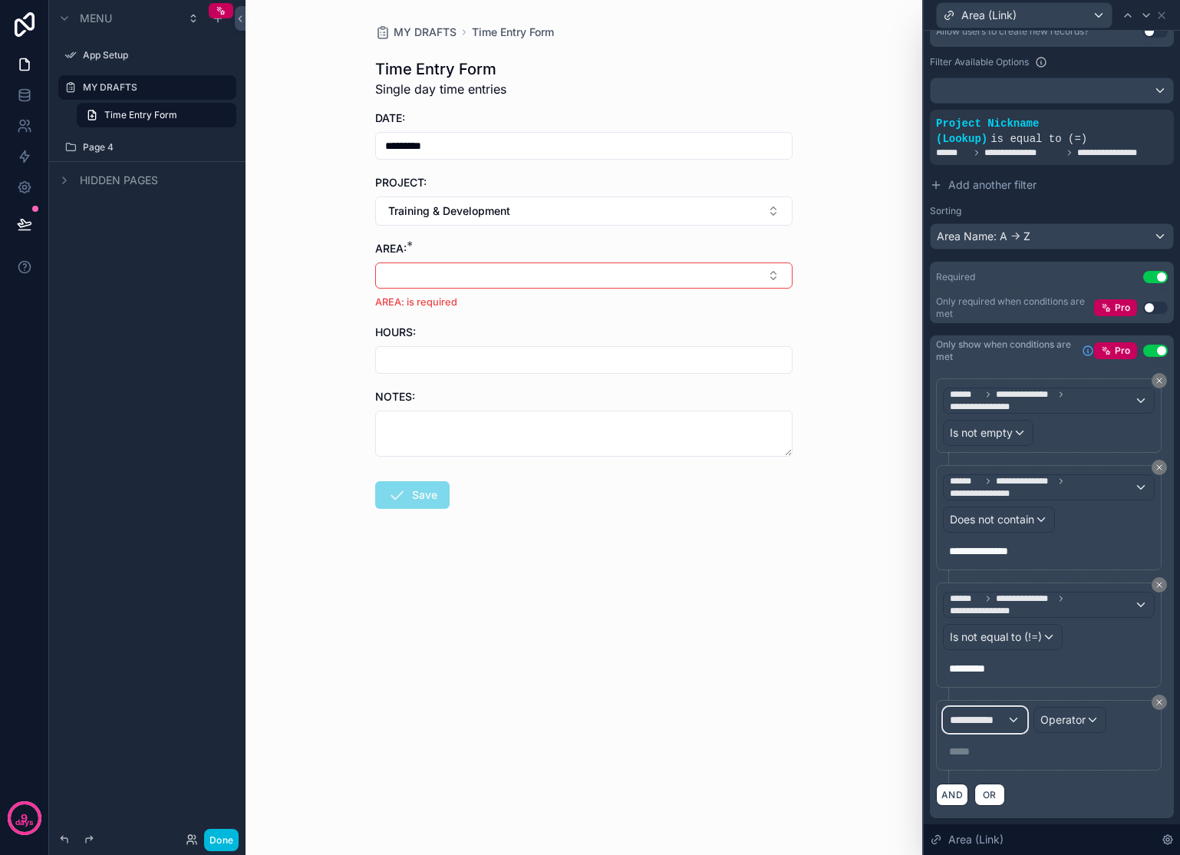
click at [1003, 721] on span "**********" at bounding box center [978, 719] width 57 height 15
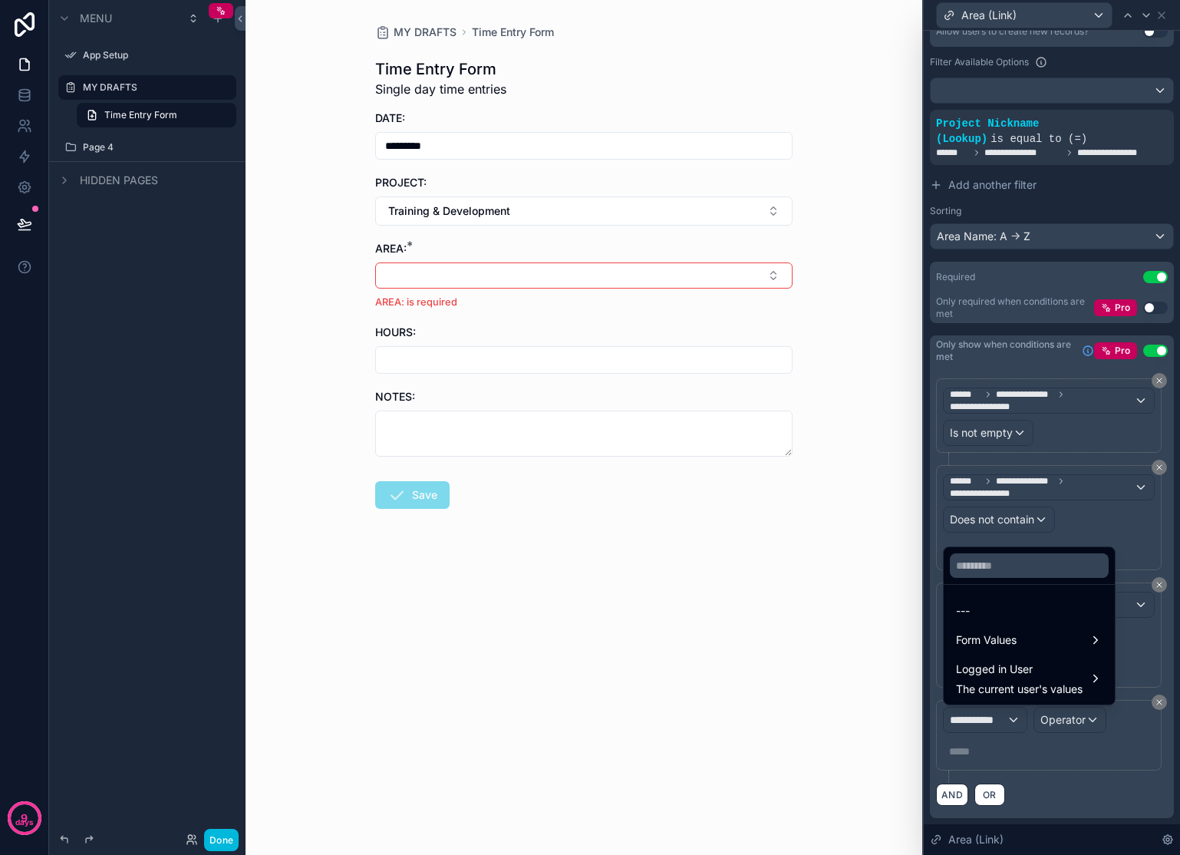
click at [1025, 647] on div "Form Values" at bounding box center [1029, 640] width 147 height 18
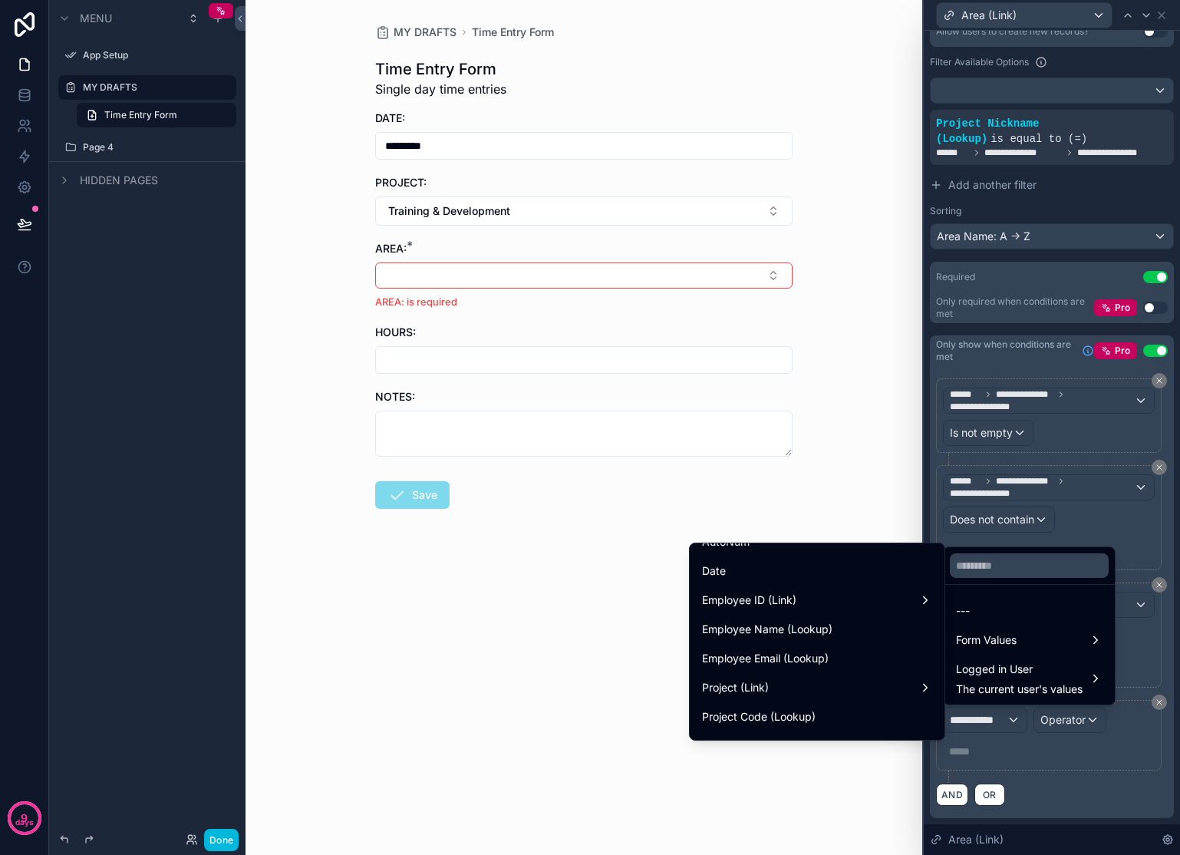
scroll to position [243, 0]
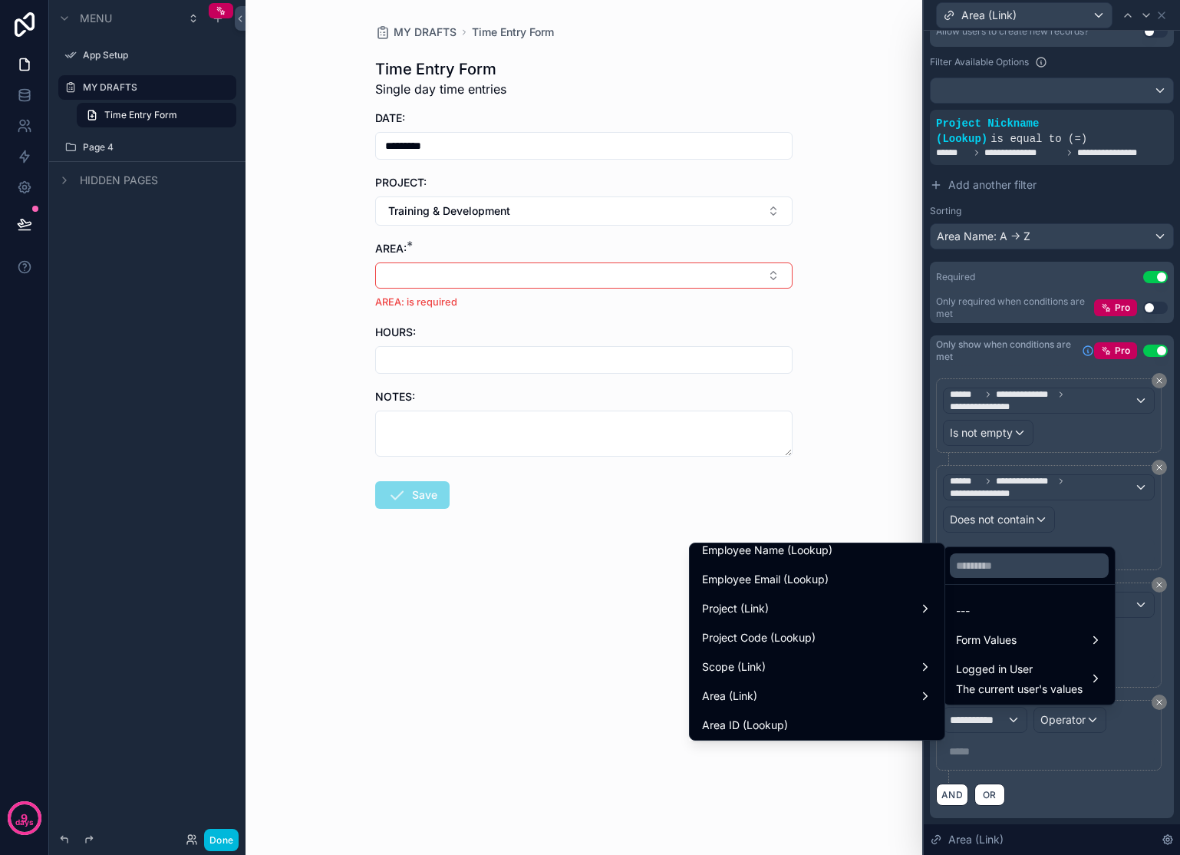
click at [782, 613] on div "Project (Link)" at bounding box center [817, 608] width 230 height 18
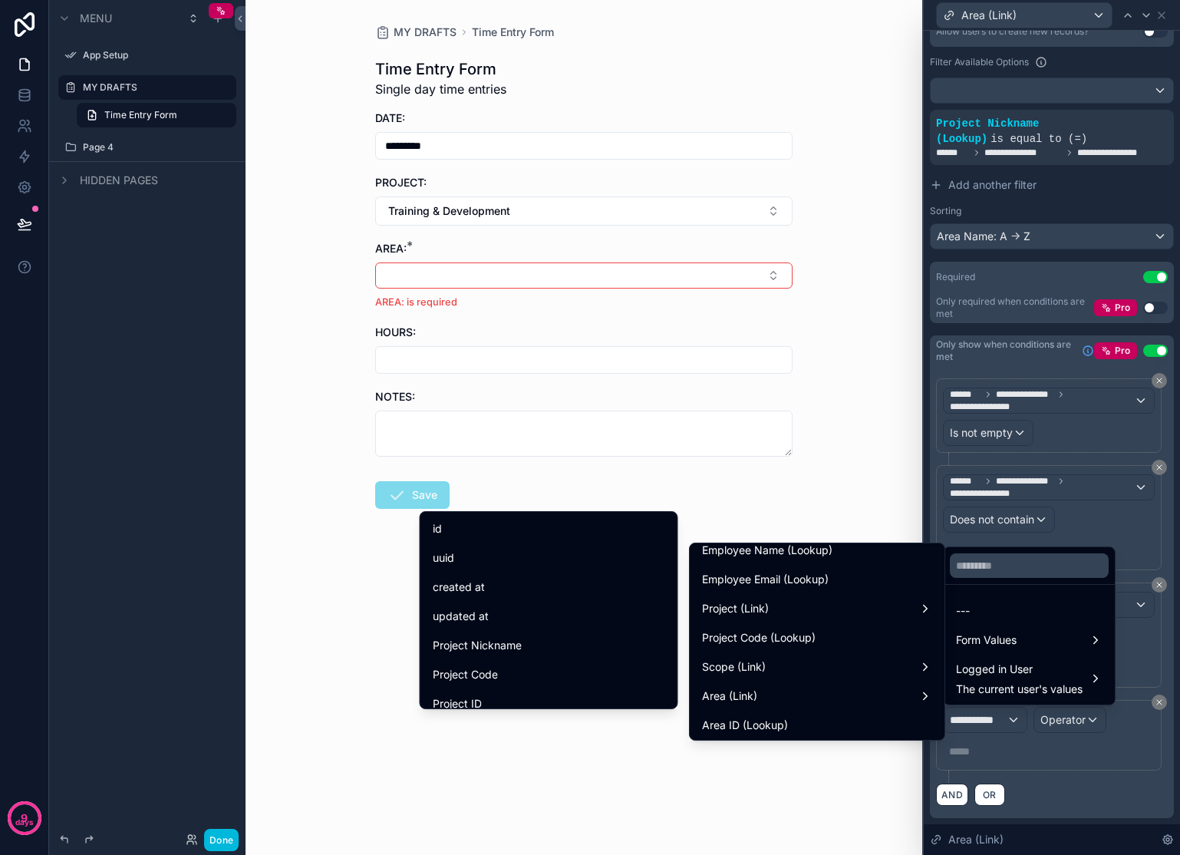
click at [469, 634] on div "Project Nickname" at bounding box center [548, 645] width 251 height 28
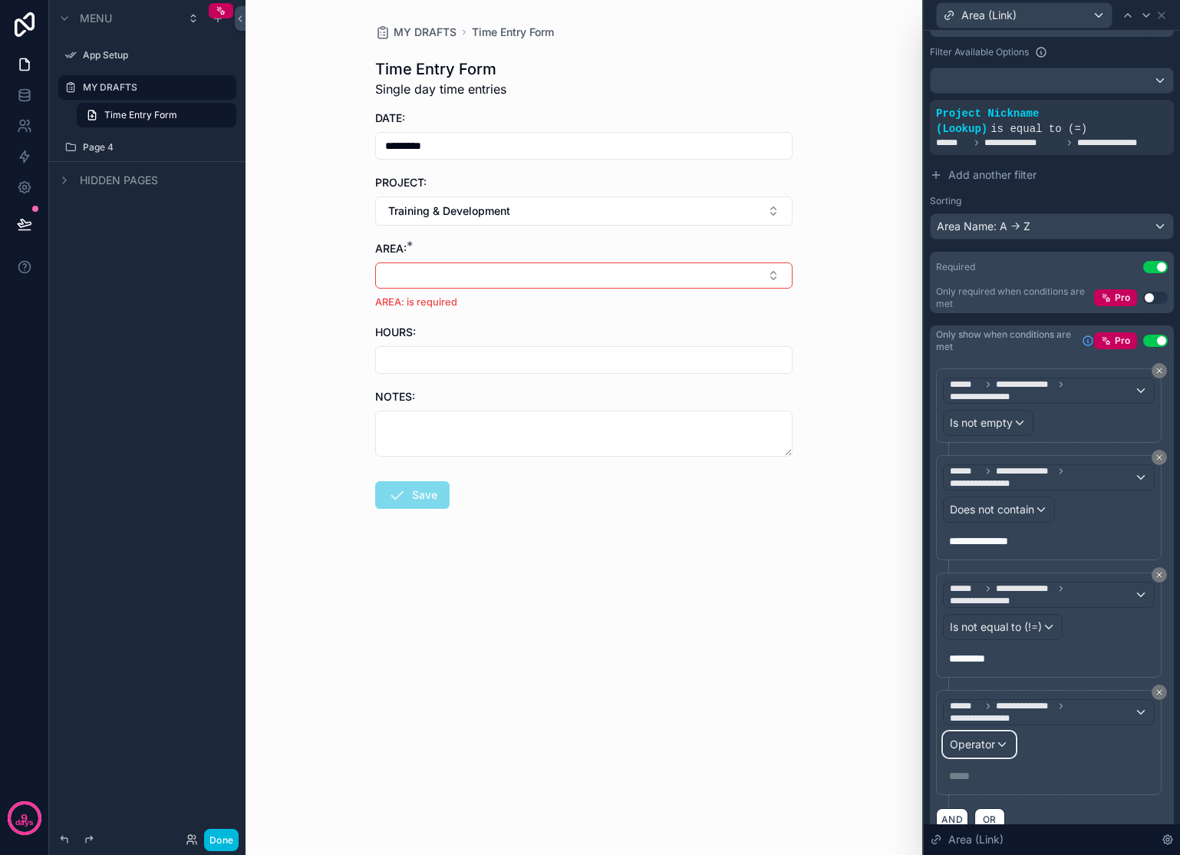
click at [965, 750] on span "Operator" at bounding box center [972, 743] width 45 height 13
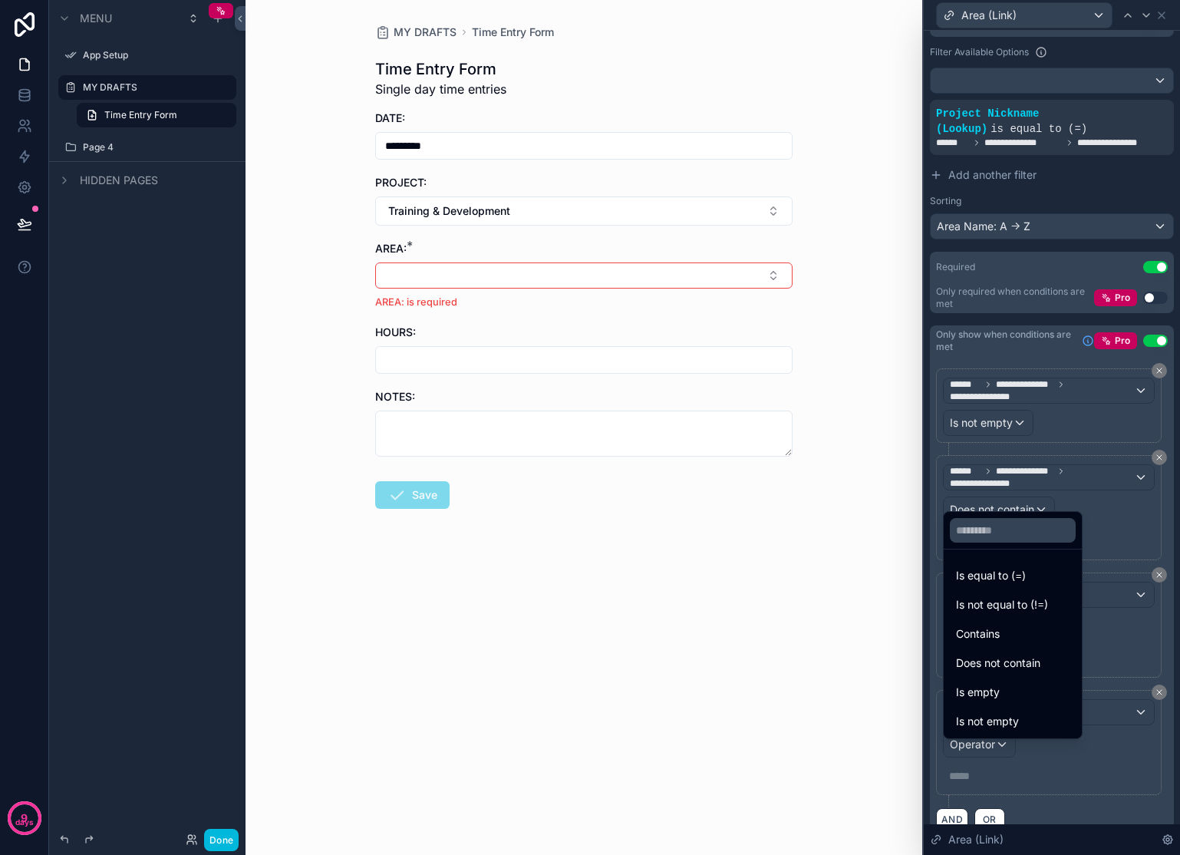
click at [1020, 600] on span "Is not equal to (!=)" at bounding box center [1002, 604] width 92 height 18
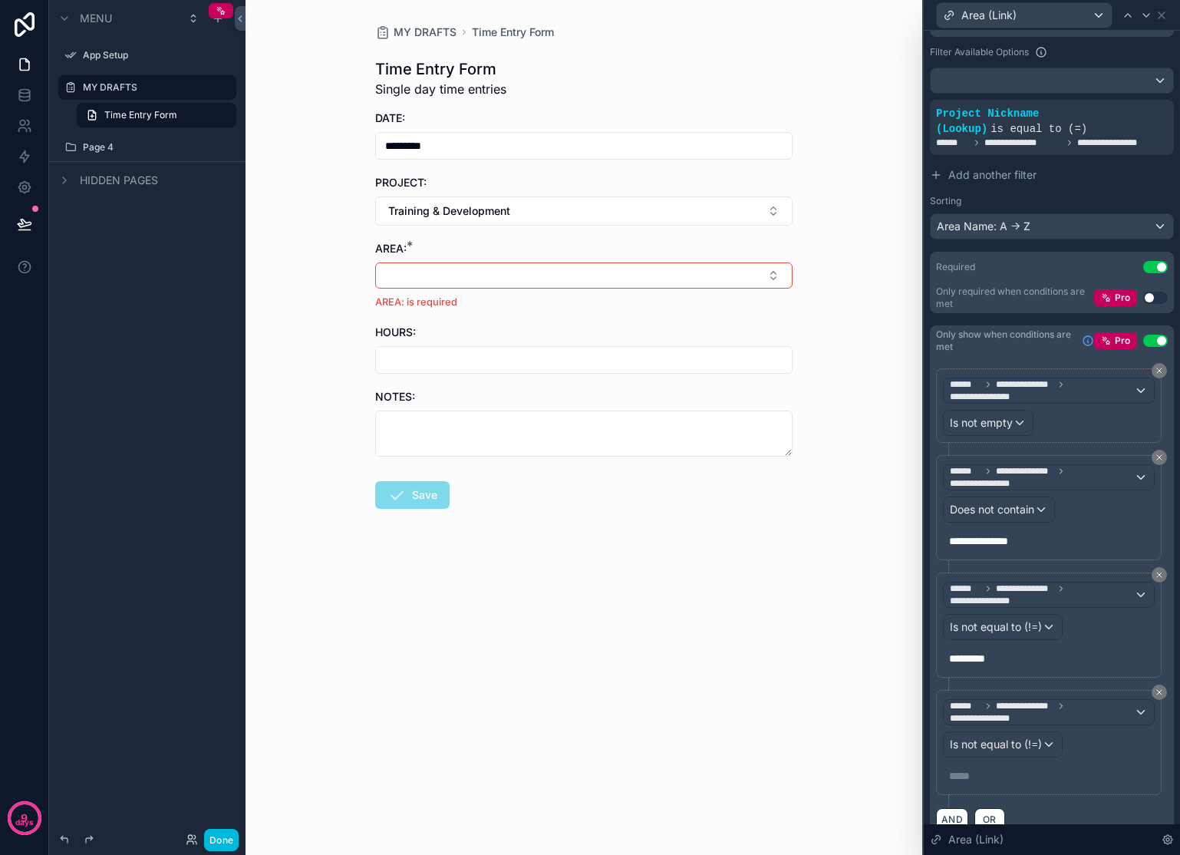
click at [994, 782] on p "***** ﻿" at bounding box center [1050, 775] width 203 height 15
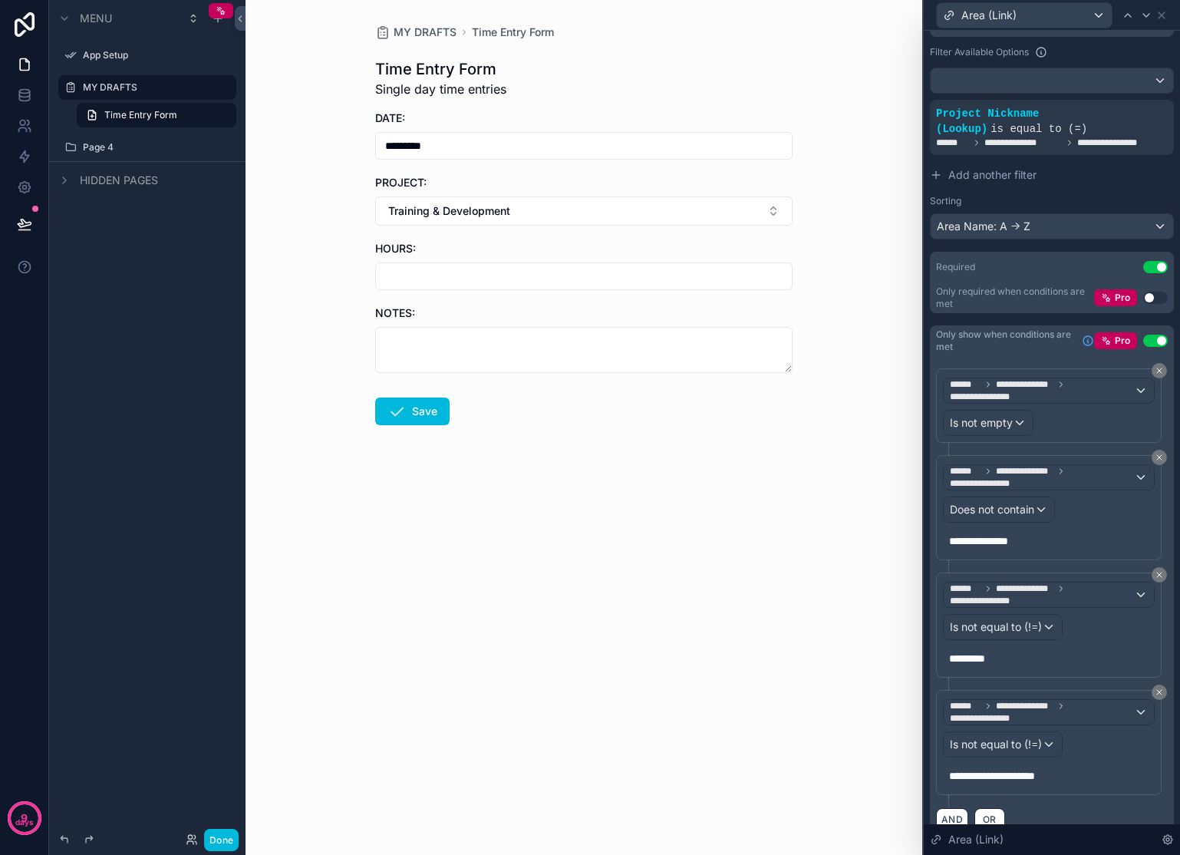
click at [738, 465] on form "DATE: ********* PROJECT: Training & Development HOURS: NOTES: Save" at bounding box center [583, 316] width 417 height 413
click at [611, 214] on button "Training & Development" at bounding box center [583, 210] width 417 height 29
click at [541, 298] on span "[PERSON_NAME] – [PERSON_NAME] St" at bounding box center [574, 305] width 183 height 31
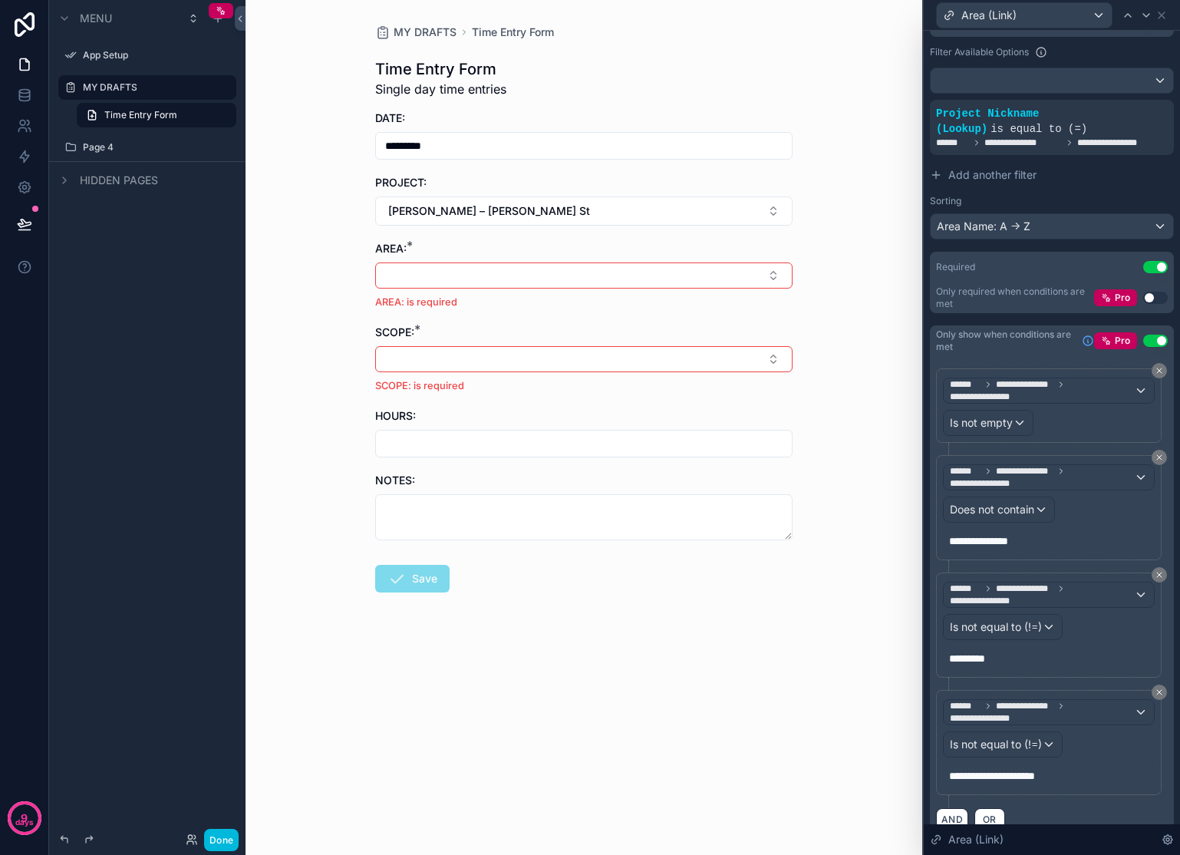
click at [546, 220] on button "[PERSON_NAME] – [PERSON_NAME] St" at bounding box center [583, 210] width 417 height 29
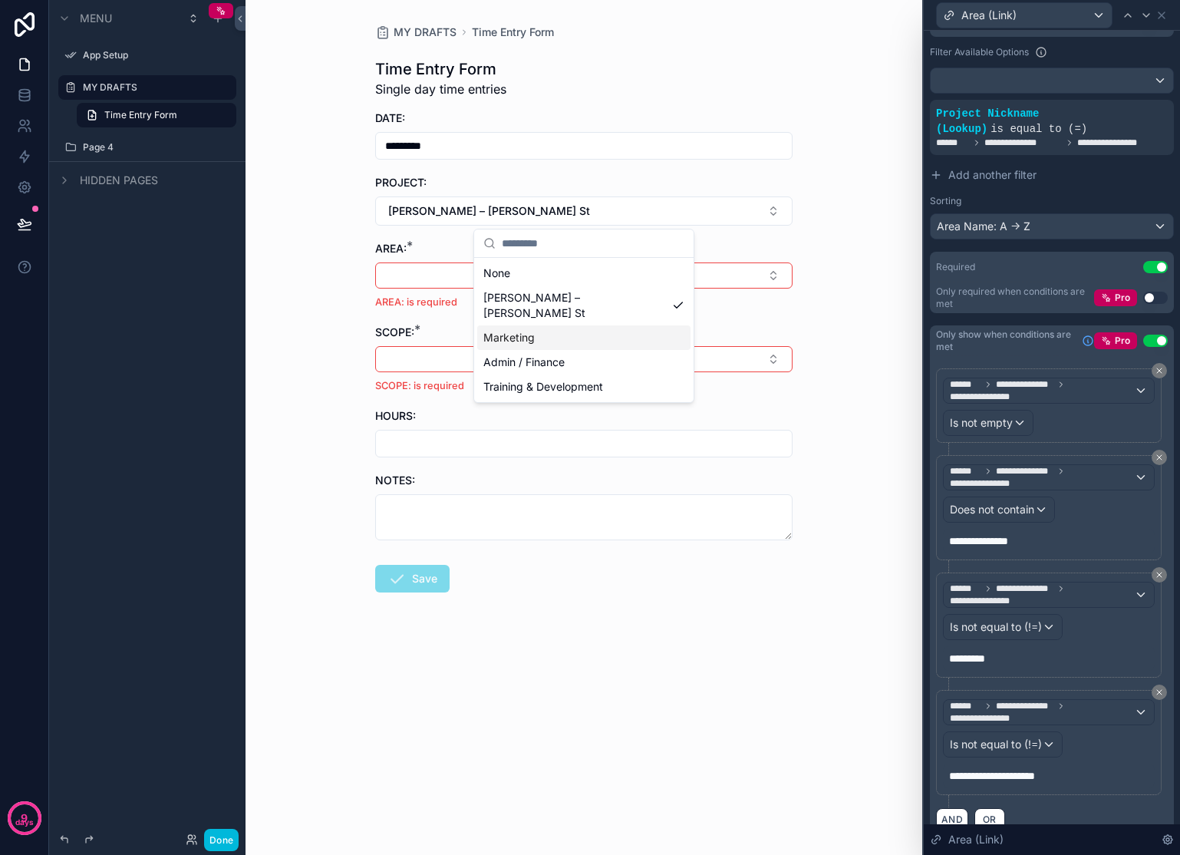
click at [526, 330] on span "Marketing" at bounding box center [508, 337] width 51 height 15
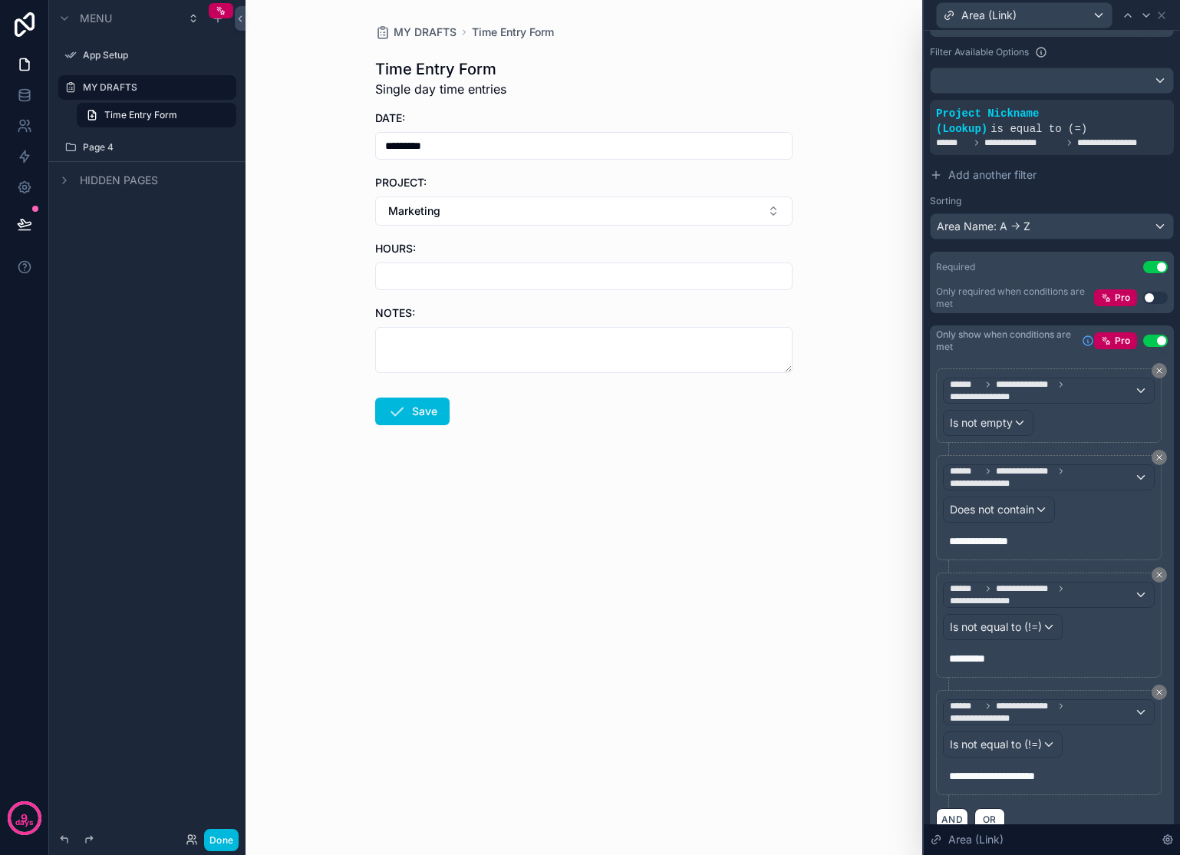
click at [544, 212] on button "Marketing" at bounding box center [583, 210] width 417 height 29
click at [540, 354] on span "Admin / Finance" at bounding box center [523, 361] width 81 height 15
click at [549, 218] on button "Admin / Finance" at bounding box center [583, 210] width 417 height 29
click at [555, 379] on span "Training & Development" at bounding box center [543, 386] width 120 height 15
click at [555, 217] on button "Training & Development" at bounding box center [583, 210] width 417 height 29
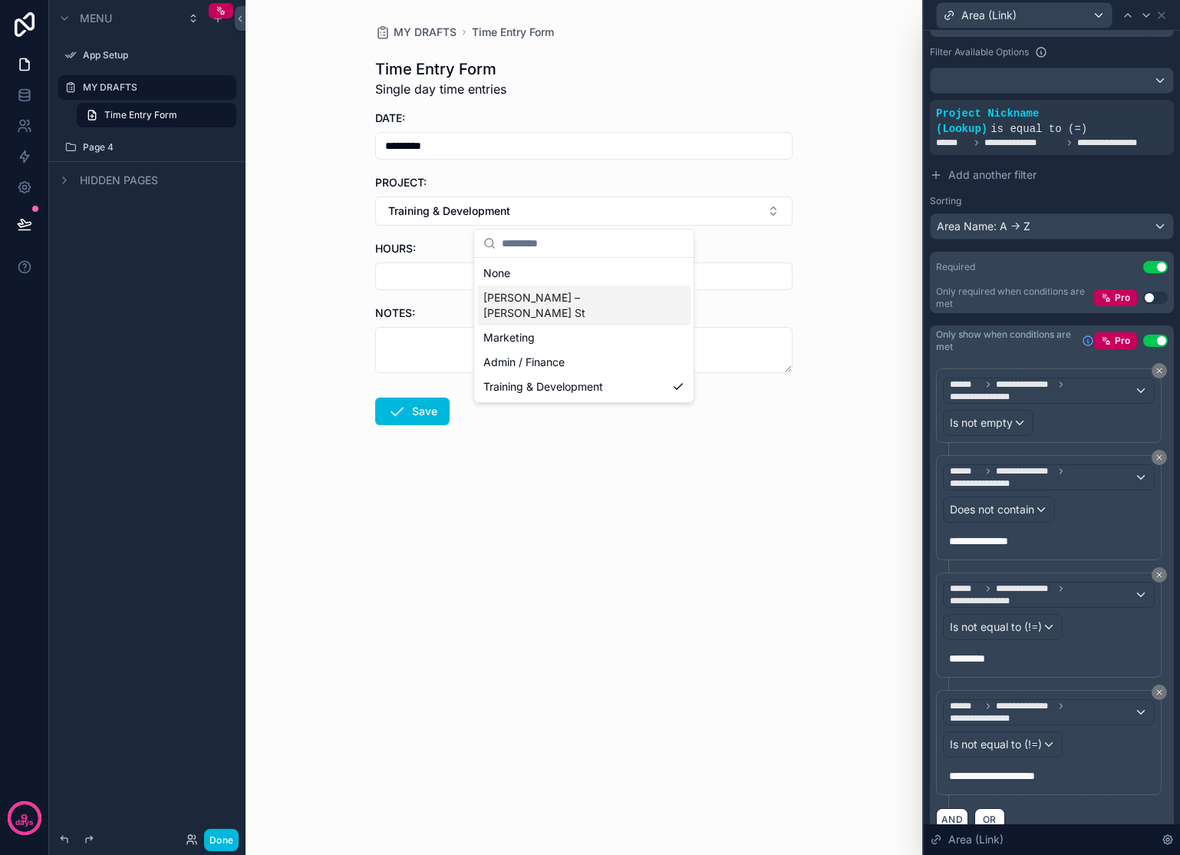
click at [552, 298] on span "[PERSON_NAME] – [PERSON_NAME] St" at bounding box center [574, 305] width 183 height 31
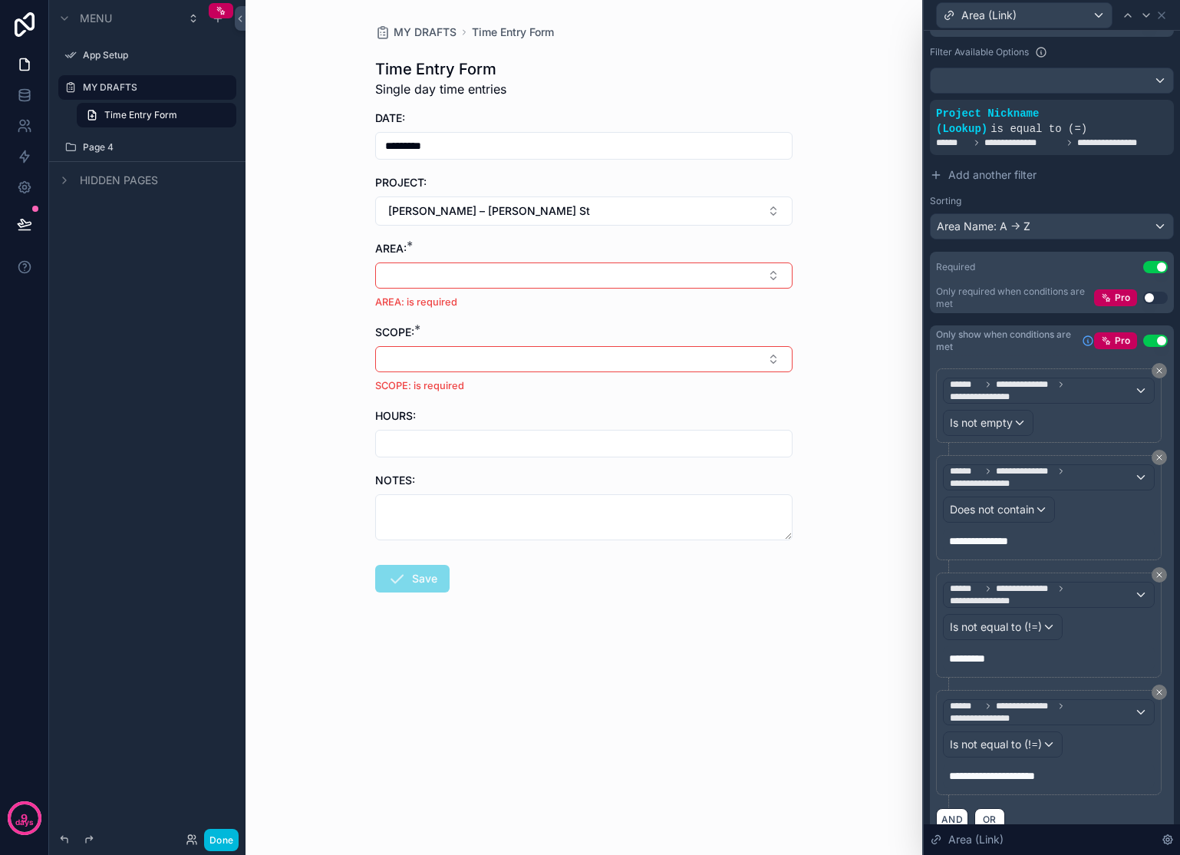
click at [384, 647] on form "DATE: ********* PROJECT: [PERSON_NAME] – [PERSON_NAME][GEOGRAPHIC_DATA] AREA: *…" at bounding box center [583, 400] width 417 height 580
click at [579, 207] on button "[PERSON_NAME] – [PERSON_NAME] St" at bounding box center [583, 210] width 417 height 29
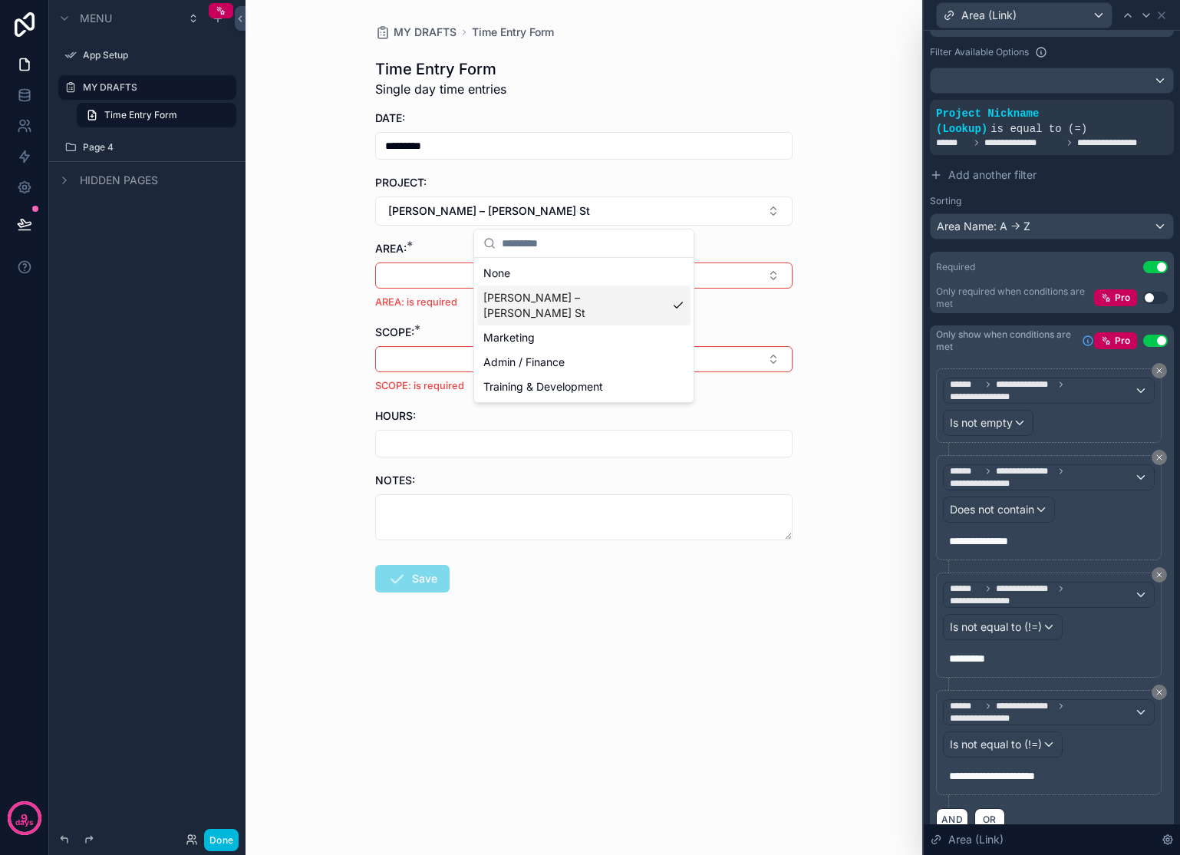
click at [548, 299] on span "[PERSON_NAME] – [PERSON_NAME] St" at bounding box center [574, 305] width 183 height 31
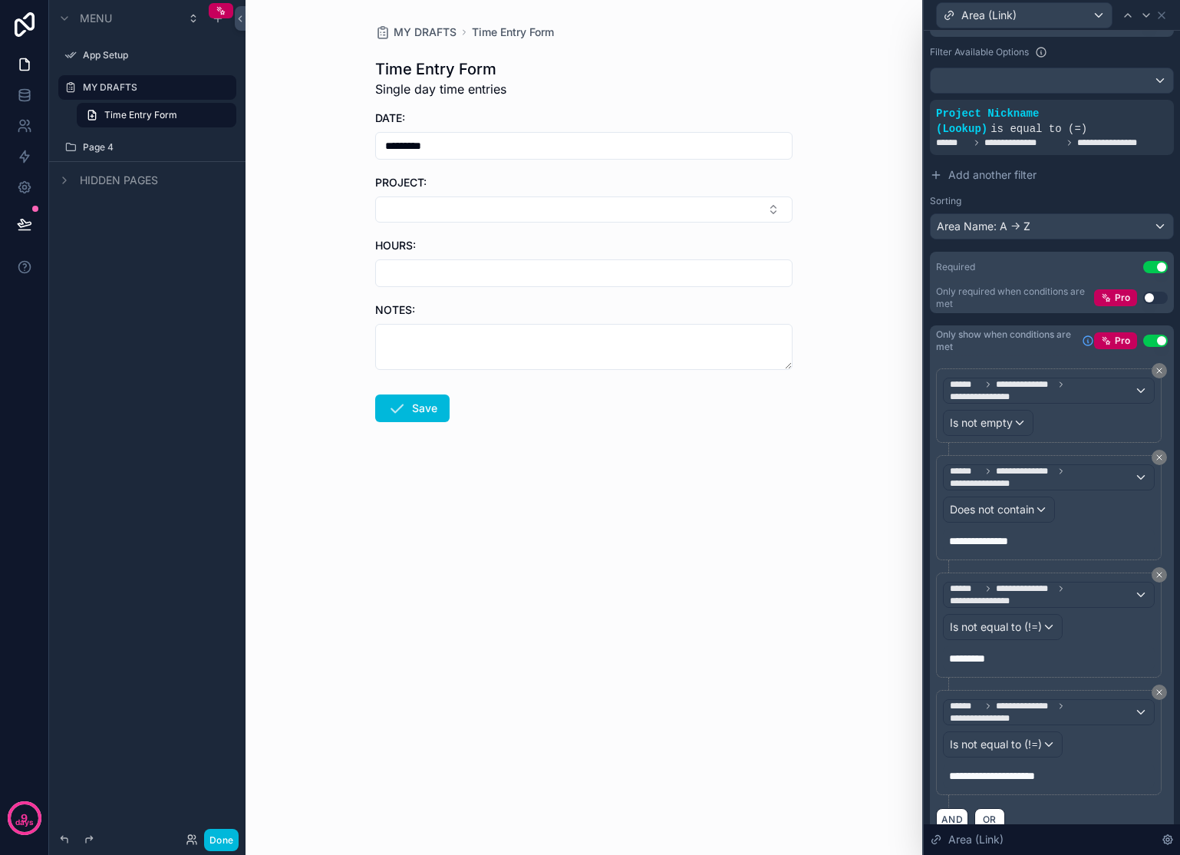
click at [555, 216] on button "Select Button" at bounding box center [583, 209] width 417 height 26
click at [539, 271] on span "[PERSON_NAME] – [PERSON_NAME] St" at bounding box center [574, 277] width 183 height 31
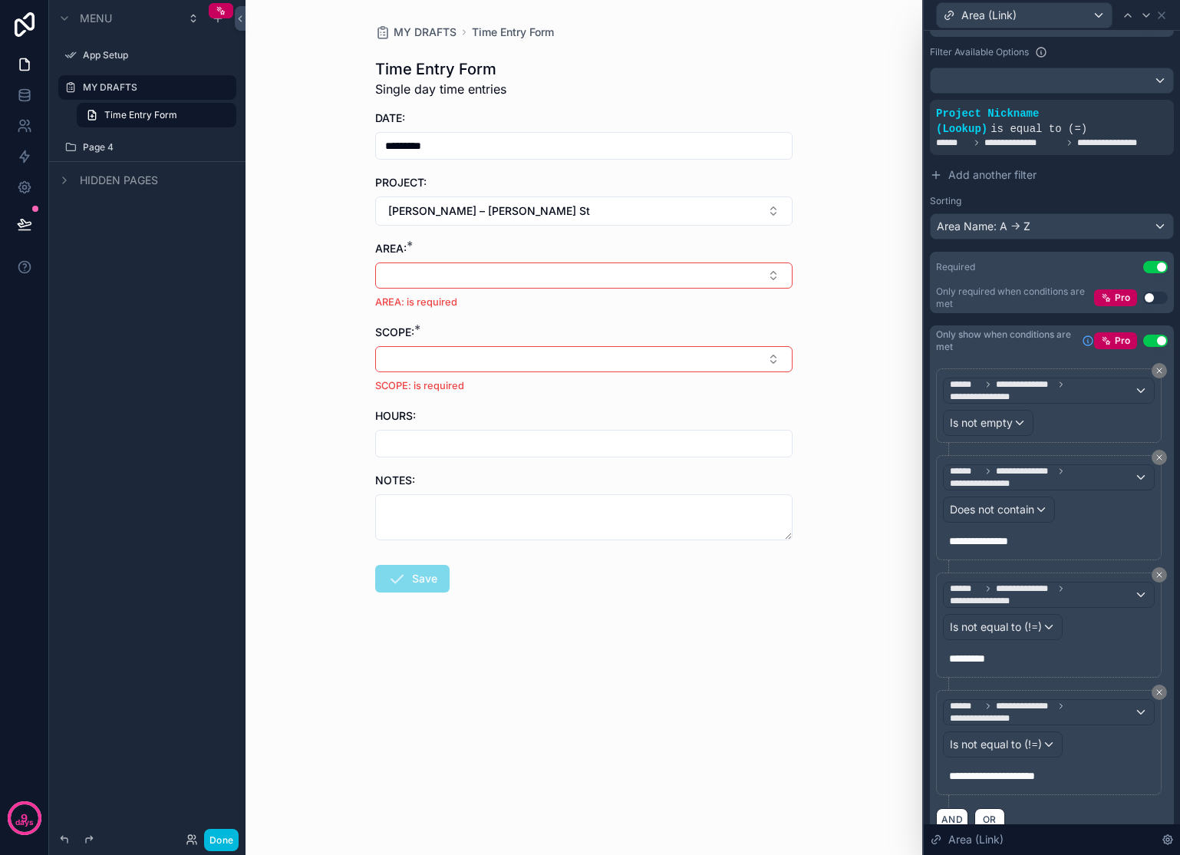
click at [539, 271] on button "Select Button" at bounding box center [583, 275] width 417 height 26
click at [576, 425] on div "Dining Room" at bounding box center [583, 434] width 213 height 25
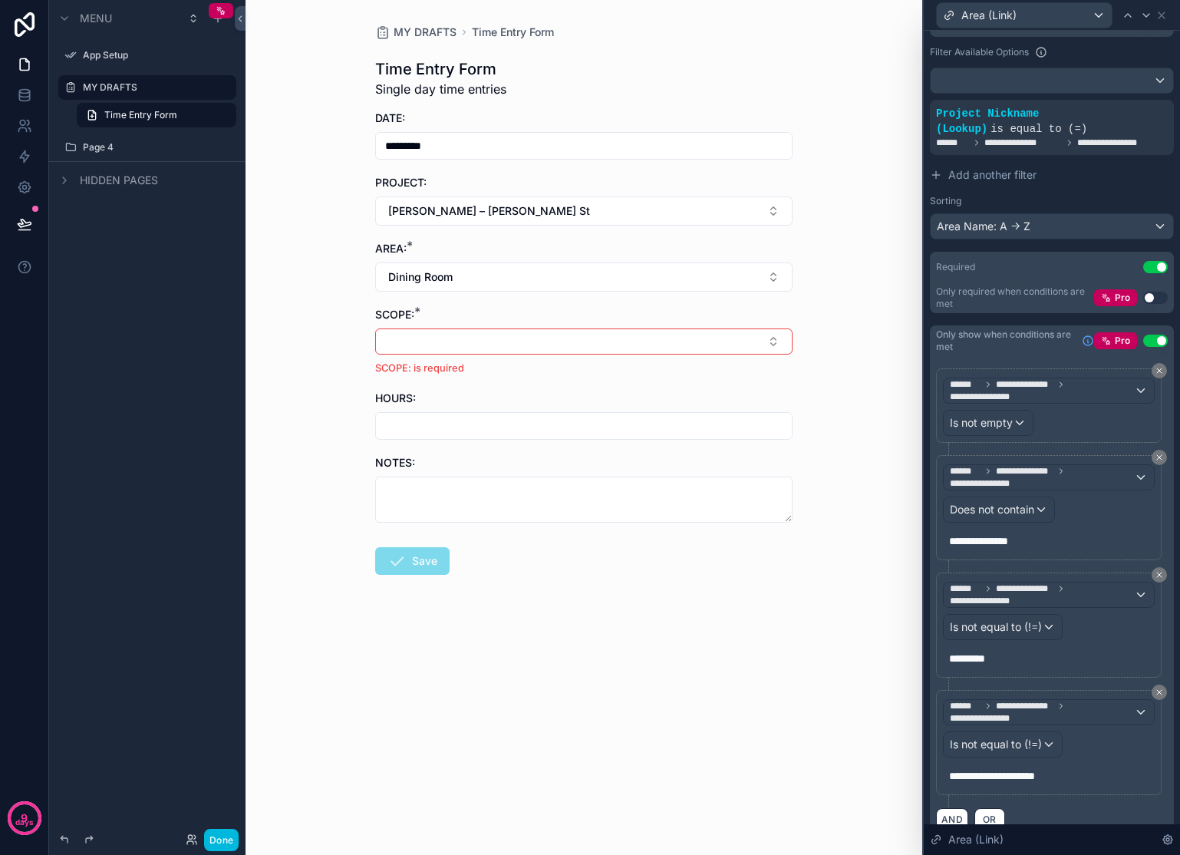
click at [508, 344] on button "Select Button" at bounding box center [583, 341] width 417 height 26
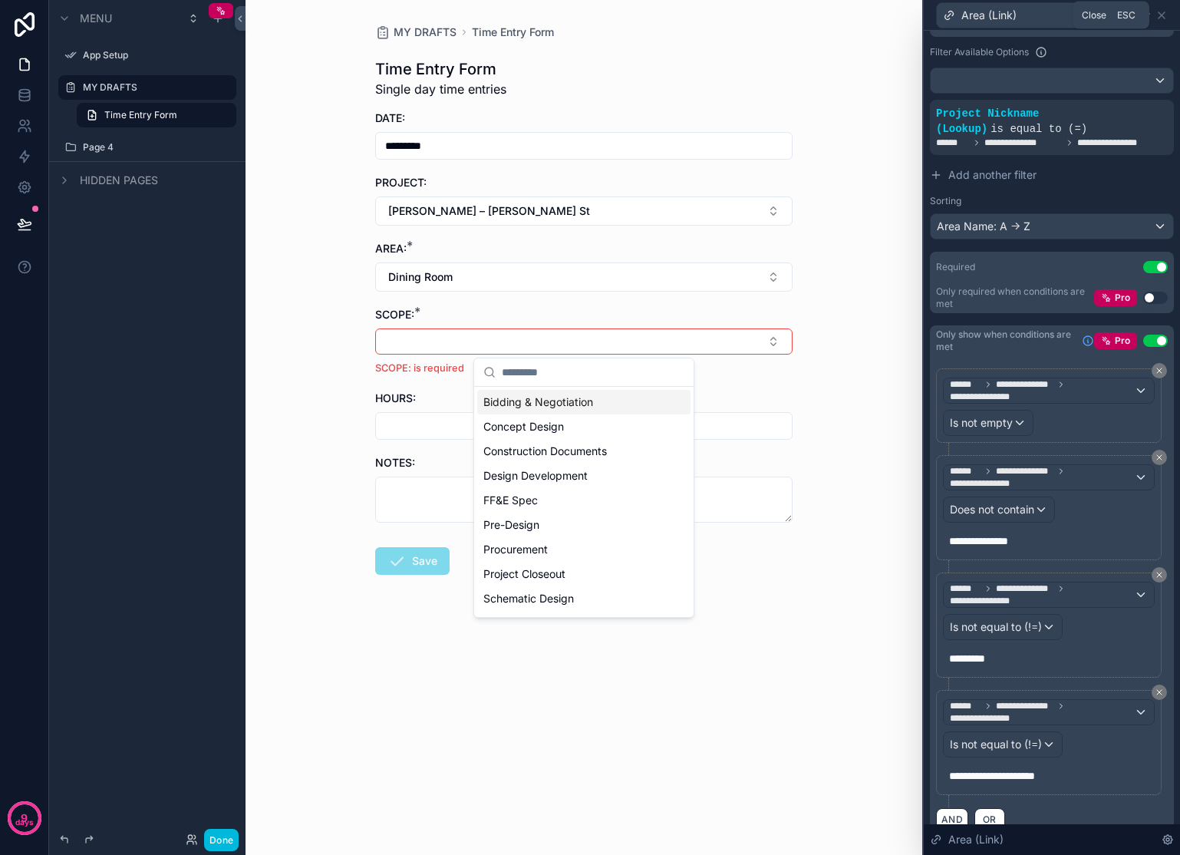
click at [1165, 13] on icon at bounding box center [1161, 15] width 12 height 12
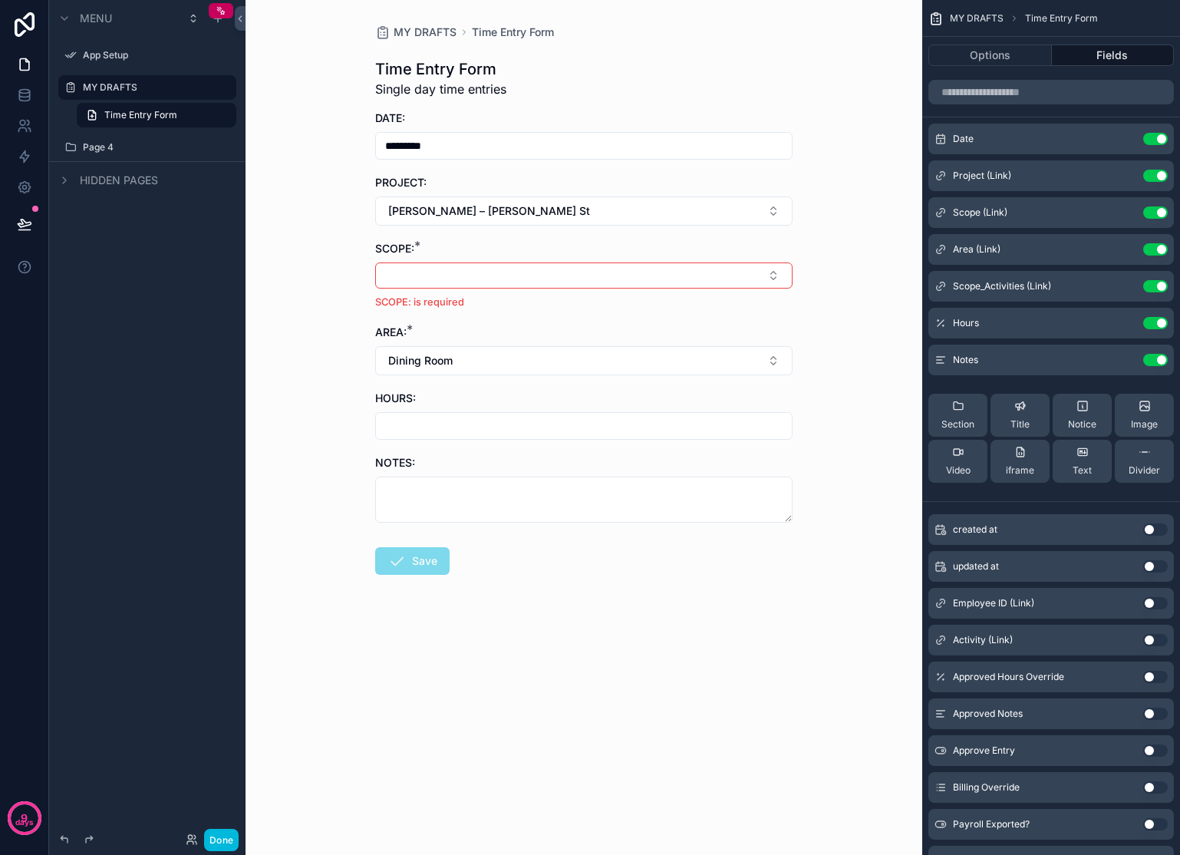
click at [780, 275] on button "Select Button" at bounding box center [583, 275] width 417 height 26
click at [542, 341] on span "Bidding & Negotiation" at bounding box center [538, 335] width 110 height 15
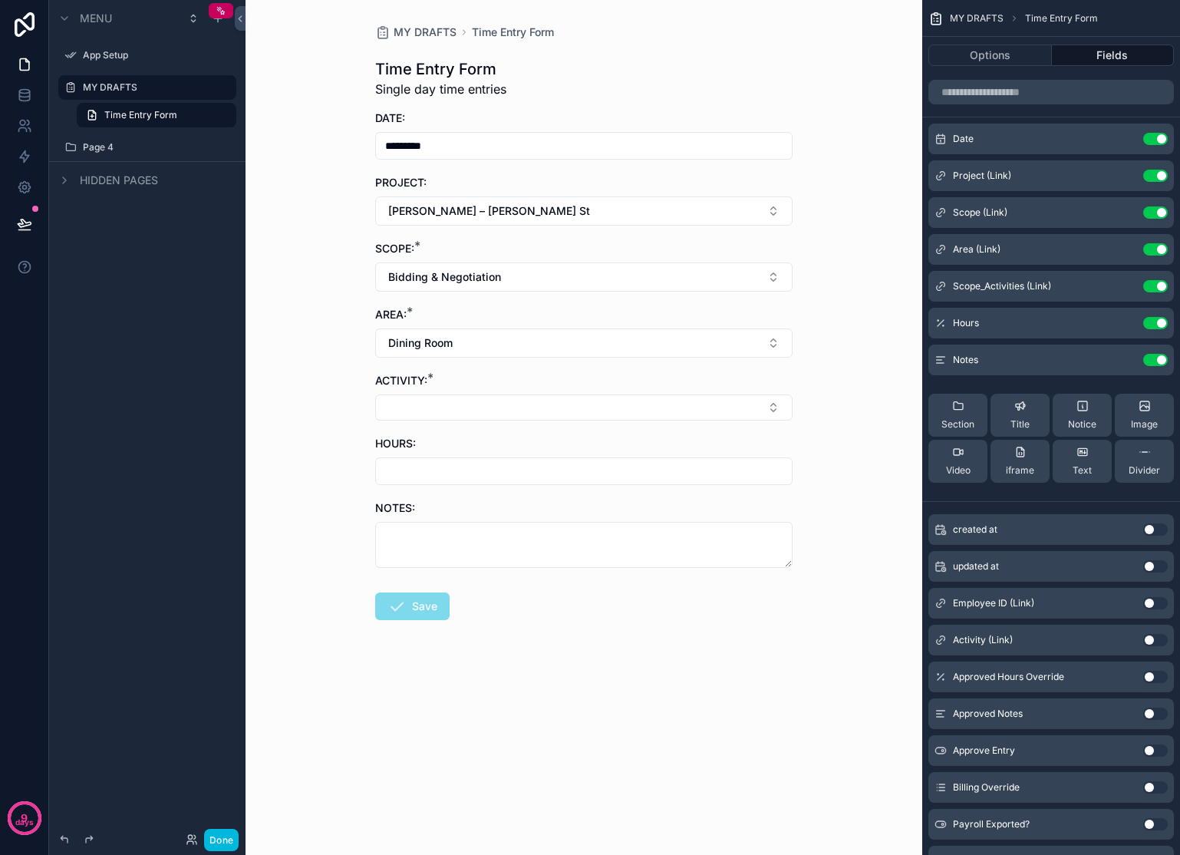
click at [542, 341] on button "Dining Room" at bounding box center [583, 342] width 417 height 29
click at [514, 406] on div "None" at bounding box center [583, 405] width 213 height 25
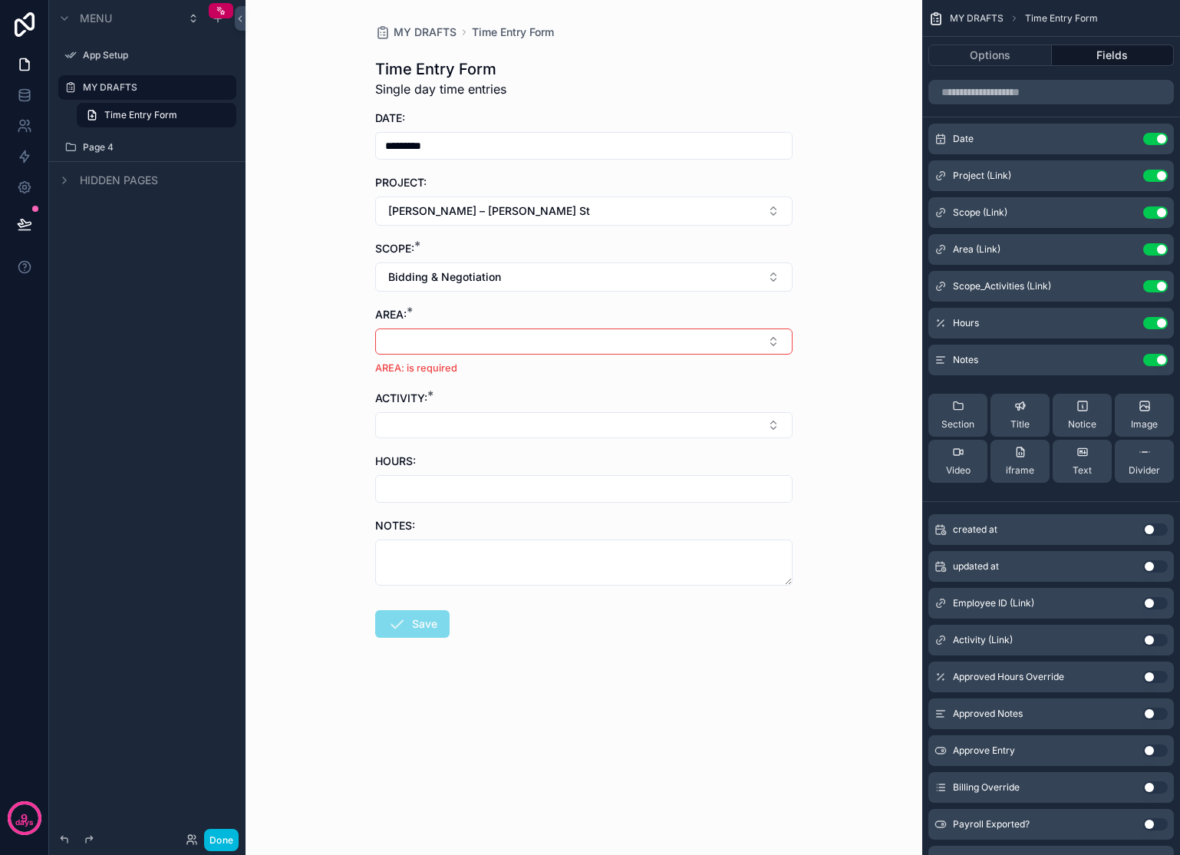
click at [782, 338] on button "Select Button" at bounding box center [583, 341] width 417 height 26
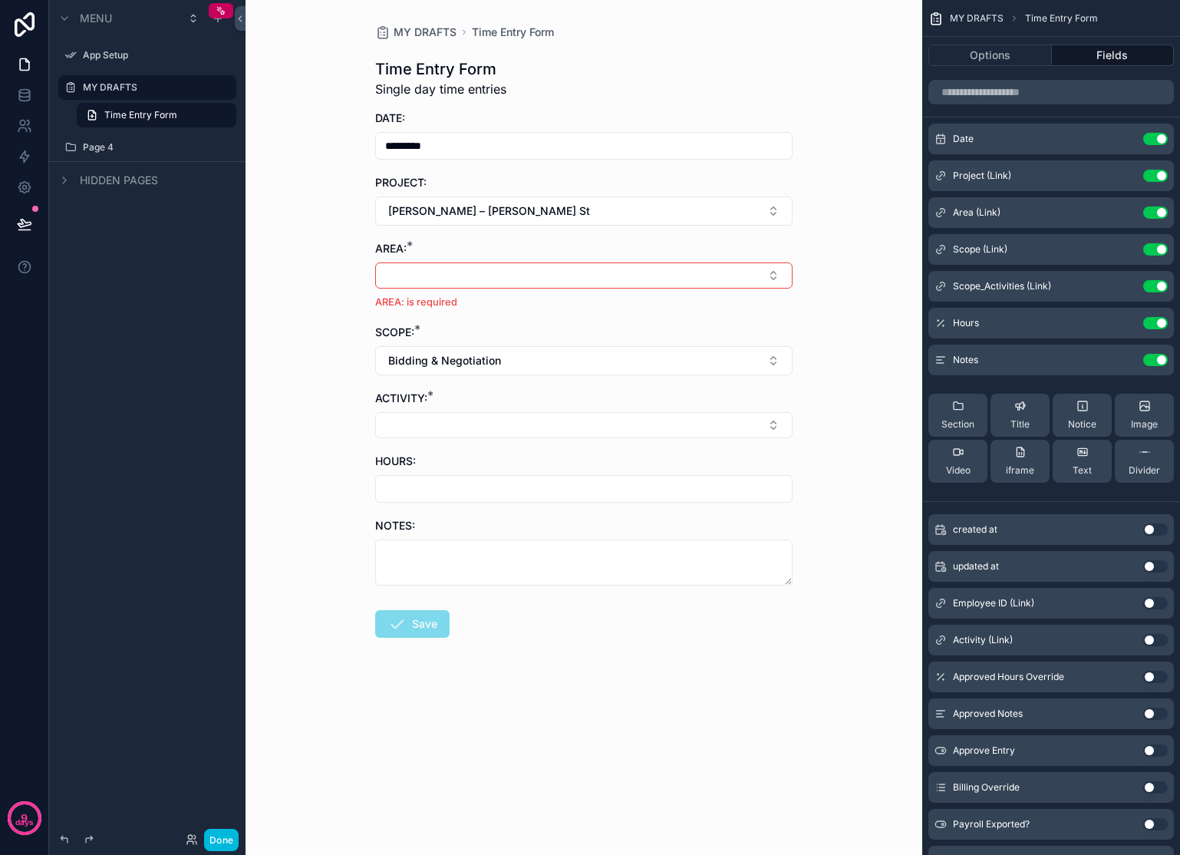
click at [575, 272] on button "Select Button" at bounding box center [583, 275] width 417 height 26
click at [520, 410] on span "Breakfast Nook" at bounding box center [522, 409] width 78 height 15
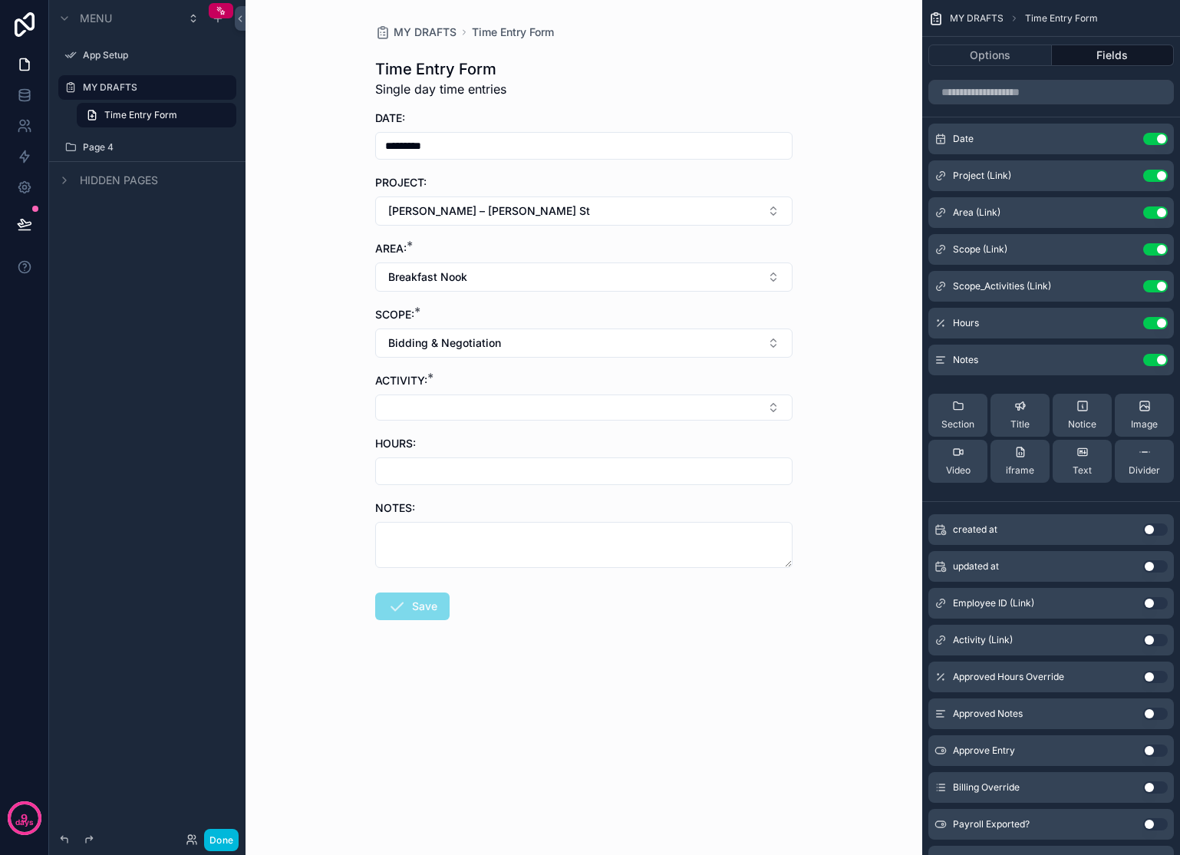
click at [777, 278] on button "Breakfast Nook" at bounding box center [583, 276] width 417 height 29
click at [844, 318] on div "MY DRAFTS Time Entry Form Time Entry Form Single day time entries DATE: *******…" at bounding box center [583, 427] width 677 height 855
click at [781, 268] on button "Breakfast Nook" at bounding box center [583, 276] width 417 height 29
click at [599, 333] on div "None" at bounding box center [583, 339] width 213 height 25
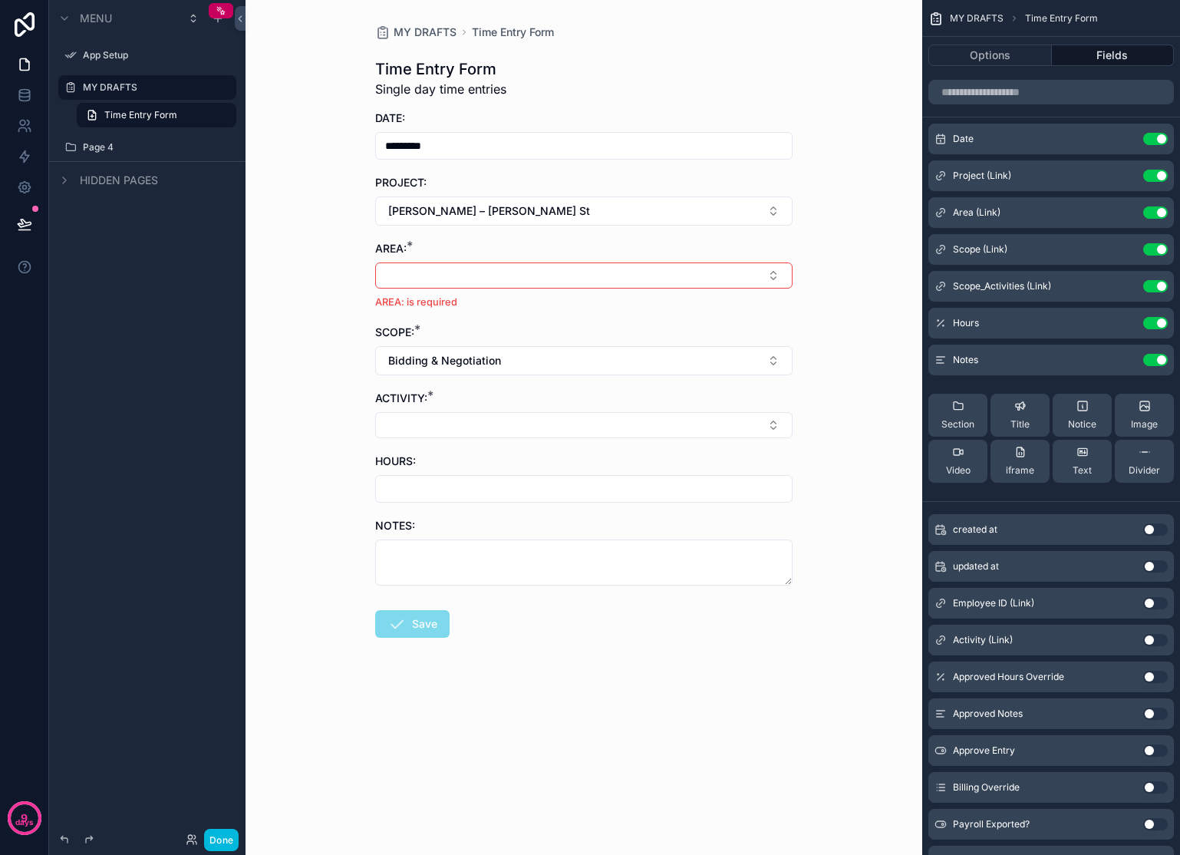
click at [693, 276] on button "Select Button" at bounding box center [583, 275] width 417 height 26
click at [841, 252] on div "MY DRAFTS Time Entry Form Time Entry Form Single day time entries DATE: *******…" at bounding box center [583, 427] width 677 height 855
click at [756, 286] on button "Select Button" at bounding box center [583, 275] width 417 height 26
click at [650, 343] on div "*Overall" at bounding box center [583, 336] width 213 height 25
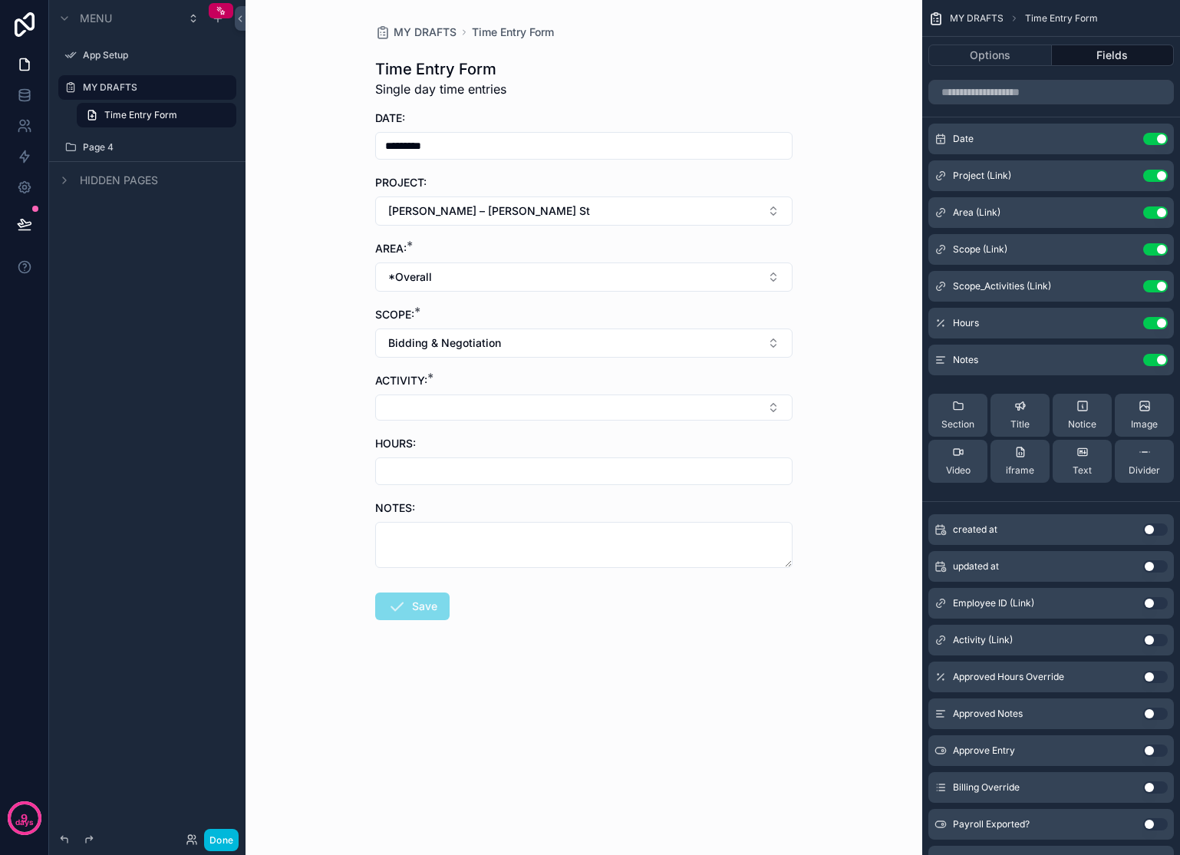
click at [651, 342] on button "Bidding & Negotiation" at bounding box center [583, 342] width 417 height 29
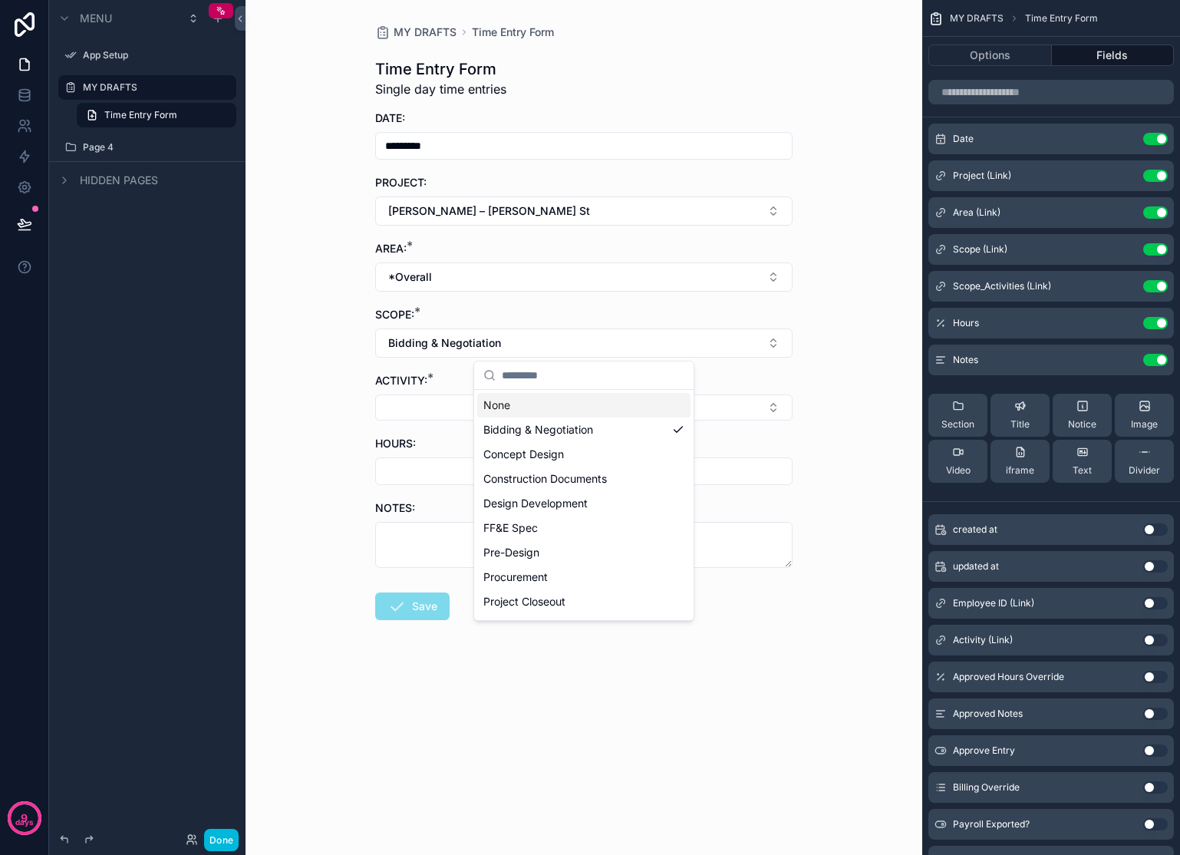
click at [878, 330] on div "MY DRAFTS Time Entry Form Time Entry Form Single day time entries DATE: *******…" at bounding box center [583, 427] width 677 height 855
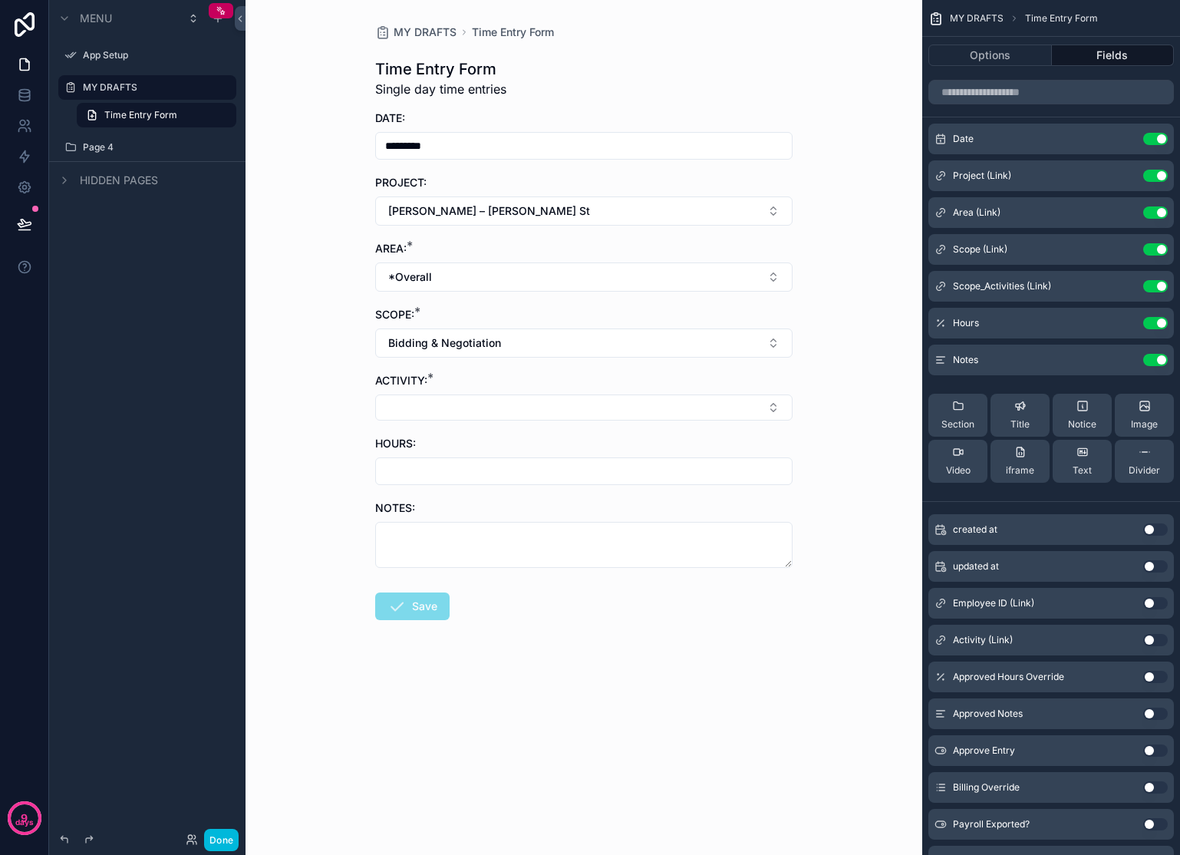
click at [758, 408] on button "Select Button" at bounding box center [583, 407] width 417 height 26
click at [552, 564] on span "Project Admin" at bounding box center [518, 565] width 71 height 15
click at [538, 484] on input "scrollable content" at bounding box center [584, 473] width 416 height 21
click at [554, 542] on textarea "scrollable content" at bounding box center [583, 548] width 417 height 46
click at [563, 469] on input "****" at bounding box center [584, 473] width 416 height 21
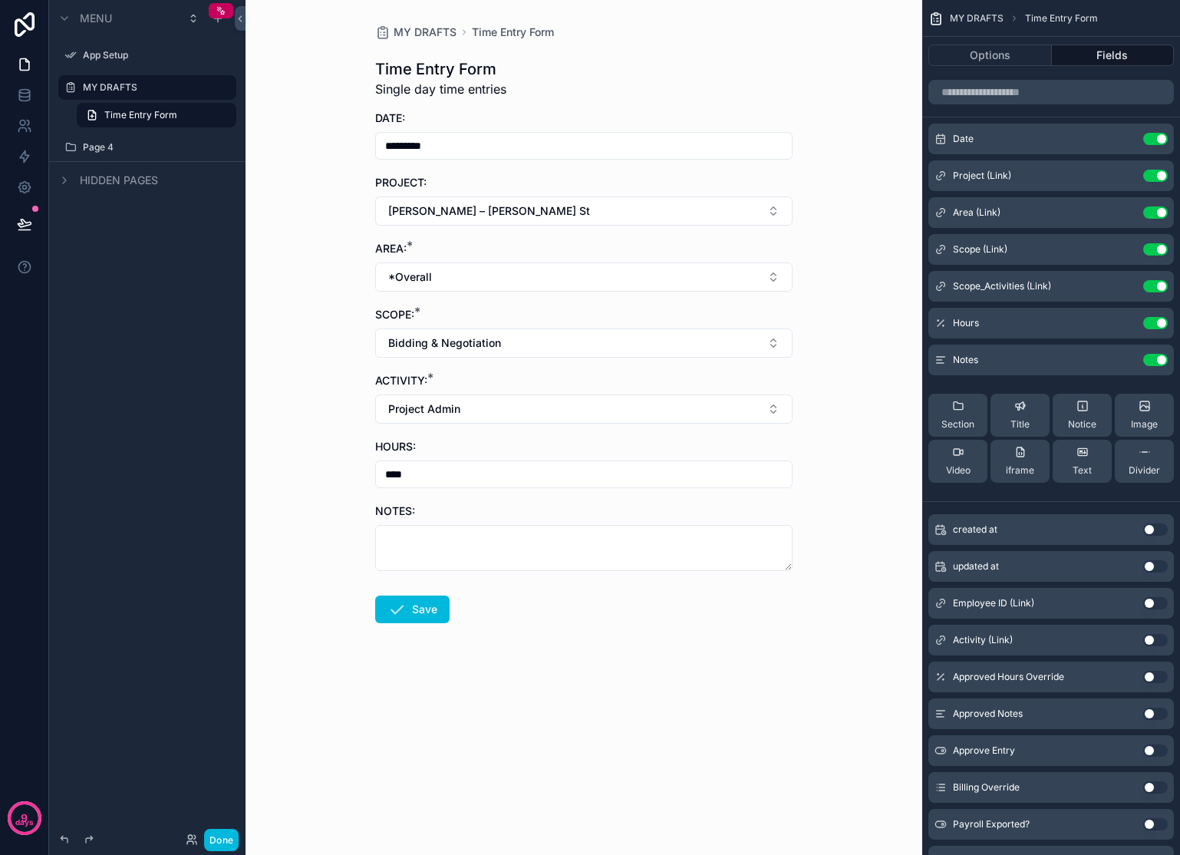
click at [563, 469] on input "****" at bounding box center [584, 473] width 416 height 21
type input "****"
click at [506, 546] on textarea "scrollable content" at bounding box center [583, 548] width 417 height 46
type textarea "**********"
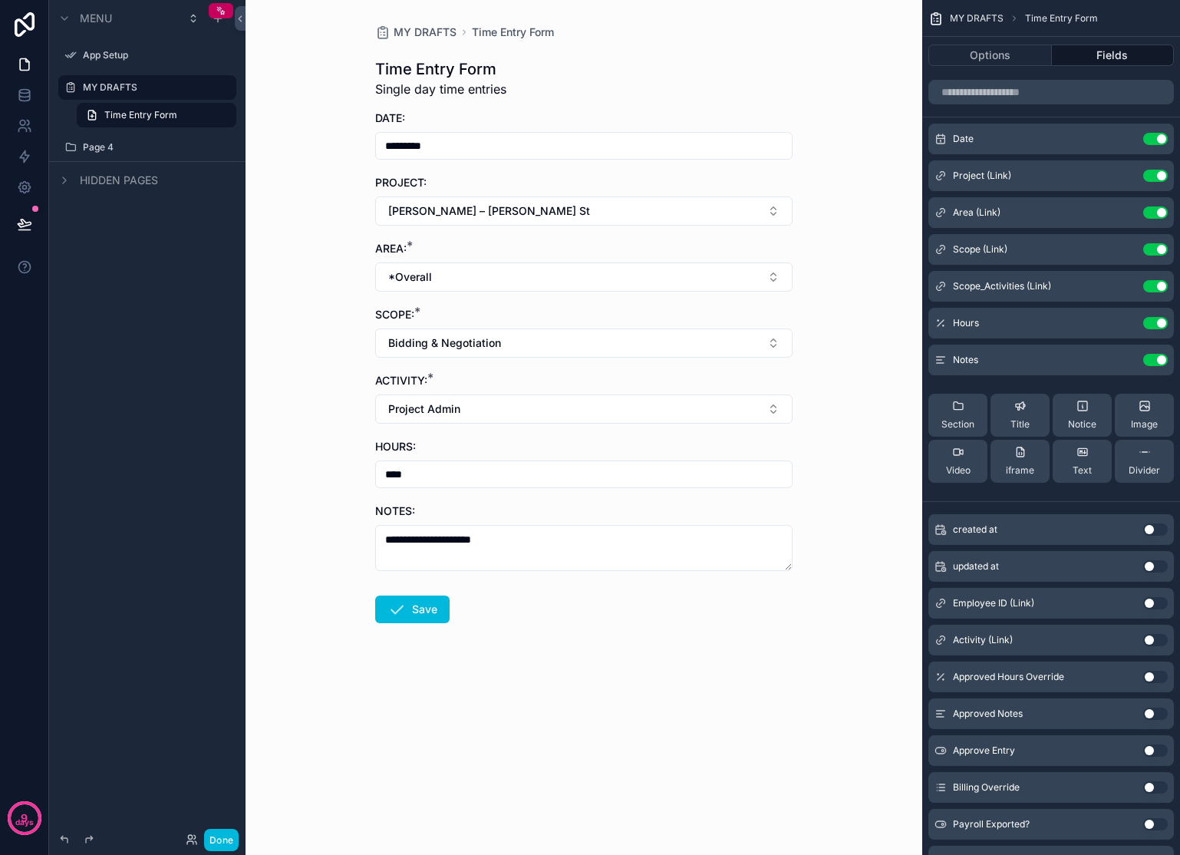
click at [417, 606] on button "Save" at bounding box center [412, 609] width 74 height 28
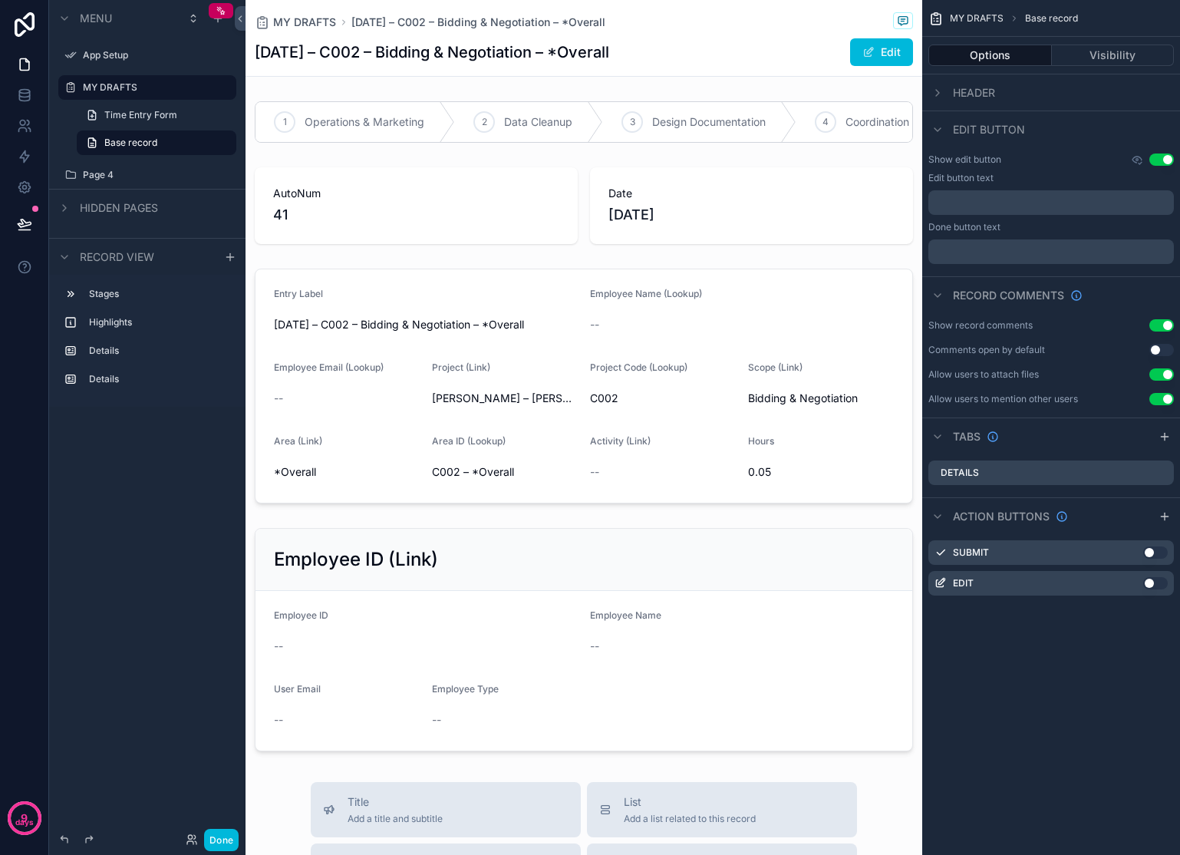
click at [165, 144] on link "Base record" at bounding box center [157, 142] width 160 height 25
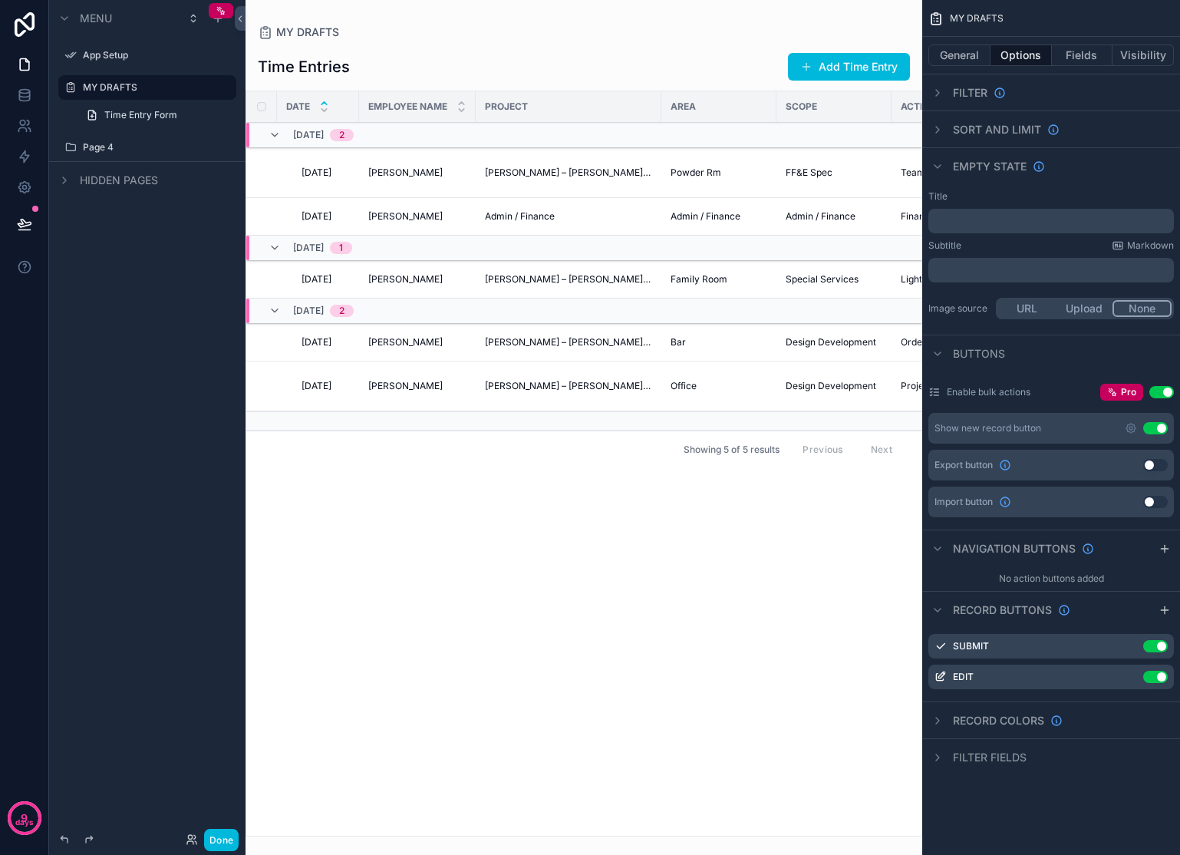
click at [159, 84] on label "MY DRAFTS" at bounding box center [155, 87] width 144 height 12
click at [159, 112] on span "Time Entry Form" at bounding box center [140, 115] width 73 height 12
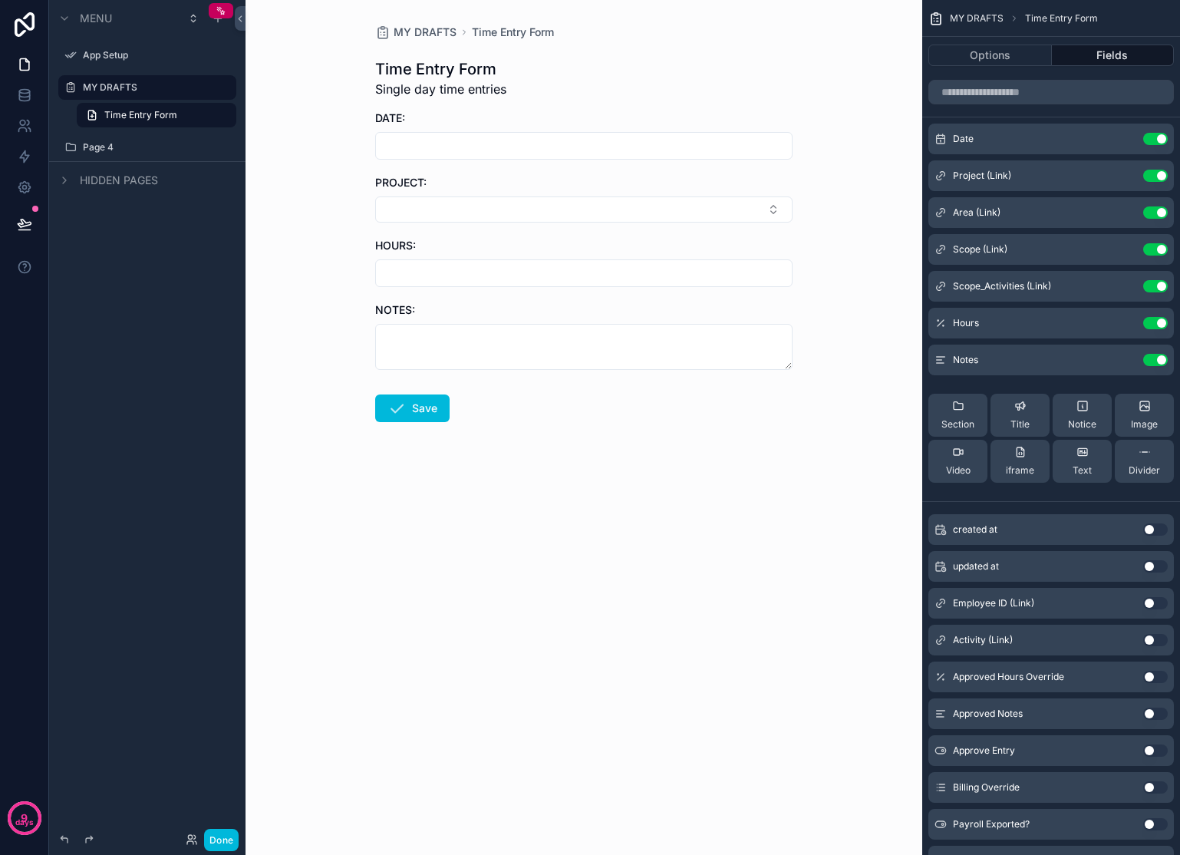
click at [154, 93] on label "MY DRAFTS" at bounding box center [155, 87] width 144 height 12
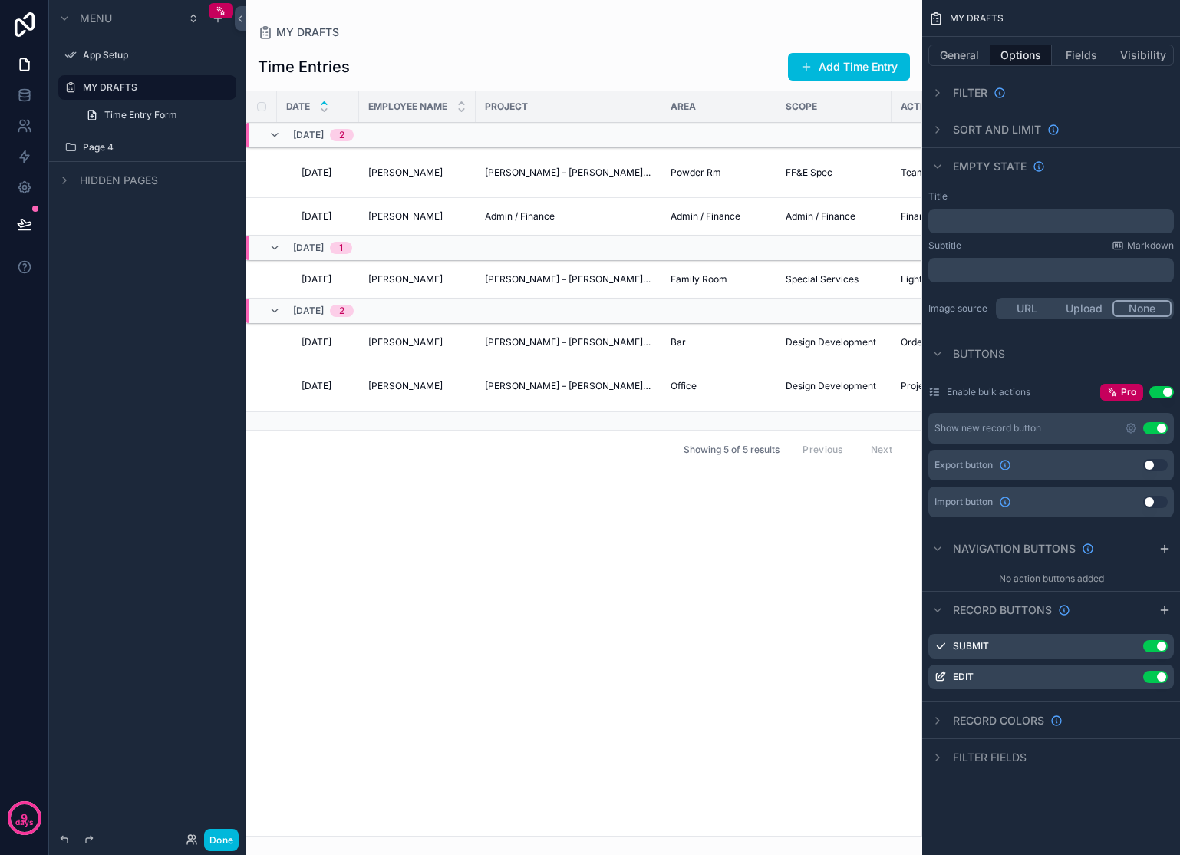
click at [145, 110] on span "Time Entry Form" at bounding box center [140, 115] width 73 height 12
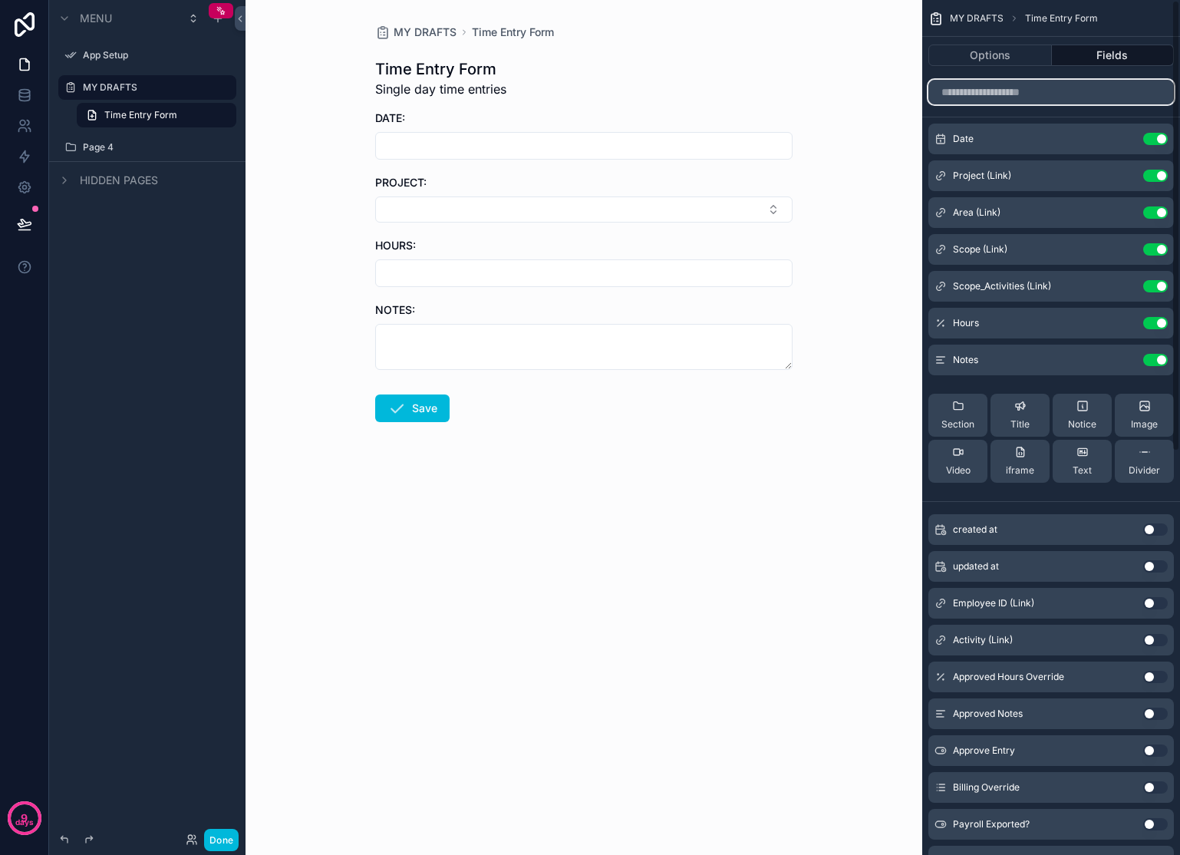
click at [1032, 88] on input "scrollable content" at bounding box center [1050, 92] width 245 height 25
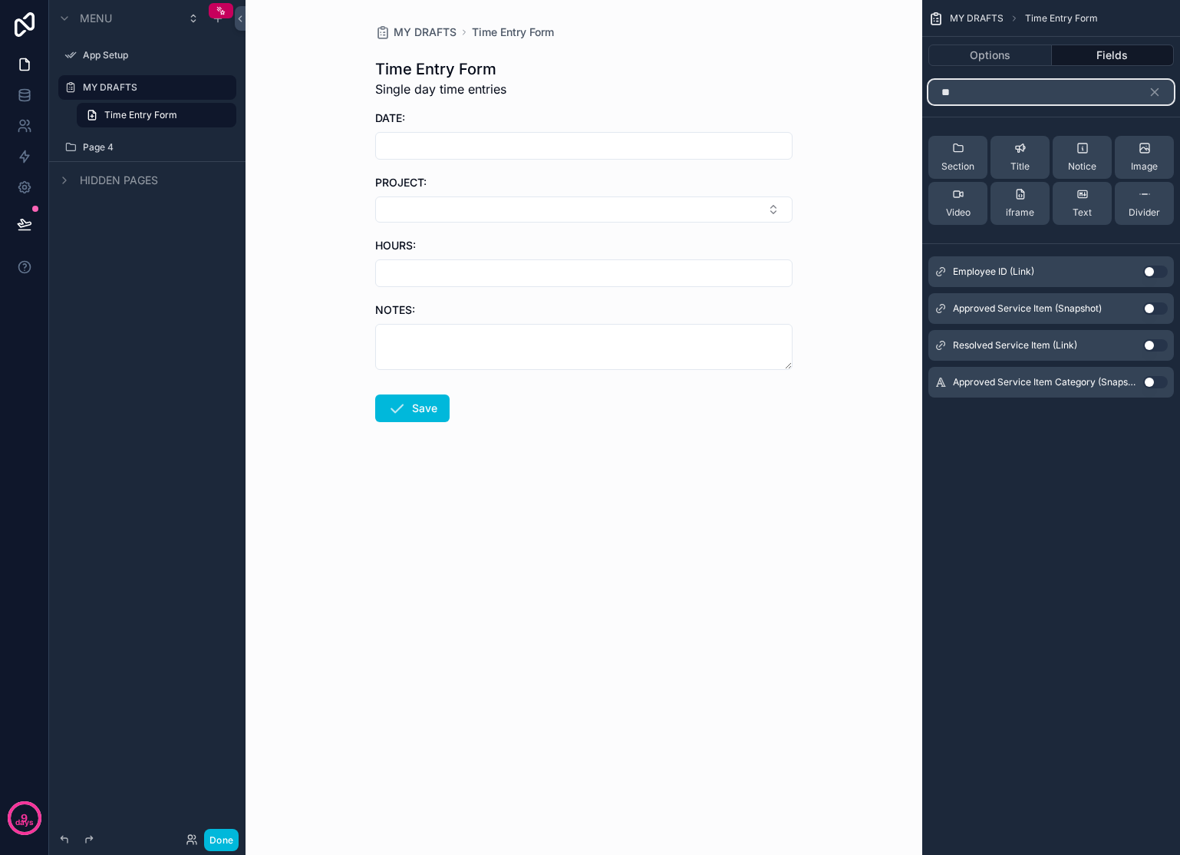
type input "**"
click at [1147, 274] on button "Use setting" at bounding box center [1155, 271] width 25 height 12
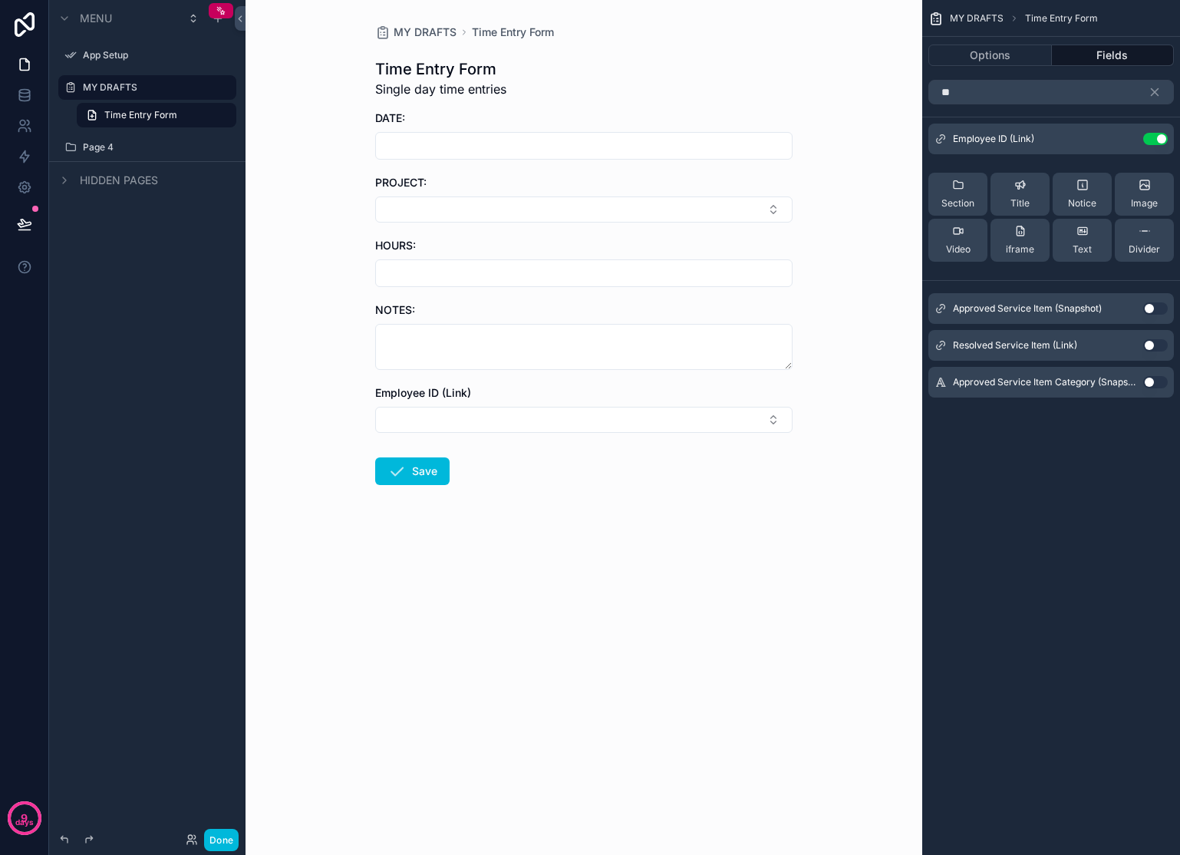
click at [767, 423] on button "Select Button" at bounding box center [583, 420] width 417 height 26
click at [1159, 138] on button "Use setting" at bounding box center [1155, 139] width 25 height 12
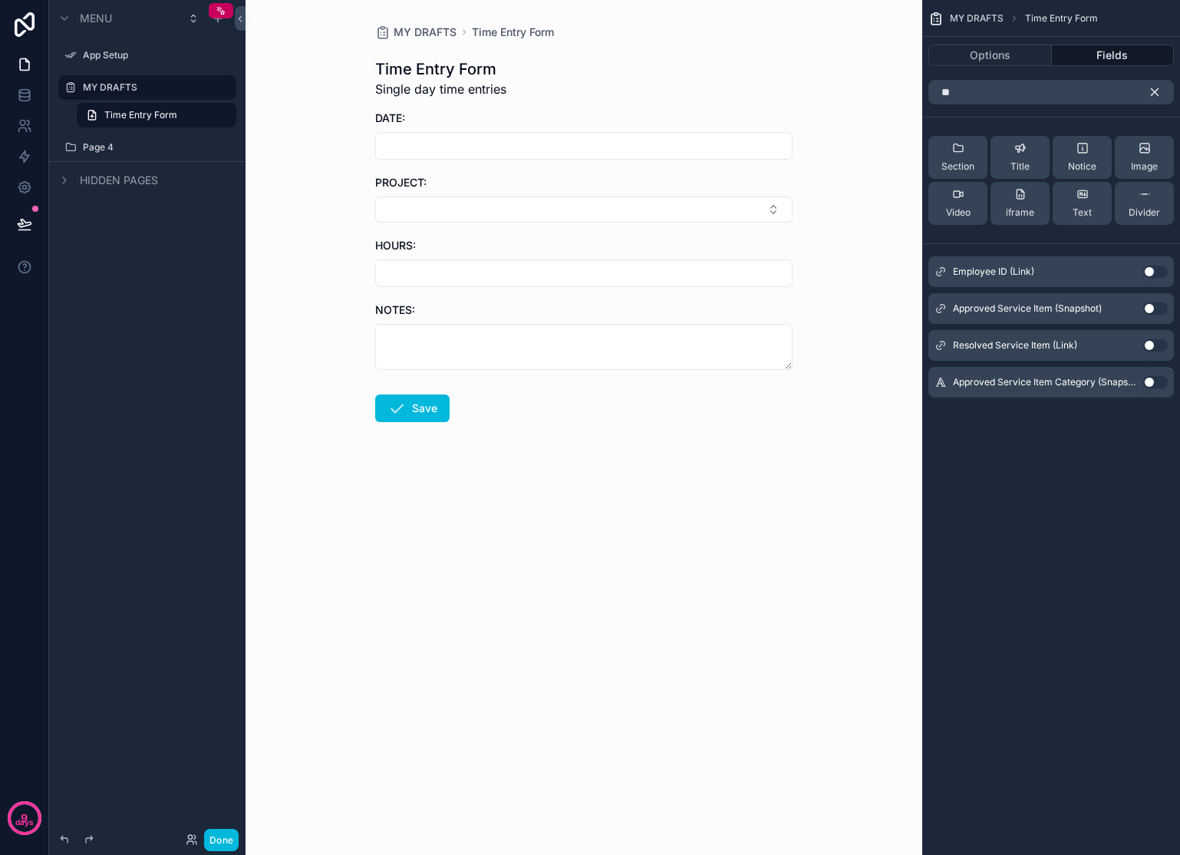
click at [1158, 91] on icon "scrollable content" at bounding box center [1155, 92] width 14 height 14
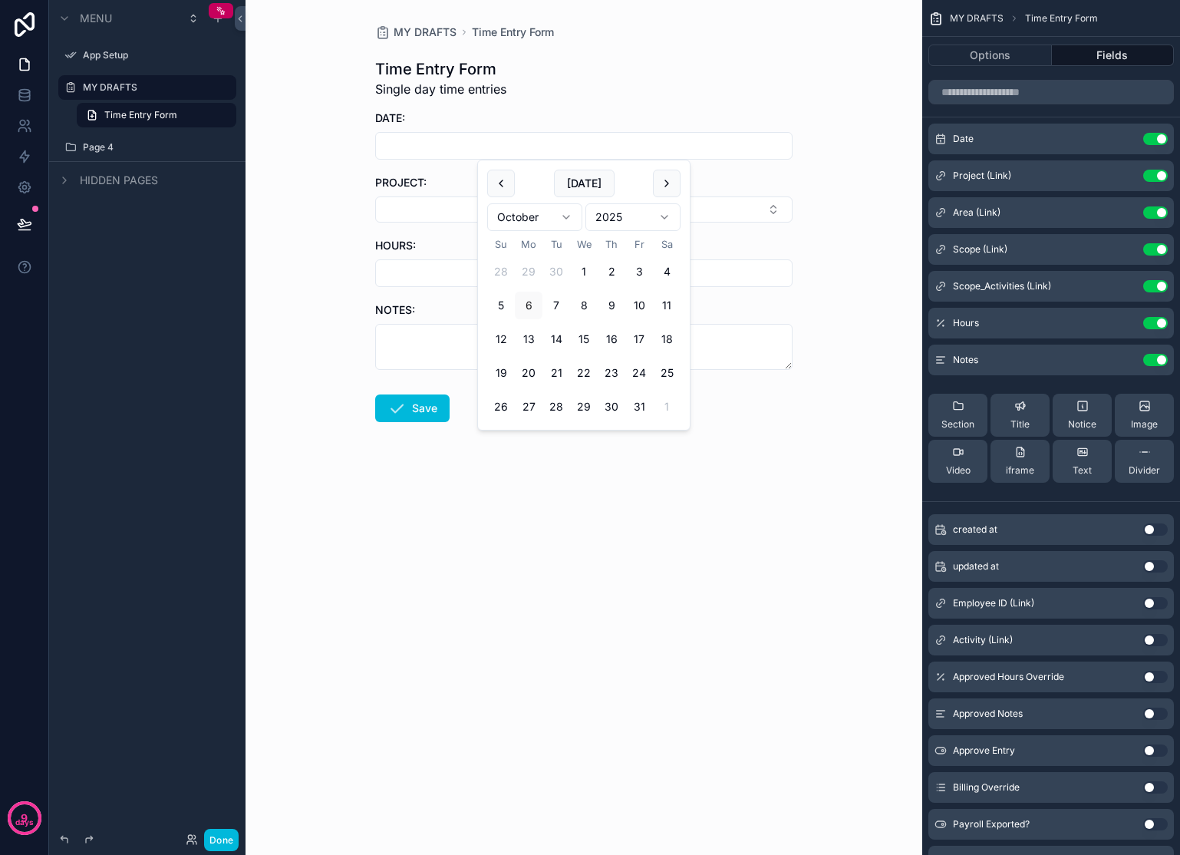
click at [431, 143] on input "scrollable content" at bounding box center [584, 145] width 416 height 21
click at [592, 176] on button "[DATE]" at bounding box center [584, 184] width 61 height 28
type input "*********"
click at [437, 212] on button "Select Button" at bounding box center [583, 209] width 417 height 26
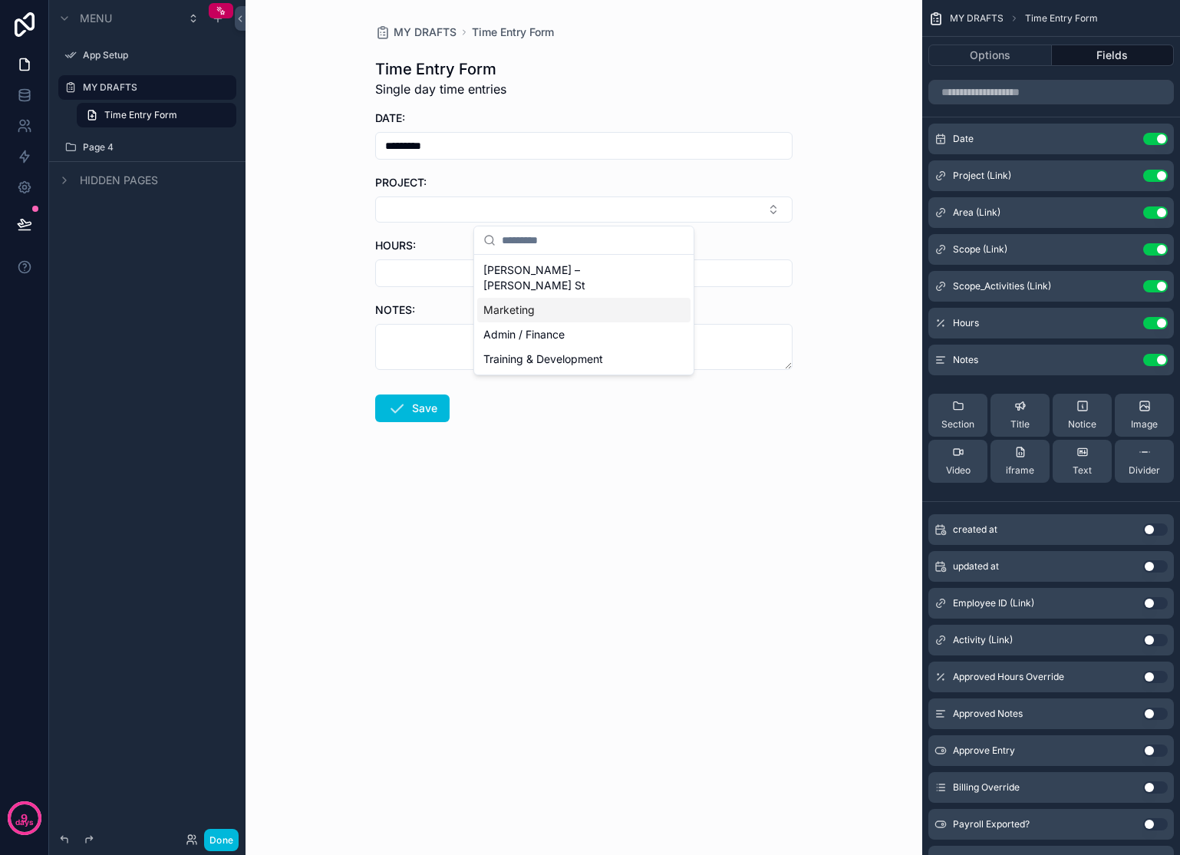
click at [533, 302] on span "Marketing" at bounding box center [508, 309] width 51 height 15
click at [521, 279] on input "scrollable content" at bounding box center [584, 275] width 416 height 21
type input "****"
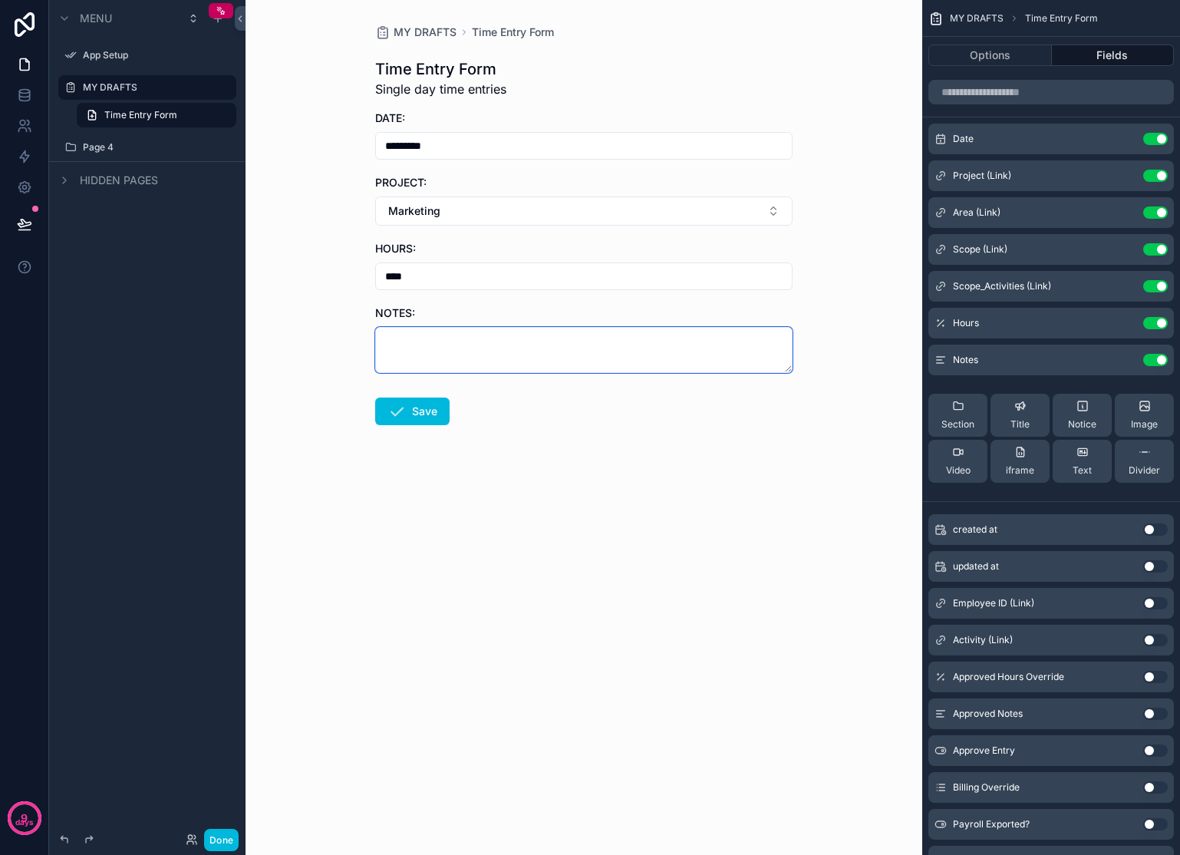
click at [519, 338] on textarea "scrollable content" at bounding box center [583, 350] width 417 height 46
type textarea "**********"
click at [381, 404] on button "Save" at bounding box center [412, 411] width 74 height 28
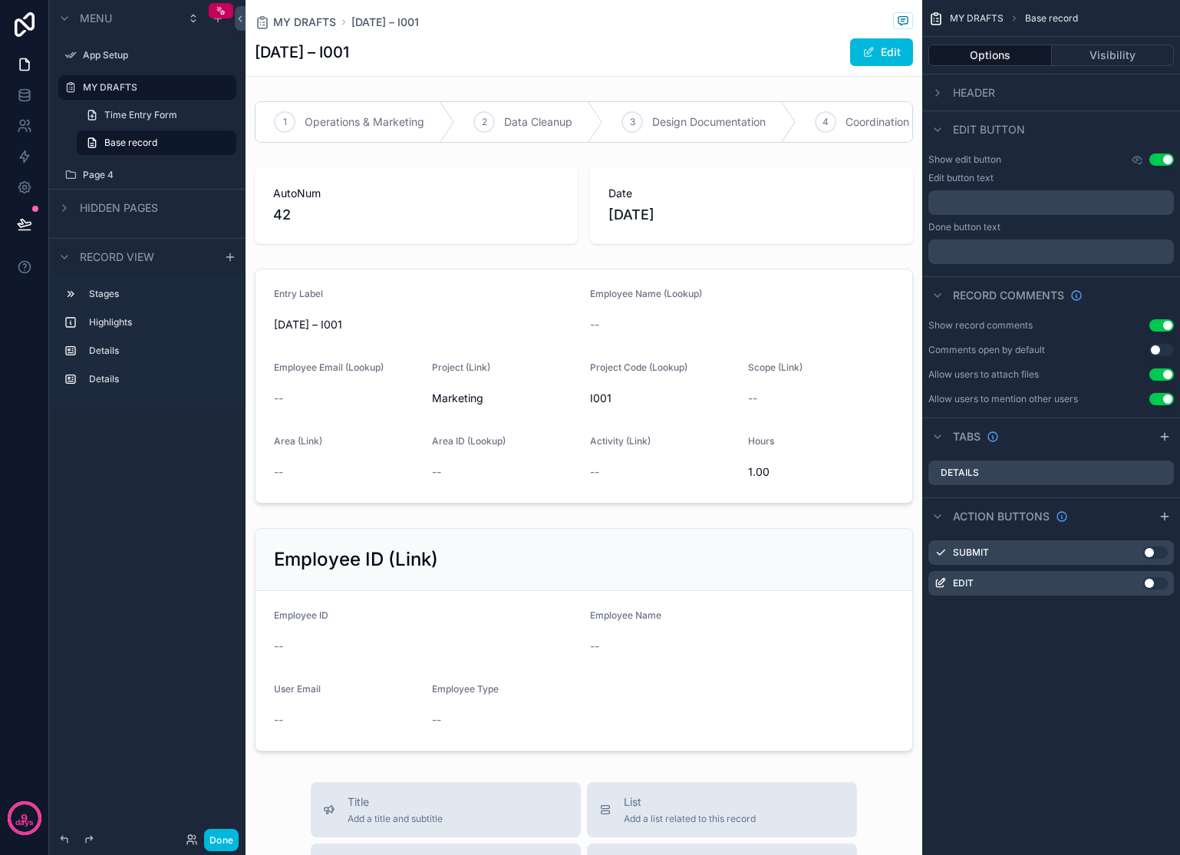
click at [155, 111] on span "Time Entry Form" at bounding box center [140, 115] width 73 height 12
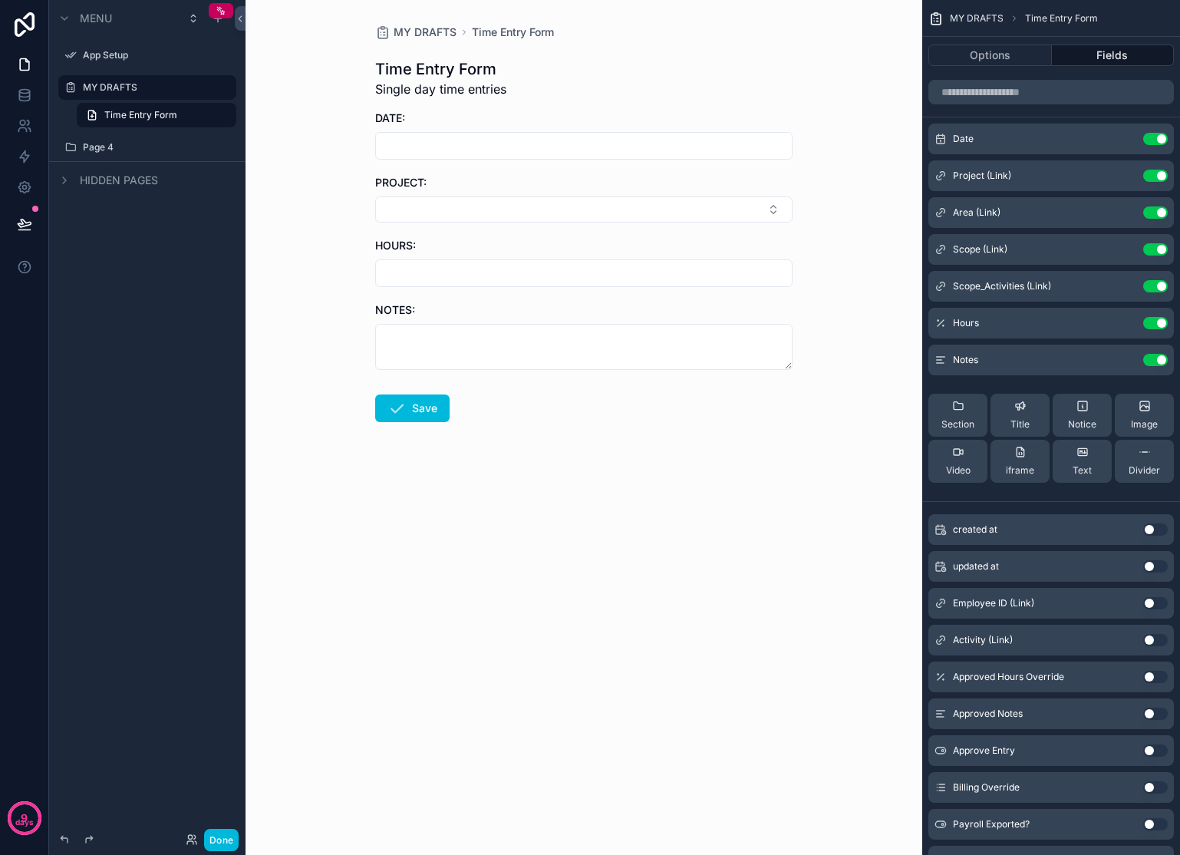
click at [516, 124] on div "DATE:" at bounding box center [583, 117] width 417 height 15
click at [549, 140] on input "scrollable content" at bounding box center [584, 145] width 416 height 21
click at [582, 186] on button "[DATE]" at bounding box center [584, 184] width 61 height 28
type input "*********"
click at [764, 213] on button "Select Button" at bounding box center [583, 209] width 417 height 26
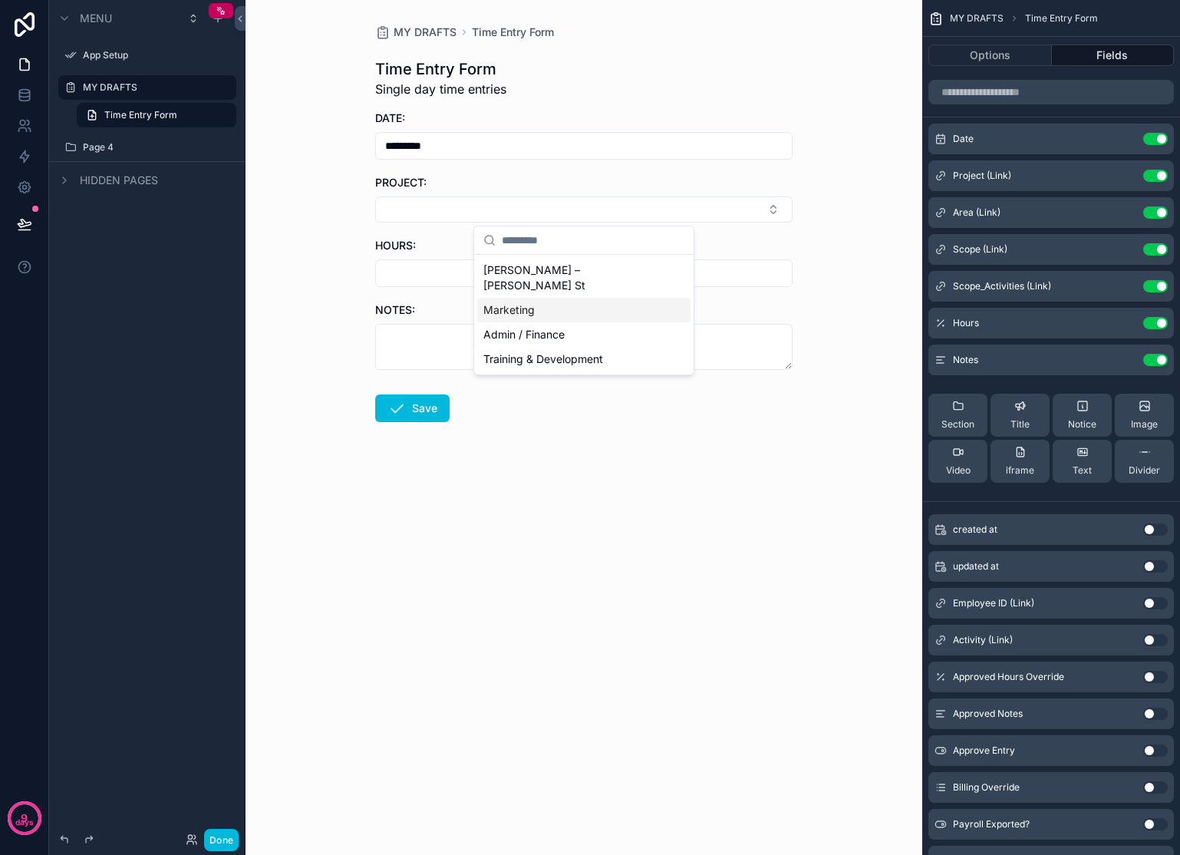
click at [538, 298] on div "Marketing" at bounding box center [583, 310] width 213 height 25
click at [499, 278] on input "scrollable content" at bounding box center [584, 275] width 416 height 21
type input "****"
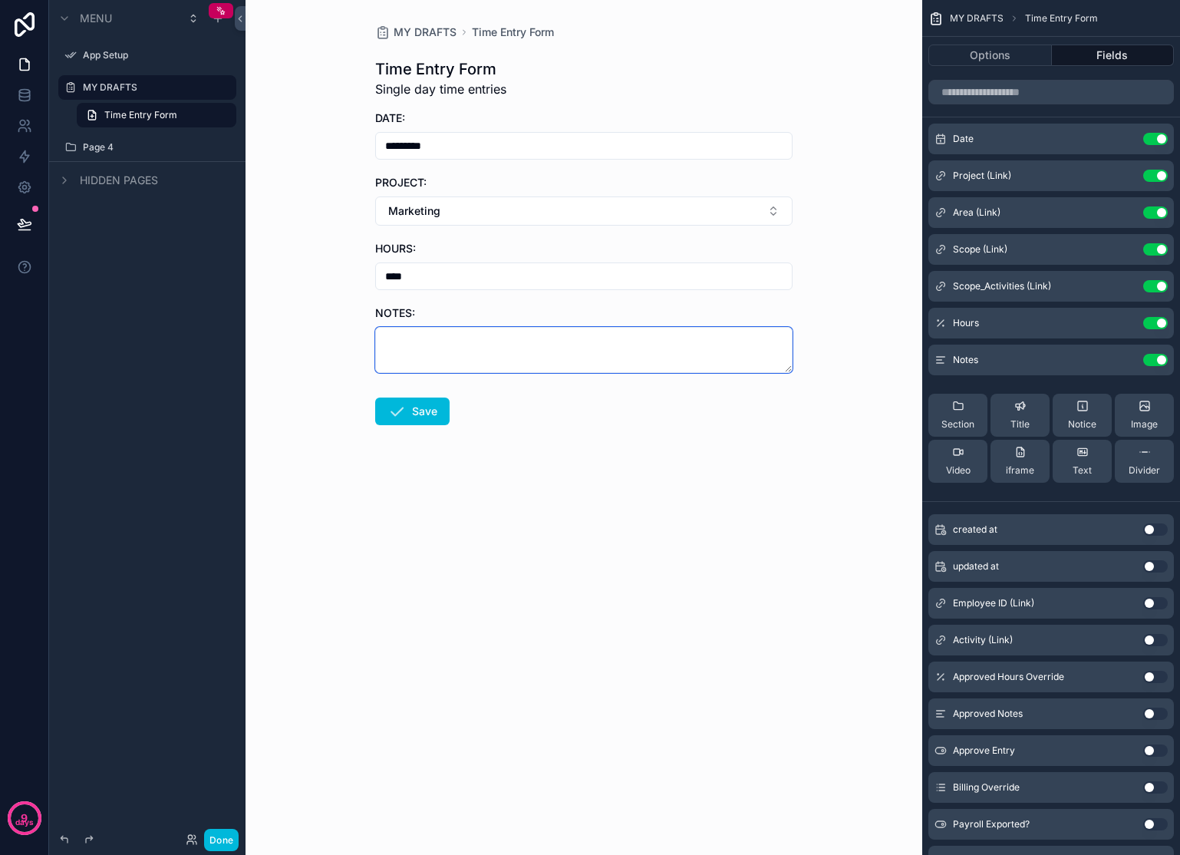
click at [486, 361] on textarea "scrollable content" at bounding box center [583, 350] width 417 height 46
type textarea "**********"
click at [402, 404] on icon "scrollable content" at bounding box center [396, 411] width 18 height 18
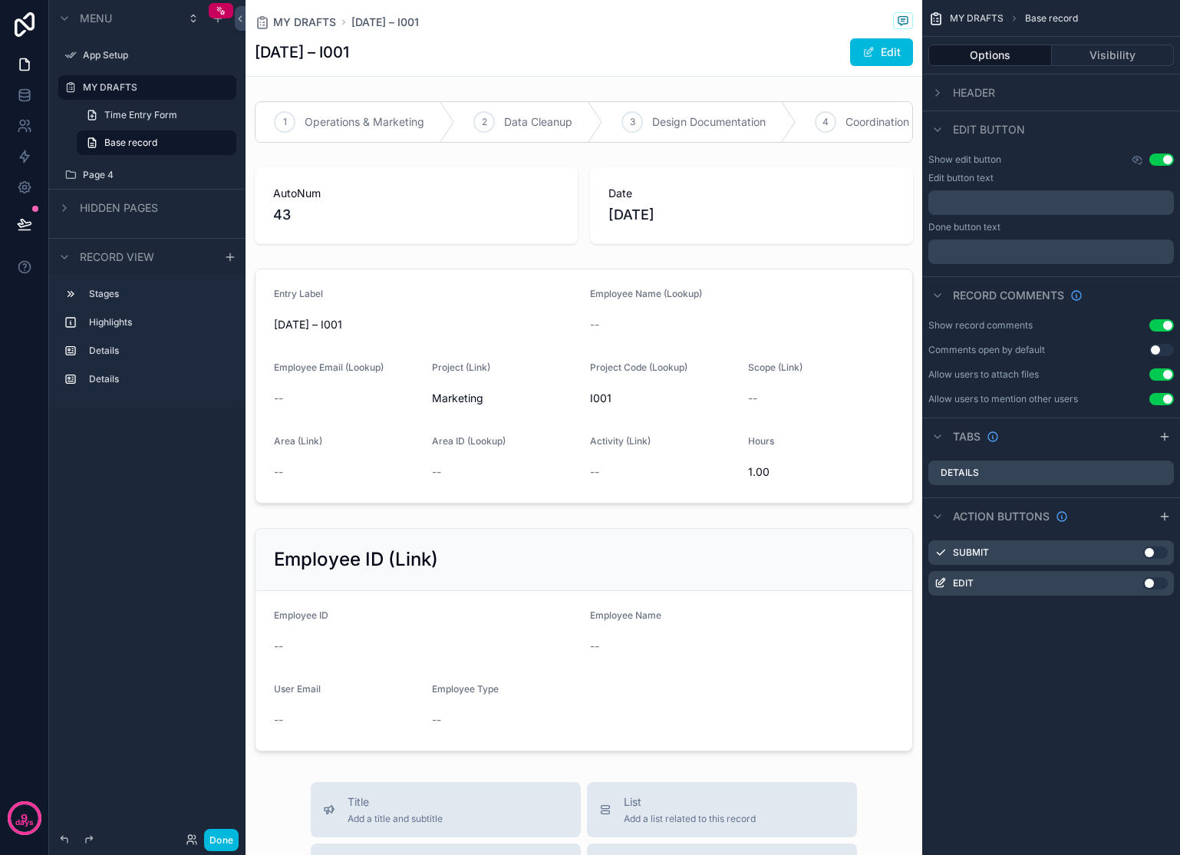
click at [135, 109] on span "Time Entry Form" at bounding box center [140, 115] width 73 height 12
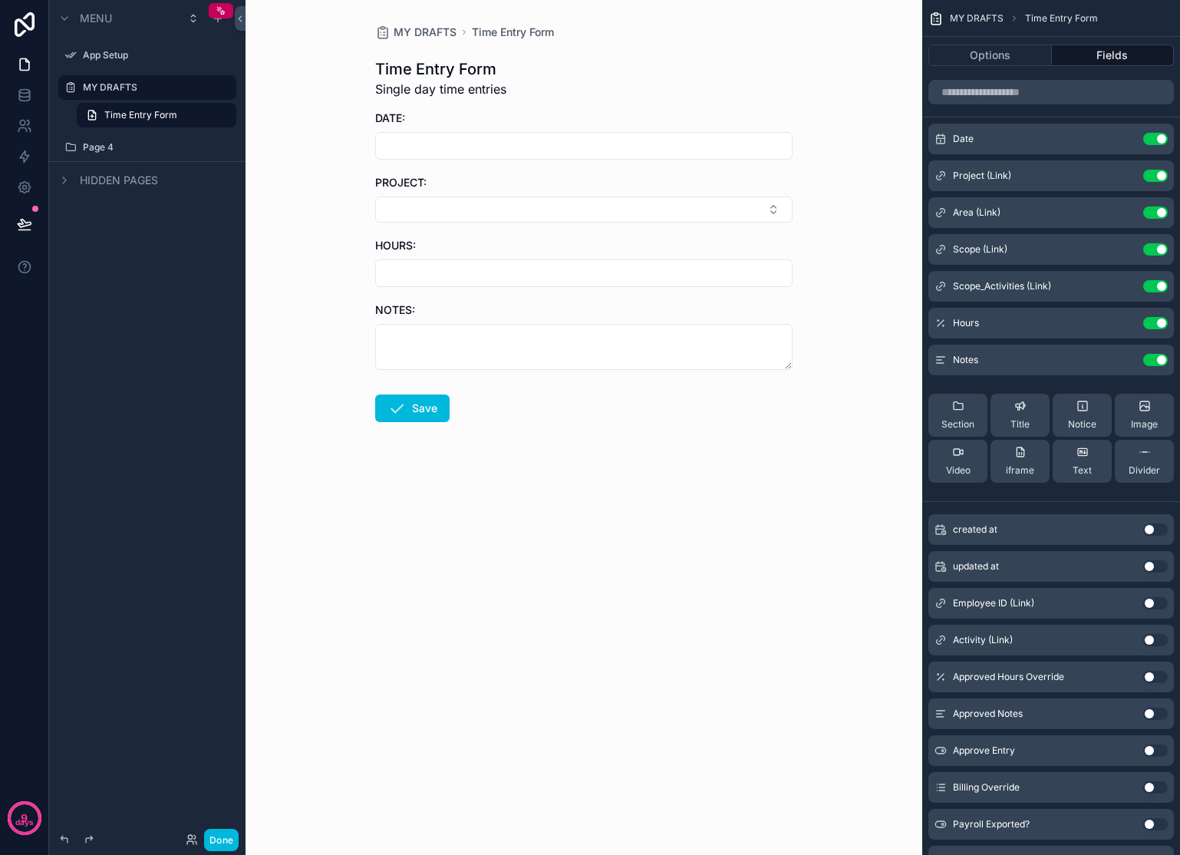
click at [129, 88] on label "MY DRAFTS" at bounding box center [155, 87] width 144 height 12
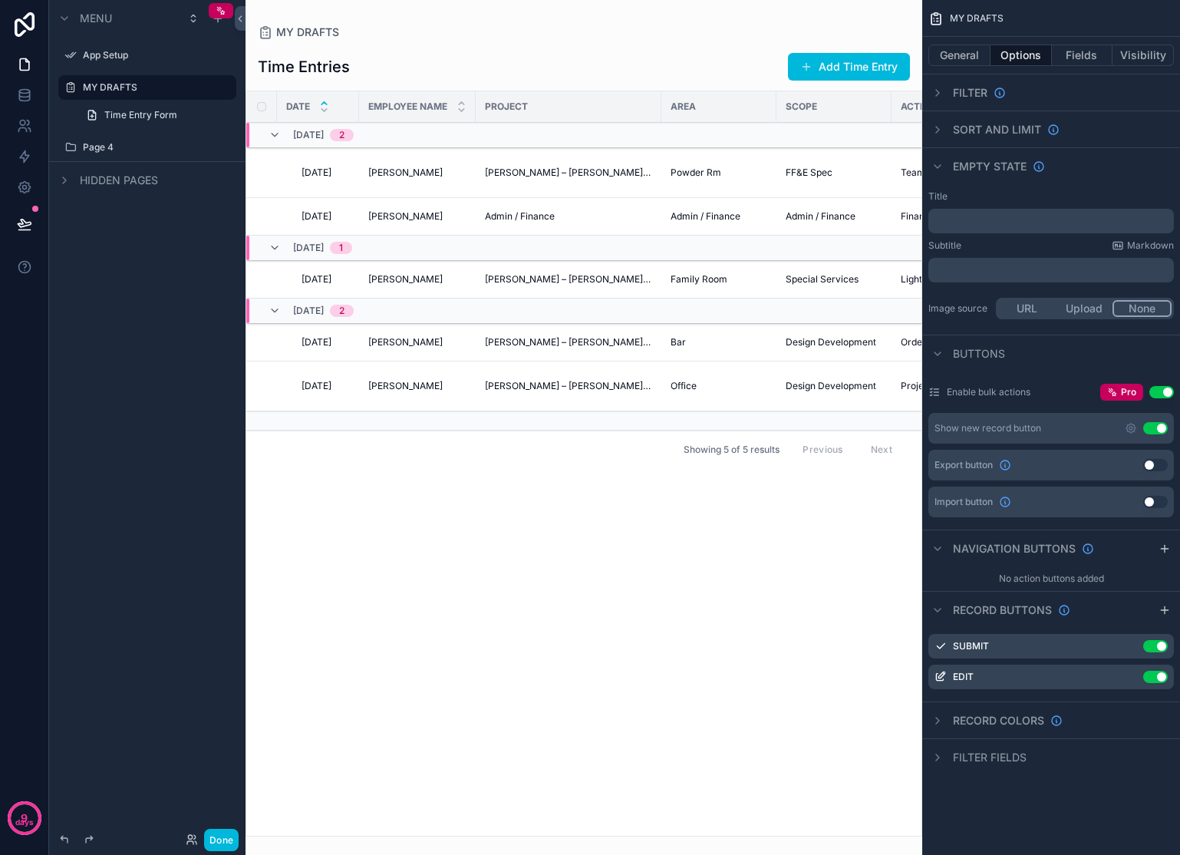
click at [137, 114] on span "Time Entry Form" at bounding box center [140, 115] width 73 height 12
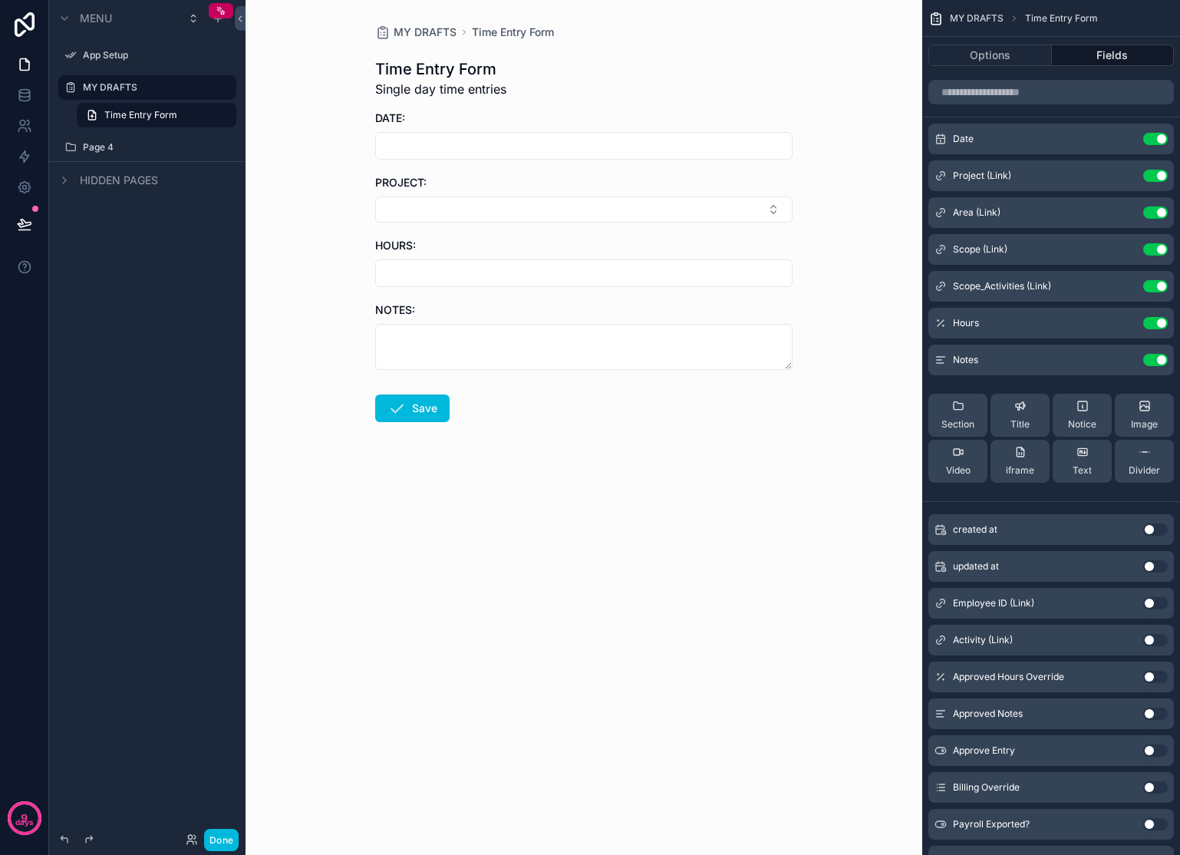
click at [0, 0] on icon "scrollable content" at bounding box center [0, 0] width 0 height 0
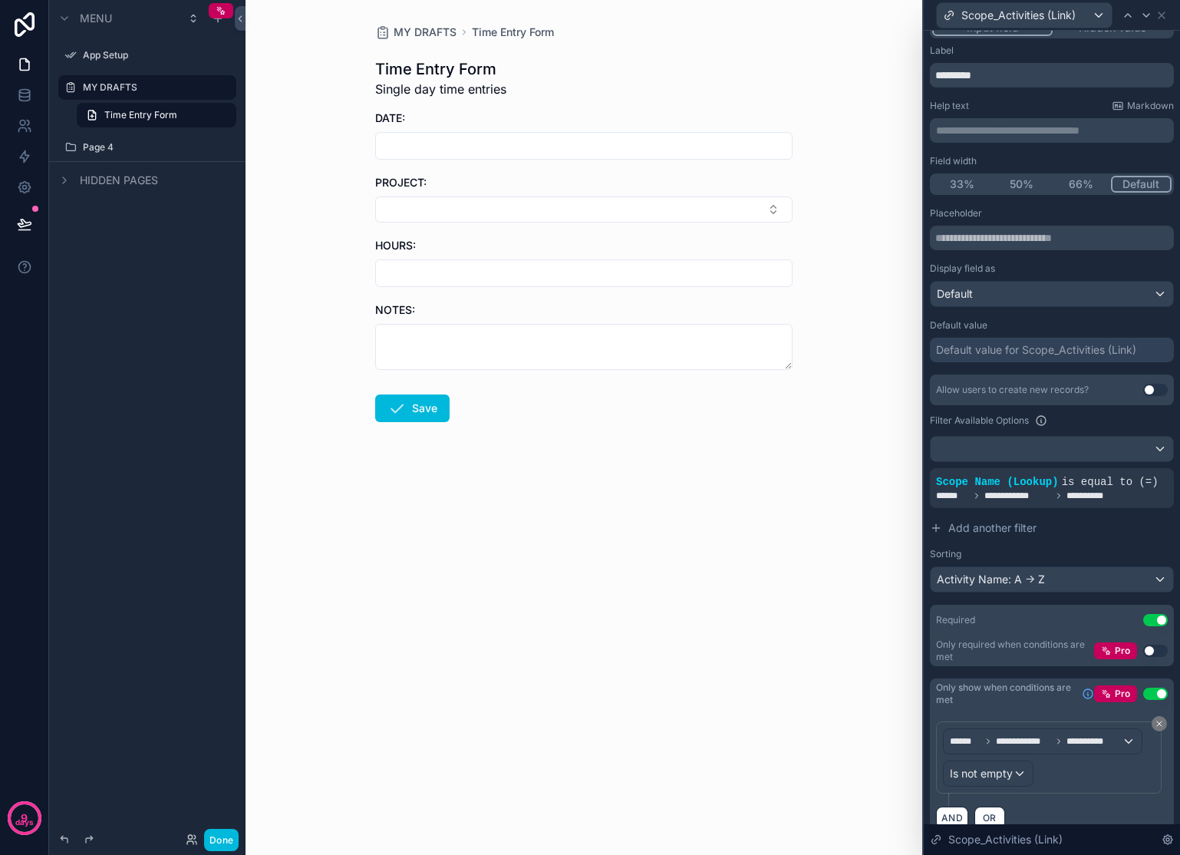
scroll to position [58, 0]
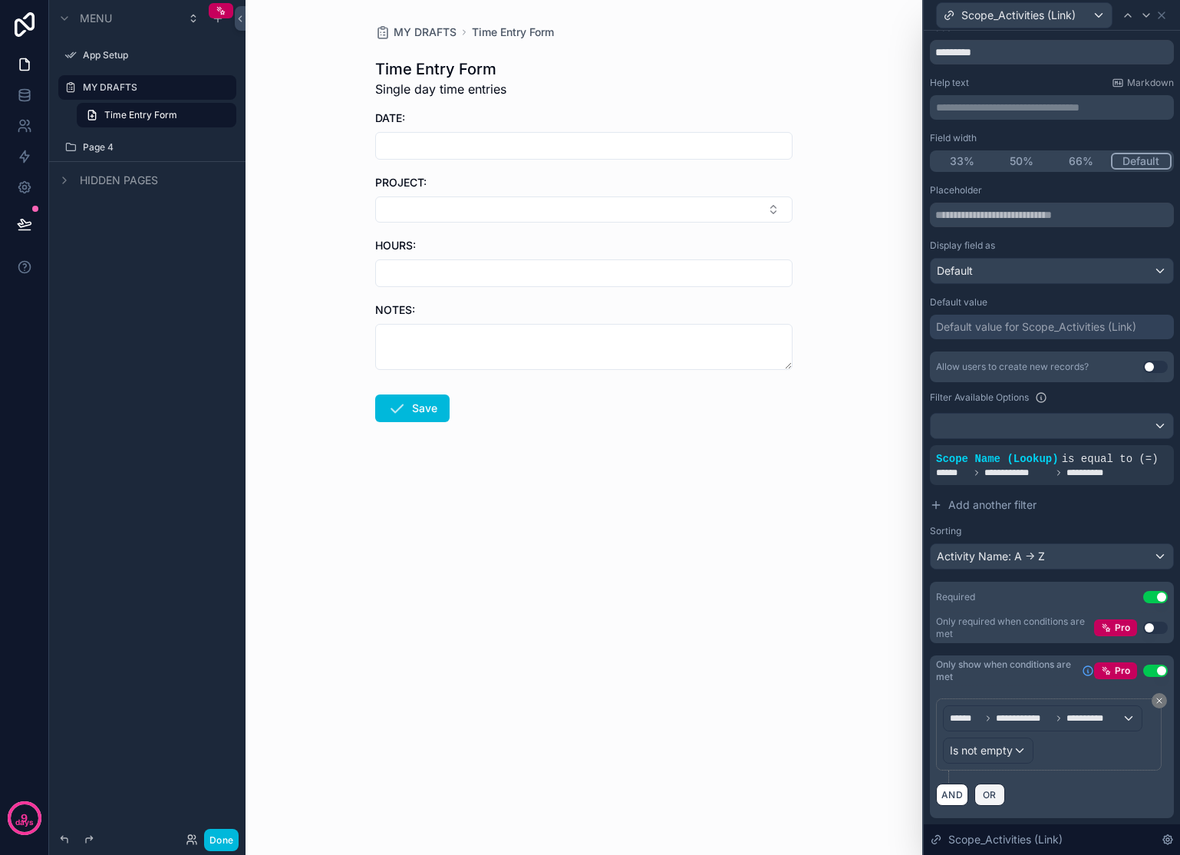
click at [1001, 792] on button "OR" at bounding box center [989, 794] width 31 height 22
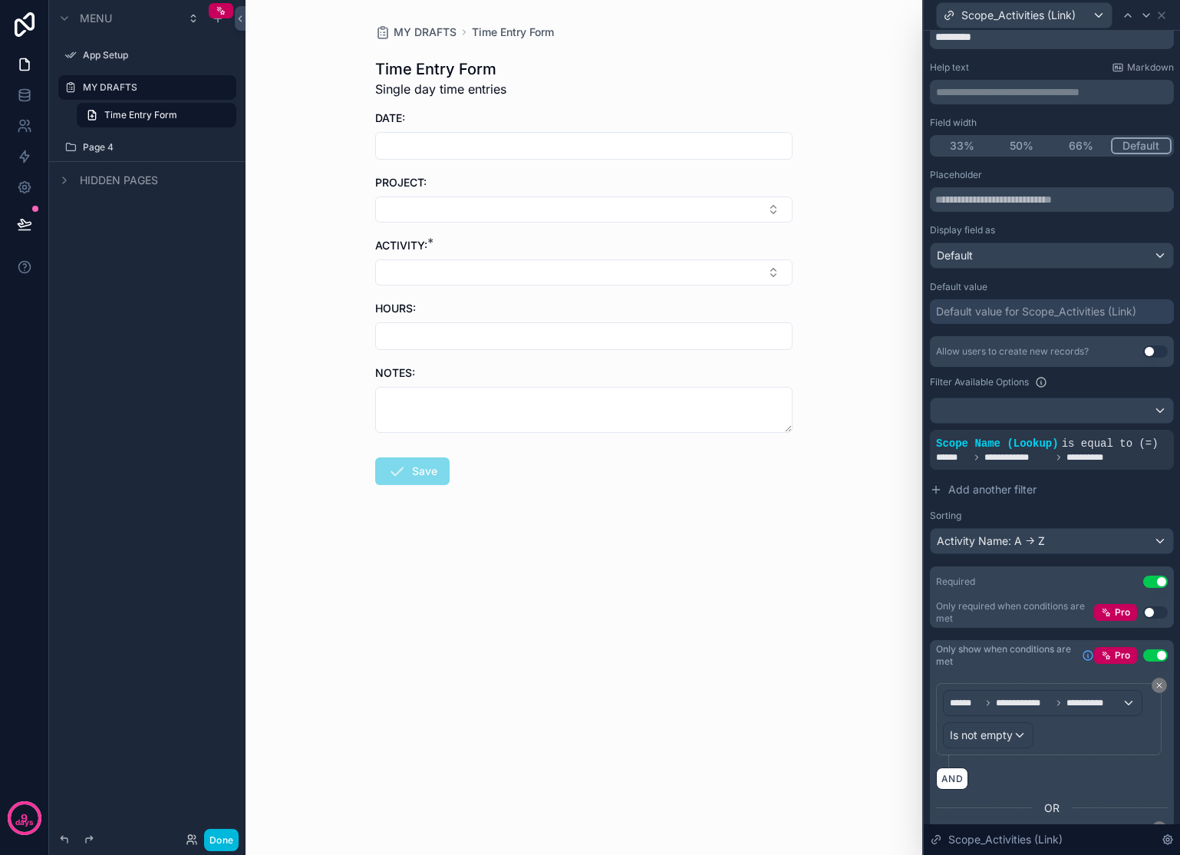
scroll to position [200, 0]
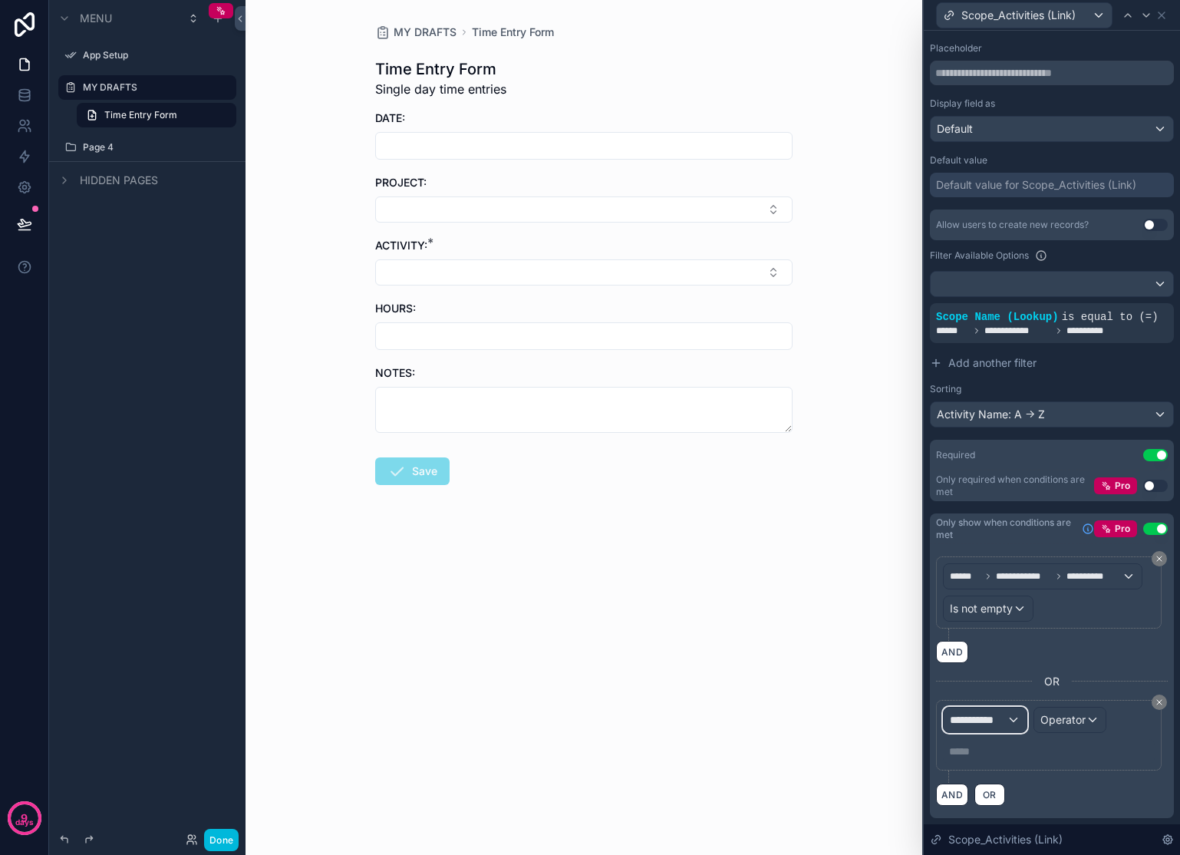
click at [1000, 716] on span "**********" at bounding box center [978, 719] width 57 height 15
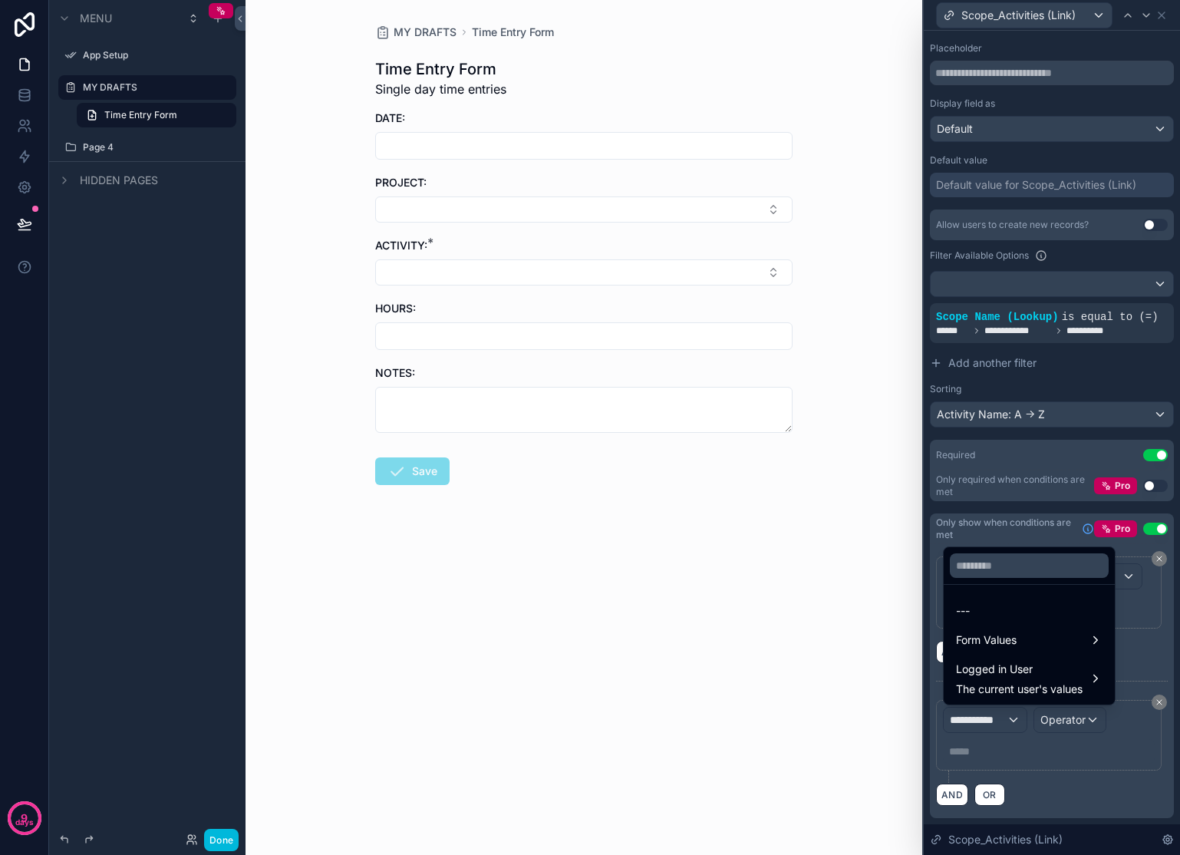
click at [1014, 638] on span "Form Values" at bounding box center [986, 640] width 61 height 18
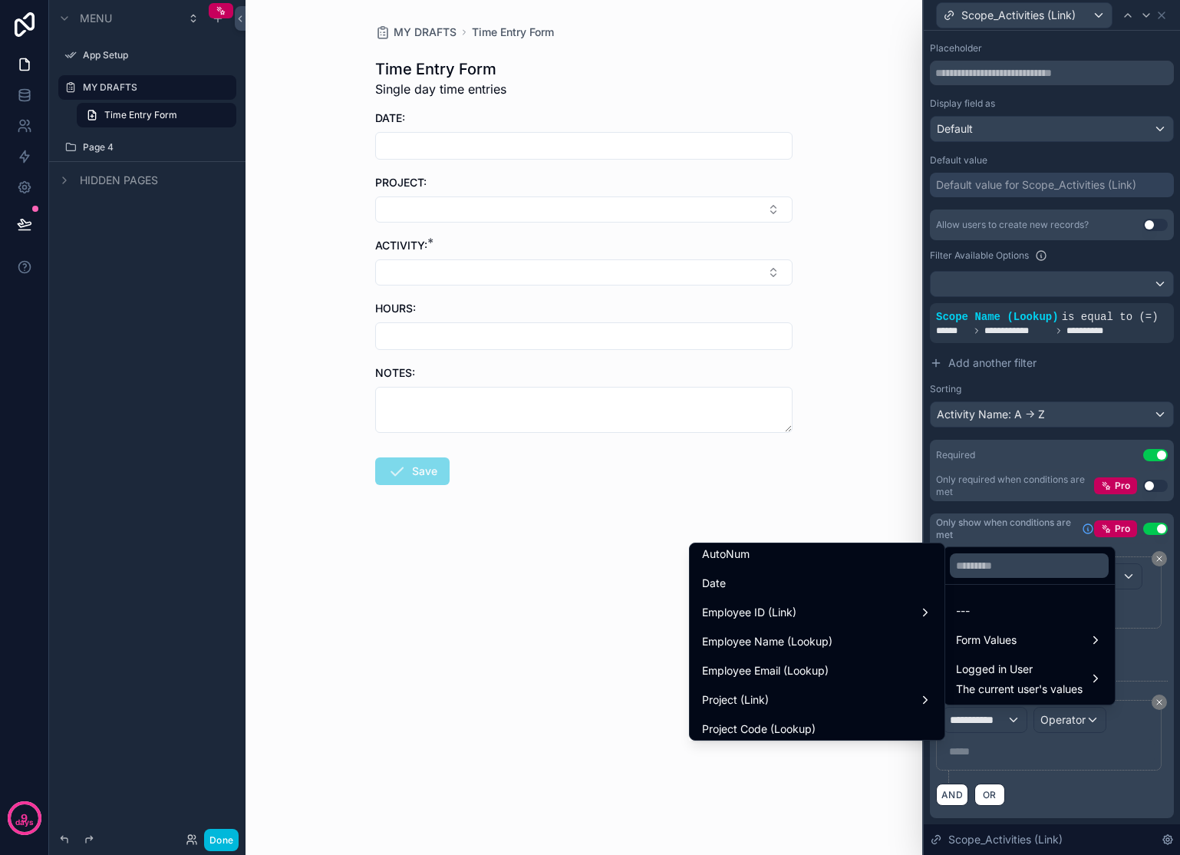
scroll to position [162, 0]
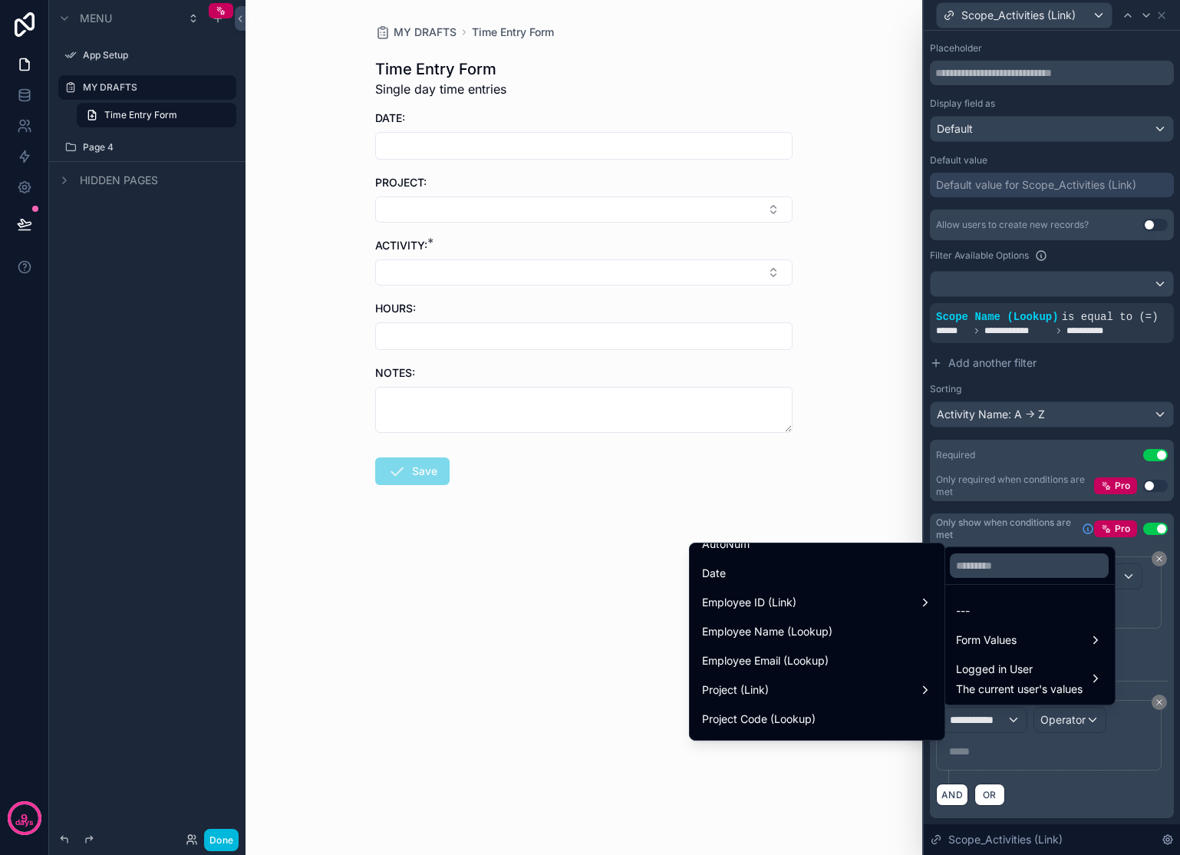
click at [798, 681] on div "Project (Link)" at bounding box center [817, 689] width 230 height 18
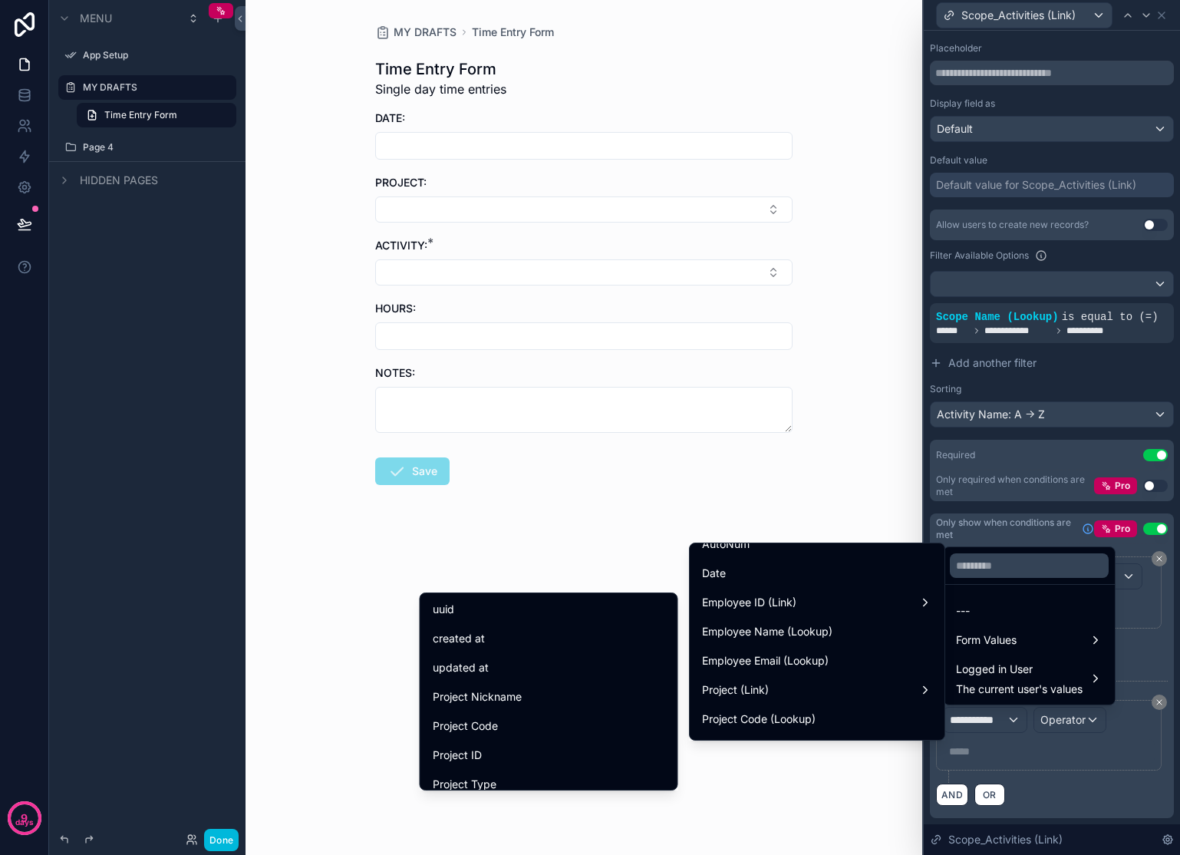
scroll to position [40, 0]
click at [529, 684] on div "Project Nickname" at bounding box center [549, 686] width 232 height 18
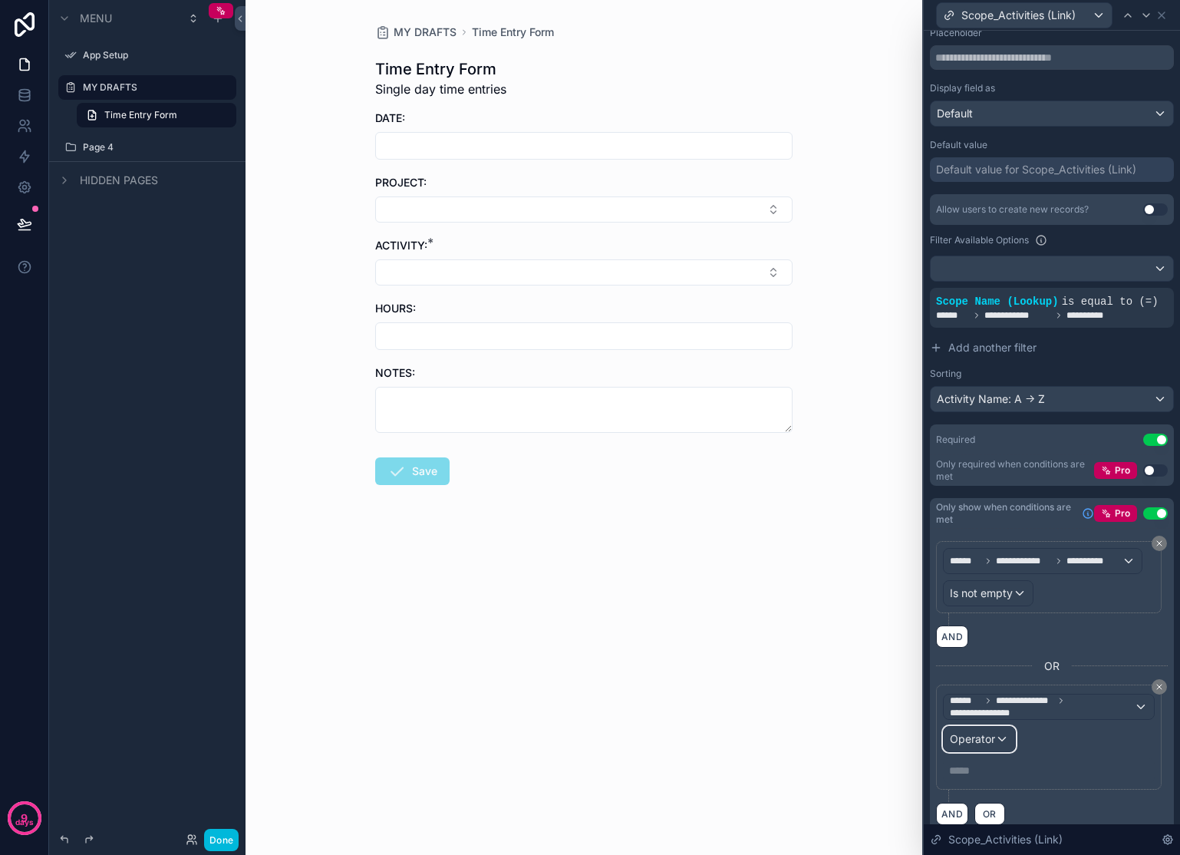
click at [990, 745] on span "Operator" at bounding box center [972, 738] width 45 height 13
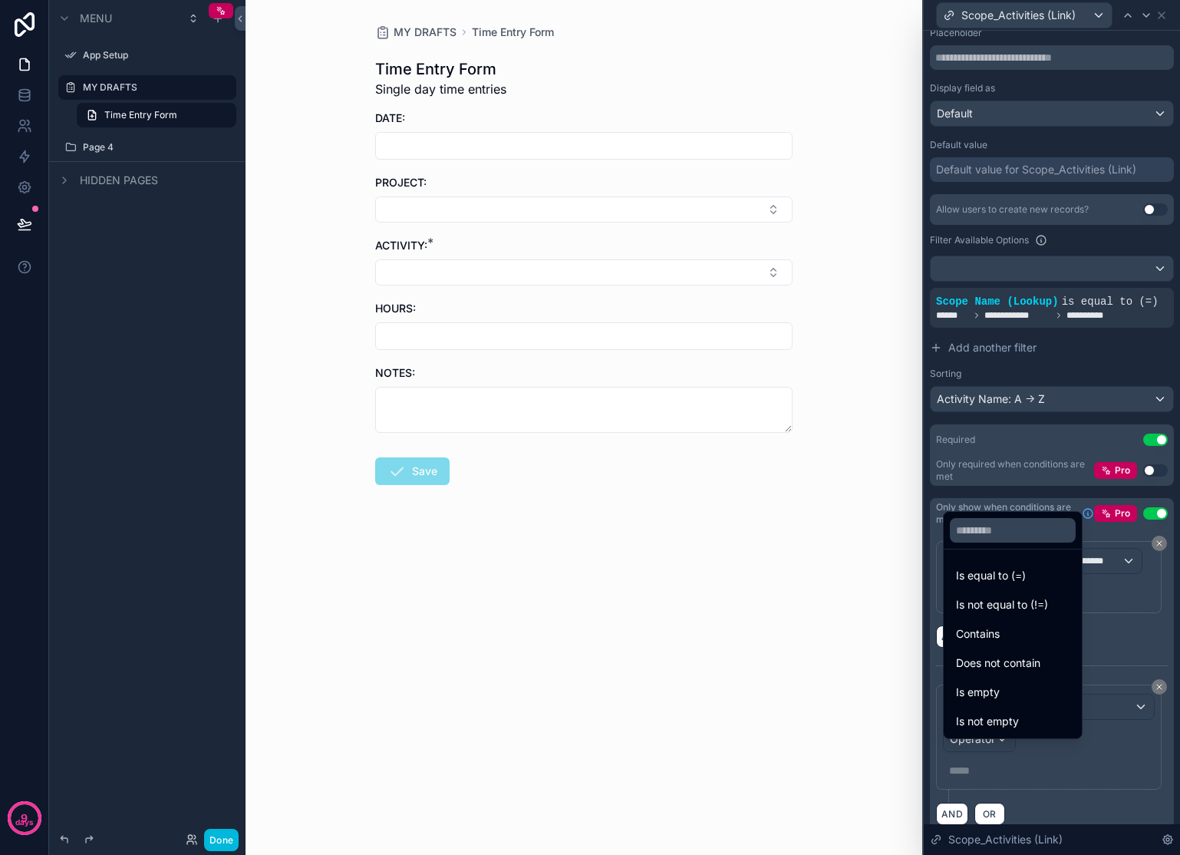
click at [1008, 581] on span "Is equal to (=)" at bounding box center [991, 575] width 70 height 18
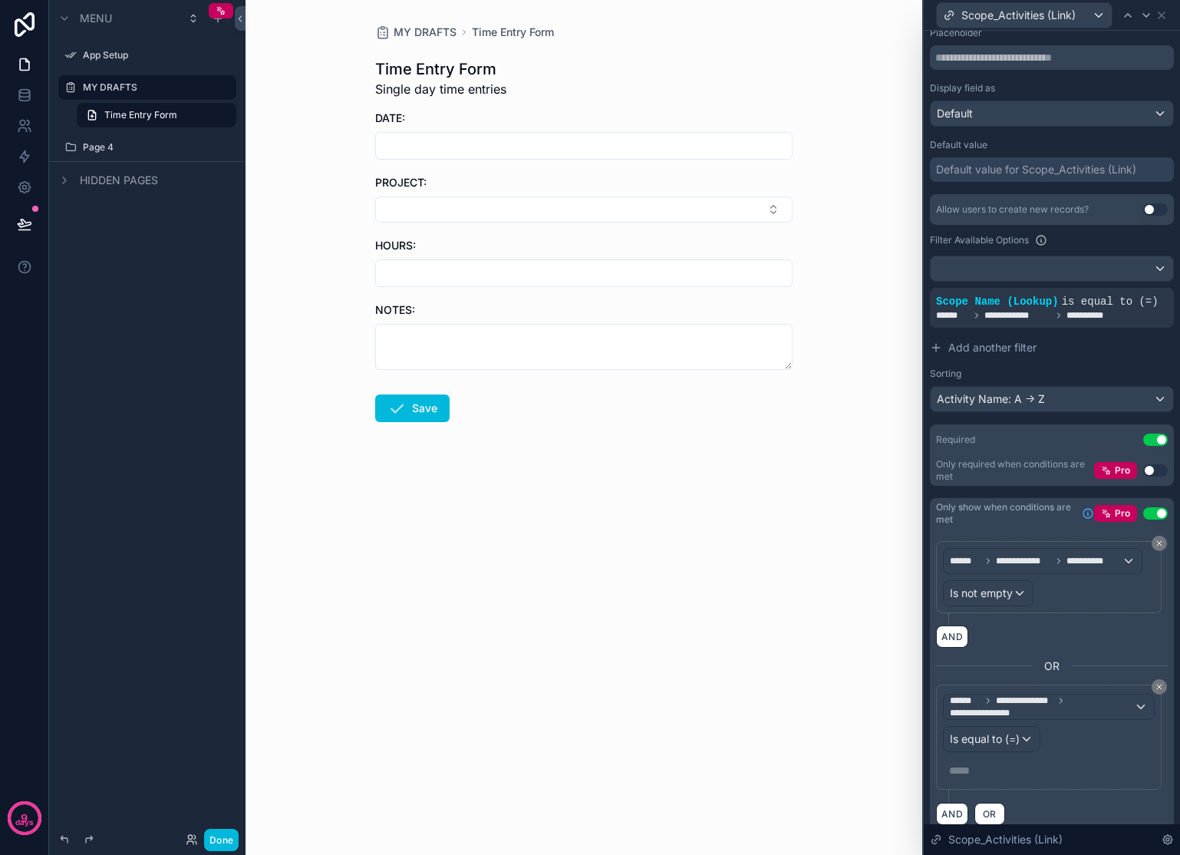
click at [998, 778] on p "***** ﻿" at bounding box center [1050, 770] width 203 height 15
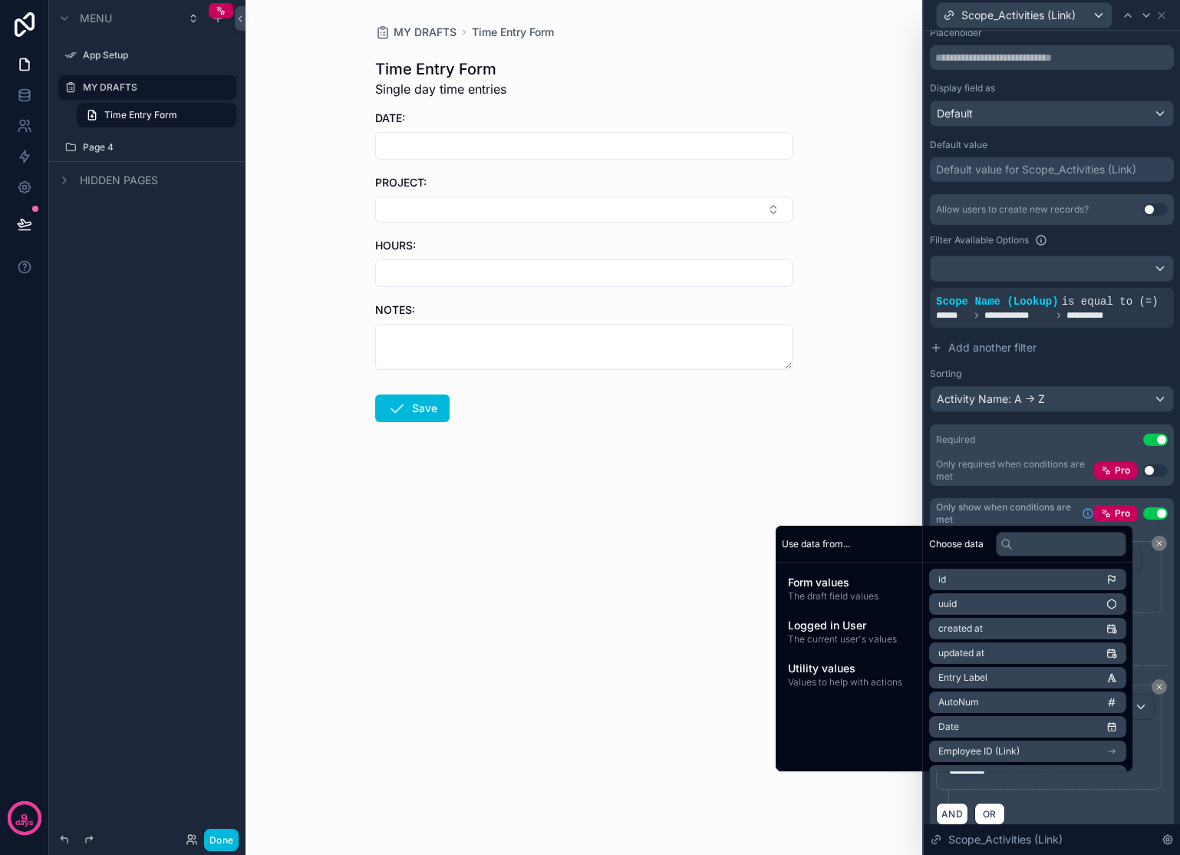
click at [640, 498] on form "DATE: PROJECT: HOURS: NOTES: Save" at bounding box center [583, 315] width 417 height 410
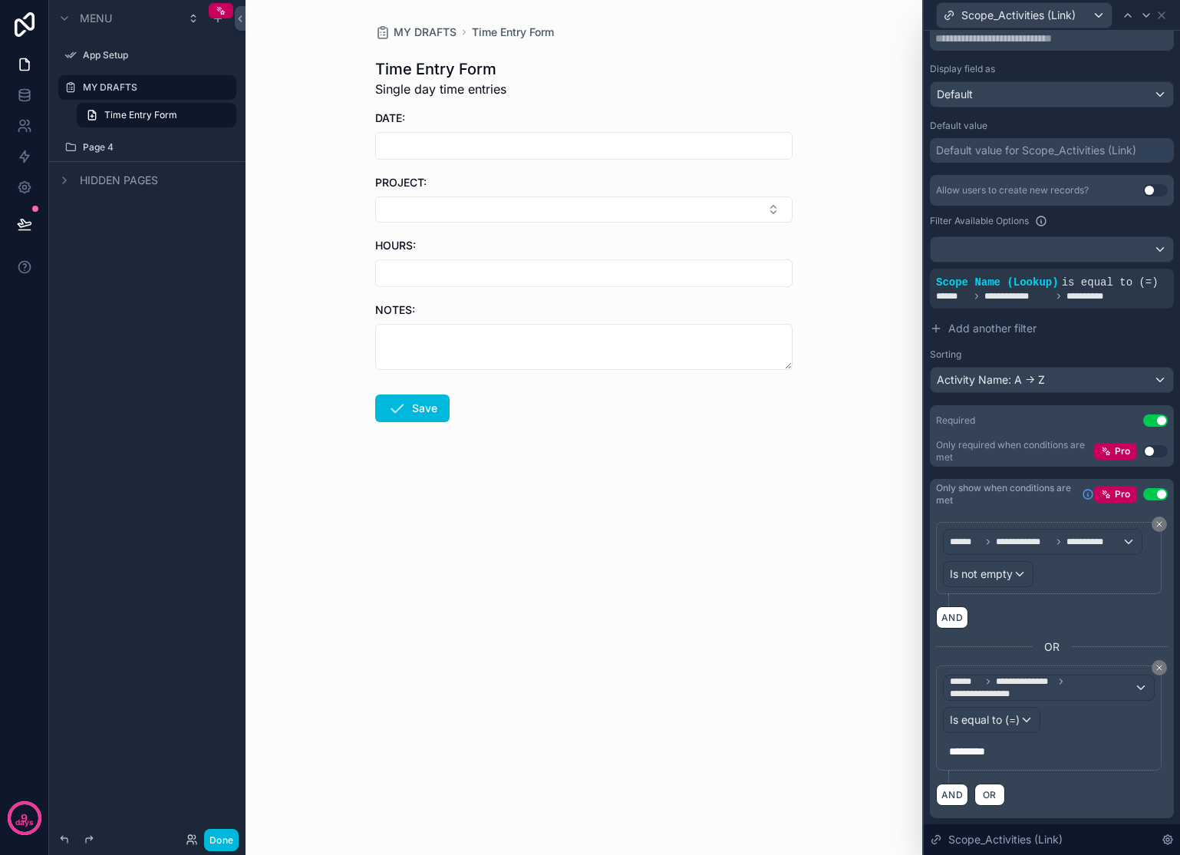
scroll to position [234, 0]
click at [756, 212] on button "Select Button" at bounding box center [583, 209] width 417 height 26
click at [557, 300] on div "Marketing" at bounding box center [583, 310] width 213 height 25
click at [637, 209] on button "Marketing" at bounding box center [583, 210] width 417 height 29
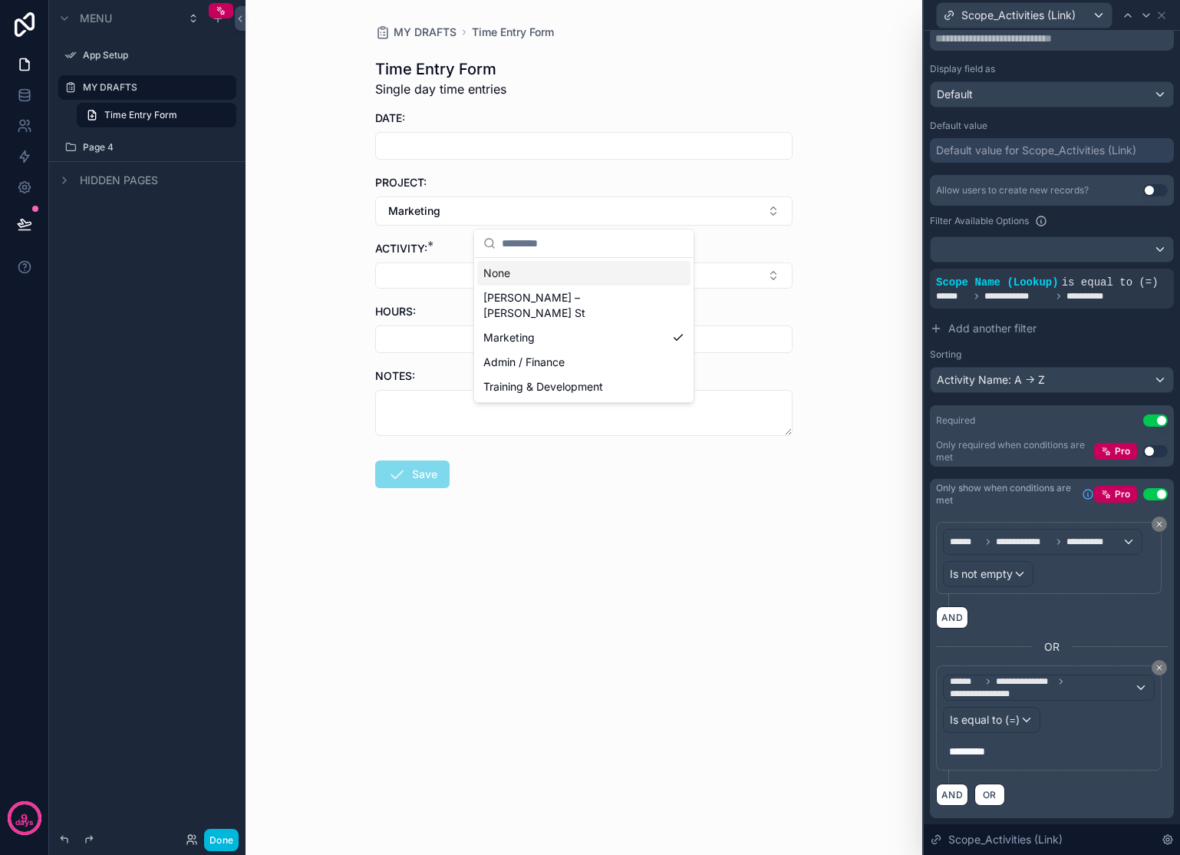
click at [744, 276] on button "Select Button" at bounding box center [583, 275] width 417 height 26
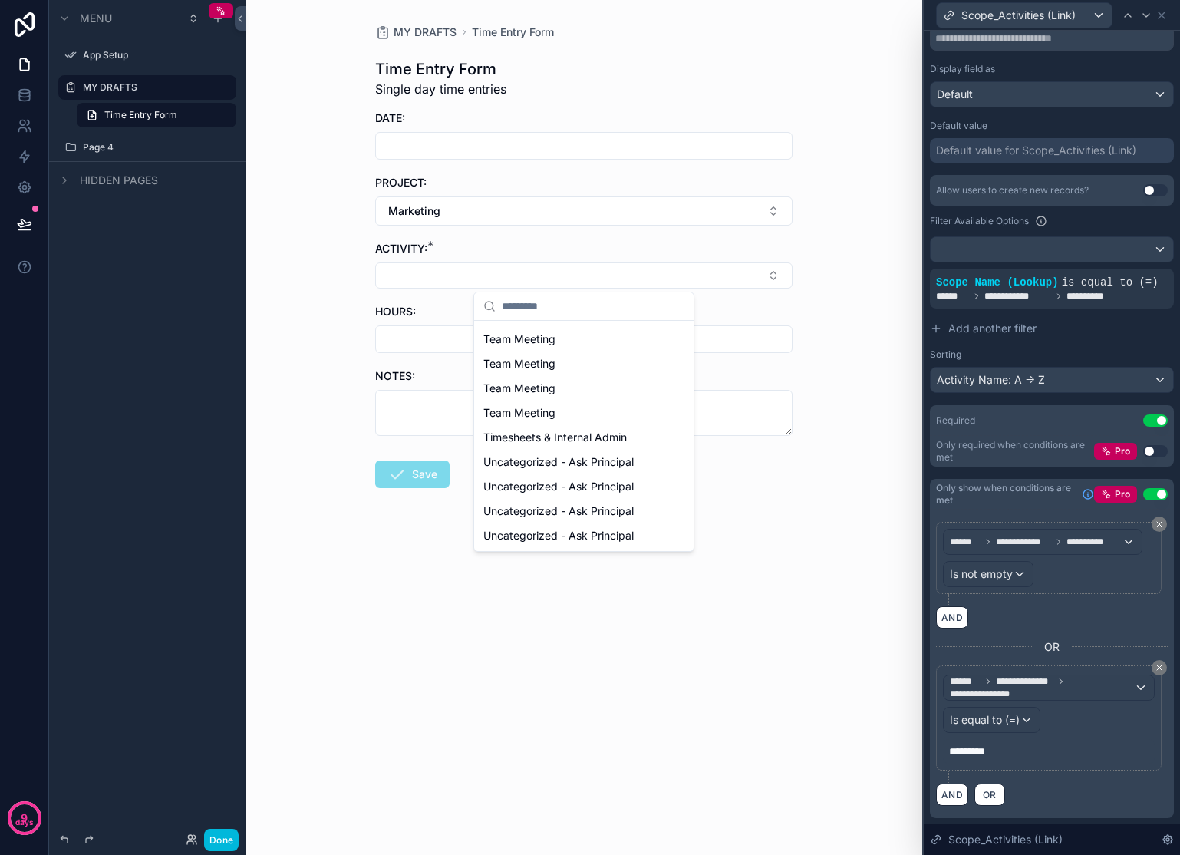
scroll to position [0, 0]
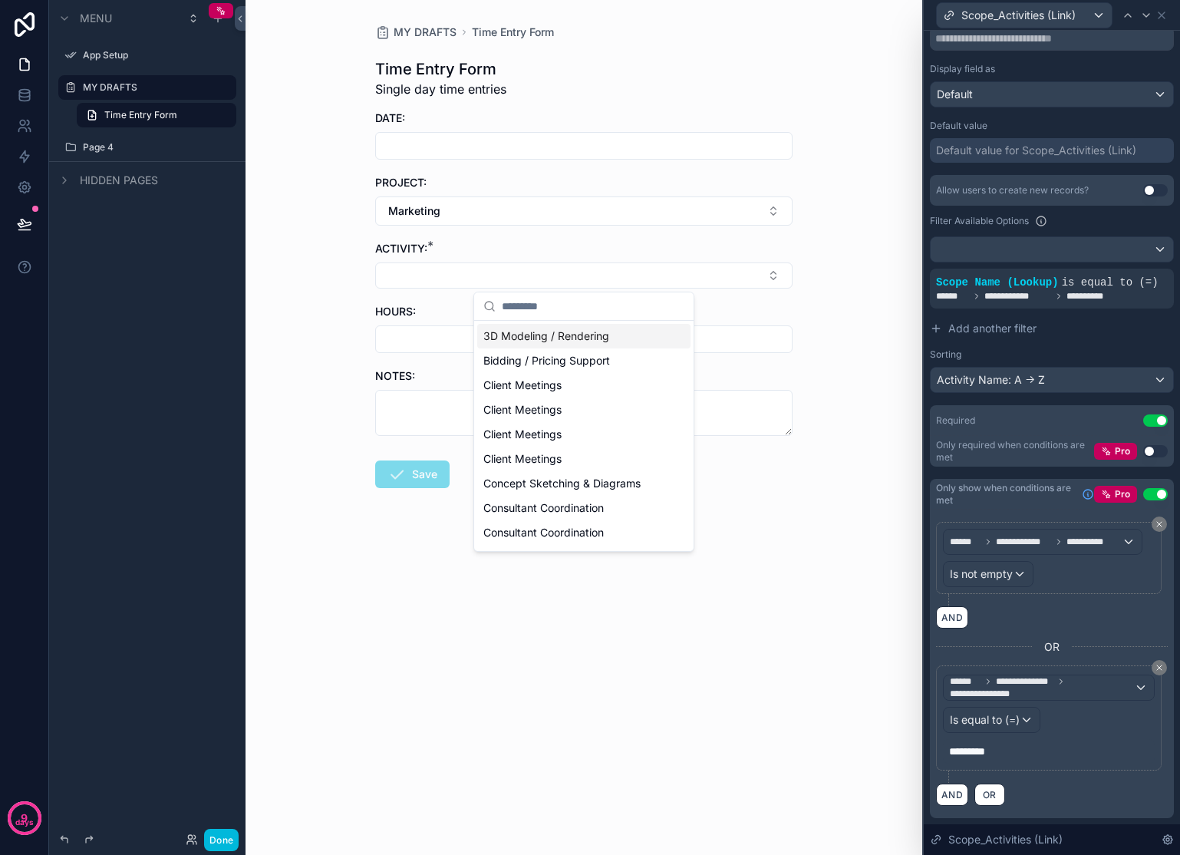
click at [767, 210] on button "Marketing" at bounding box center [583, 210] width 417 height 29
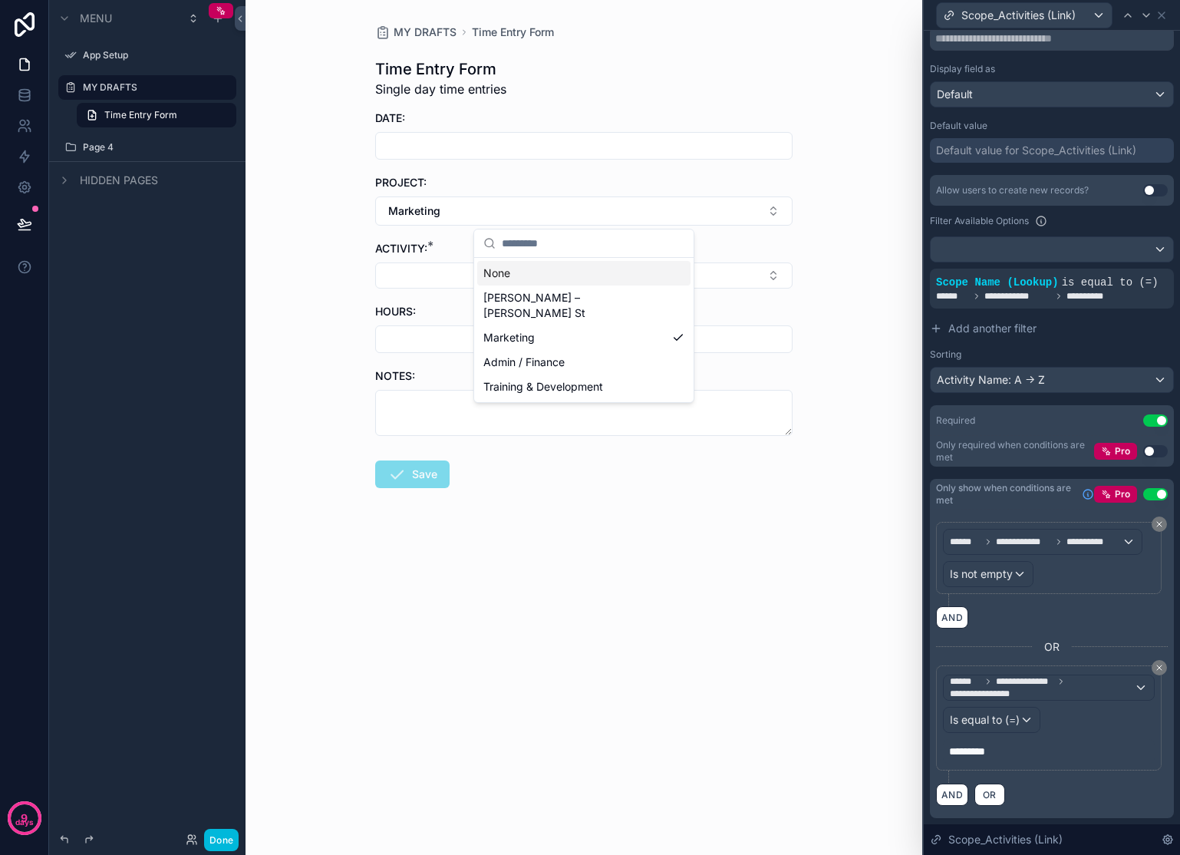
click at [498, 269] on div "None" at bounding box center [583, 273] width 213 height 25
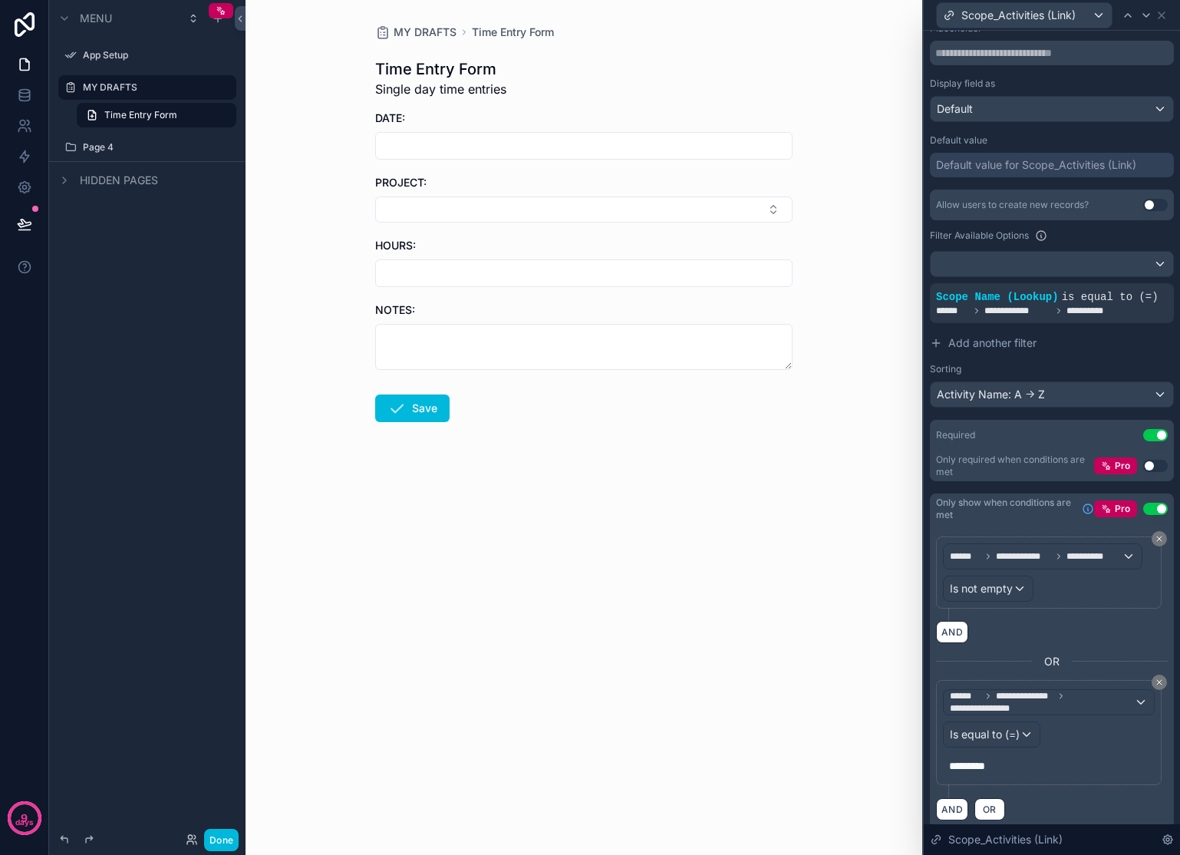
scroll to position [195, 0]
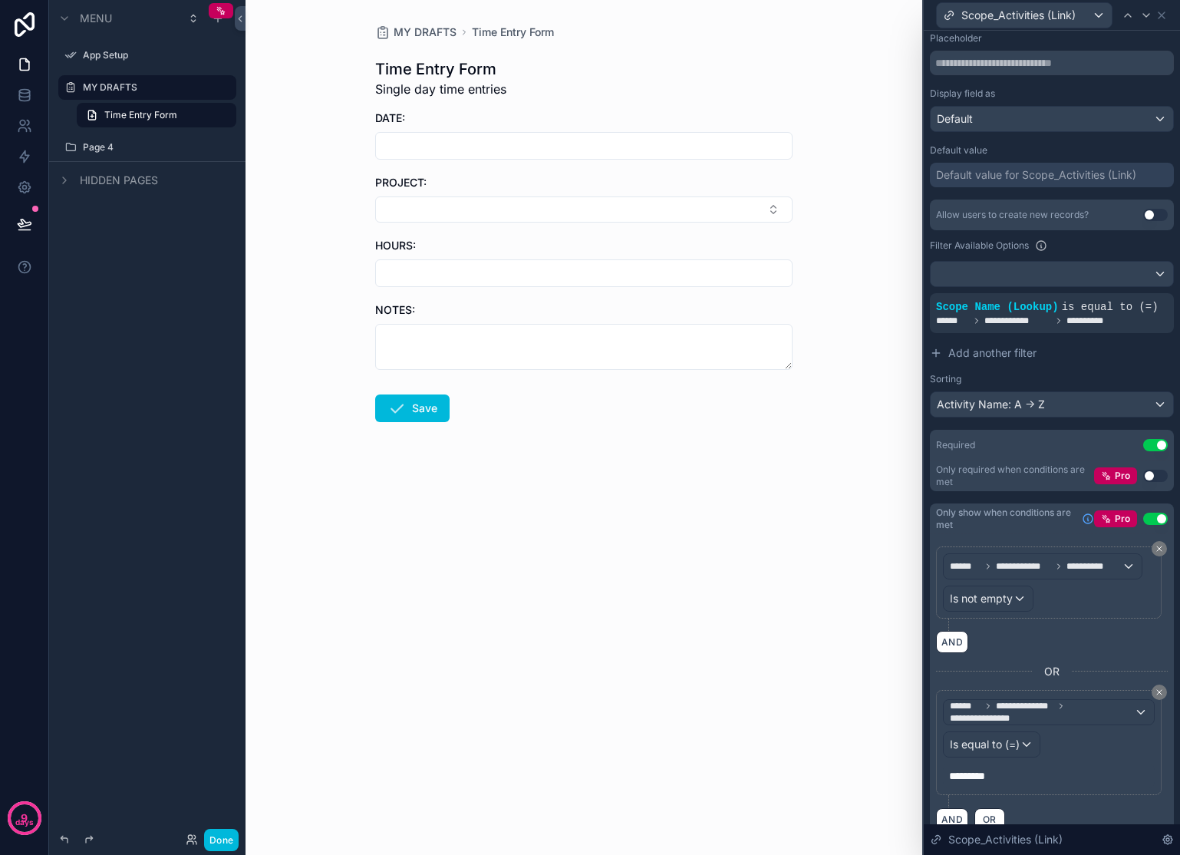
click at [1003, 361] on span "Add another filter" at bounding box center [992, 352] width 88 height 15
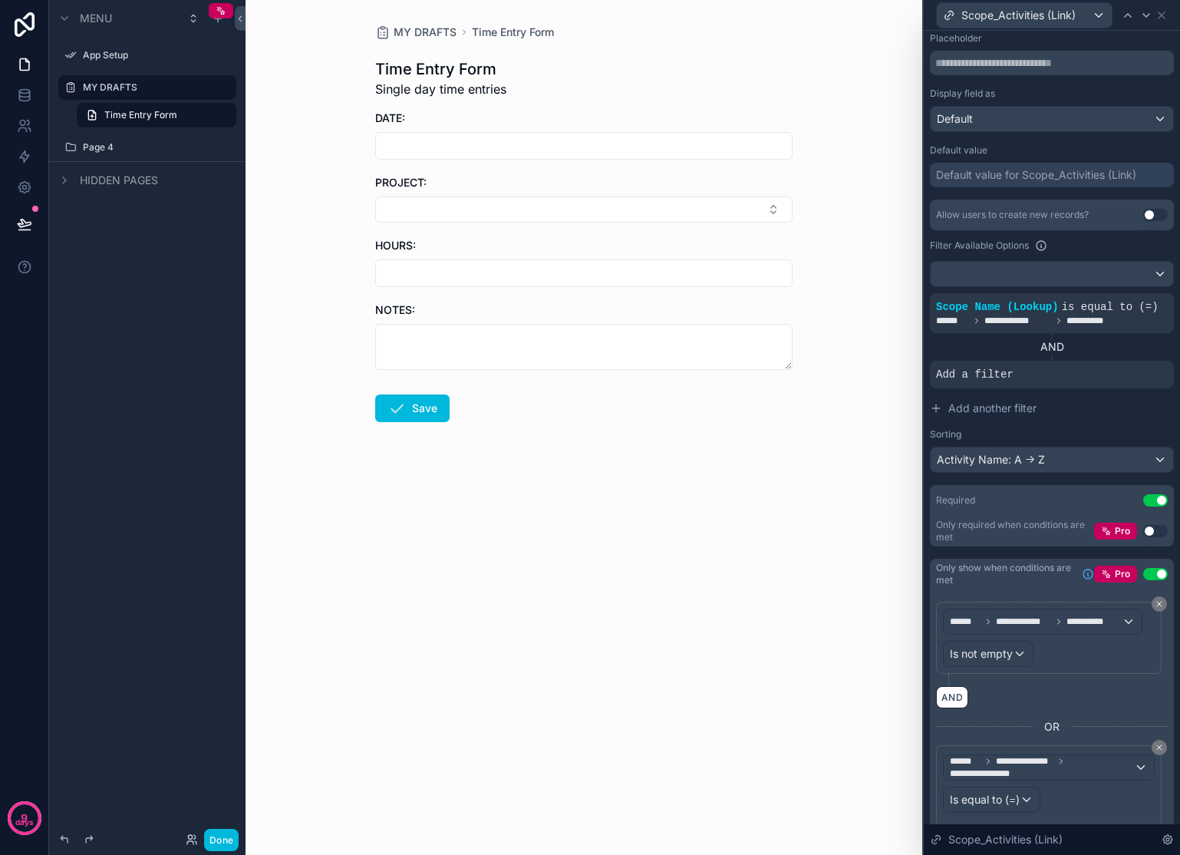
click at [1053, 354] on div "AND" at bounding box center [1052, 346] width 244 height 15
drag, startPoint x: 1146, startPoint y: 381, endPoint x: 1047, endPoint y: 365, distance: 100.3
click at [1044, 371] on div "**********" at bounding box center [1052, 340] width 244 height 95
click at [1047, 354] on div "AND" at bounding box center [1052, 346] width 244 height 15
click at [1150, 276] on div at bounding box center [1052, 274] width 242 height 25
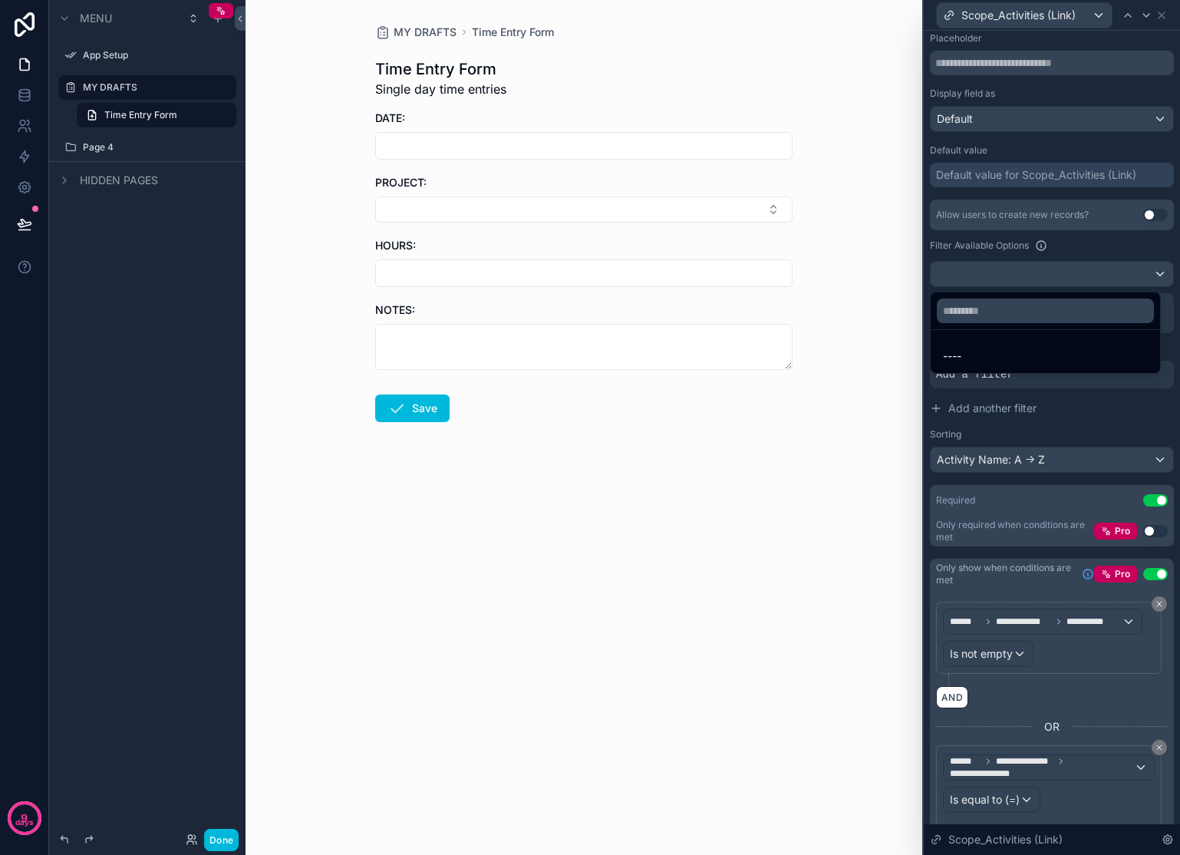
click at [1105, 417] on div at bounding box center [1052, 427] width 256 height 855
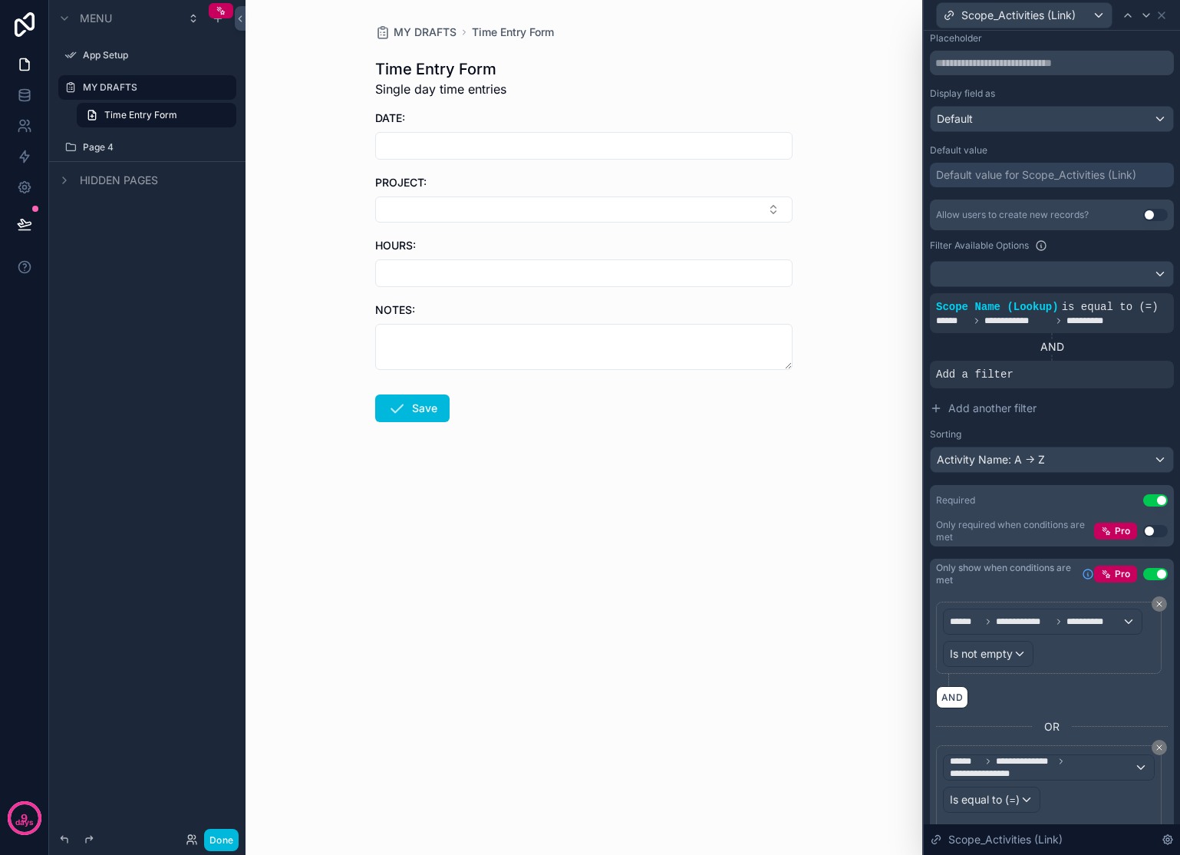
click at [0, 0] on icon at bounding box center [0, 0] width 0 height 0
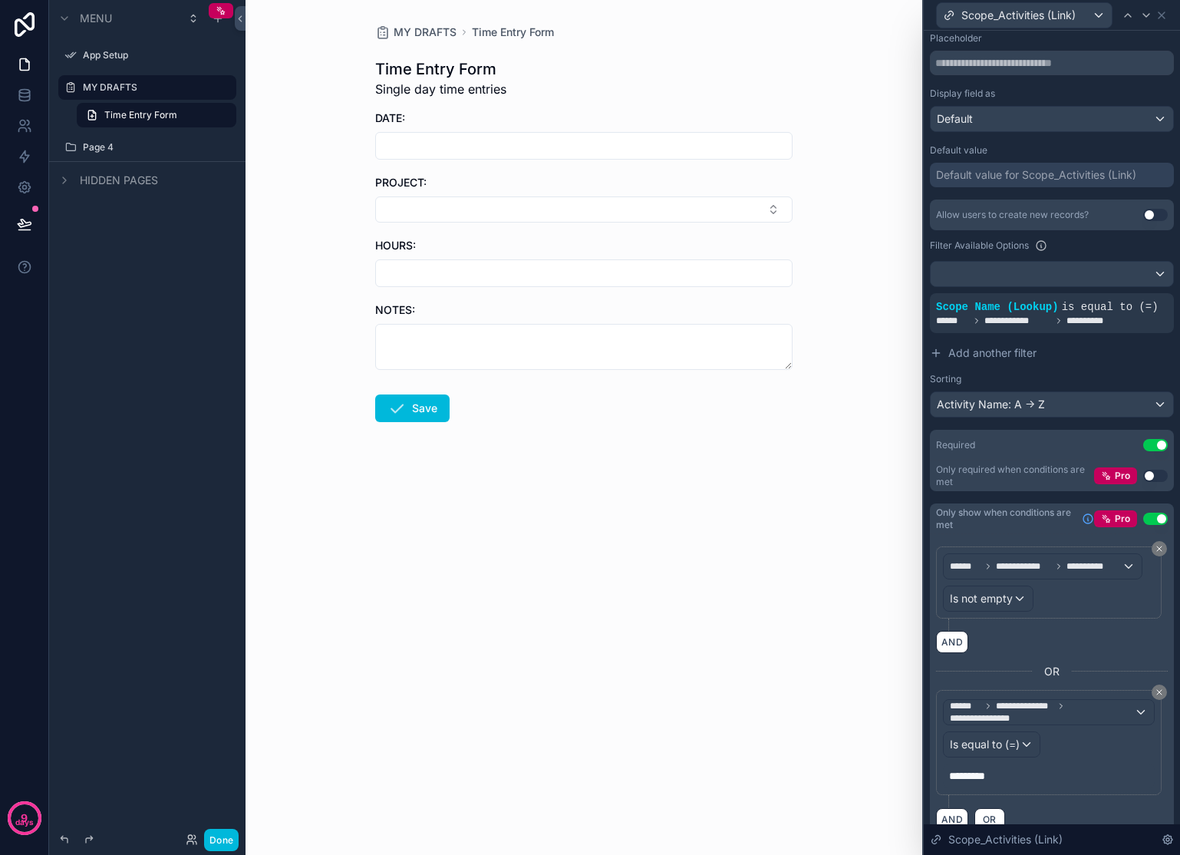
click at [1030, 361] on span "Add another filter" at bounding box center [992, 352] width 88 height 15
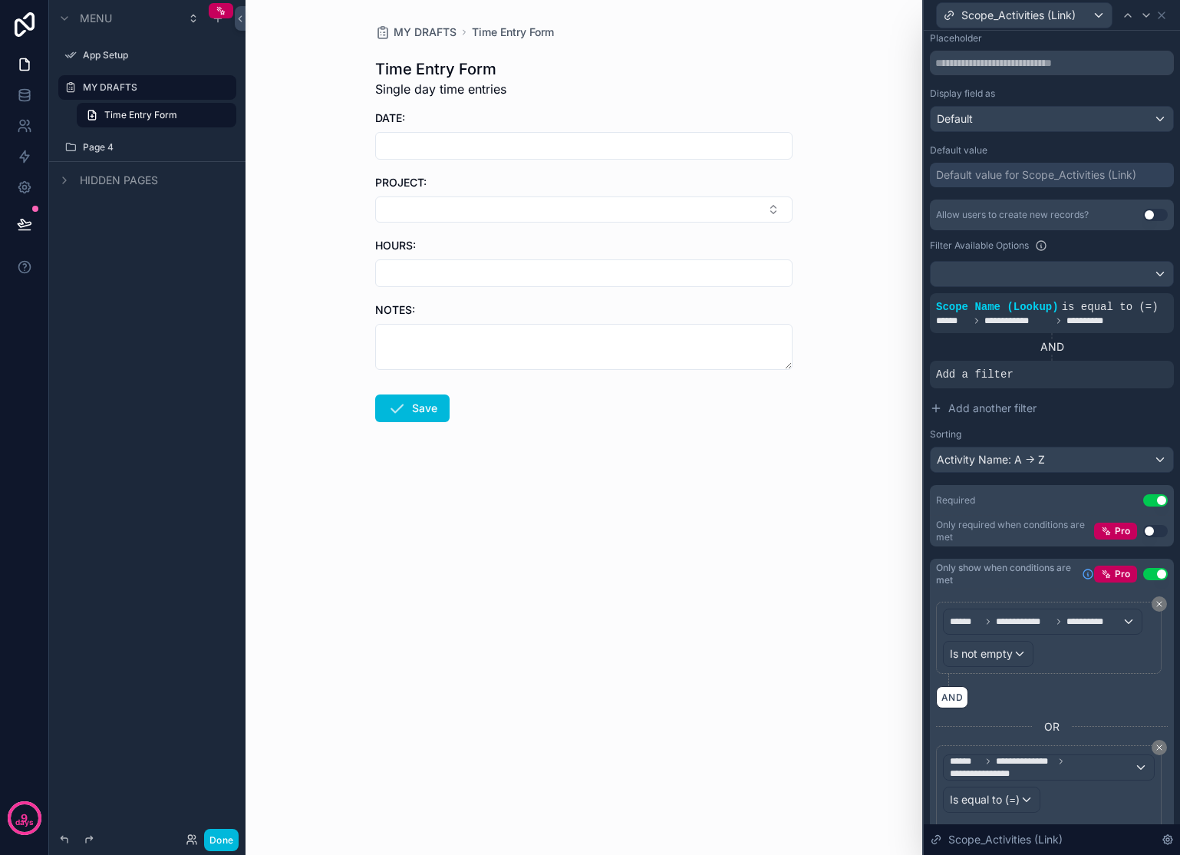
click at [1007, 382] on span "Add a filter" at bounding box center [974, 374] width 77 height 15
click at [996, 382] on span "Add a filter" at bounding box center [974, 374] width 77 height 15
click at [0, 0] on icon at bounding box center [0, 0] width 0 height 0
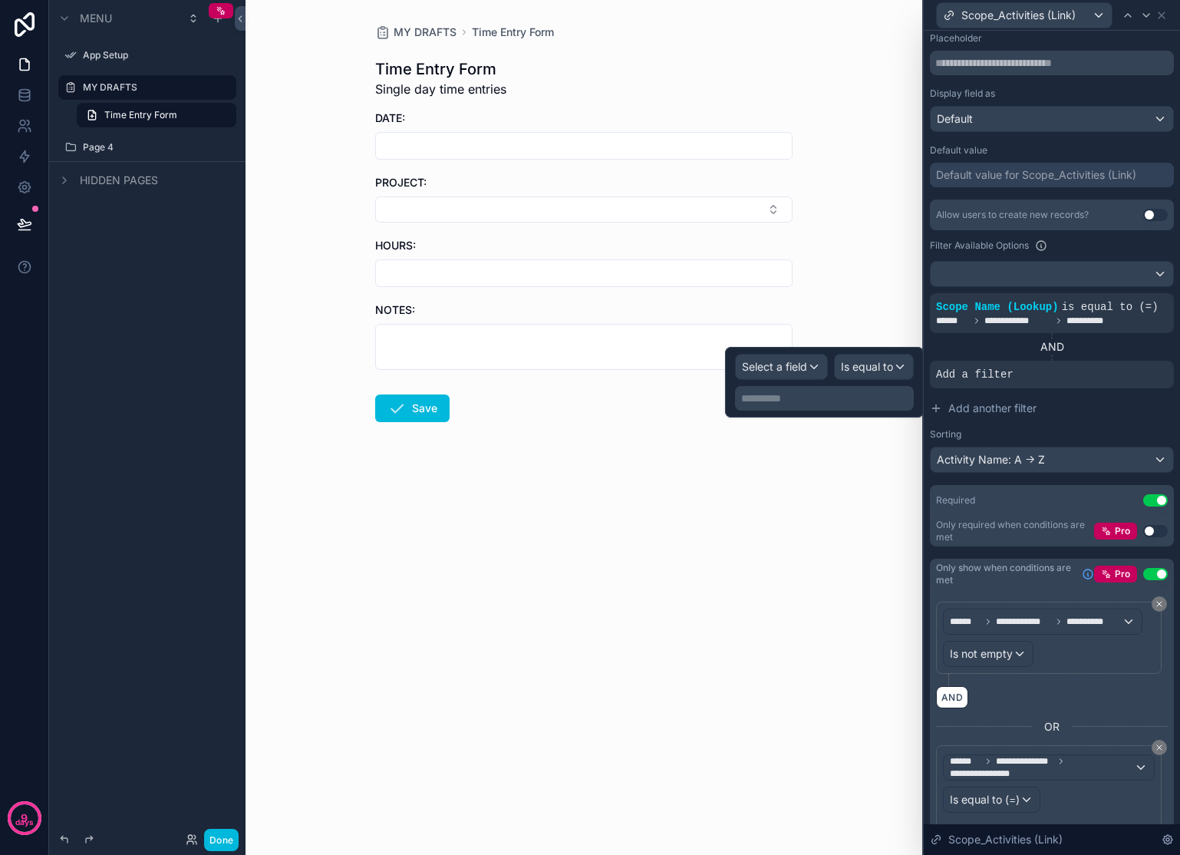
click at [1118, 422] on button "Add another filter" at bounding box center [1052, 408] width 244 height 28
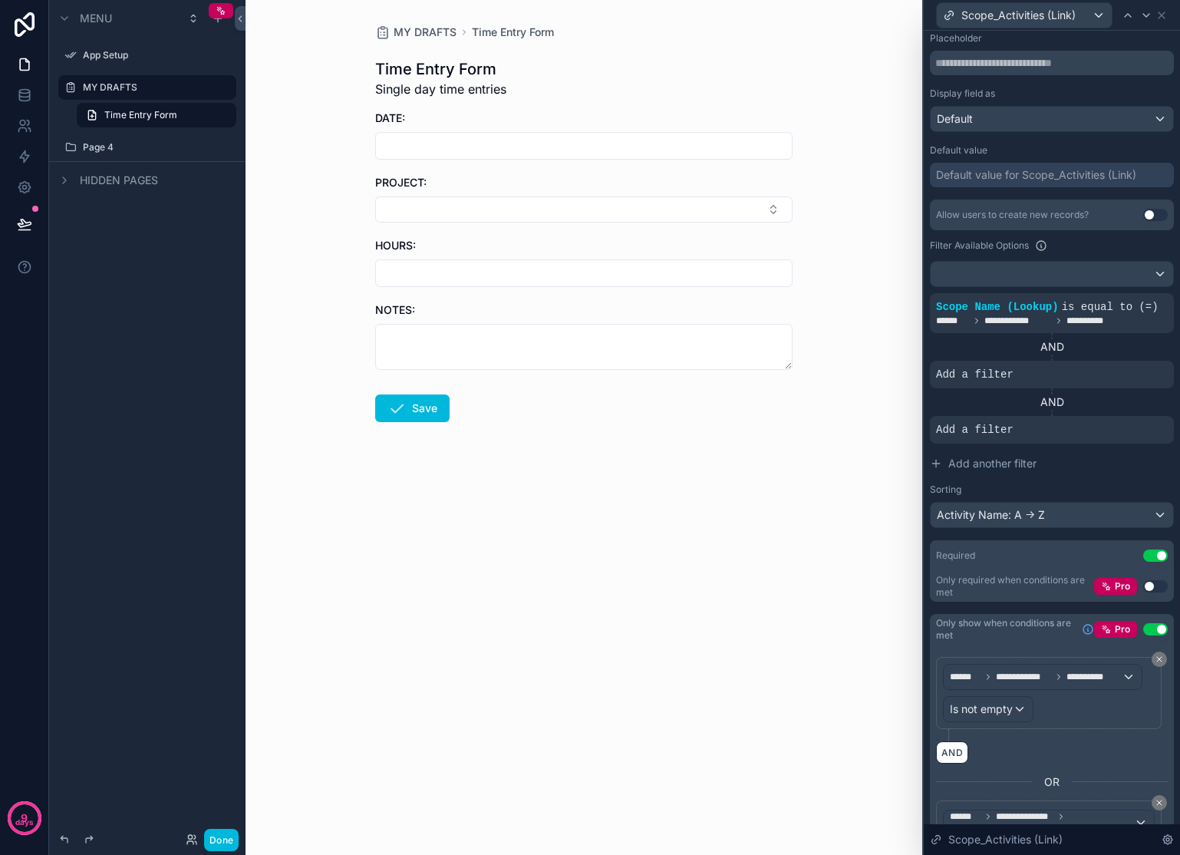
click at [0, 0] on icon at bounding box center [0, 0] width 0 height 0
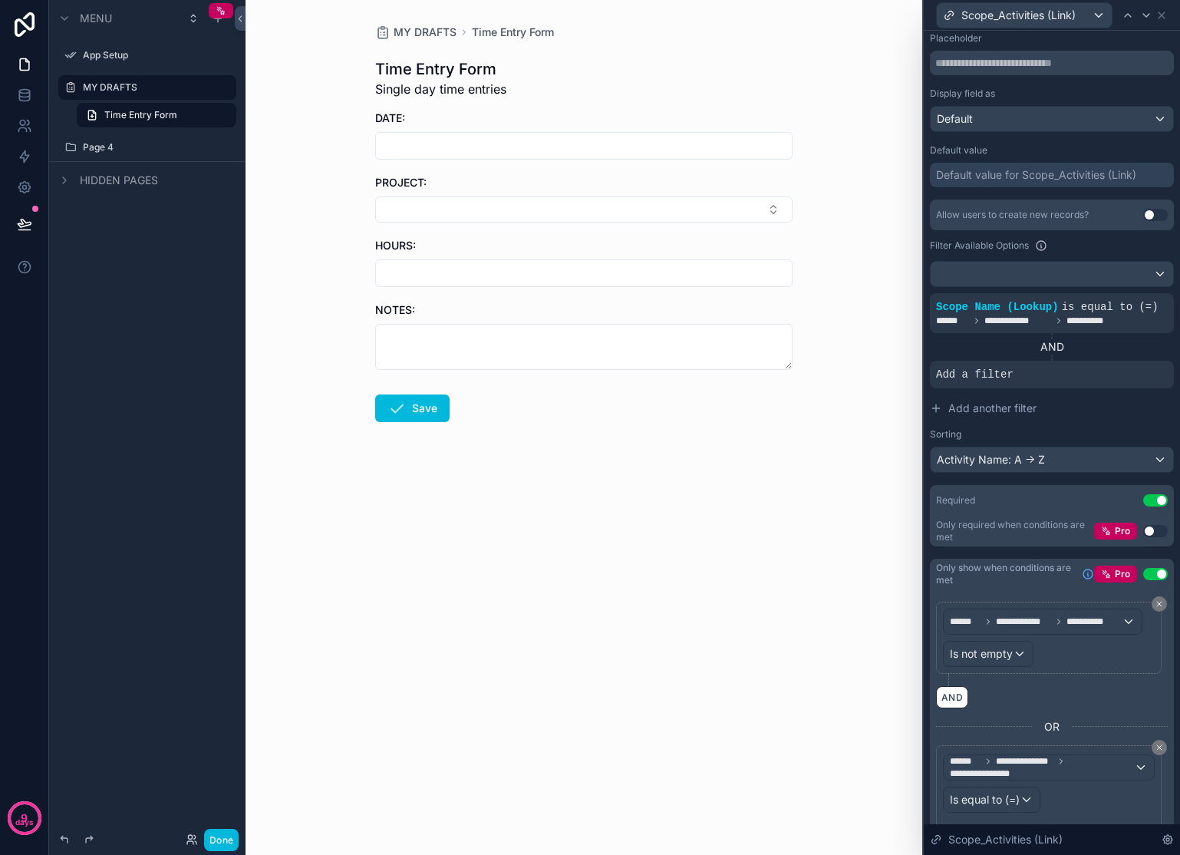
scroll to position [289, 0]
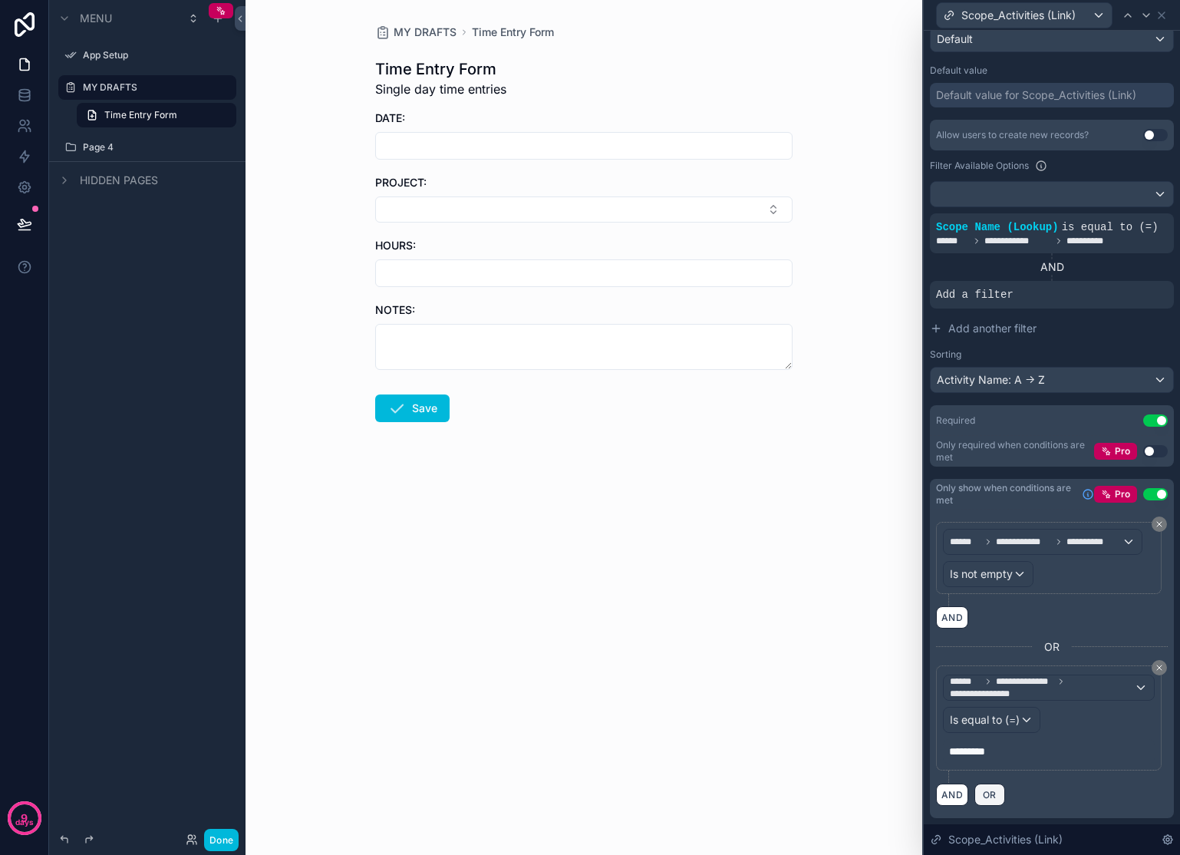
click at [989, 799] on span "OR" at bounding box center [990, 795] width 20 height 12
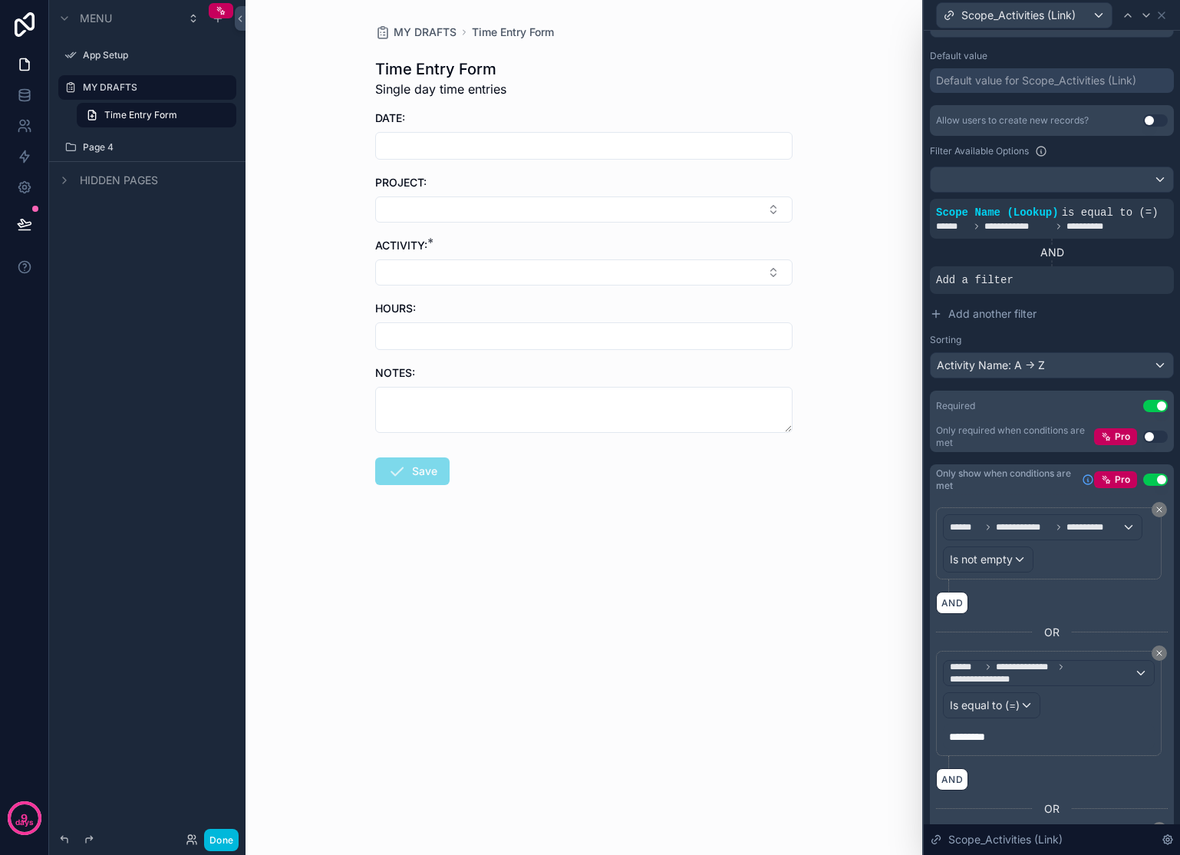
scroll to position [431, 0]
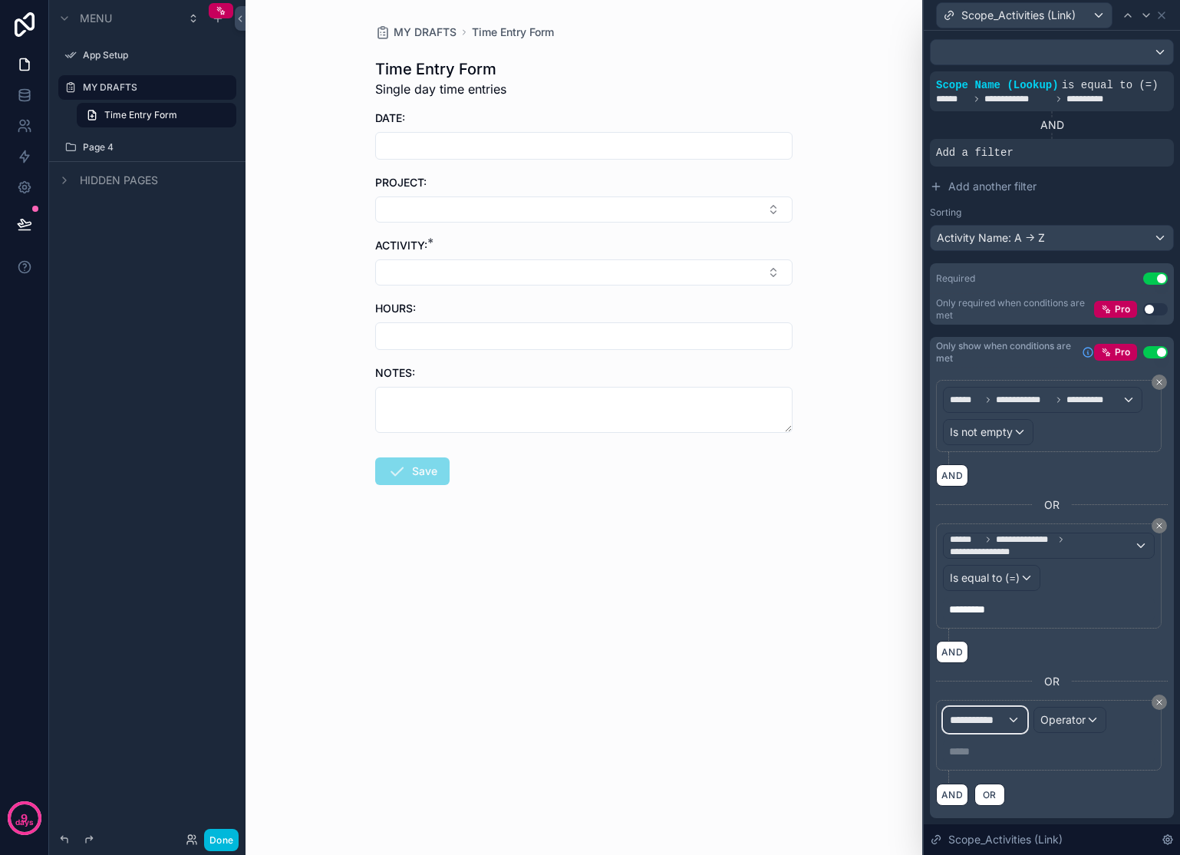
click at [994, 725] on span "**********" at bounding box center [978, 719] width 57 height 15
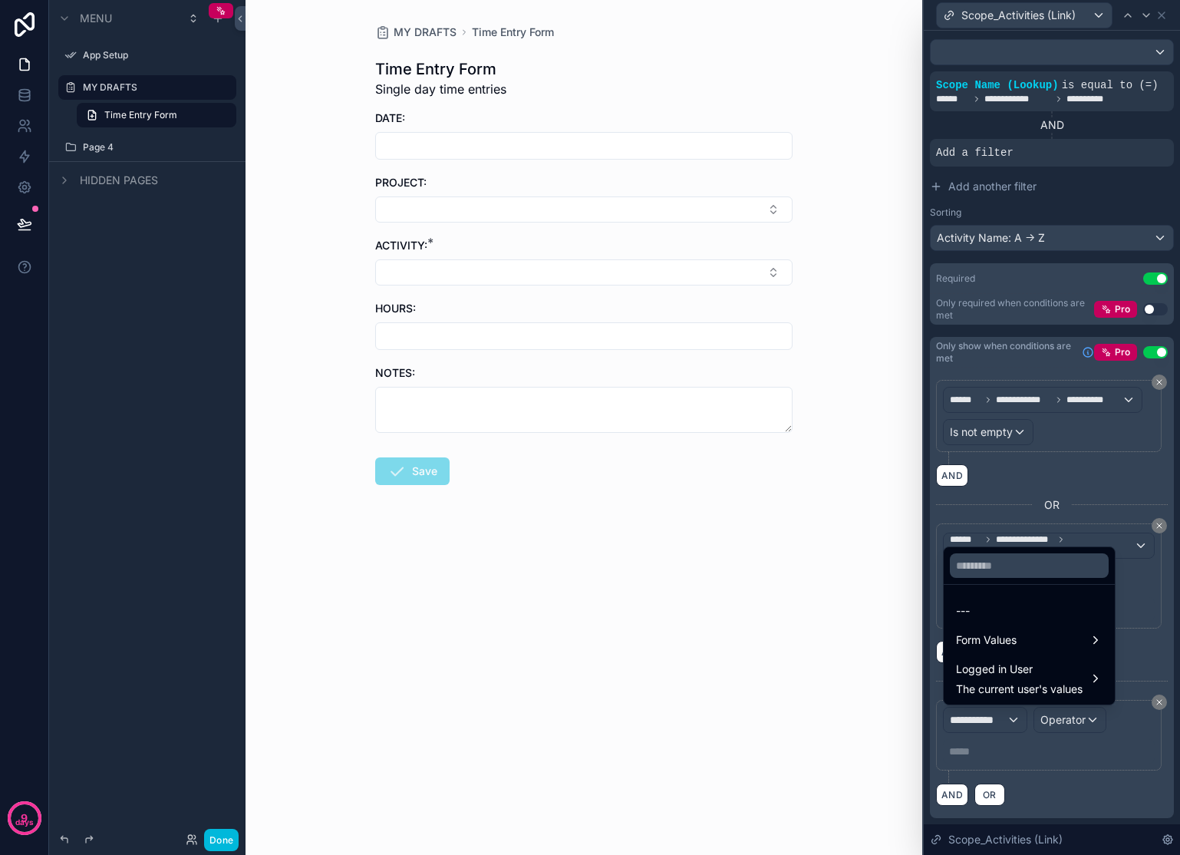
click at [1014, 644] on span "Form Values" at bounding box center [986, 640] width 61 height 18
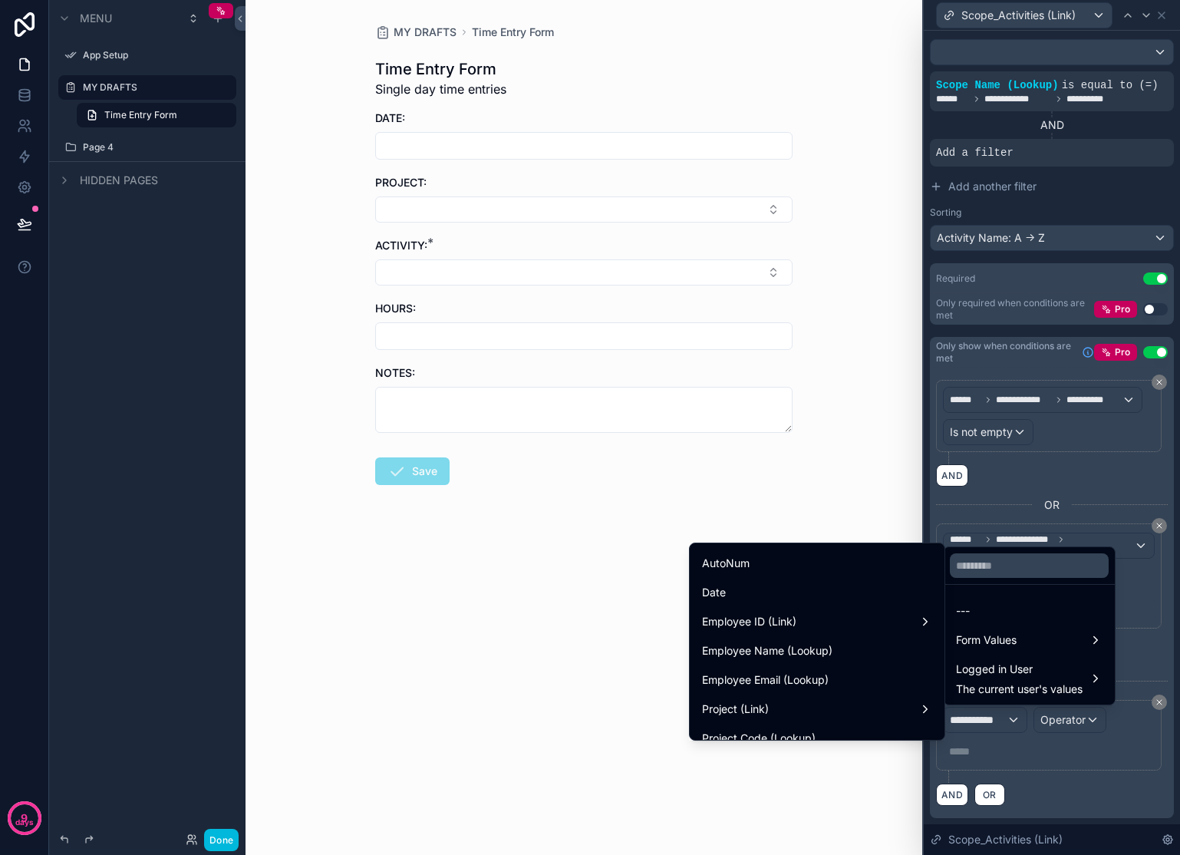
scroll to position [173, 0]
click at [823, 686] on div "Project (Link)" at bounding box center [817, 679] width 230 height 18
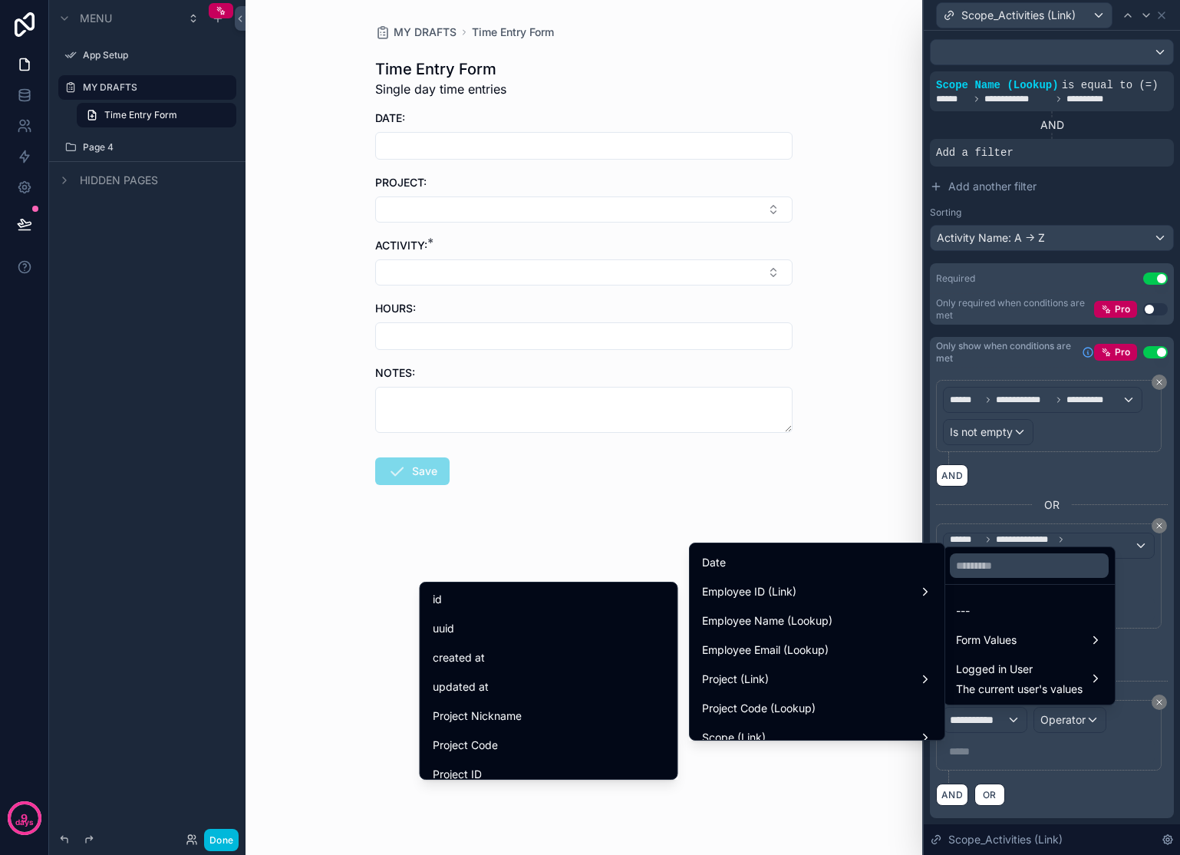
scroll to position [20, 0]
click at [483, 698] on span "Project Nickname" at bounding box center [477, 696] width 89 height 18
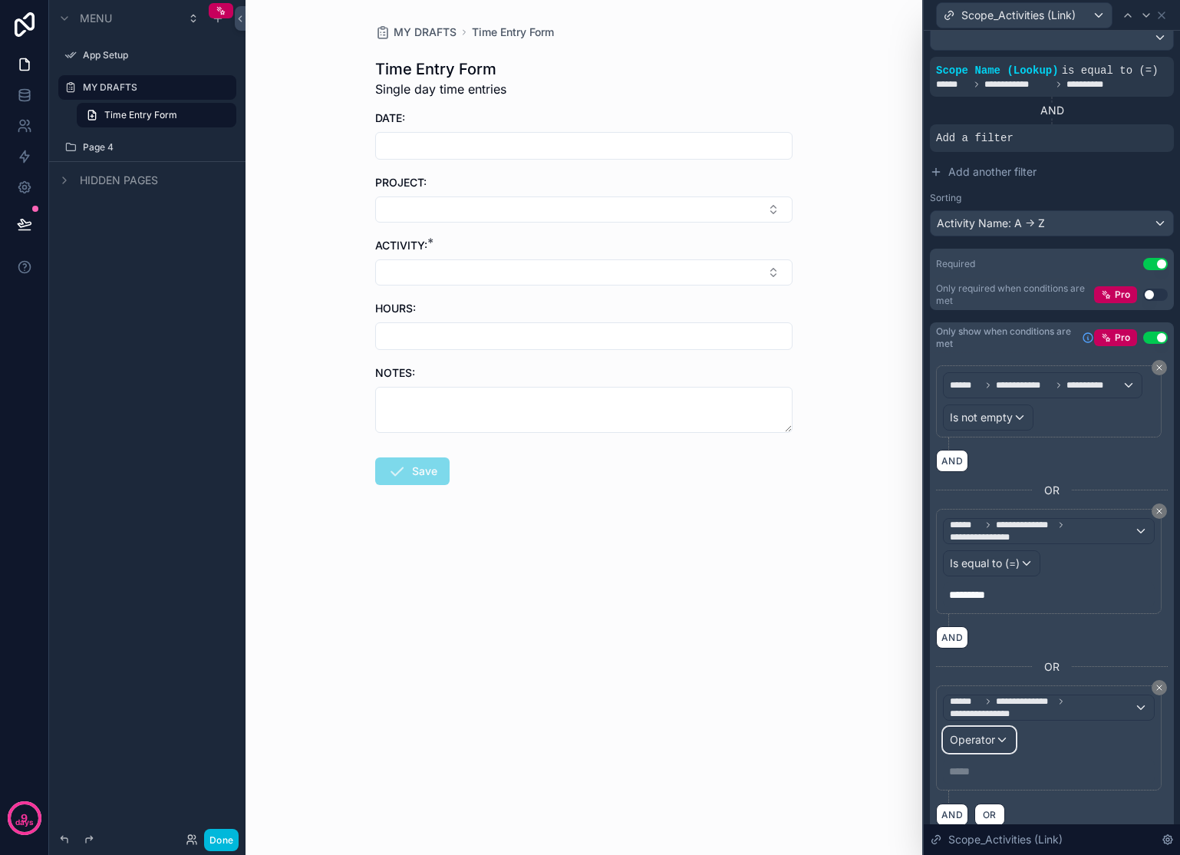
click at [978, 746] on span "Operator" at bounding box center [972, 739] width 45 height 13
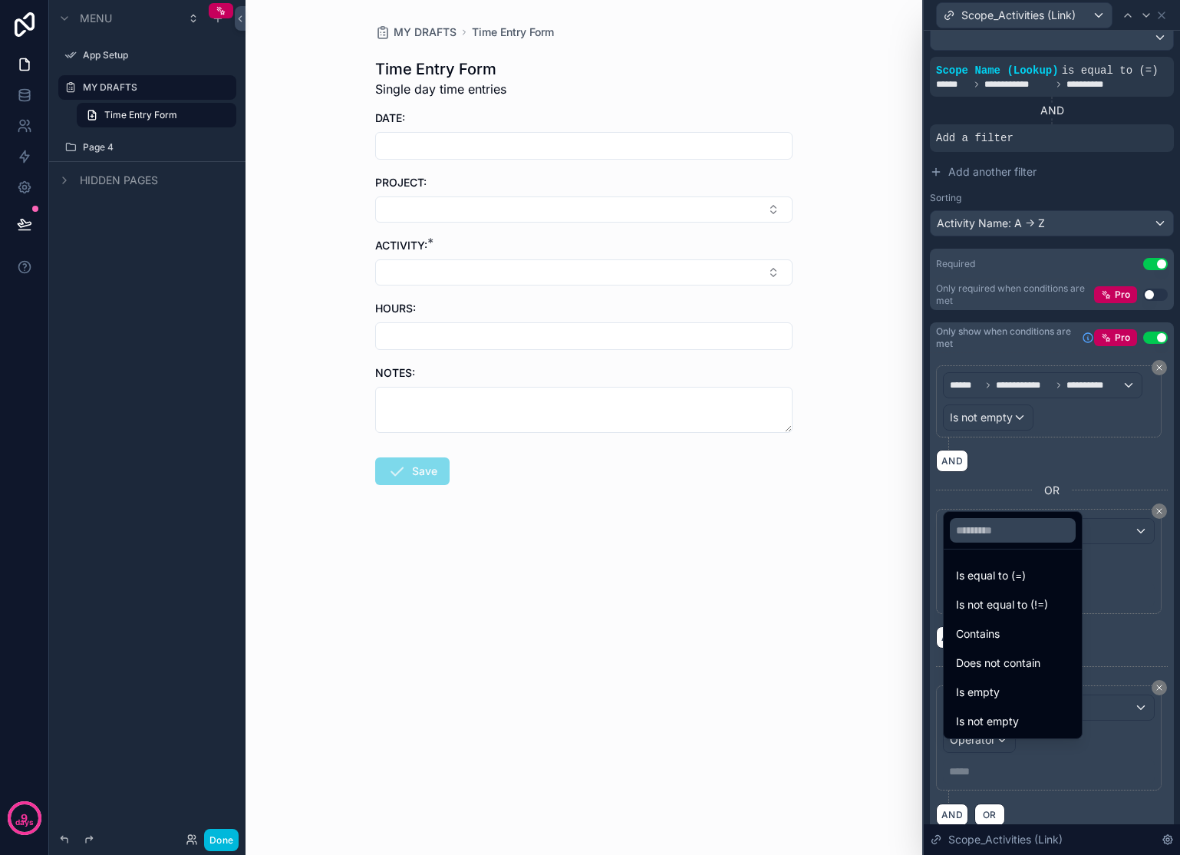
click at [1012, 585] on div "Is equal to (=)" at bounding box center [1013, 576] width 132 height 28
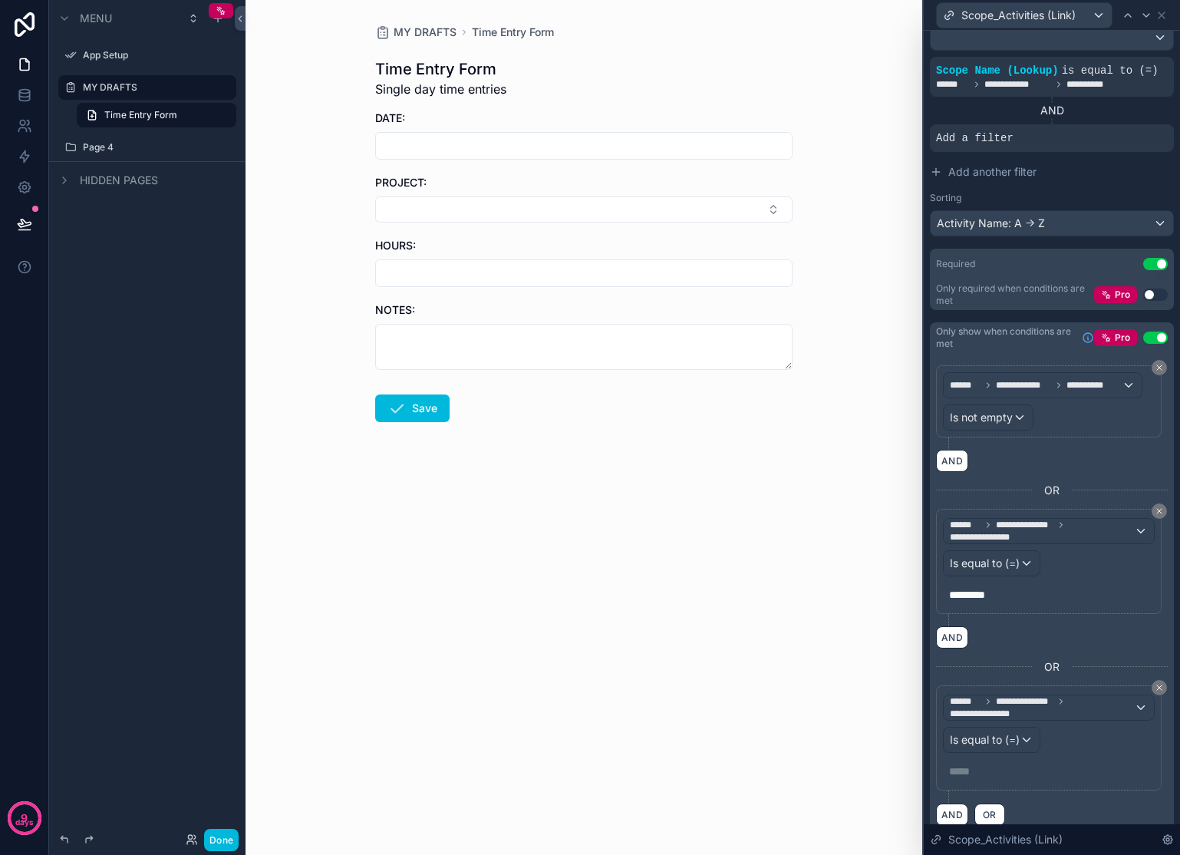
click at [973, 779] on p "***** ﻿" at bounding box center [1050, 770] width 203 height 15
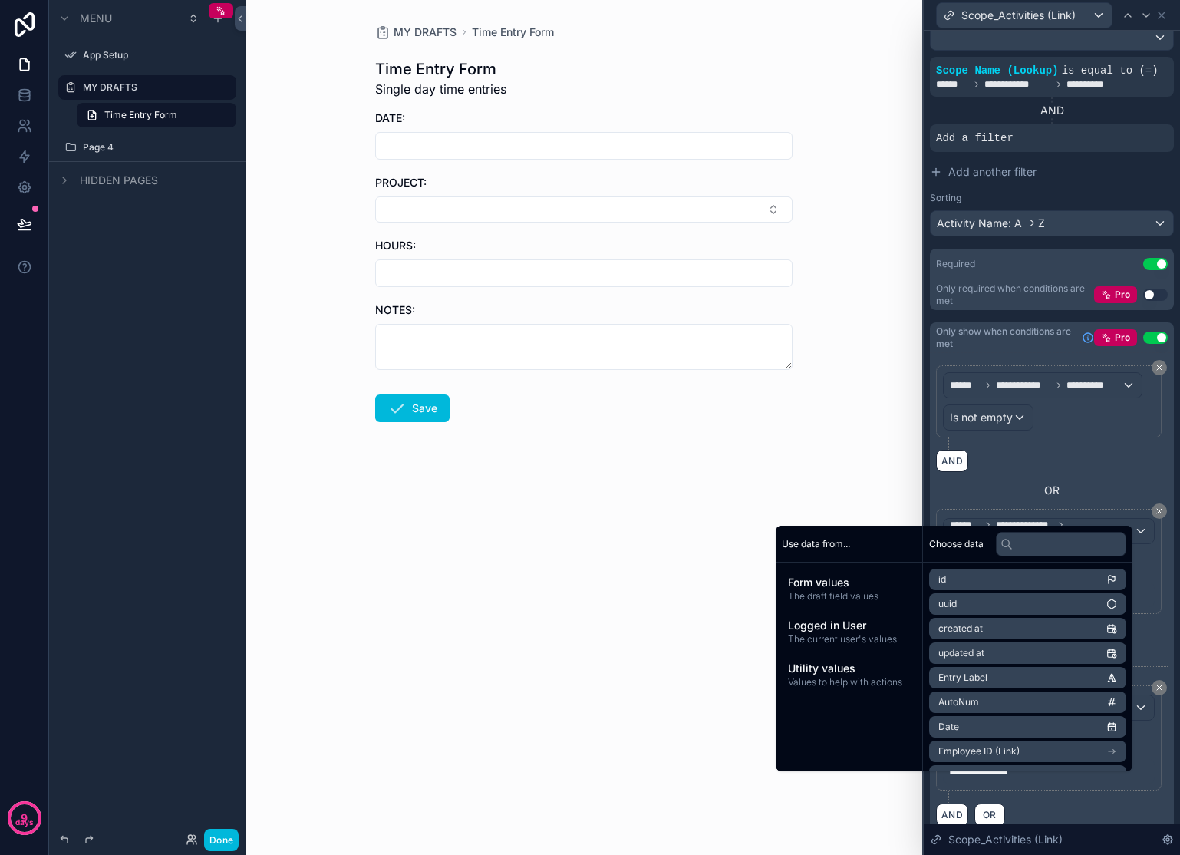
scroll to position [465, 0]
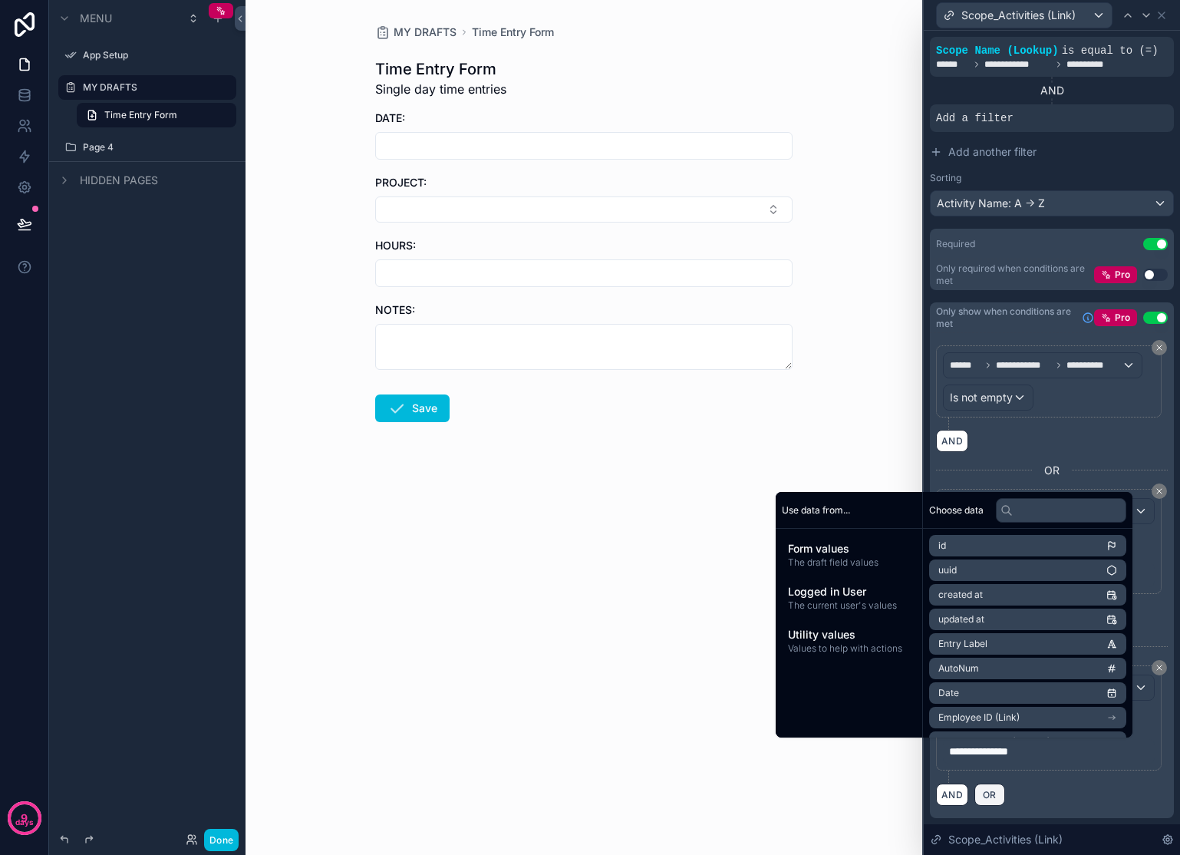
click at [1002, 798] on button "OR" at bounding box center [989, 794] width 31 height 22
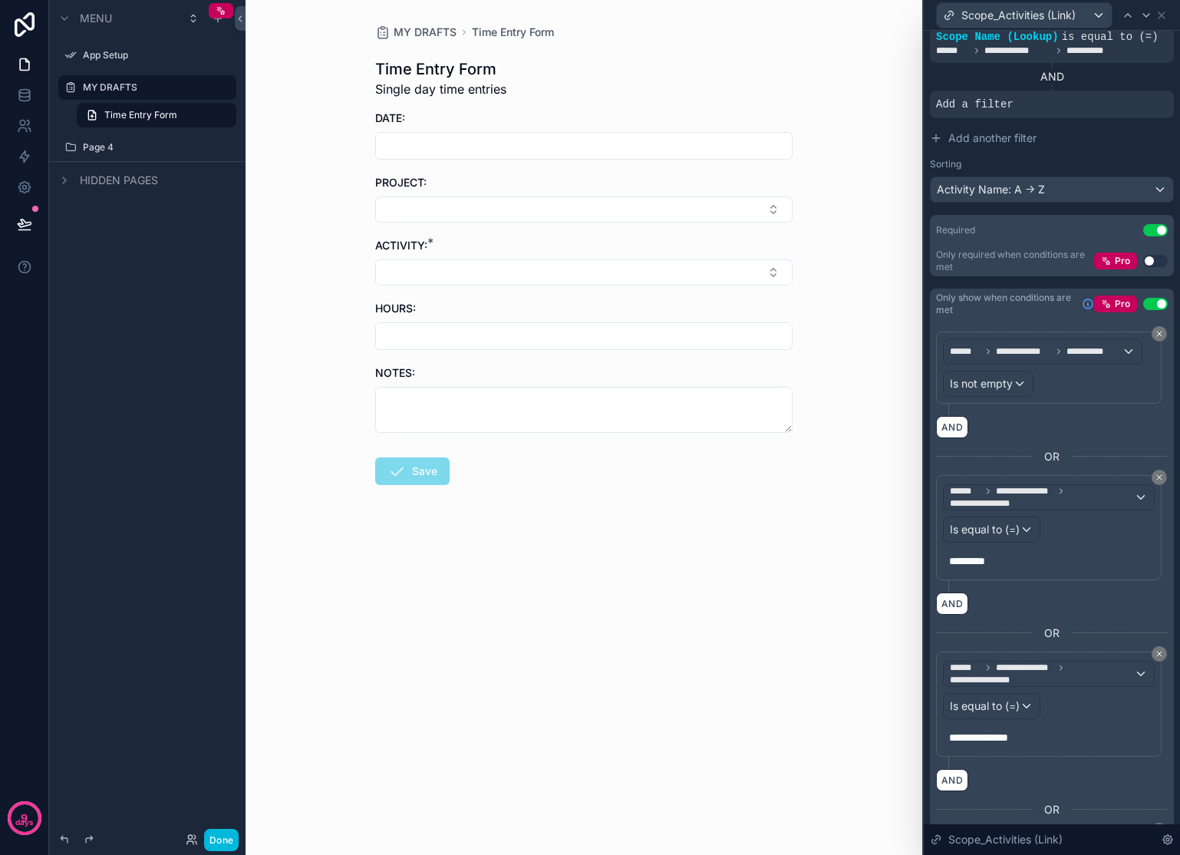
scroll to position [607, 0]
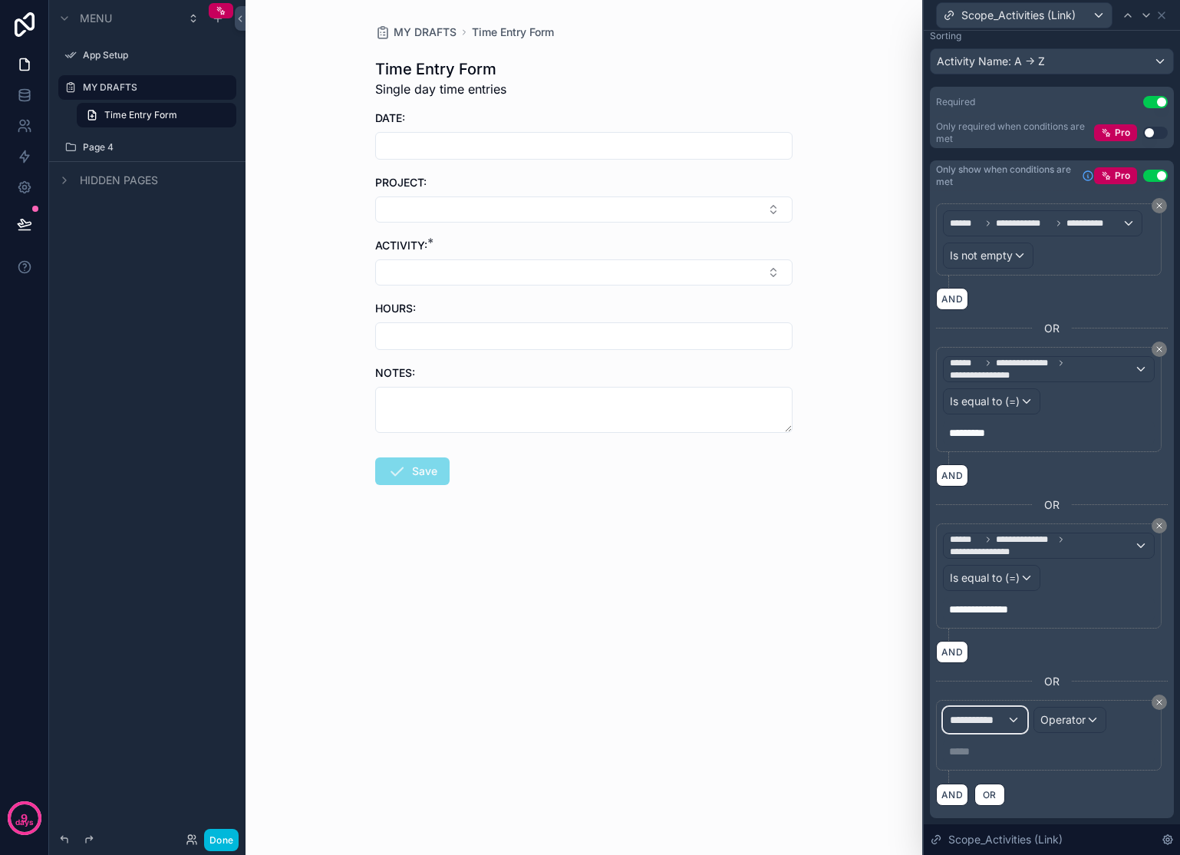
click at [1012, 712] on div "**********" at bounding box center [985, 719] width 83 height 25
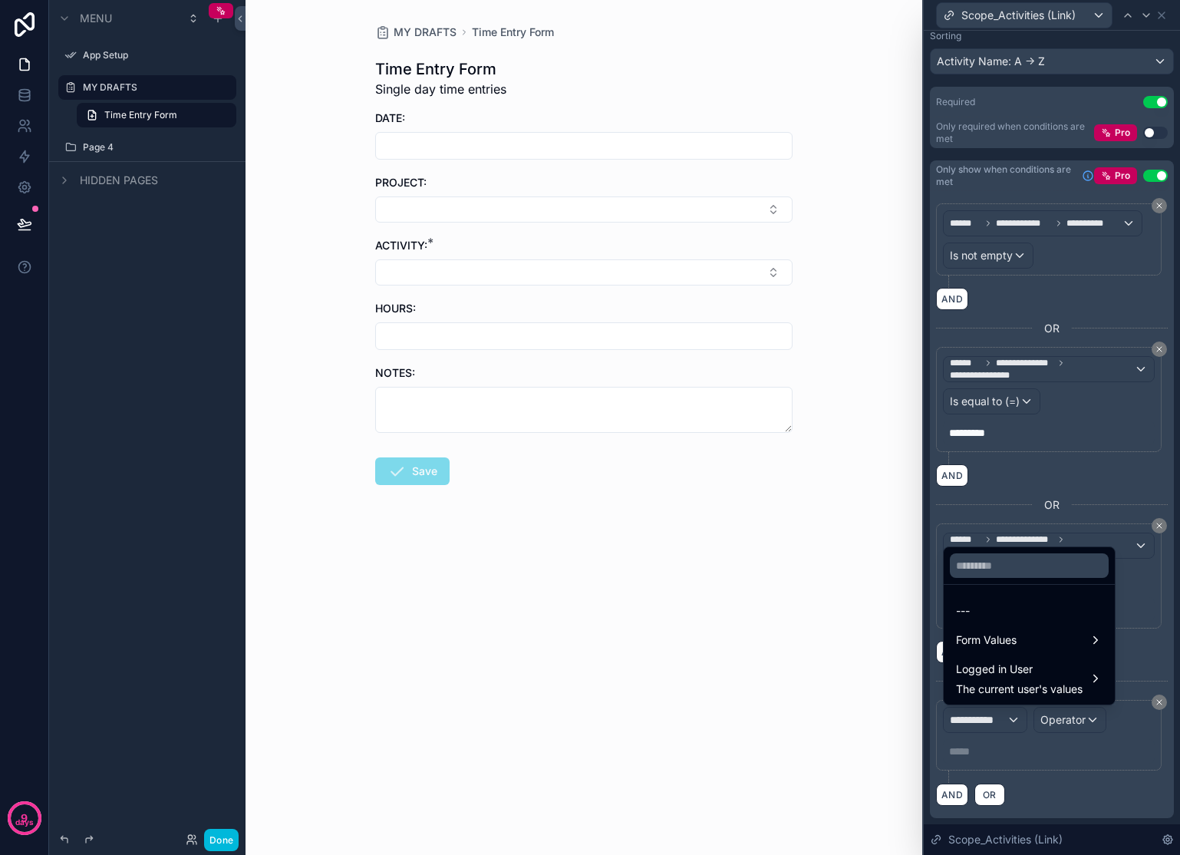
click at [1016, 636] on span "Form Values" at bounding box center [986, 640] width 61 height 18
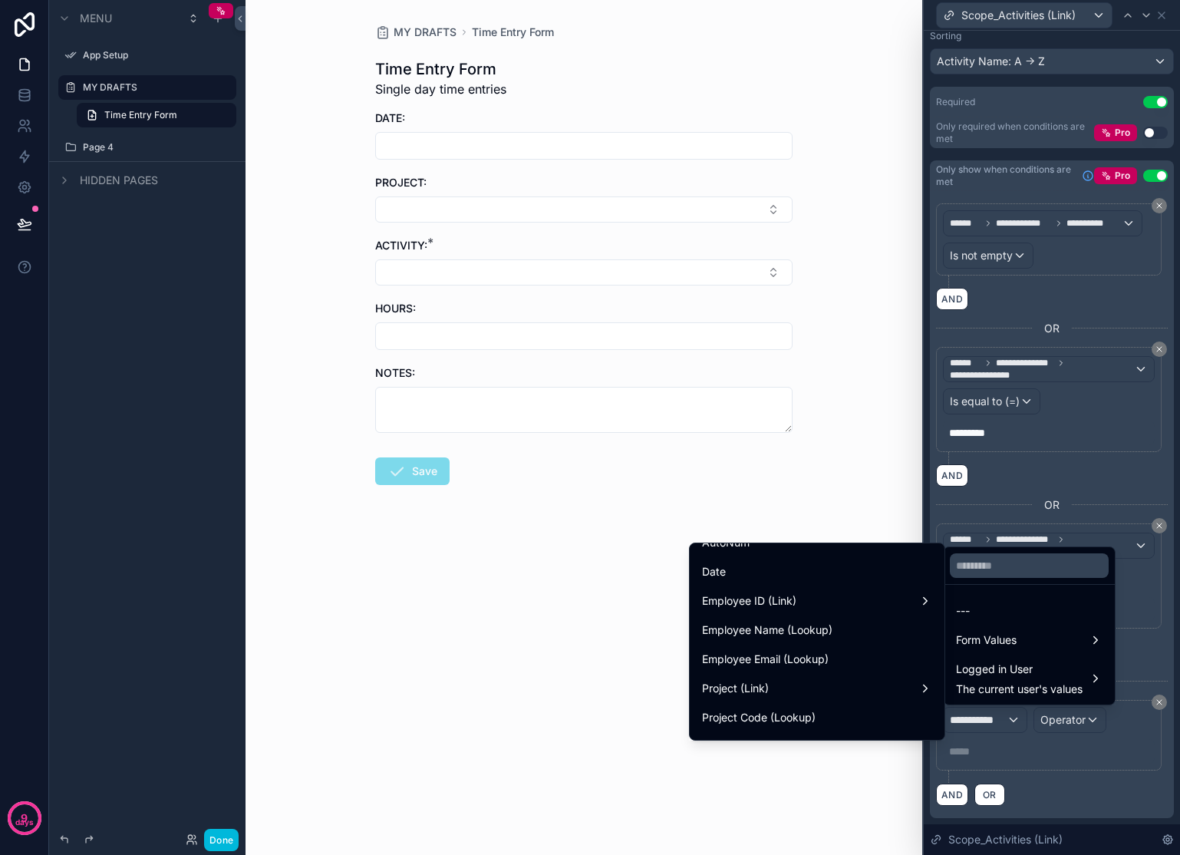
scroll to position [242, 0]
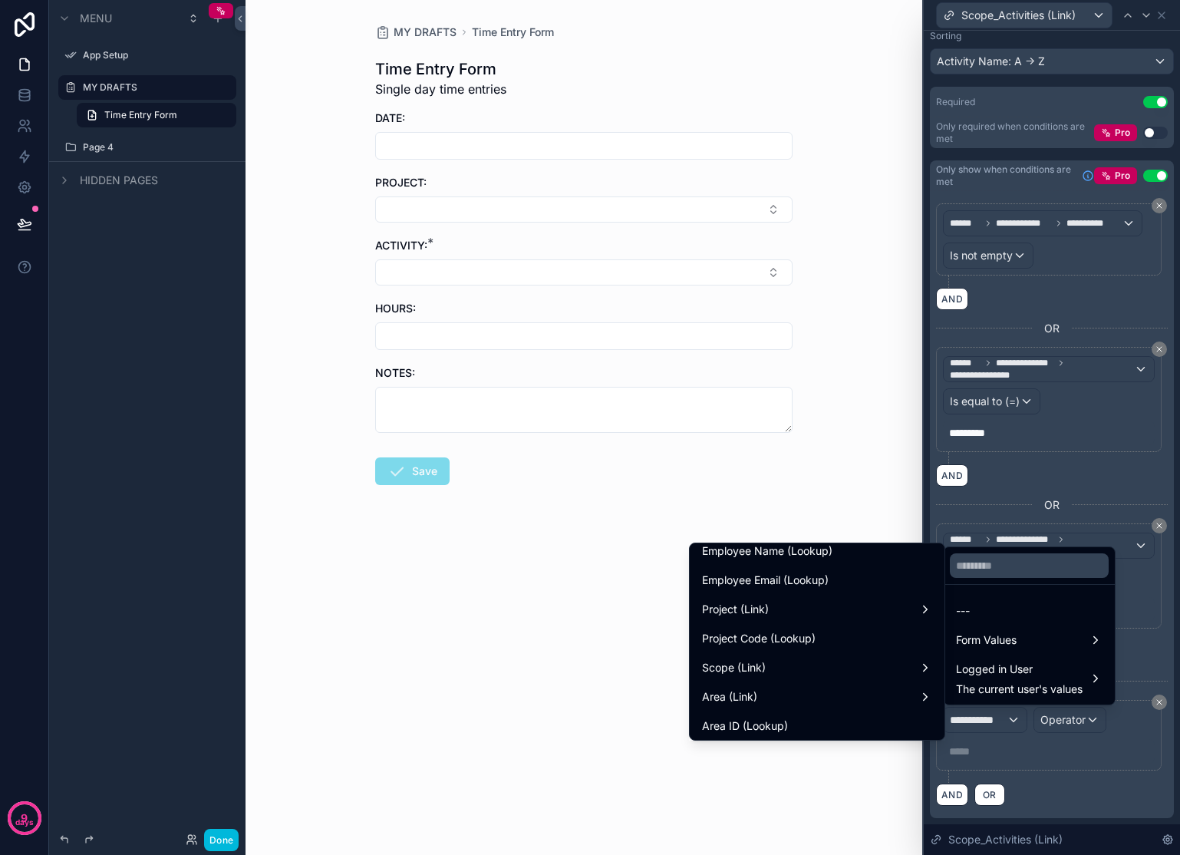
click at [796, 605] on div "Project (Link)" at bounding box center [817, 609] width 230 height 18
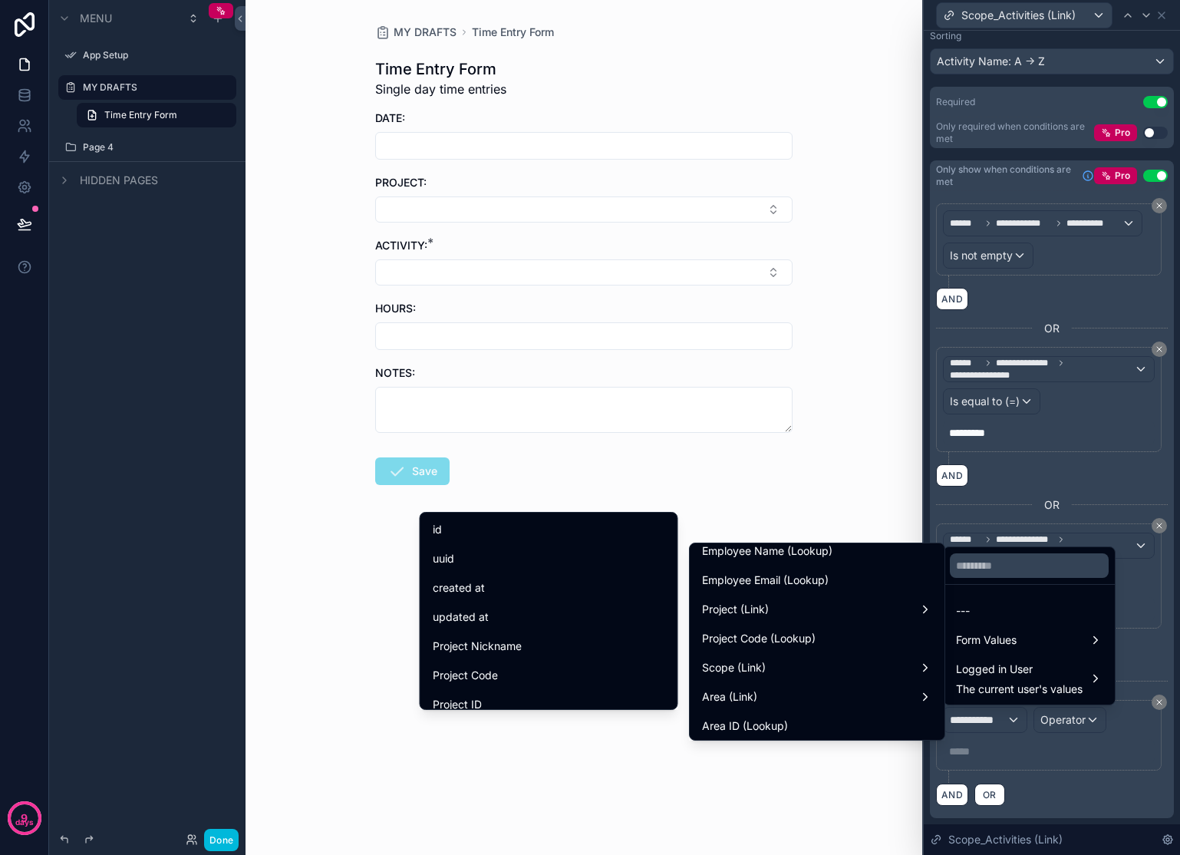
click at [455, 646] on span "Project Nickname" at bounding box center [477, 646] width 89 height 18
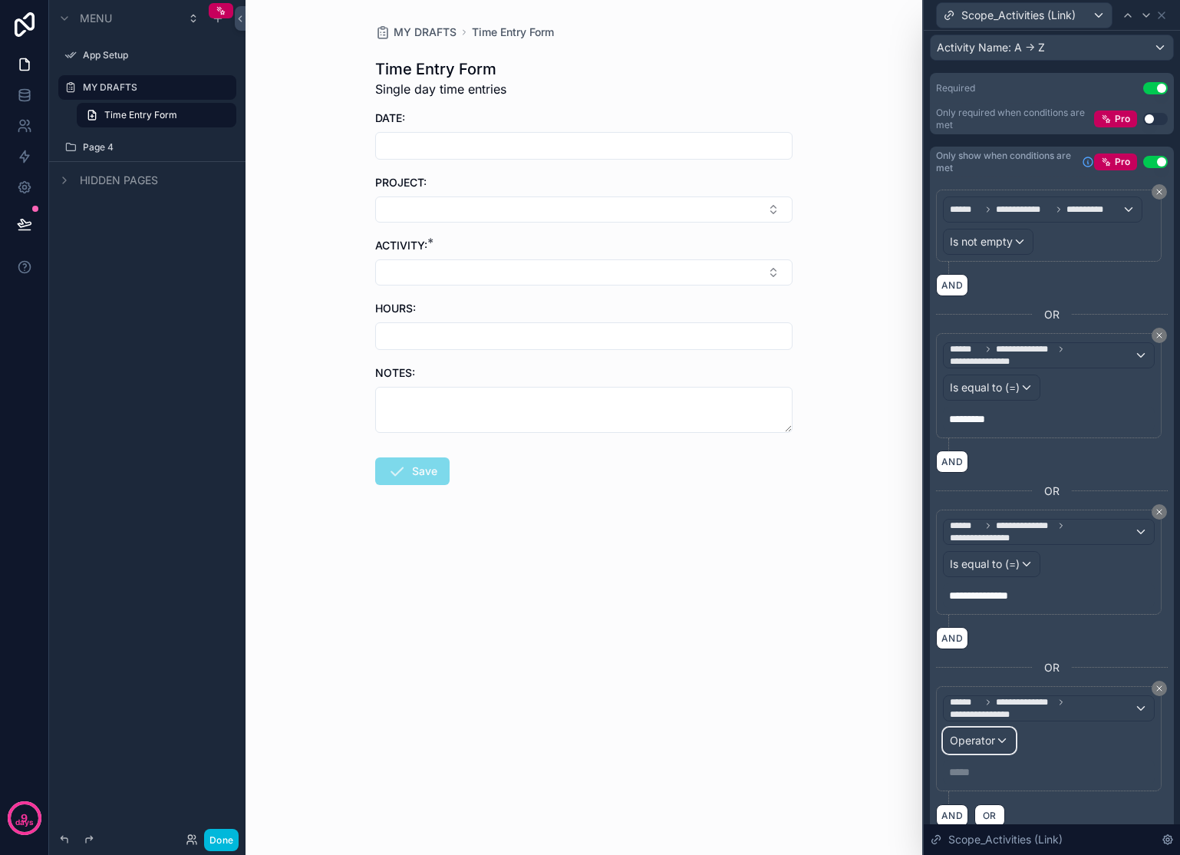
click at [998, 752] on div "Operator" at bounding box center [979, 740] width 71 height 25
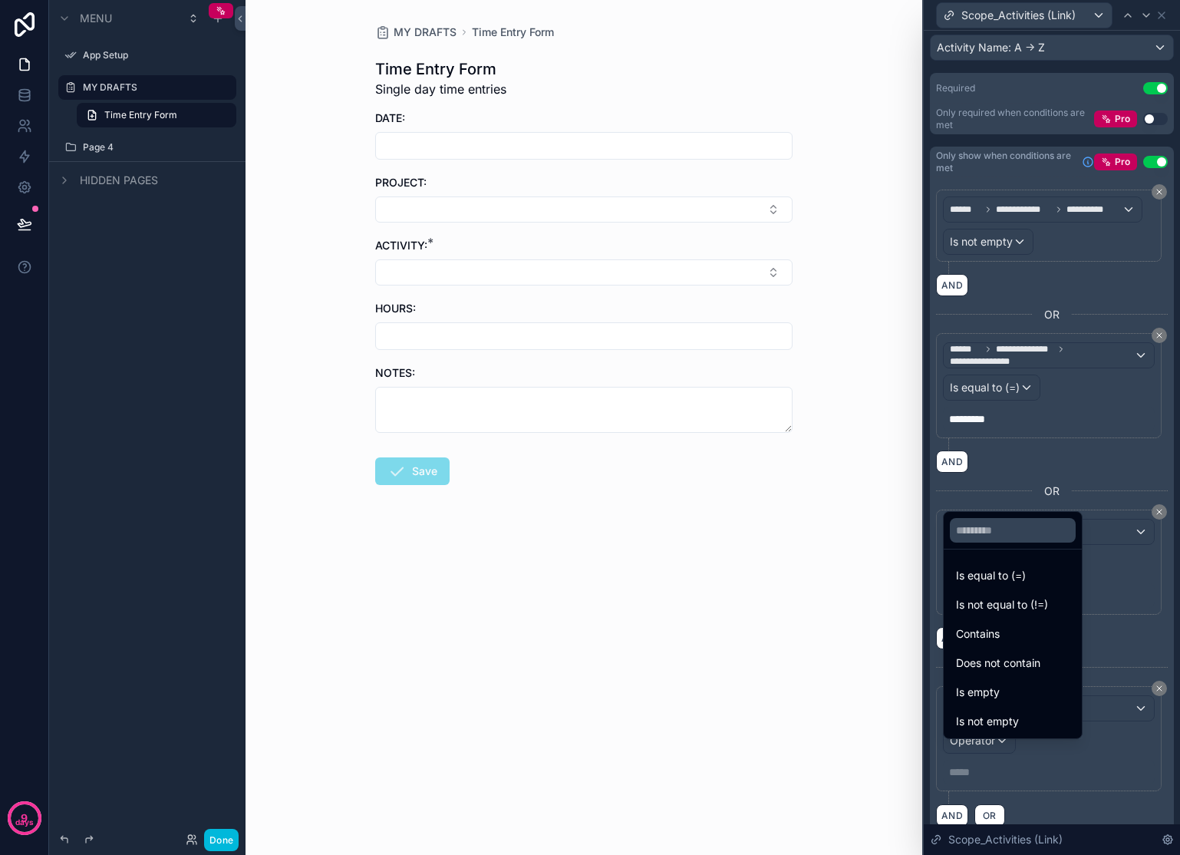
click at [997, 581] on span "Is equal to (=)" at bounding box center [991, 575] width 70 height 18
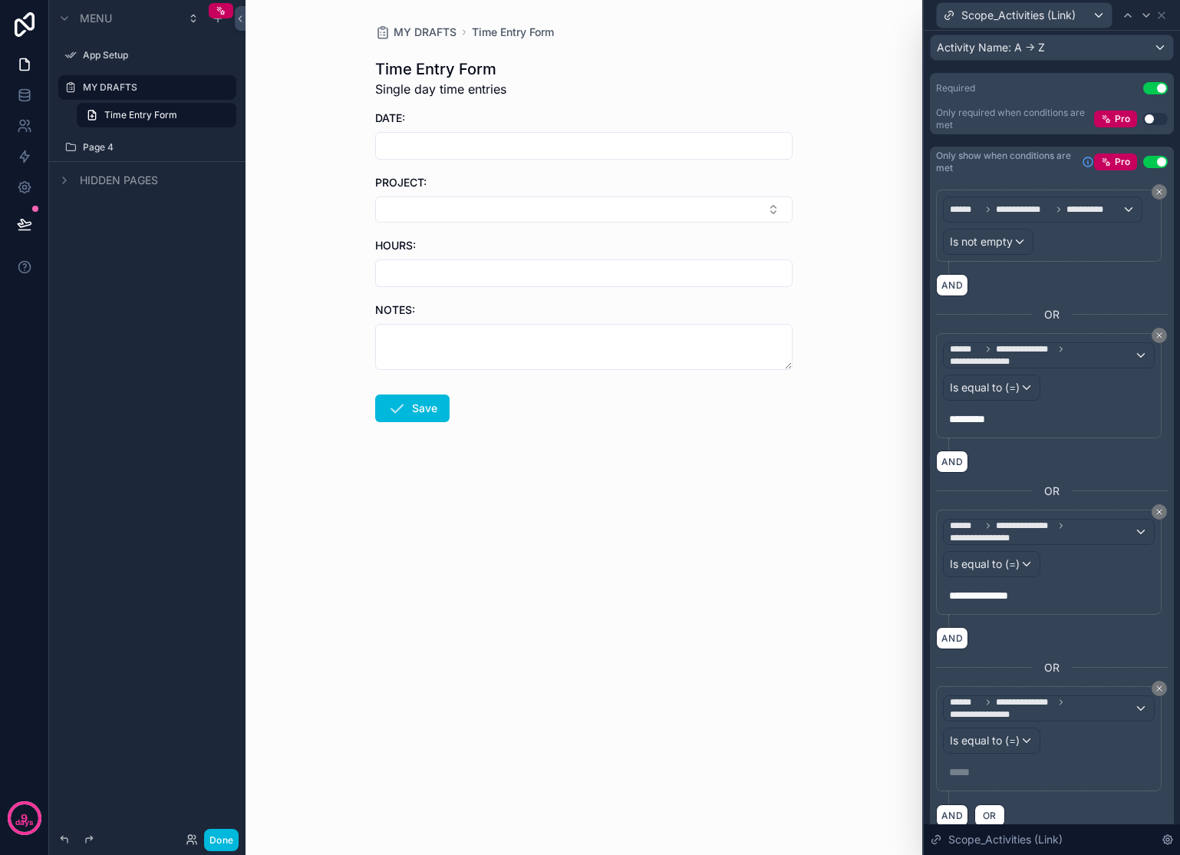
click at [980, 779] on p "***** ﻿" at bounding box center [1050, 771] width 203 height 15
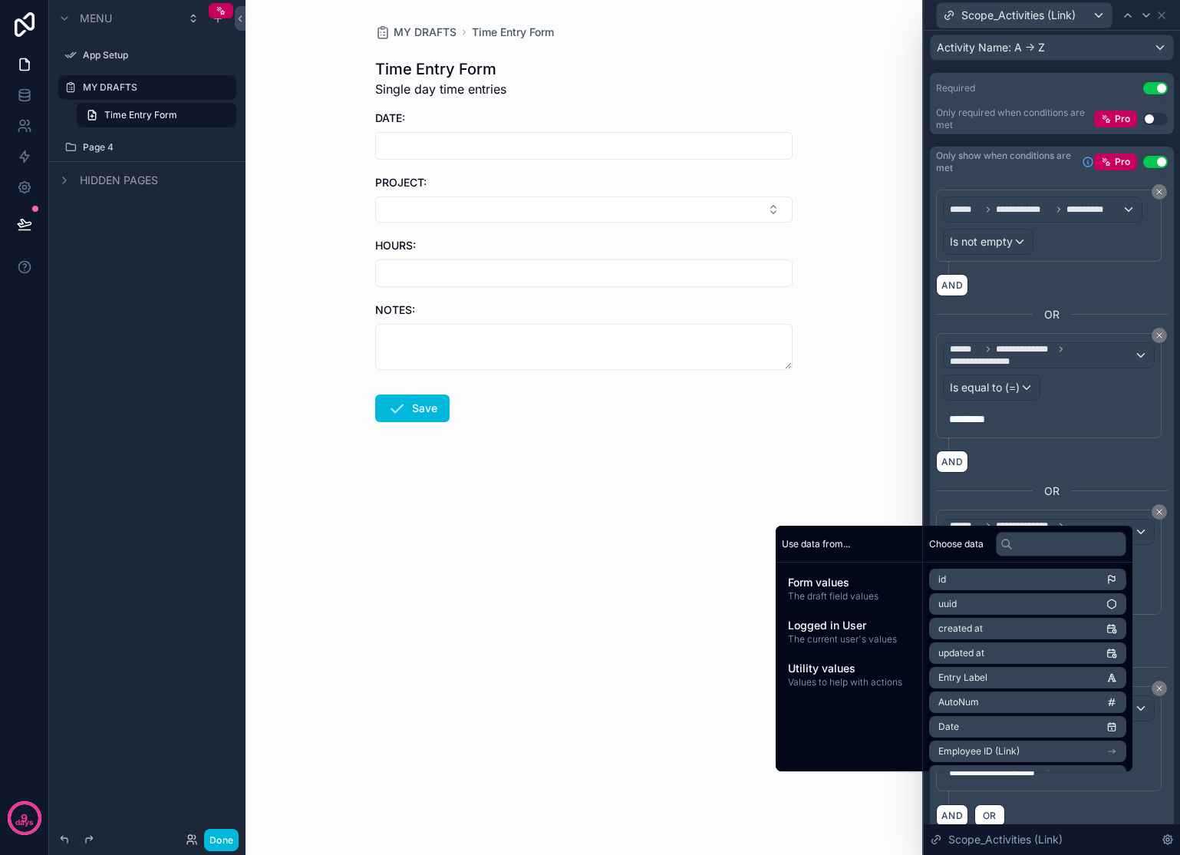
click at [533, 206] on button "Select Button" at bounding box center [583, 209] width 417 height 26
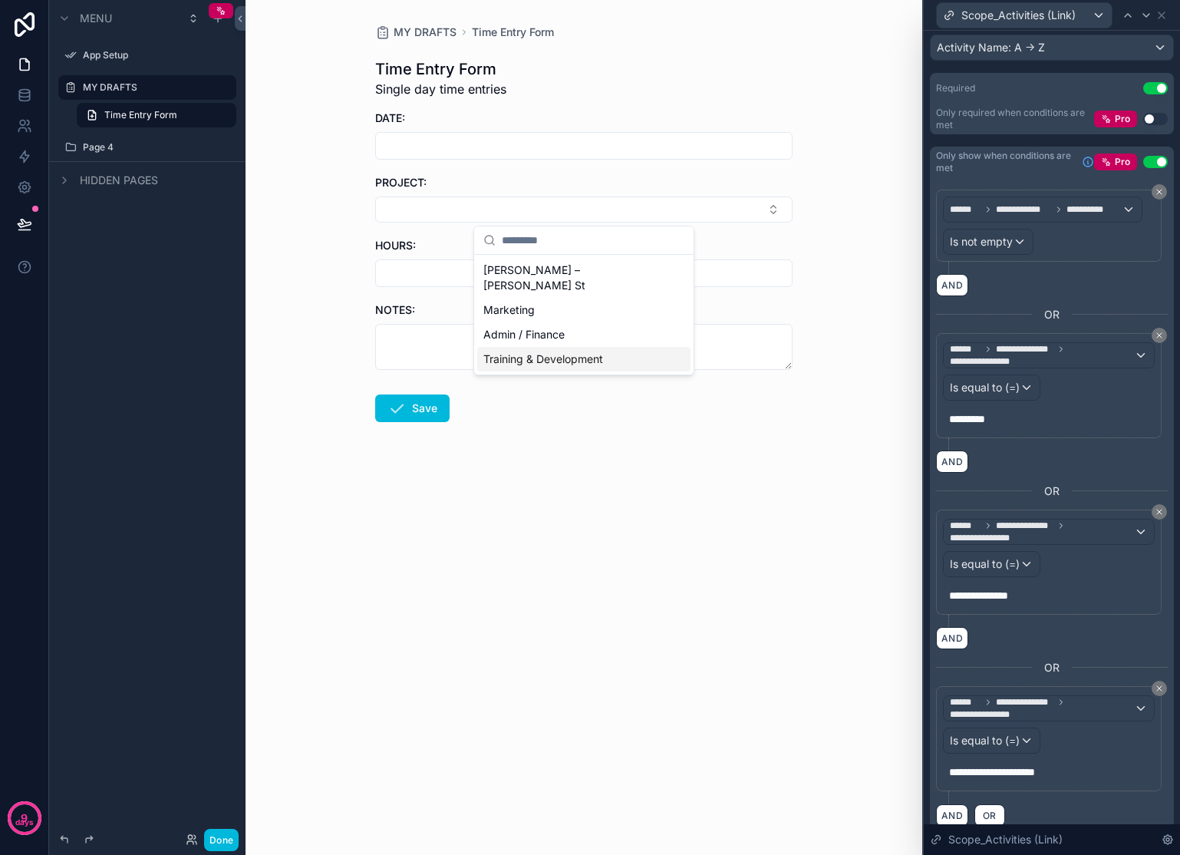
click at [560, 347] on div "Training & Development" at bounding box center [583, 359] width 213 height 25
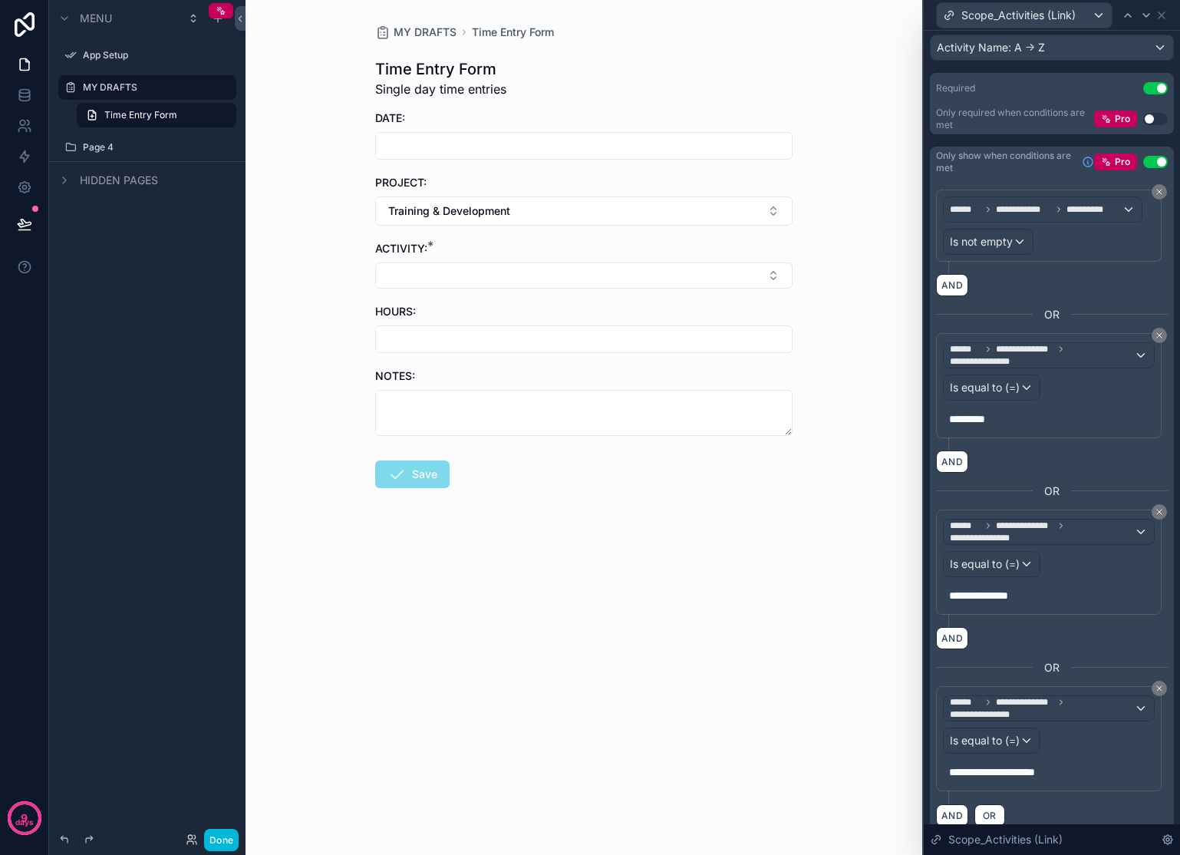
click at [558, 217] on button "Training & Development" at bounding box center [583, 210] width 417 height 29
click at [538, 327] on div "Marketing" at bounding box center [583, 337] width 213 height 25
click at [545, 209] on button "Marketing" at bounding box center [583, 210] width 417 height 29
click at [549, 295] on span "[PERSON_NAME] – [PERSON_NAME] St" at bounding box center [574, 305] width 183 height 31
click at [551, 221] on button "[PERSON_NAME] – [PERSON_NAME] St" at bounding box center [583, 210] width 417 height 29
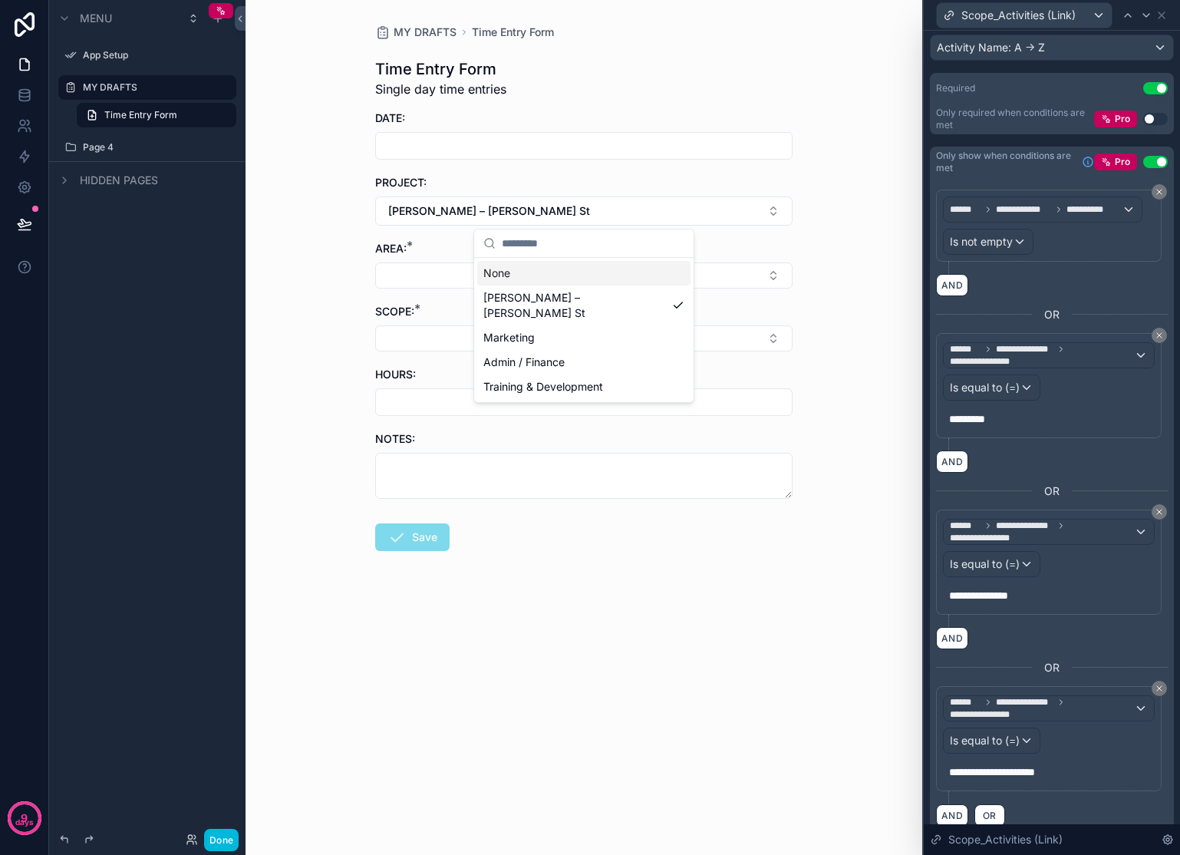
click at [545, 277] on div "None" at bounding box center [583, 273] width 213 height 25
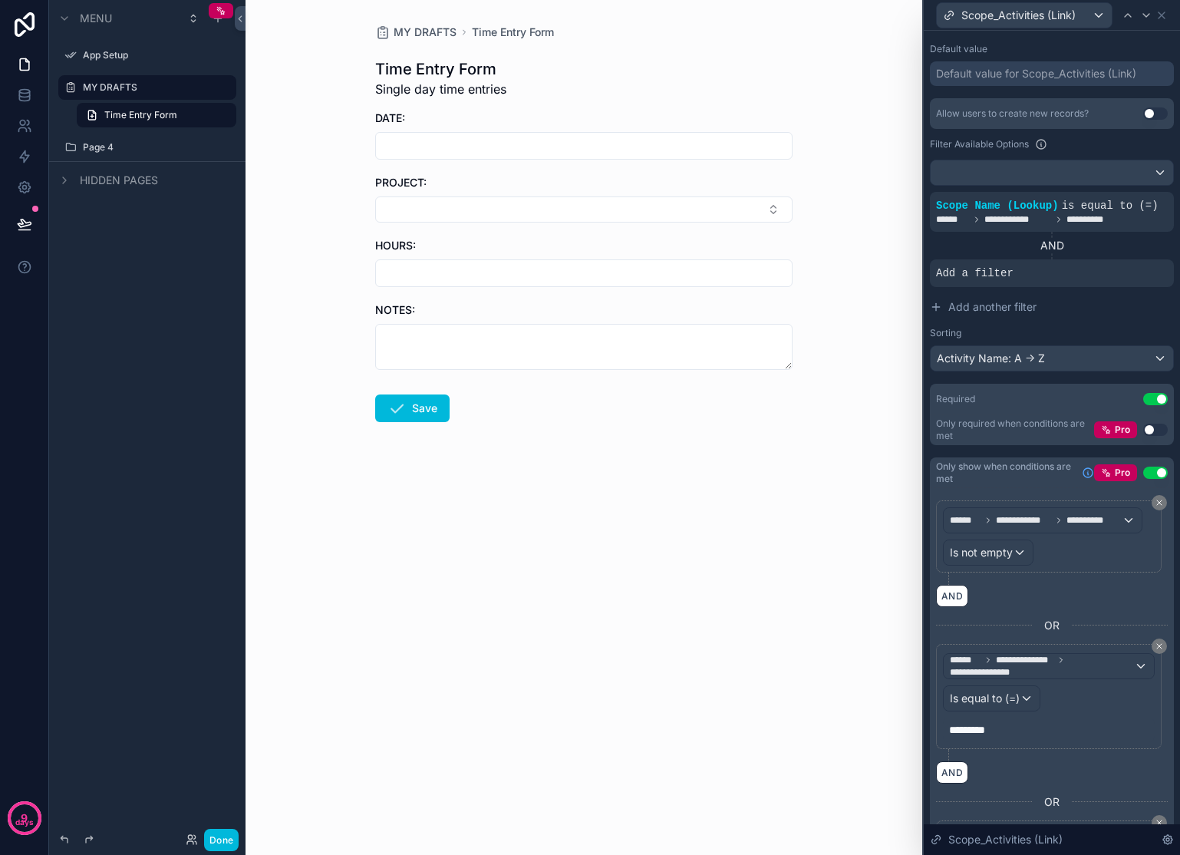
scroll to position [77, 0]
